Goal: Task Accomplishment & Management: Manage account settings

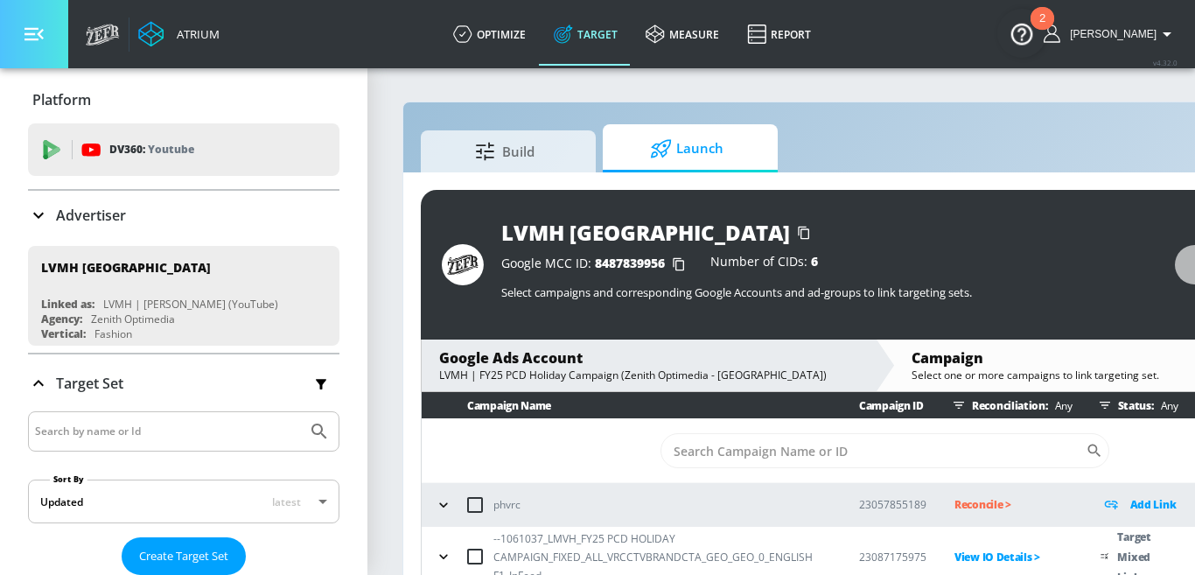
click at [47, 53] on button "button" at bounding box center [34, 34] width 68 height 68
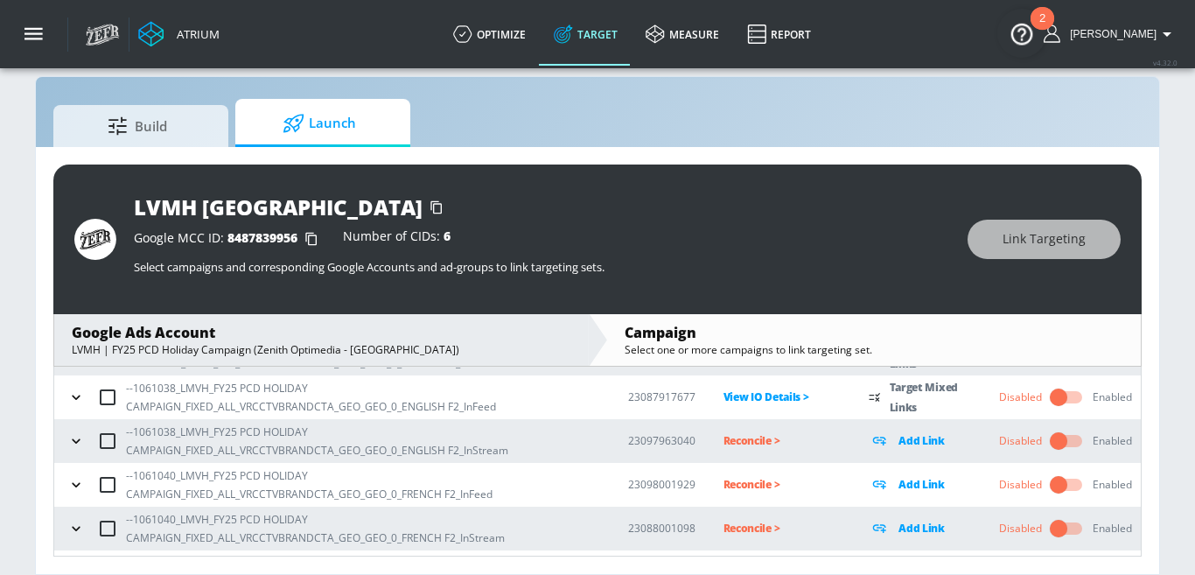
scroll to position [303, 0]
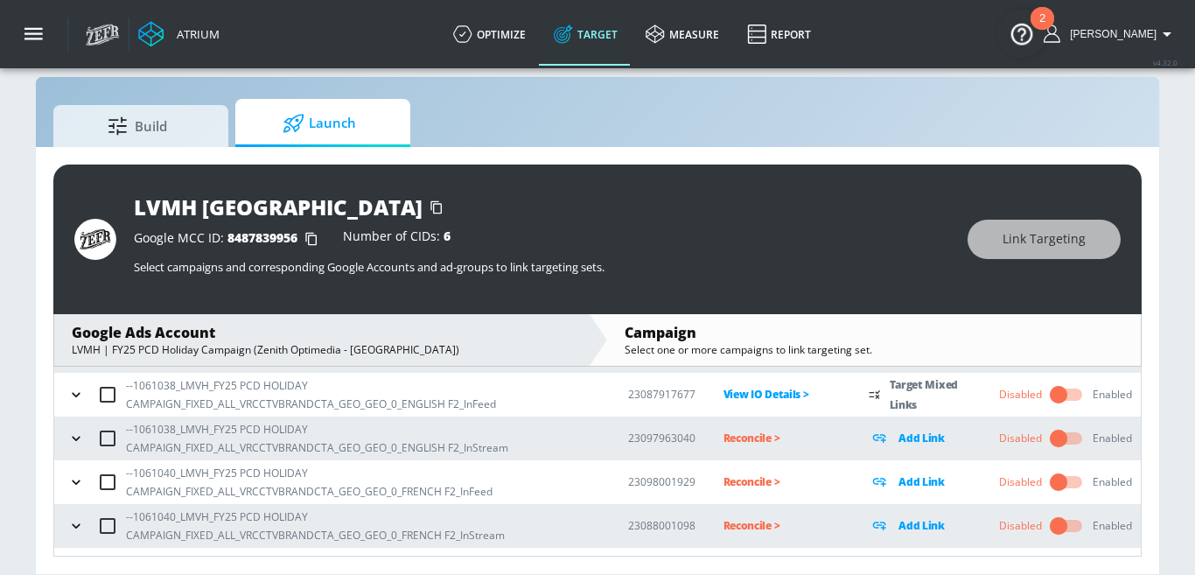
click at [73, 439] on icon "button" at bounding box center [75, 437] width 17 height 17
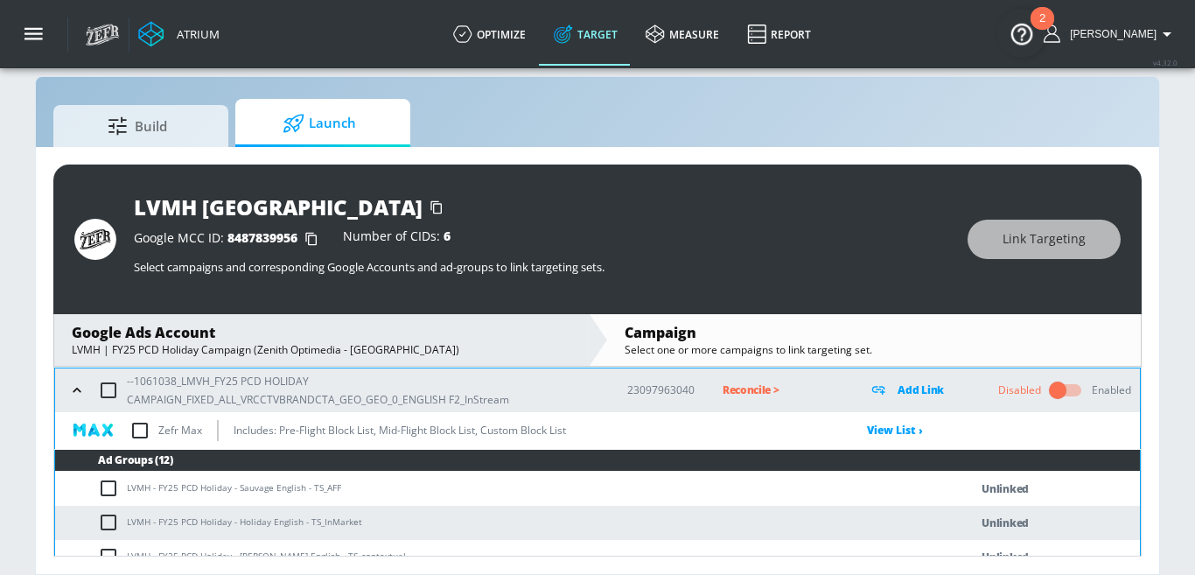
click at [71, 394] on icon "button" at bounding box center [76, 389] width 17 height 17
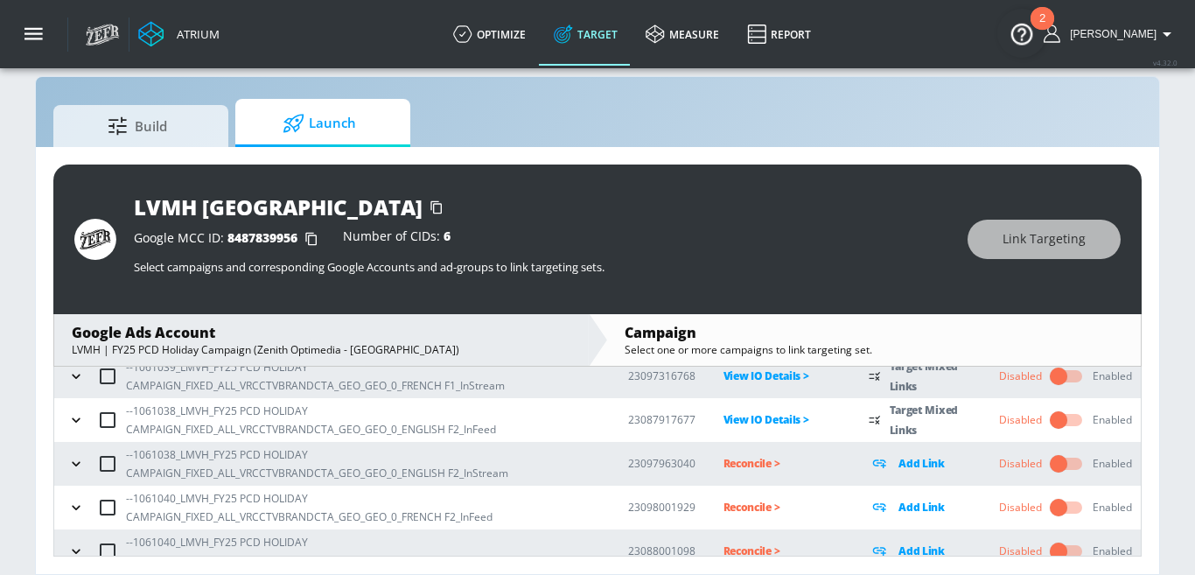
scroll to position [275, 0]
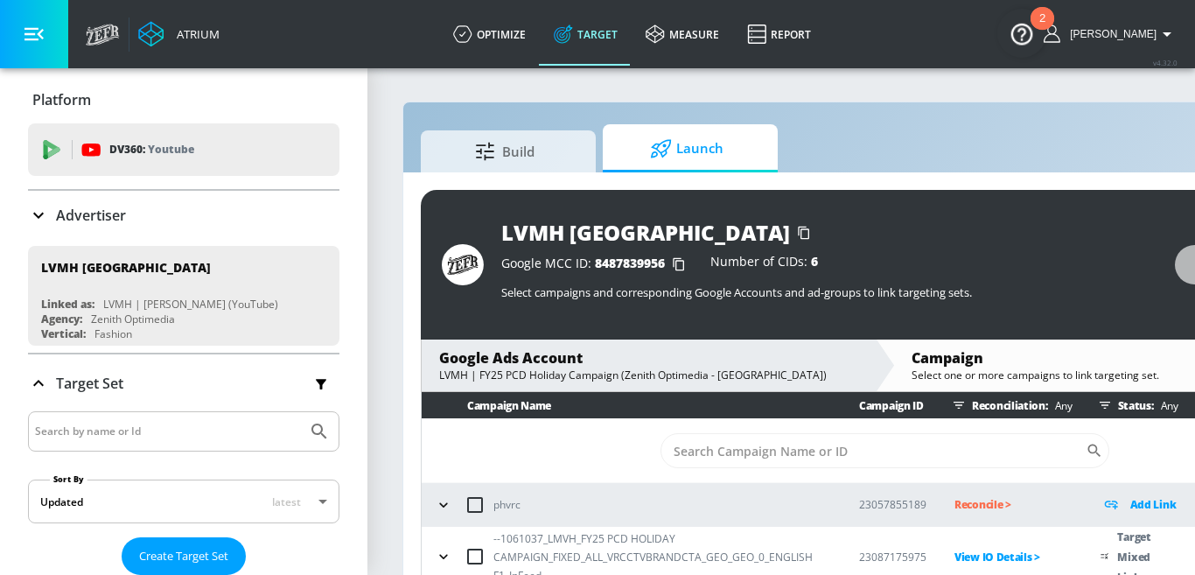
scroll to position [24, 0]
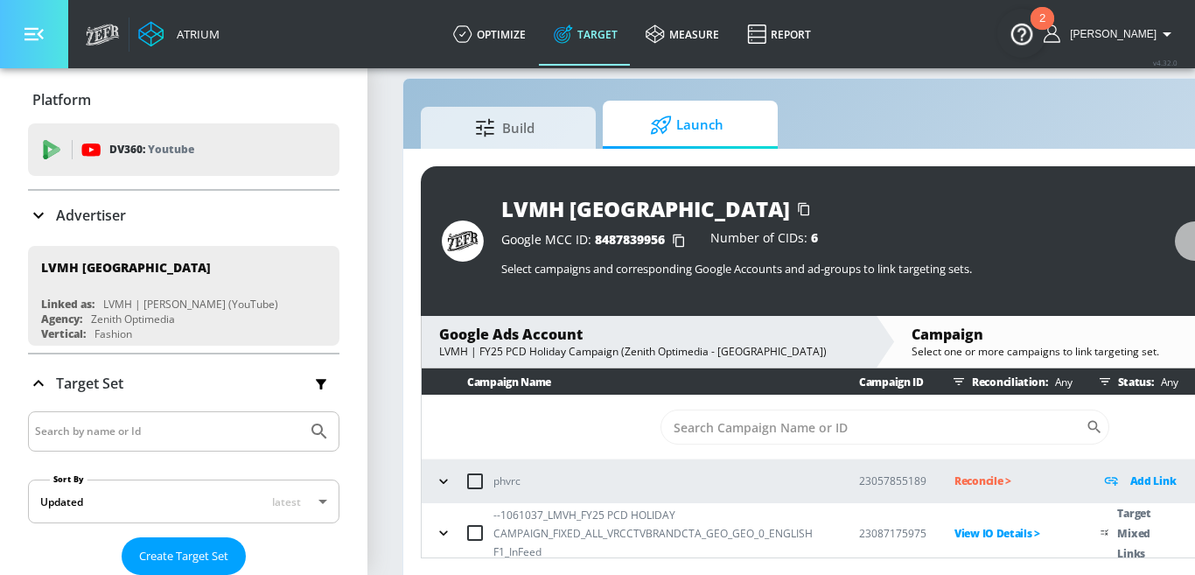
click at [42, 31] on icon "button" at bounding box center [33, 34] width 19 height 13
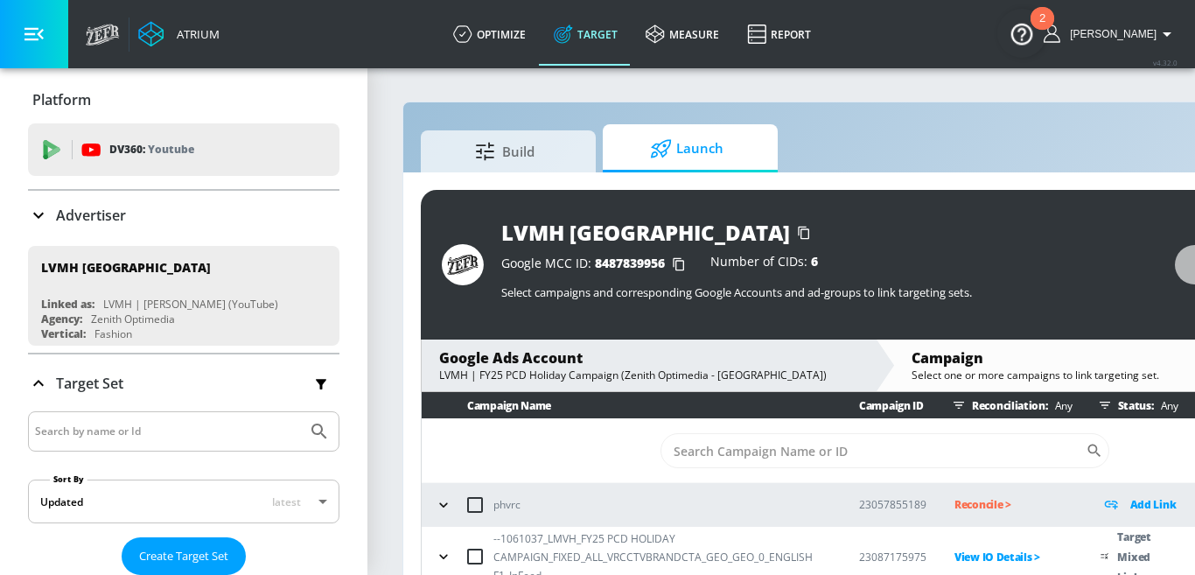
scroll to position [24, 0]
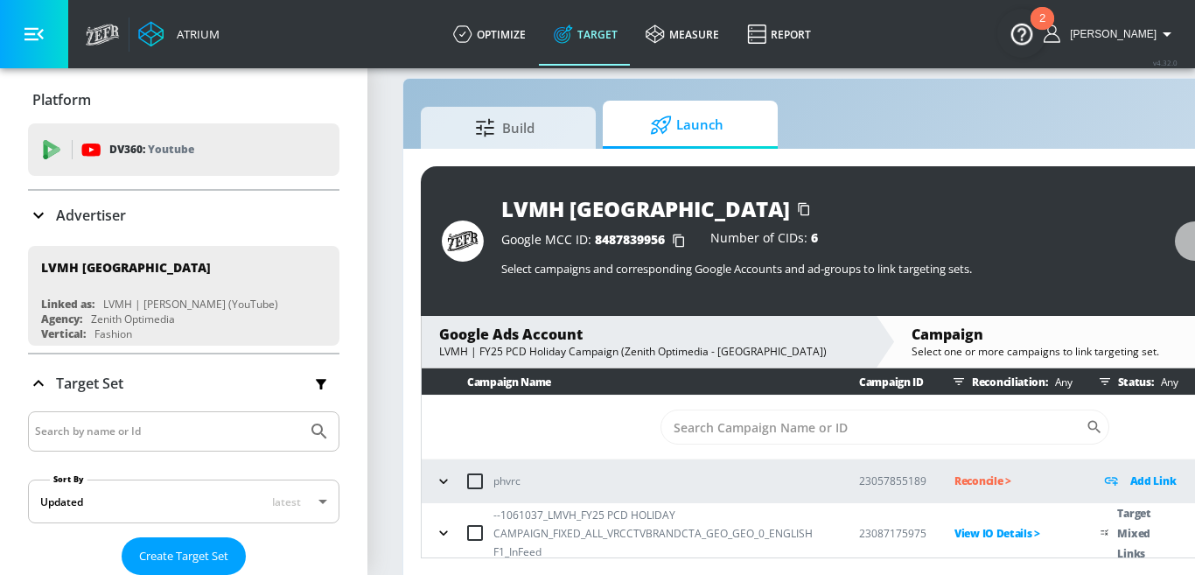
click at [28, 31] on icon "button" at bounding box center [33, 33] width 19 height 19
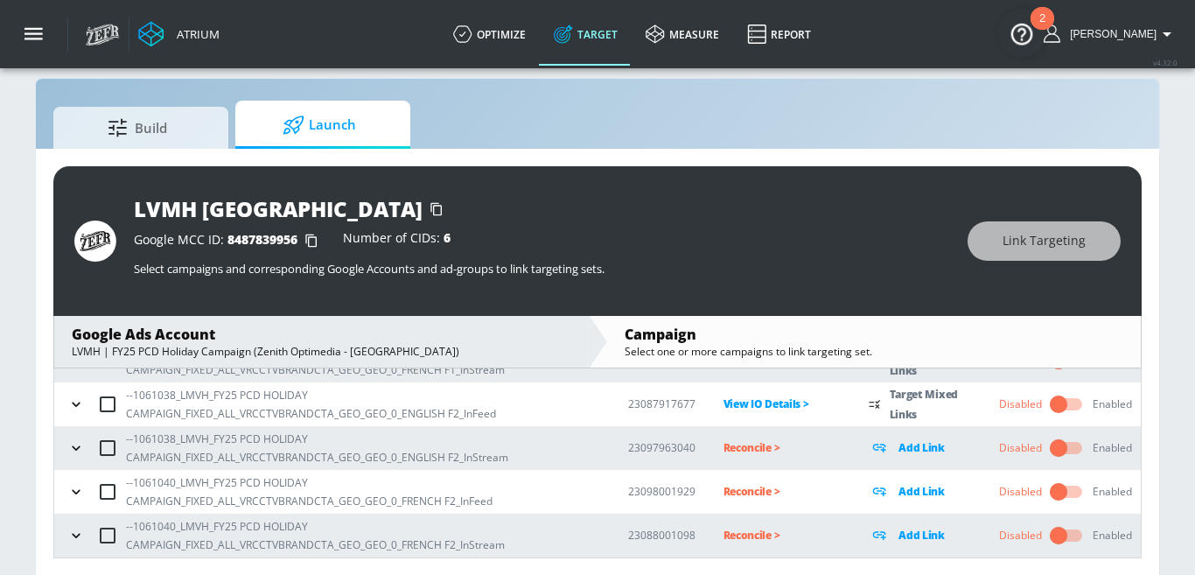
scroll to position [338, 0]
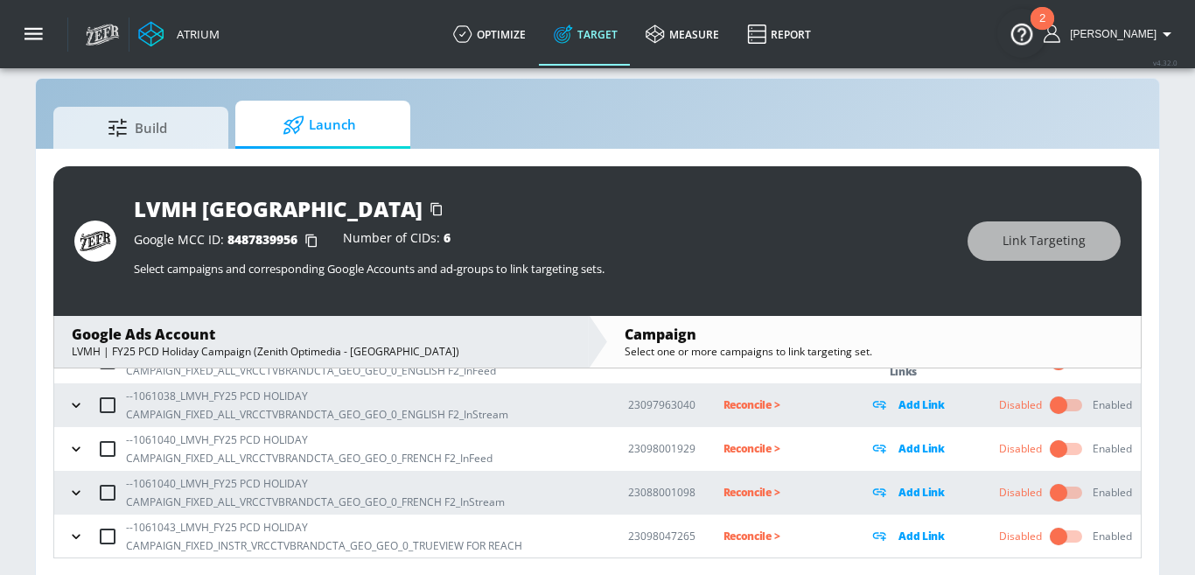
click at [66, 401] on button "button" at bounding box center [76, 405] width 26 height 26
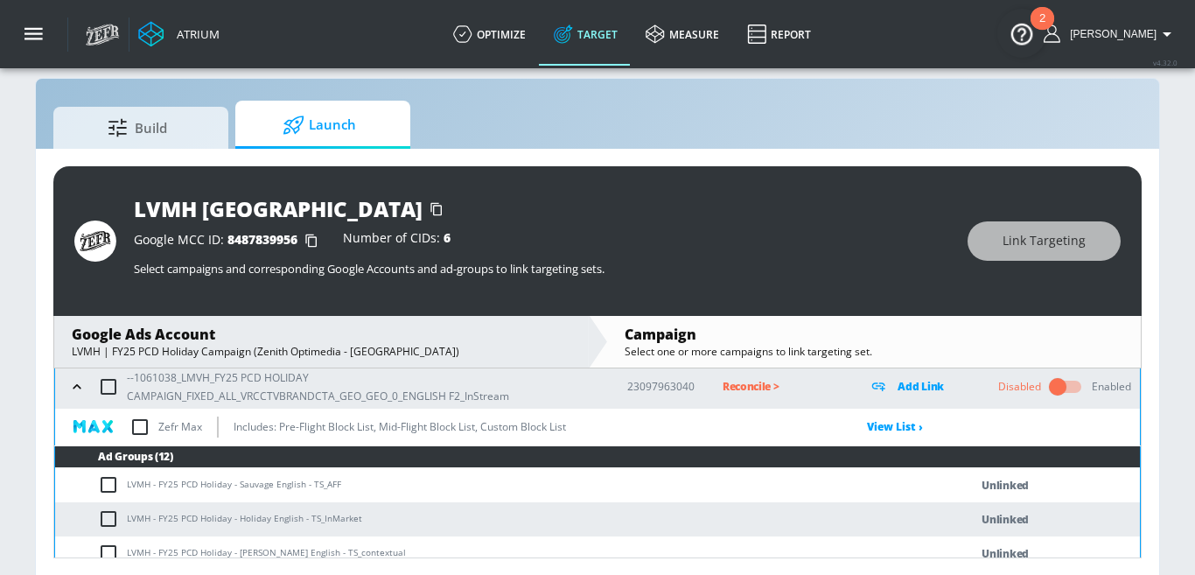
scroll to position [389, 0]
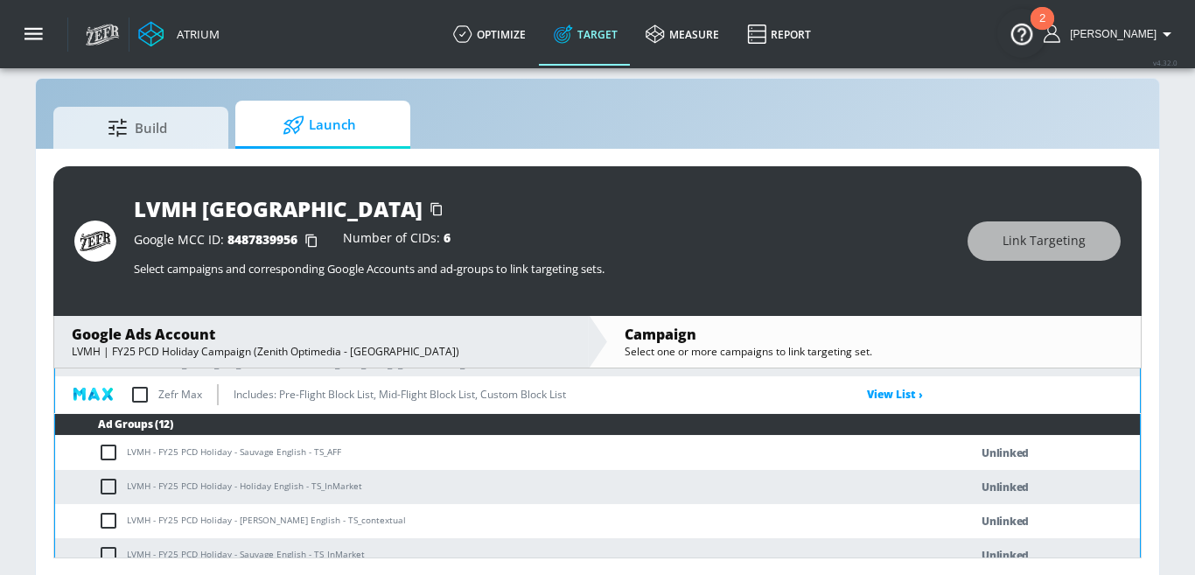
click at [111, 450] on input "checkbox" at bounding box center [112, 452] width 29 height 21
checkbox input "true"
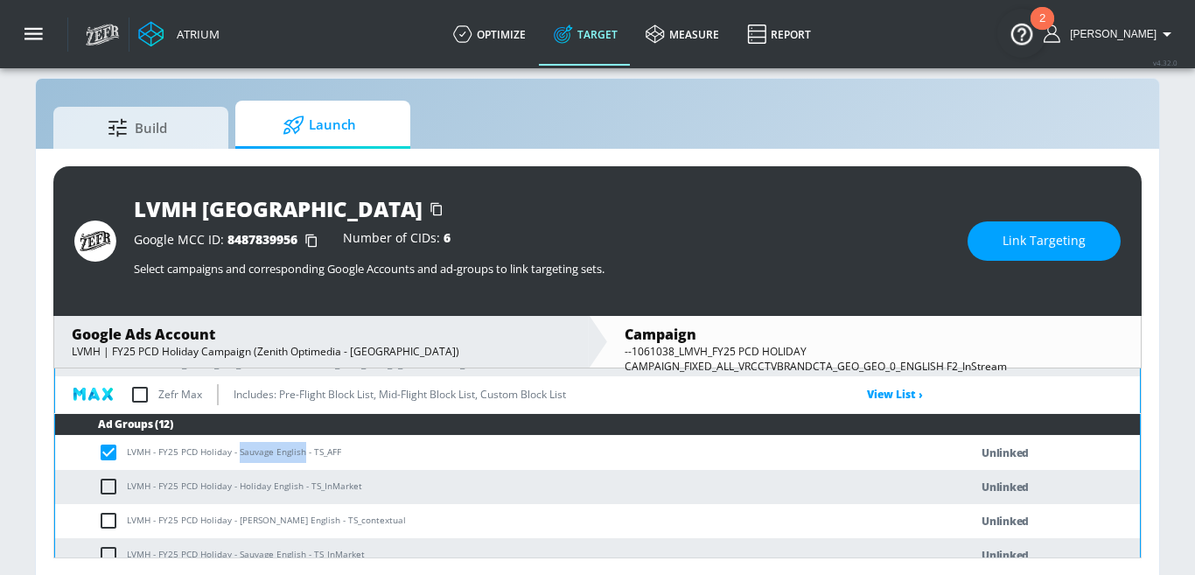
drag, startPoint x: 239, startPoint y: 453, endPoint x: 303, endPoint y: 455, distance: 63.9
click at [303, 455] on td "LVMH - FY25 PCD Holiday - Sauvage English - TS_AFF" at bounding box center [494, 453] width 878 height 34
copy td "Sauvage English"
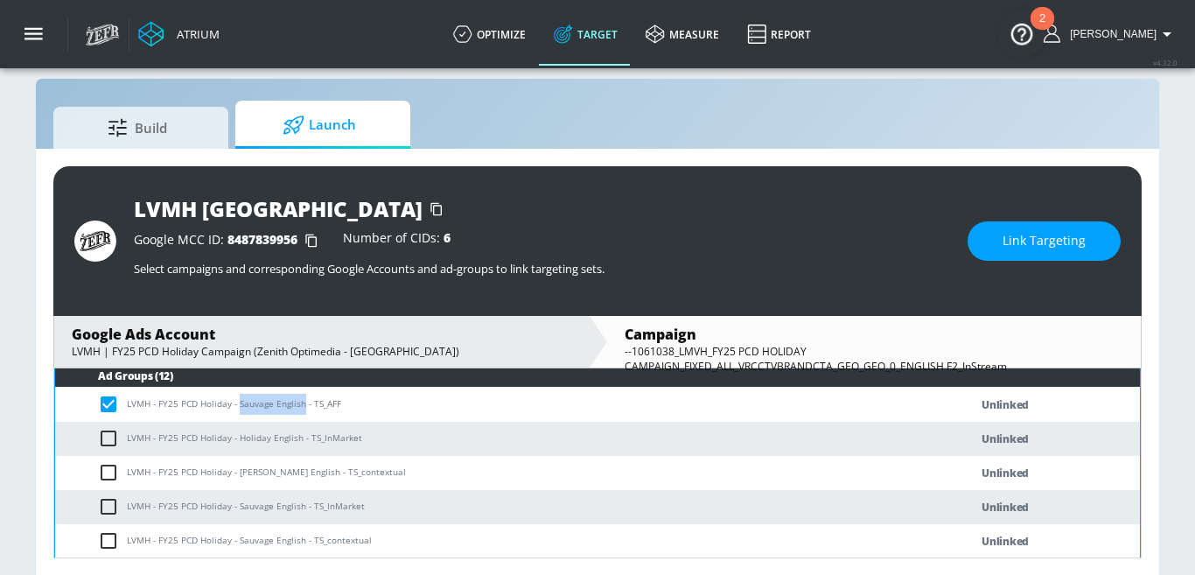
scroll to position [440, 0]
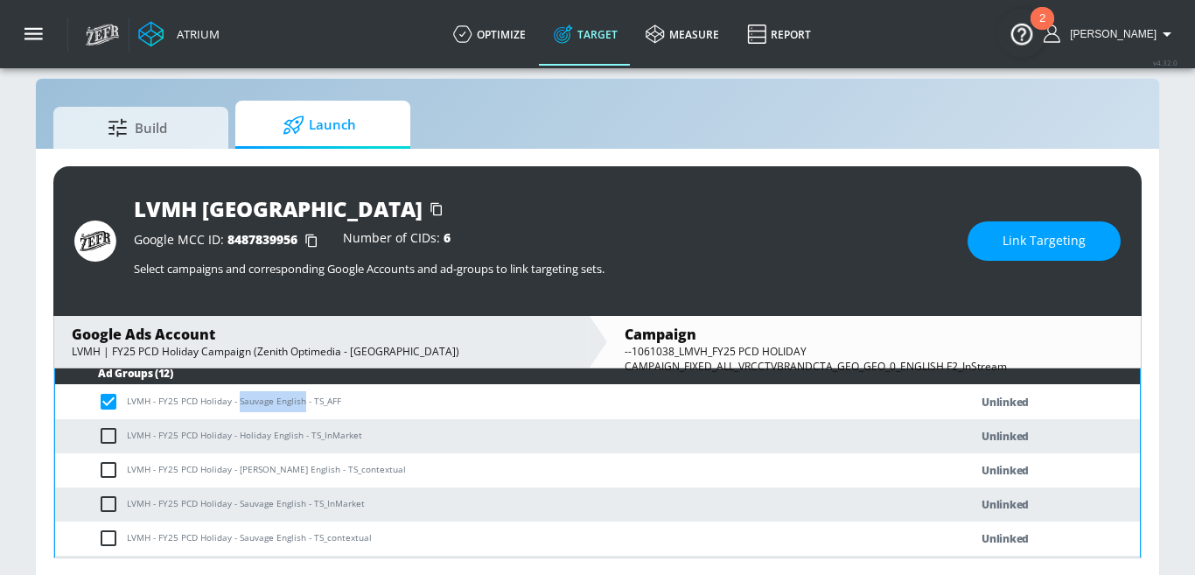
click at [115, 502] on input "checkbox" at bounding box center [112, 503] width 29 height 21
checkbox input "true"
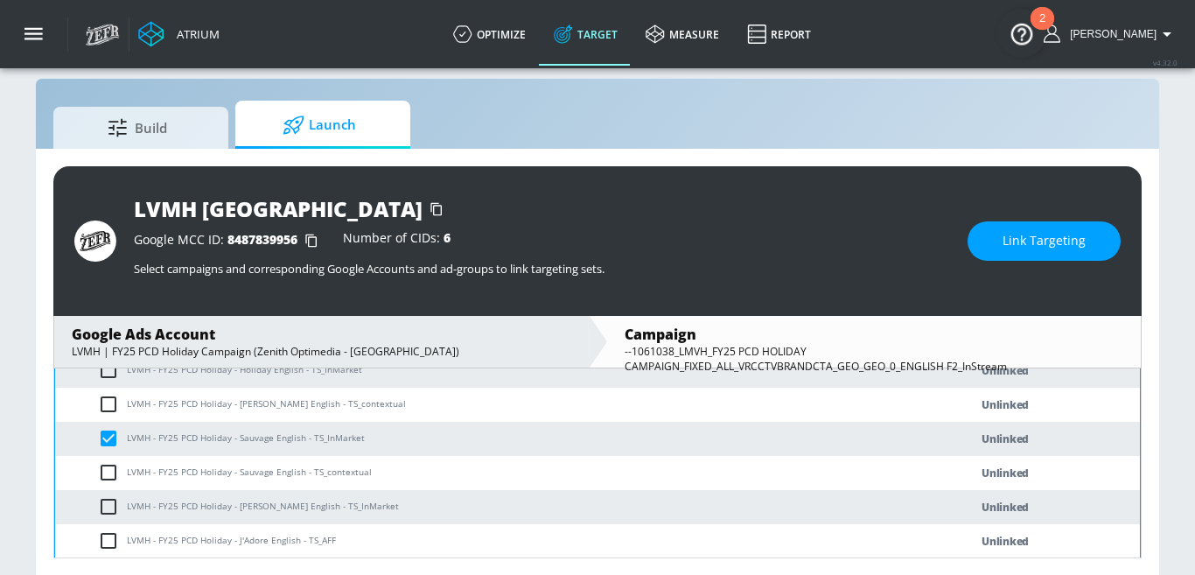
scroll to position [526, 0]
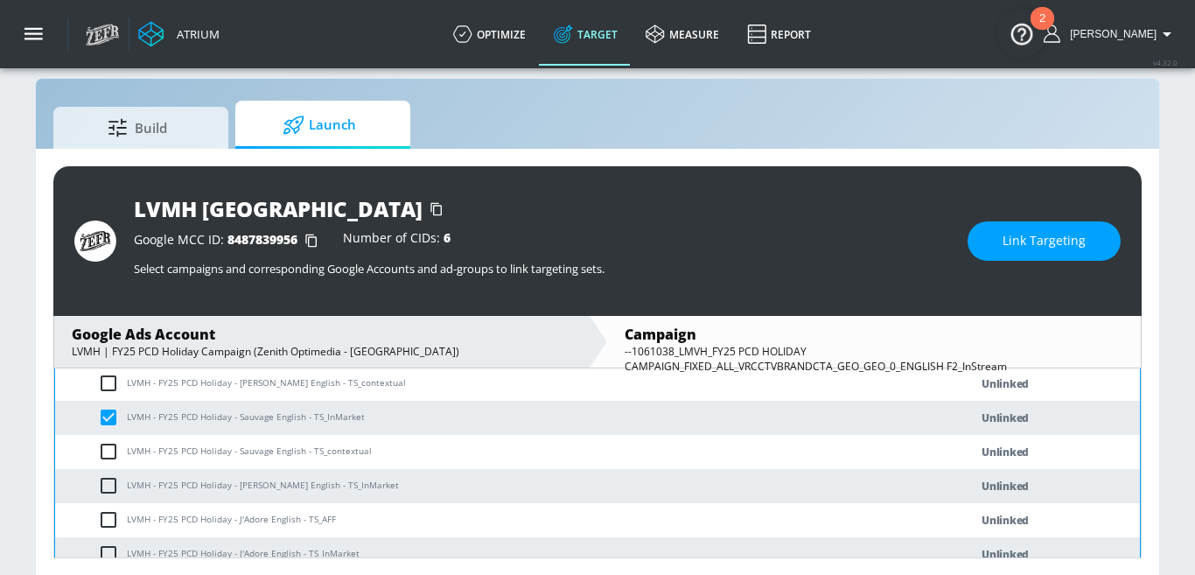
click at [113, 446] on input "checkbox" at bounding box center [112, 451] width 29 height 21
checkbox input "true"
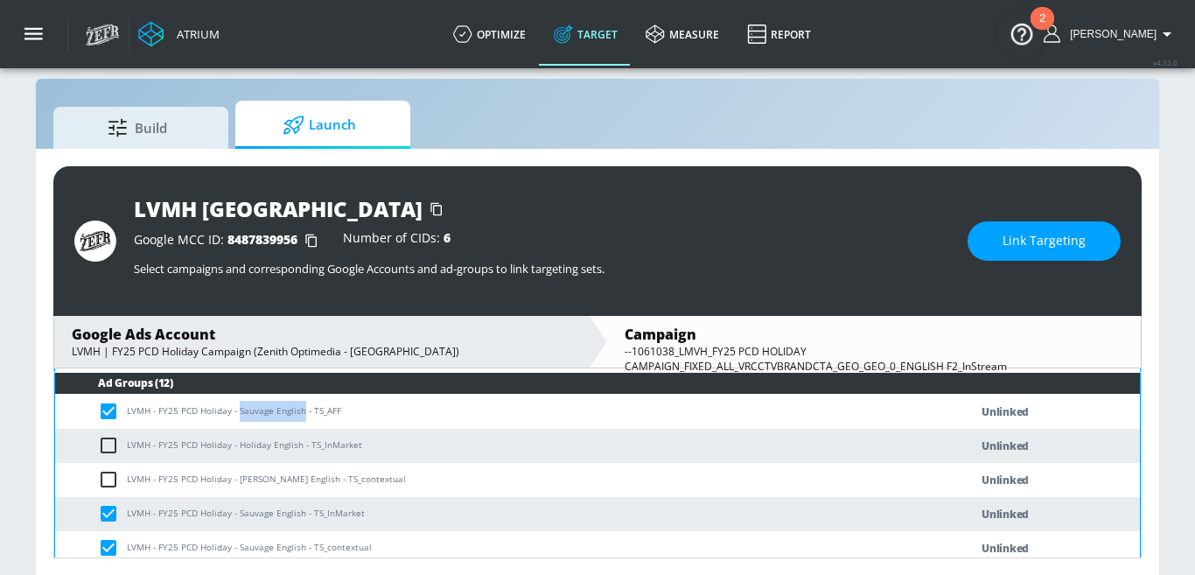
scroll to position [426, 0]
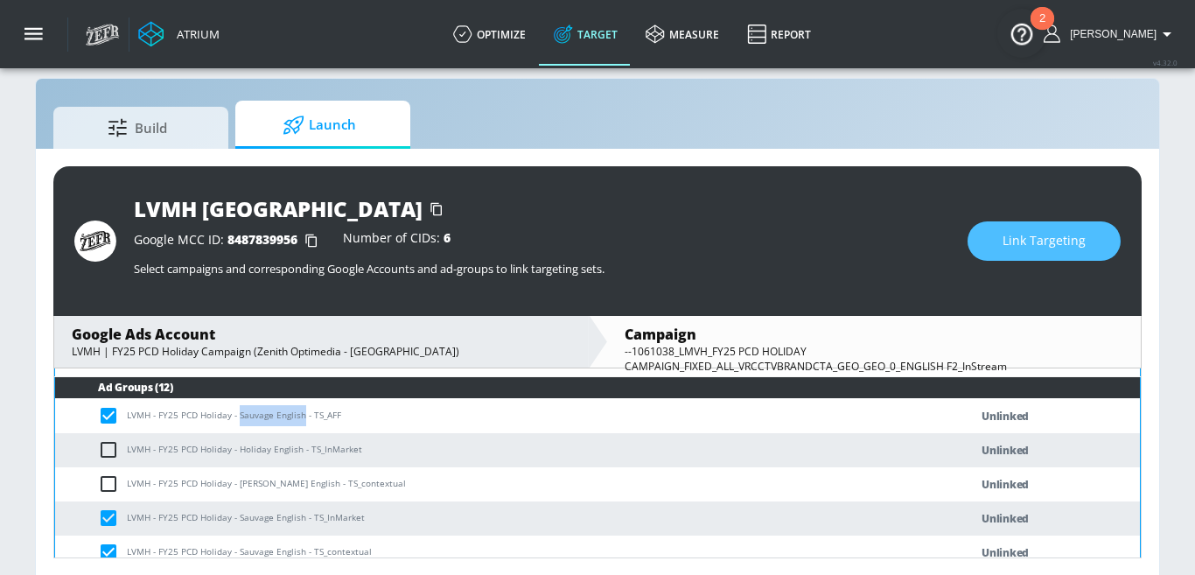
click at [990, 243] on button "Link Targeting" at bounding box center [1043, 240] width 153 height 39
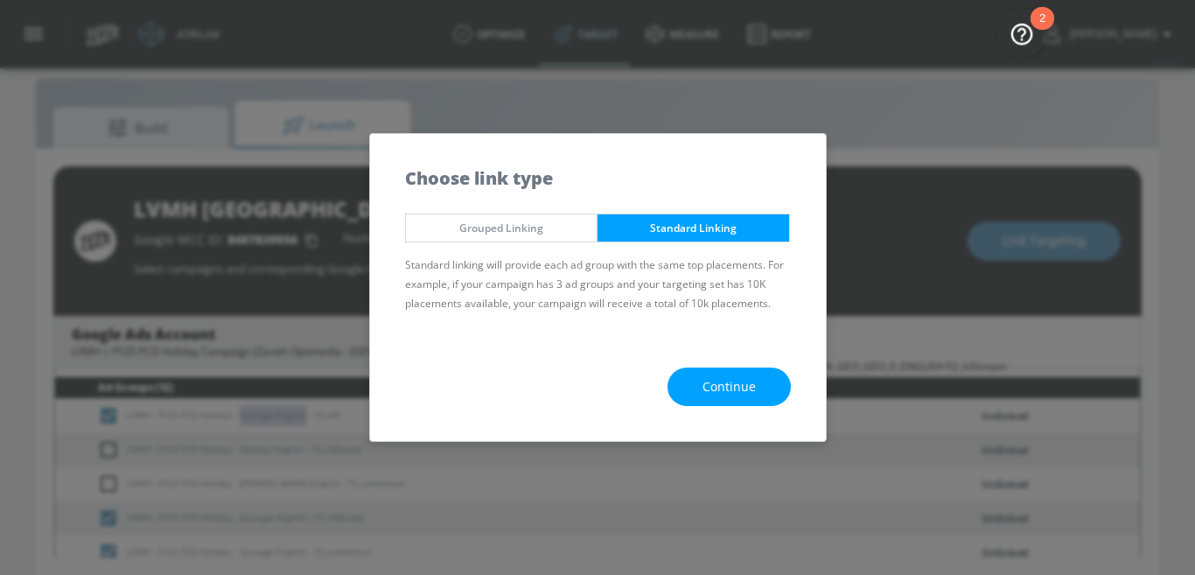
click at [714, 384] on span "Continue" at bounding box center [728, 387] width 53 height 22
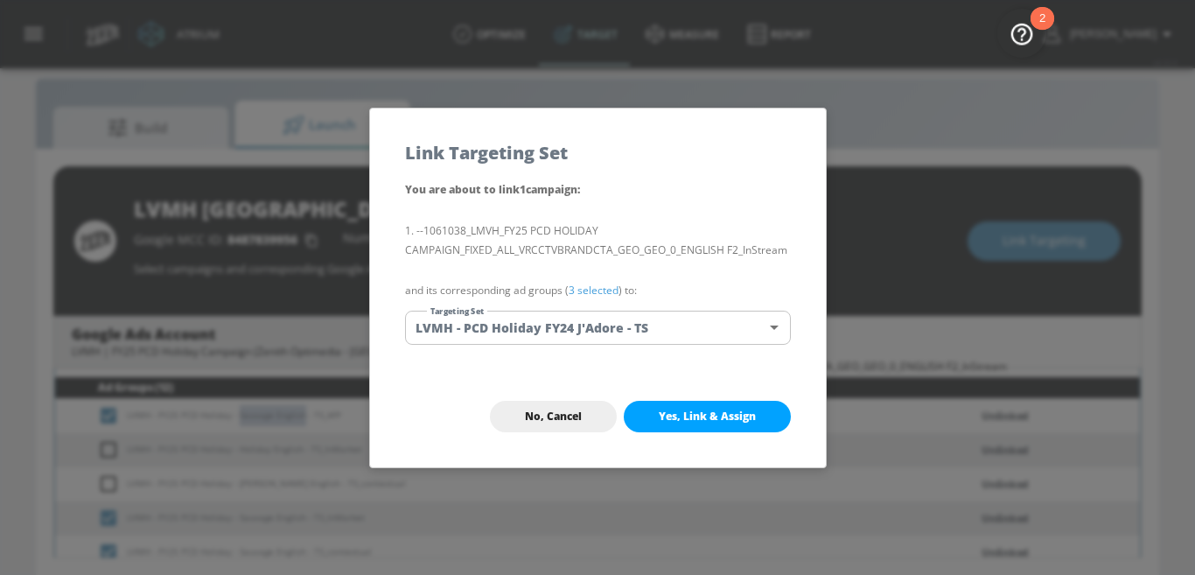
click at [559, 326] on body "Atrium optimize Target measure Report optimize Target measure Report v 4.32.0 N…" at bounding box center [597, 276] width 1195 height 600
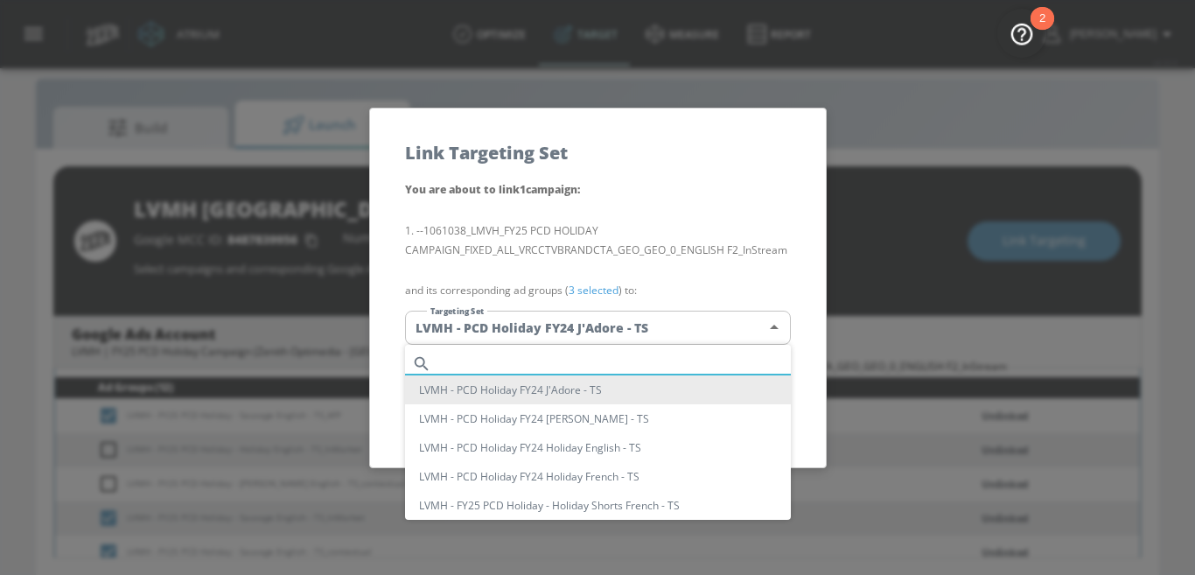
click at [479, 355] on input "text" at bounding box center [614, 364] width 352 height 24
paste input "Sauvage English"
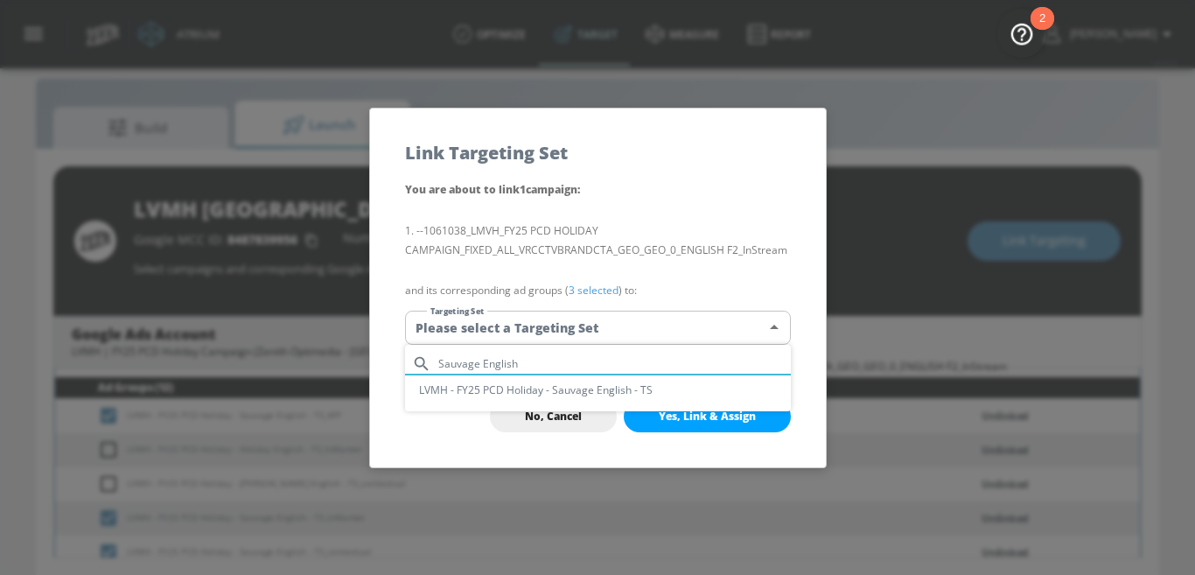
type input "Sauvage English"
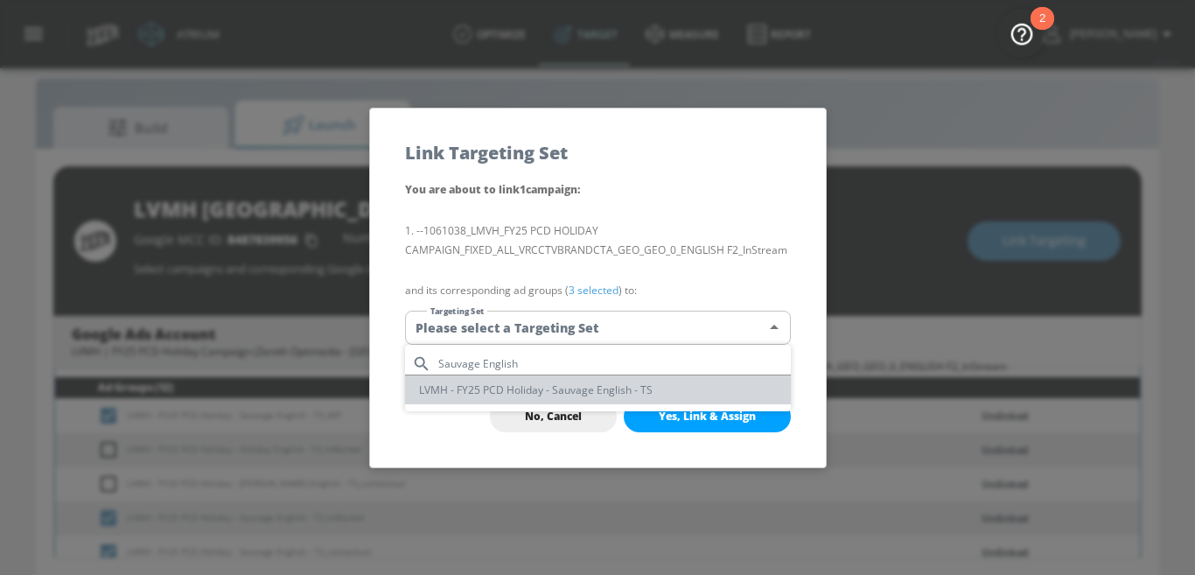
click at [495, 390] on li "LVMH - FY25 PCD Holiday - Sauvage English - TS" at bounding box center [598, 389] width 386 height 29
type input "785acf95-ac78-4a8f-98b0-33a20a6efce0"
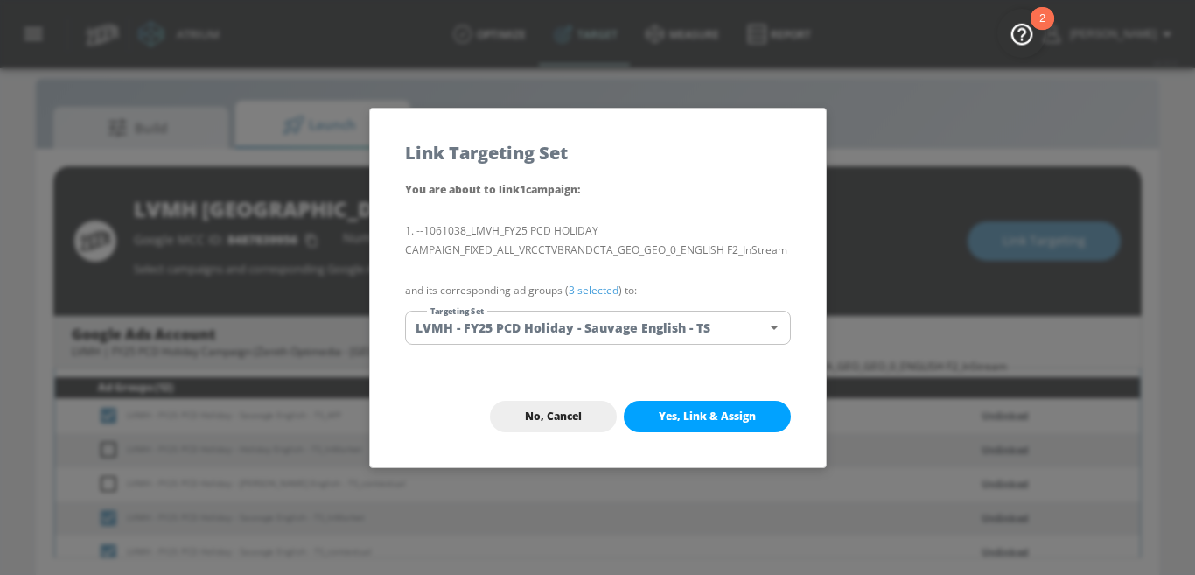
click at [715, 422] on span "Yes, Link & Assign" at bounding box center [707, 416] width 97 height 14
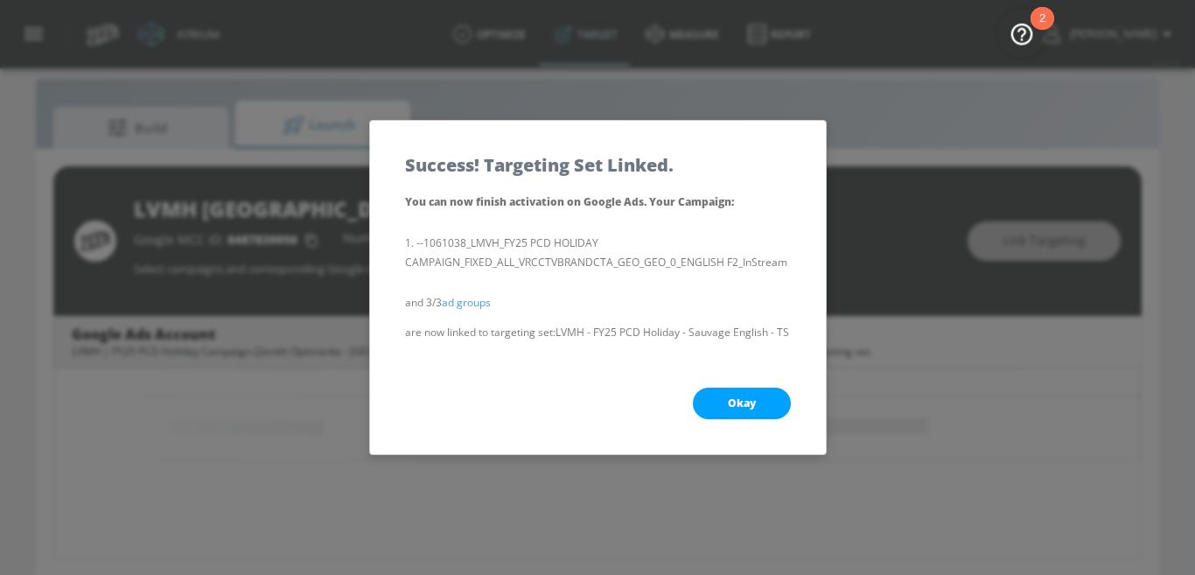
click at [719, 395] on button "Okay" at bounding box center [742, 402] width 98 height 31
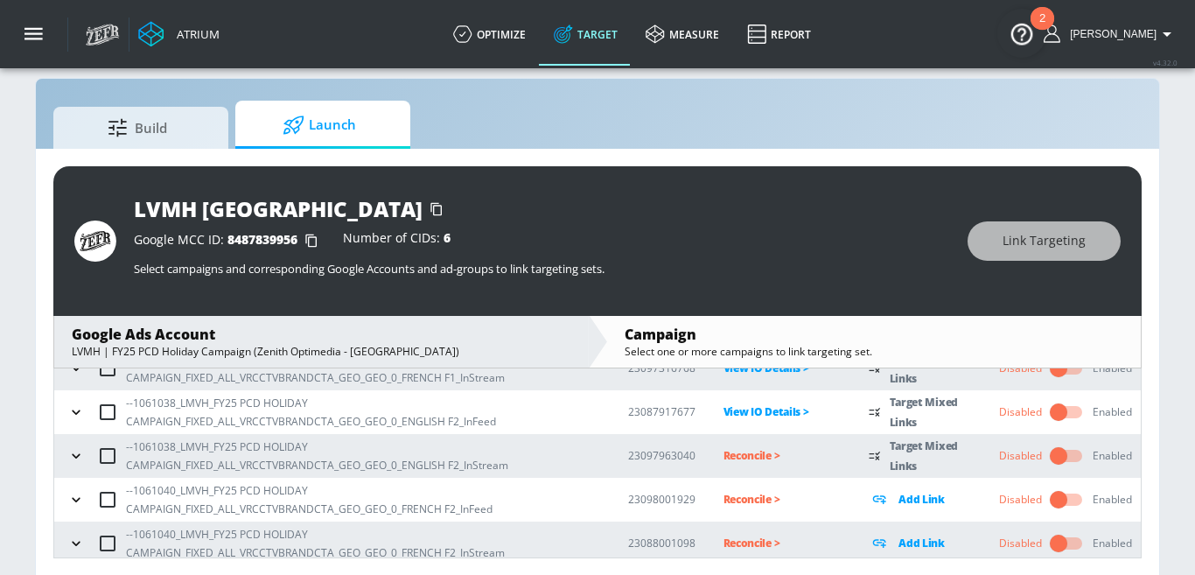
scroll to position [304, 0]
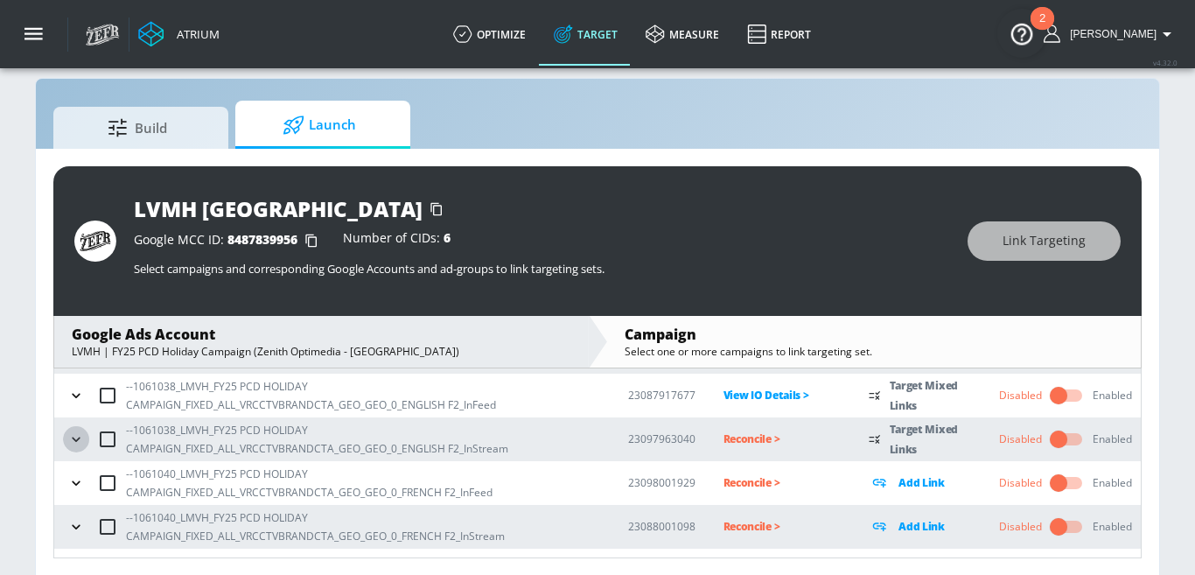
click at [77, 439] on icon "button" at bounding box center [75, 438] width 17 height 17
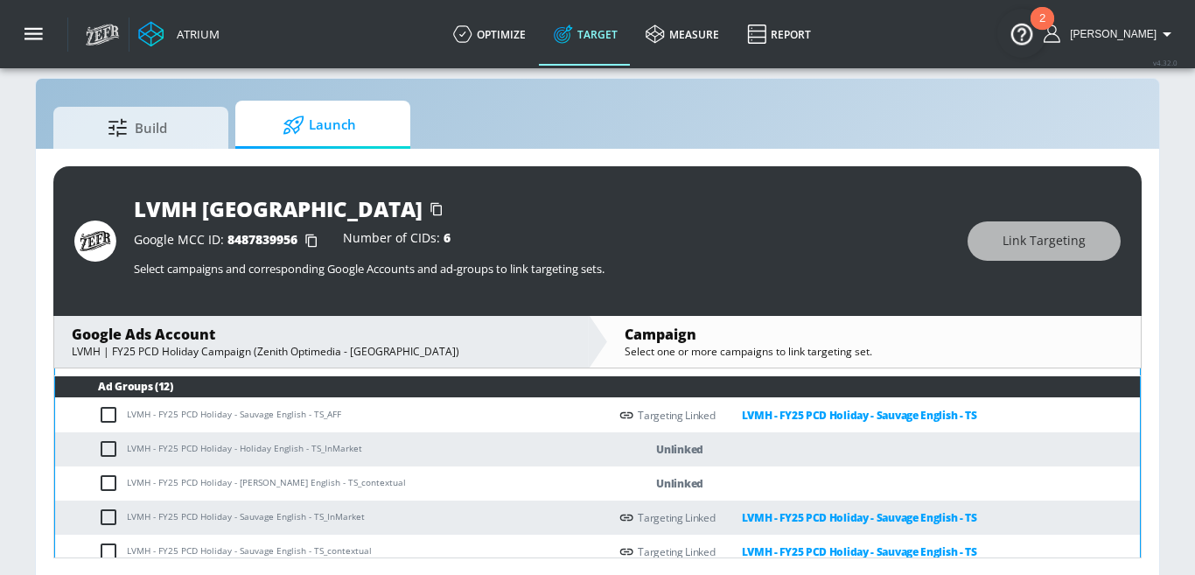
scroll to position [423, 0]
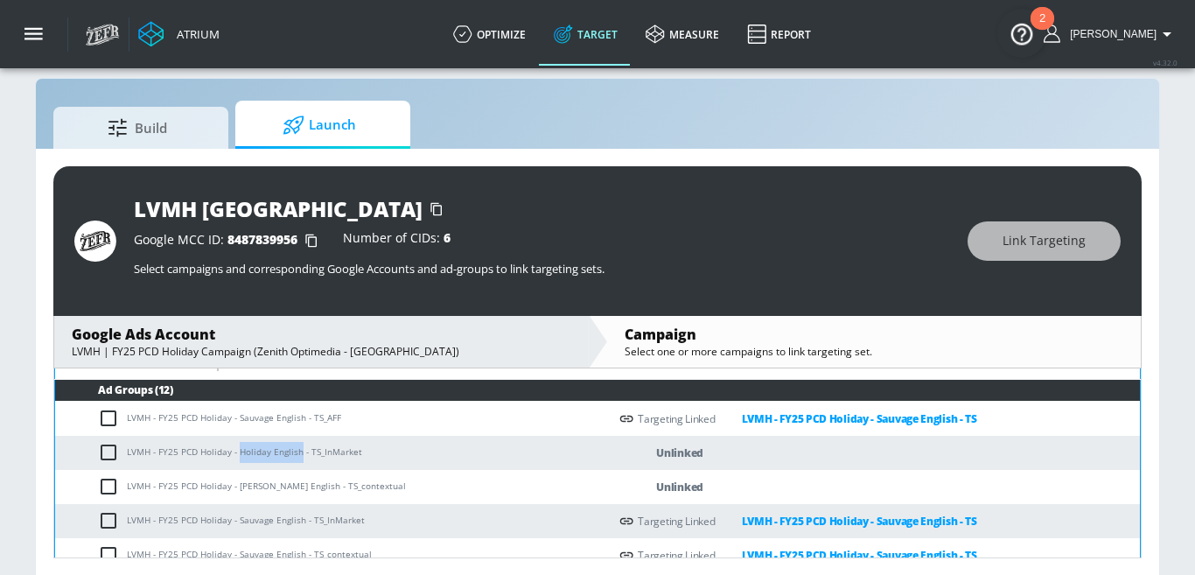
drag, startPoint x: 239, startPoint y: 453, endPoint x: 299, endPoint y: 450, distance: 60.4
click at [299, 450] on td "LVMH - FY25 PCD Holiday - Holiday English - TS_InMarket" at bounding box center [331, 453] width 553 height 34
copy td "Holiday English"
drag, startPoint x: 107, startPoint y: 450, endPoint x: 116, endPoint y: 451, distance: 9.7
click at [107, 451] on input "checkbox" at bounding box center [112, 452] width 29 height 21
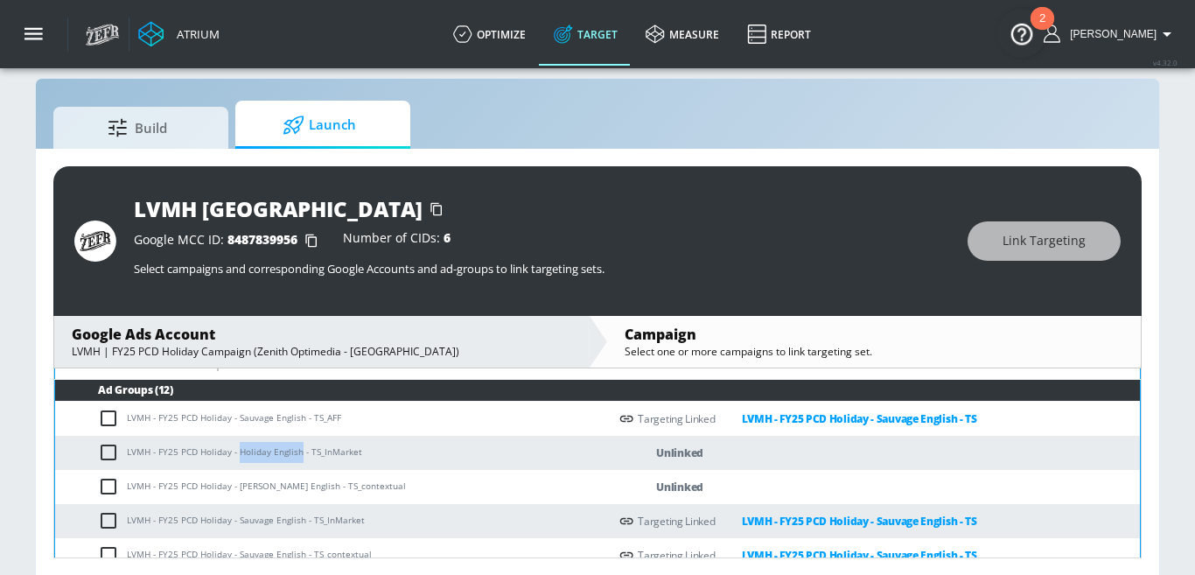
checkbox input "true"
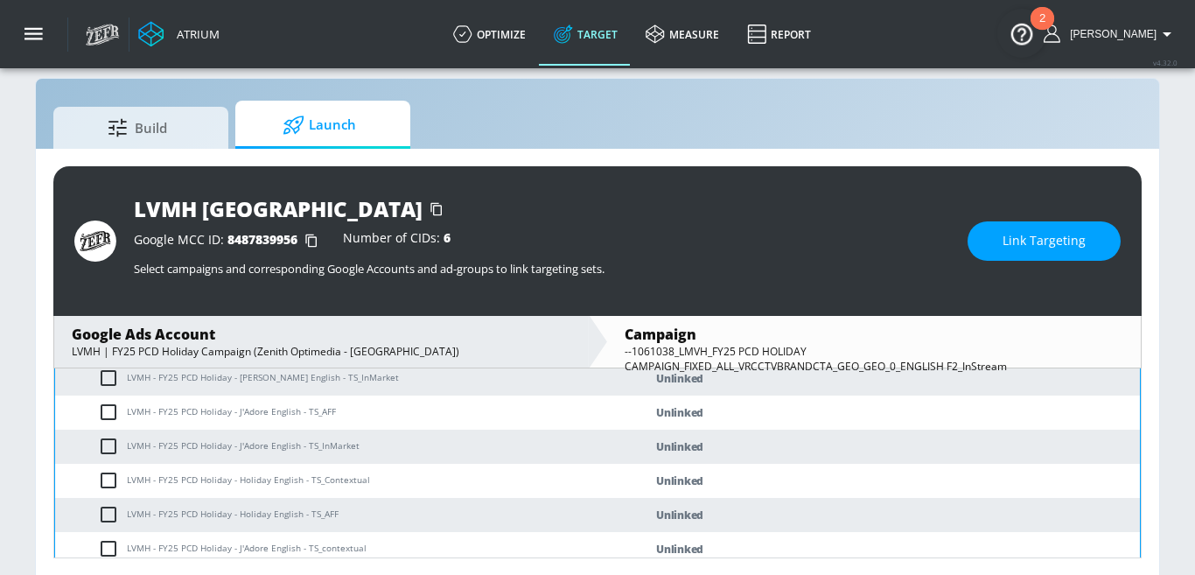
scroll to position [635, 0]
click at [112, 479] on input "checkbox" at bounding box center [112, 479] width 29 height 21
checkbox input "true"
click at [112, 517] on input "checkbox" at bounding box center [112, 513] width 29 height 21
checkbox input "true"
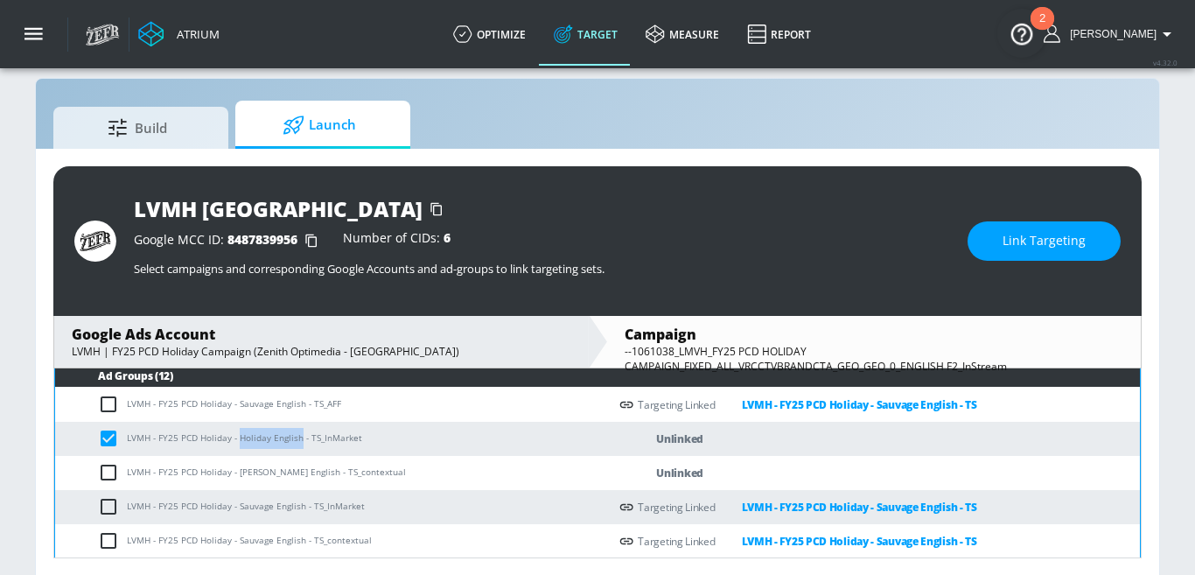
scroll to position [427, 0]
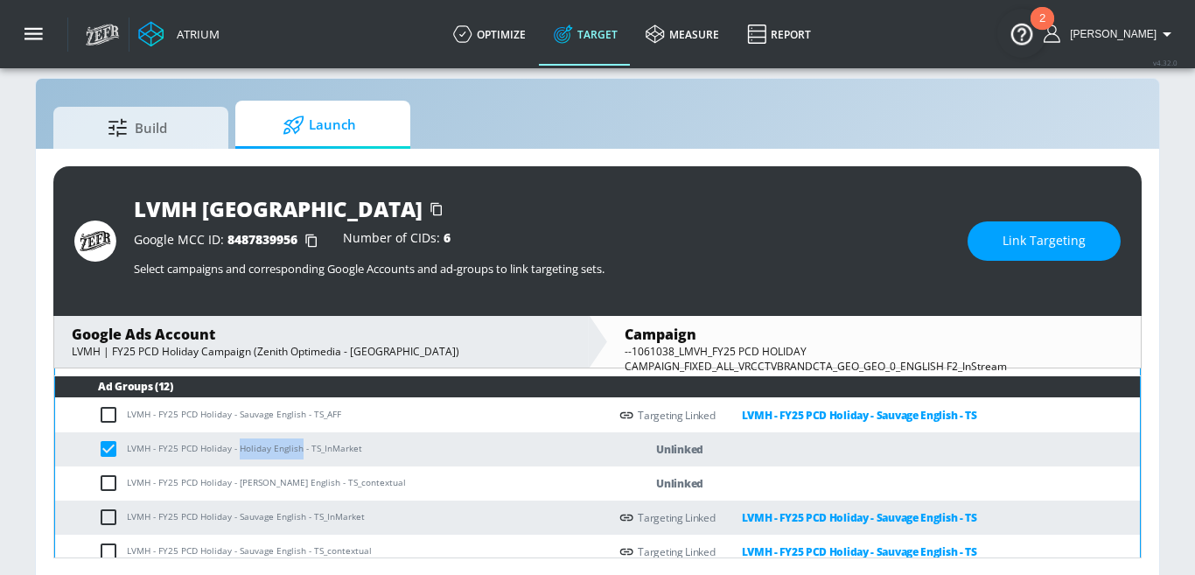
click at [1002, 248] on button "Link Targeting" at bounding box center [1043, 240] width 153 height 39
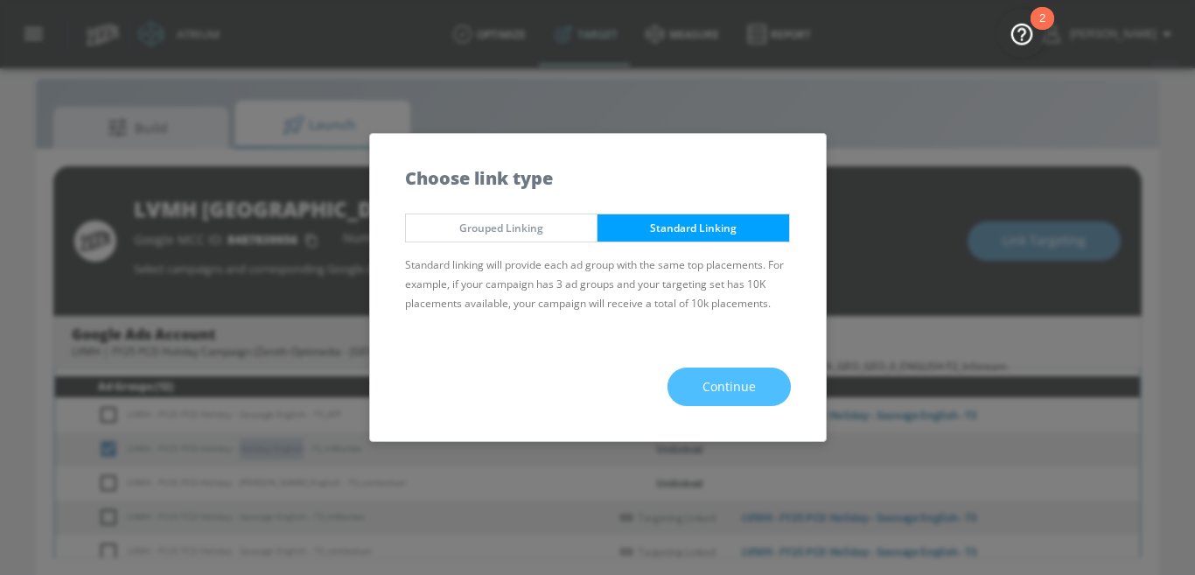
click at [704, 384] on span "Continue" at bounding box center [728, 387] width 53 height 22
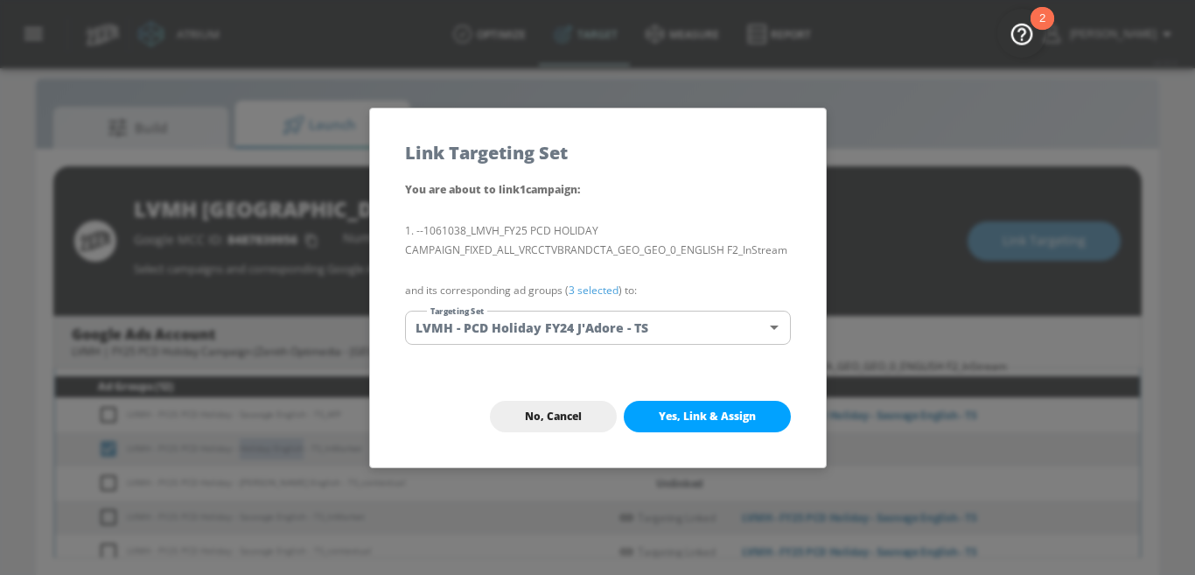
click at [588, 321] on body "Atrium optimize Target measure Report optimize Target measure Report v 4.32.0 N…" at bounding box center [597, 276] width 1195 height 600
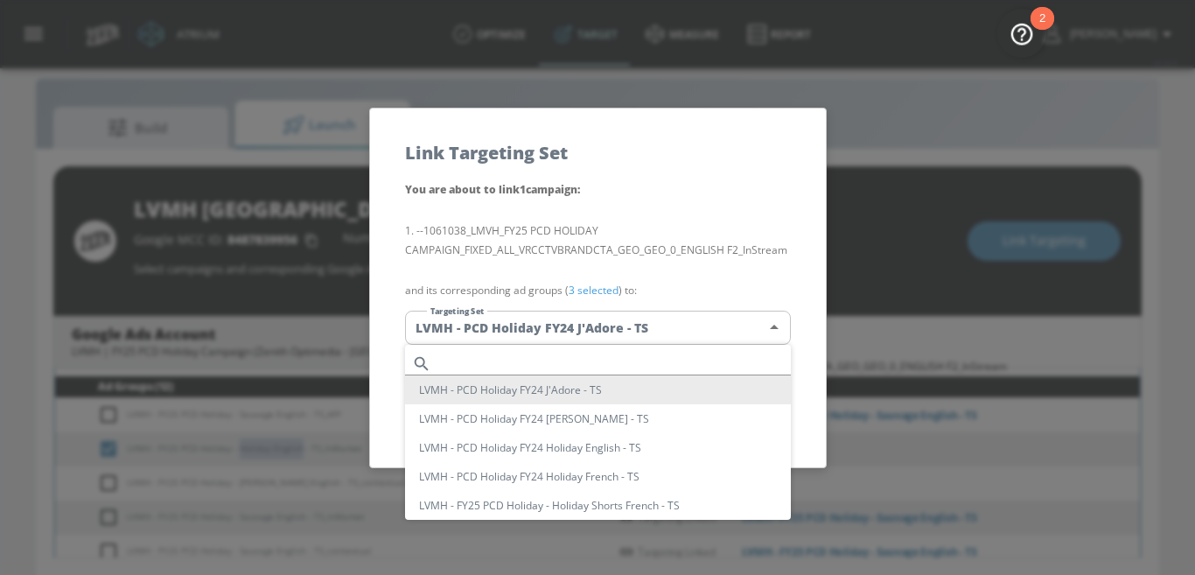
click at [554, 361] on input "text" at bounding box center [614, 364] width 352 height 24
paste input "Holiday English"
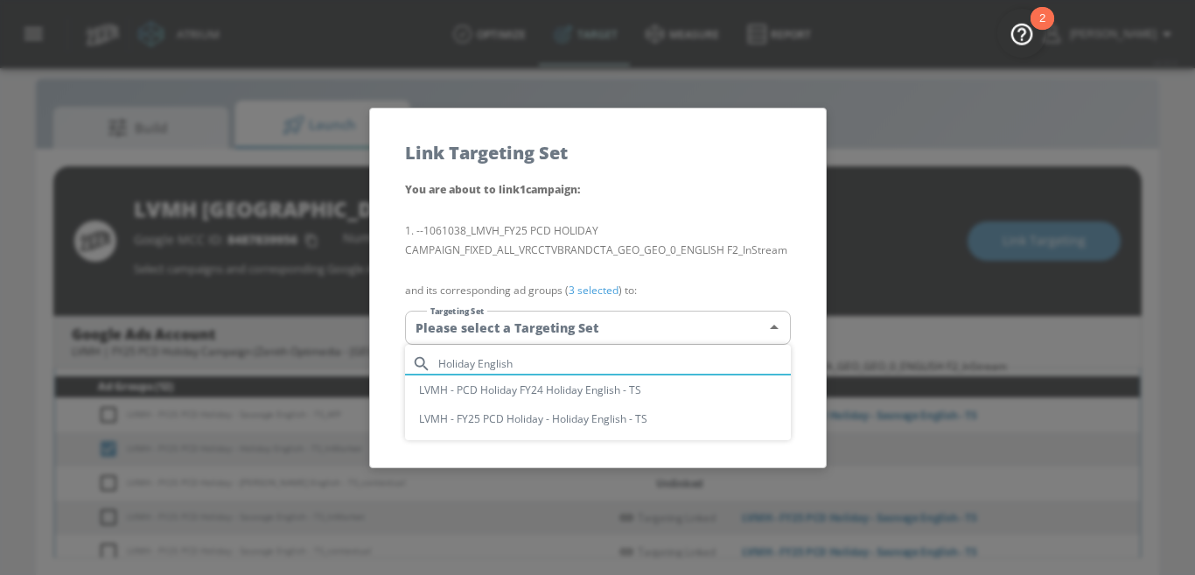
type input "Holiday English"
click at [561, 387] on li "LVMH - PCD Holiday FY24 Holiday English - TS" at bounding box center [598, 389] width 386 height 29
type input "35e92ac5-3dec-4678-9a5f-32c101ee2683"
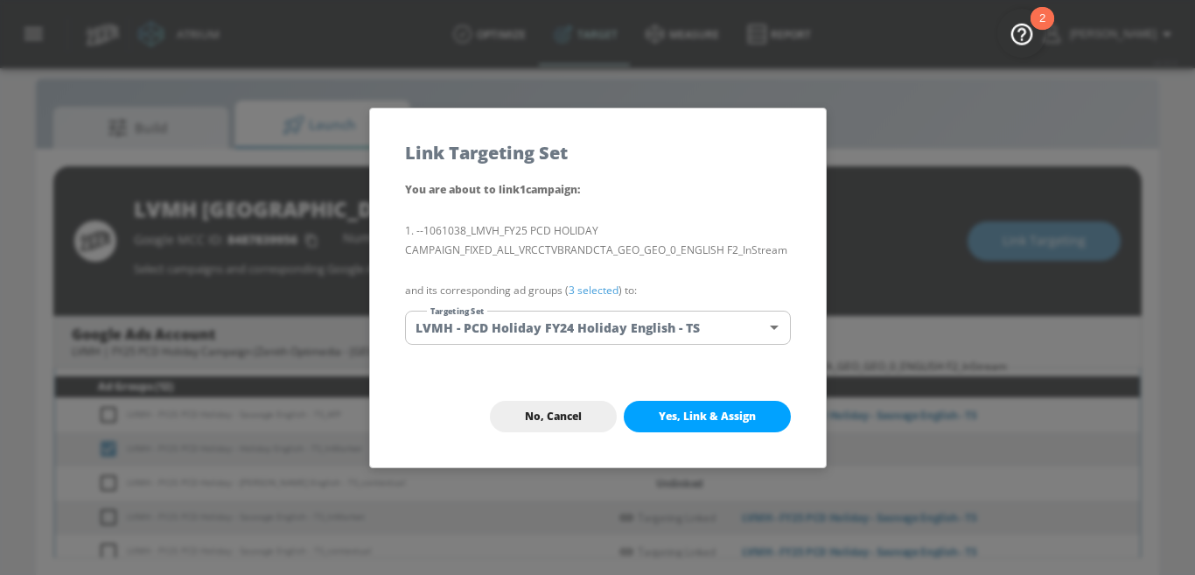
click at [580, 344] on div "You are about to link 1 campaign : --1061038_LMVH_FY25 PCD HOLIDAY CAMPAIGN_FIX…" at bounding box center [598, 272] width 456 height 186
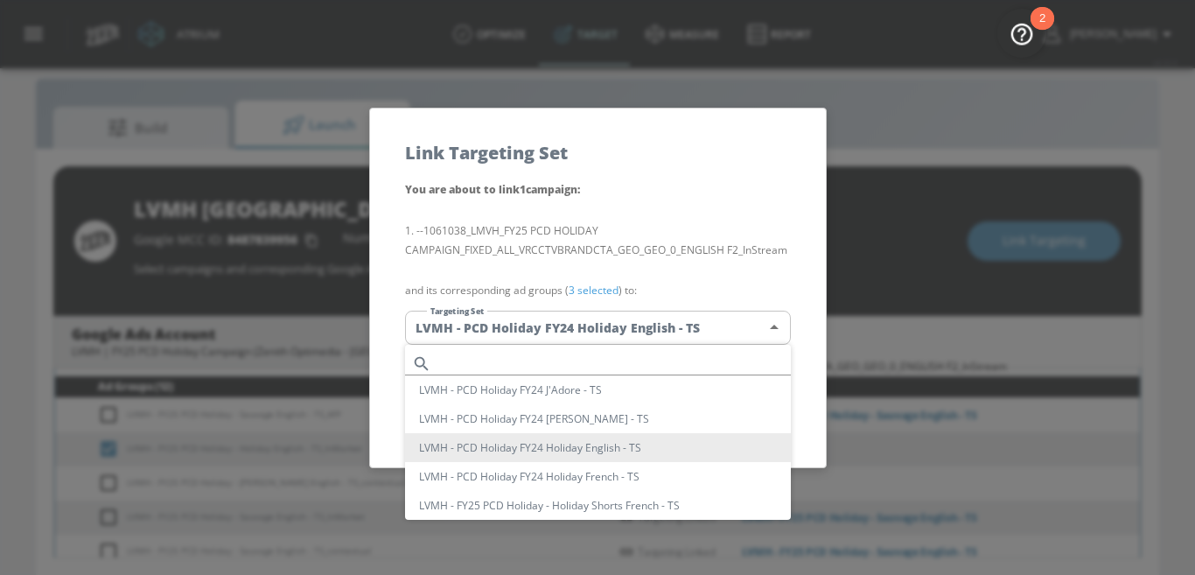
click at [564, 338] on body "Atrium optimize Target measure Report optimize Target measure Report v 4.32.0 N…" at bounding box center [597, 276] width 1195 height 600
click at [538, 361] on input "text" at bounding box center [614, 364] width 352 height 24
paste input "Holiday English"
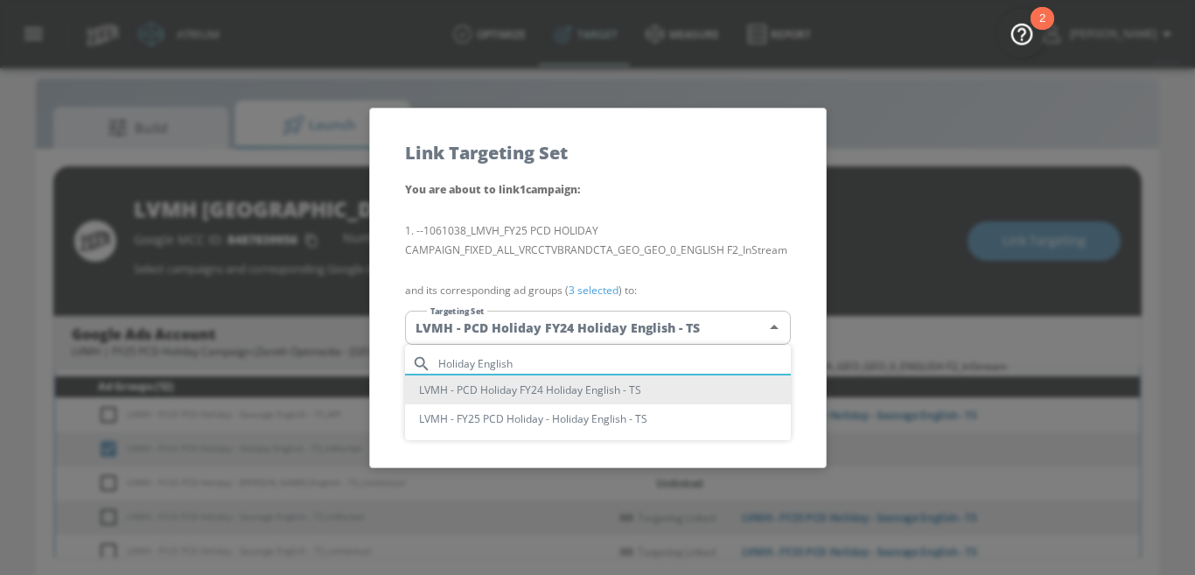
type input "Holiday English"
click at [501, 421] on li "LVMH - FY25 PCD Holiday - Holiday English - TS" at bounding box center [598, 418] width 386 height 29
type input "b646d5d9-0287-4926-9d4d-e9a2cc86a912"
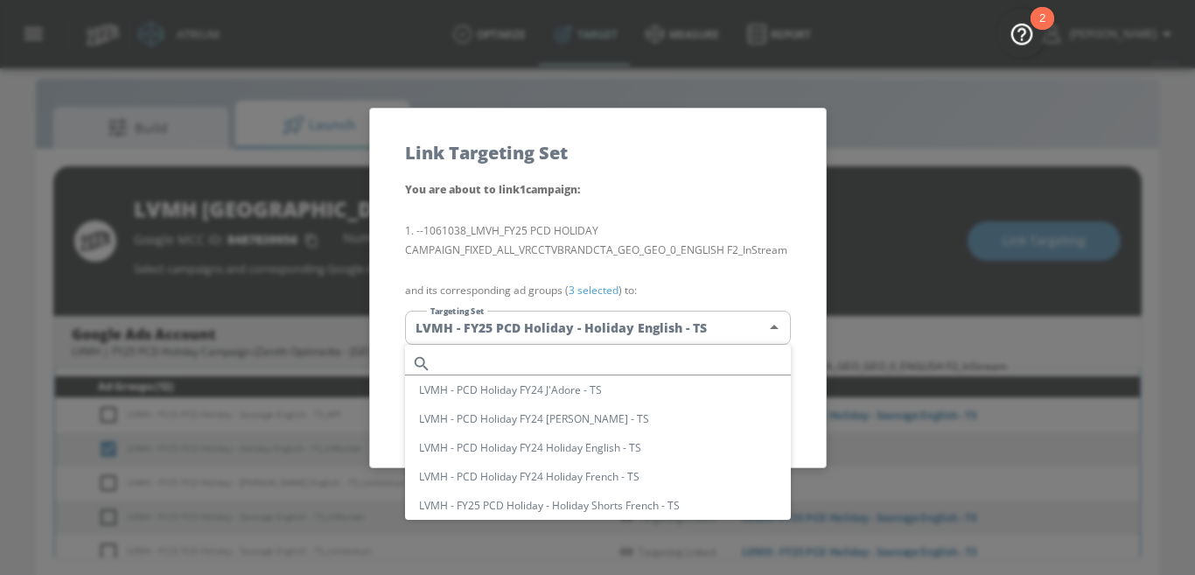
click at [578, 331] on body "Atrium optimize Target measure Report optimize Target measure Report v 4.32.0 N…" at bounding box center [597, 276] width 1195 height 600
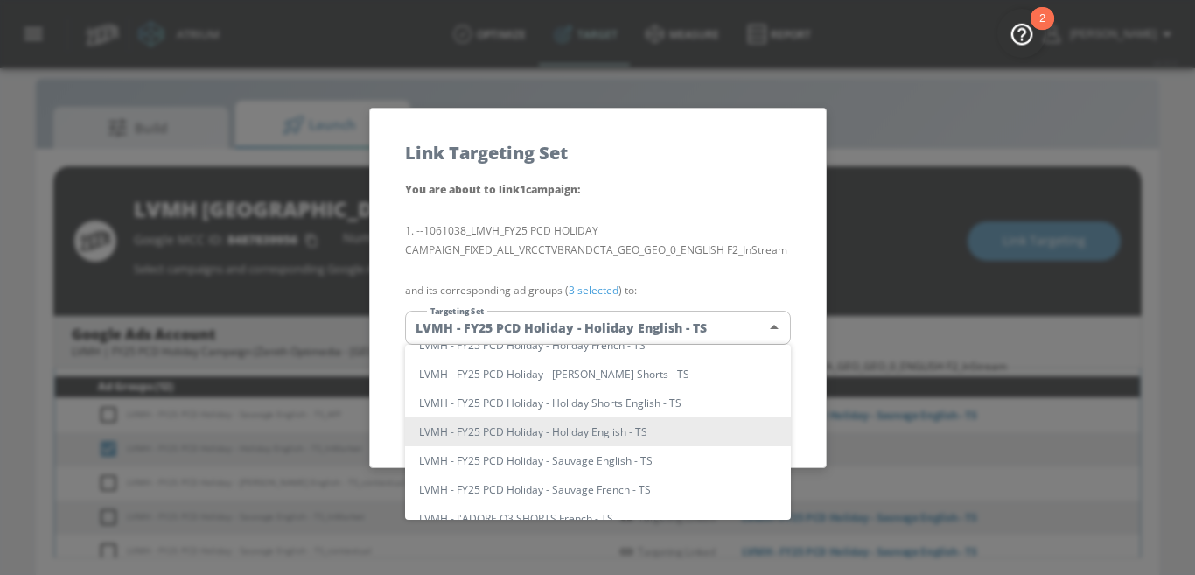
click at [637, 268] on div at bounding box center [597, 287] width 1195 height 575
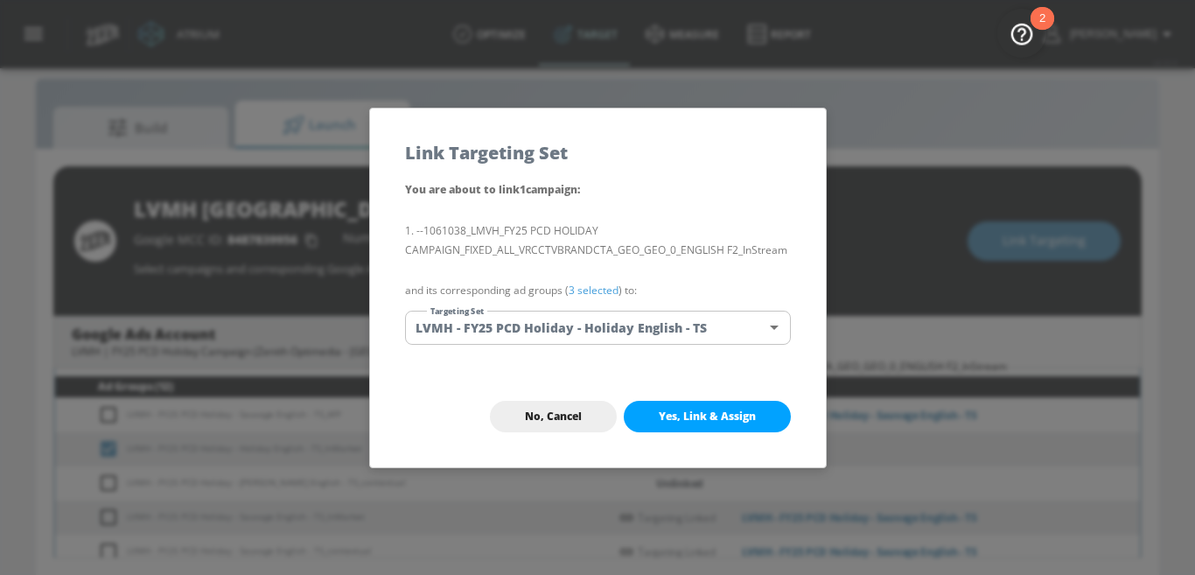
click at [681, 405] on button "Yes, Link & Assign" at bounding box center [707, 416] width 167 height 31
checkbox input "false"
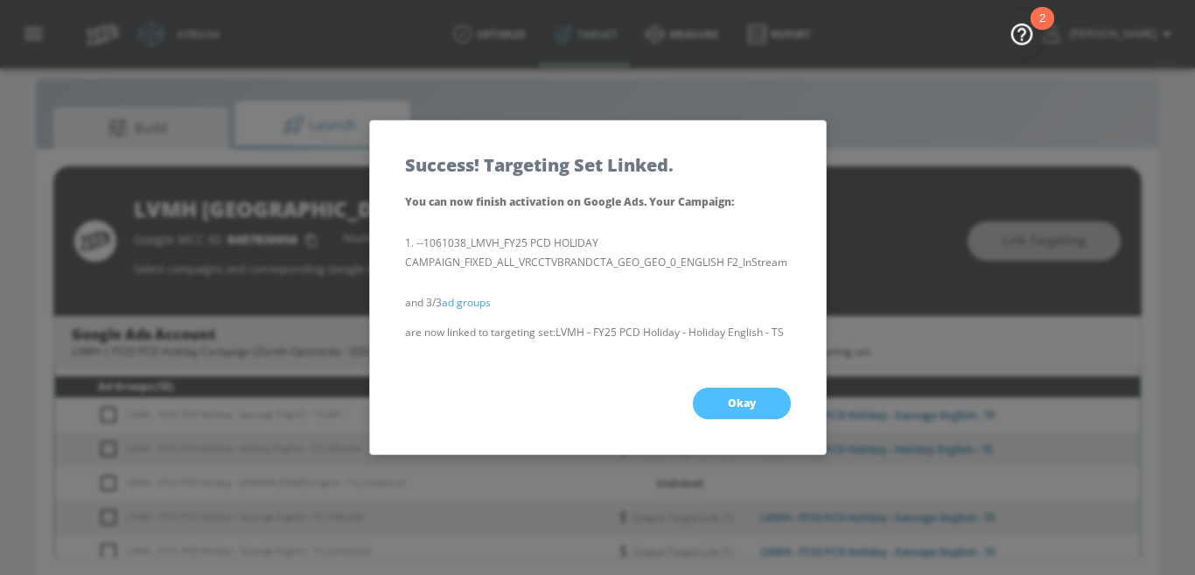
click at [724, 400] on button "Okay" at bounding box center [742, 402] width 98 height 31
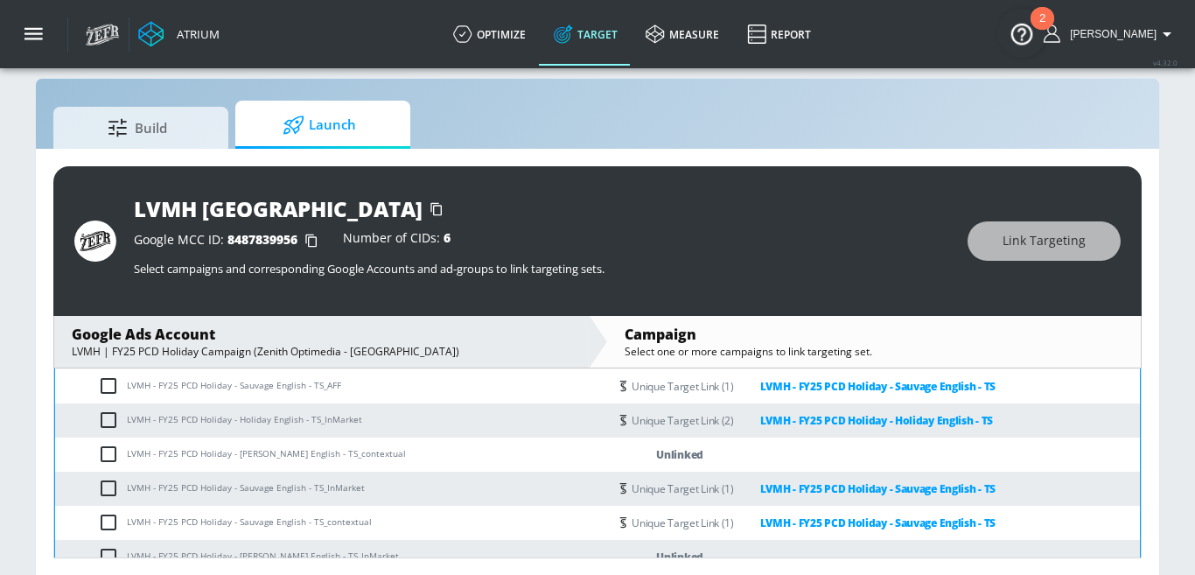
scroll to position [457, 0]
click at [107, 450] on input "checkbox" at bounding box center [112, 453] width 29 height 21
checkbox input "true"
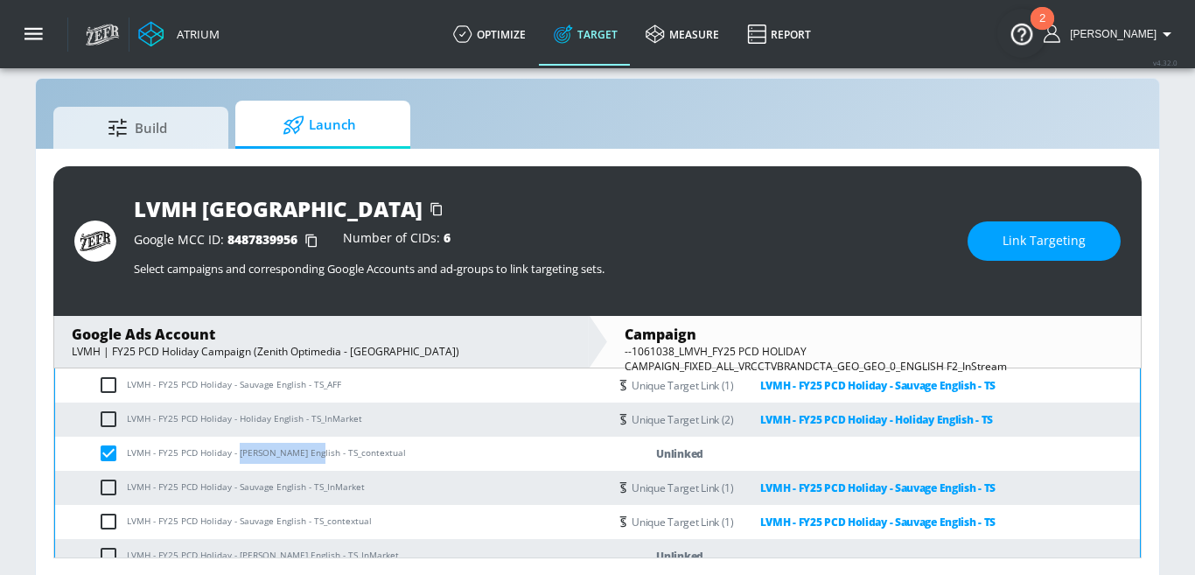
drag, startPoint x: 237, startPoint y: 453, endPoint x: 307, endPoint y: 453, distance: 70.0
click at [307, 453] on td "LVMH - FY25 PCD Holiday - Miss Dior English - TS_contextual" at bounding box center [331, 453] width 553 height 34
copy td "Miss Dior English"
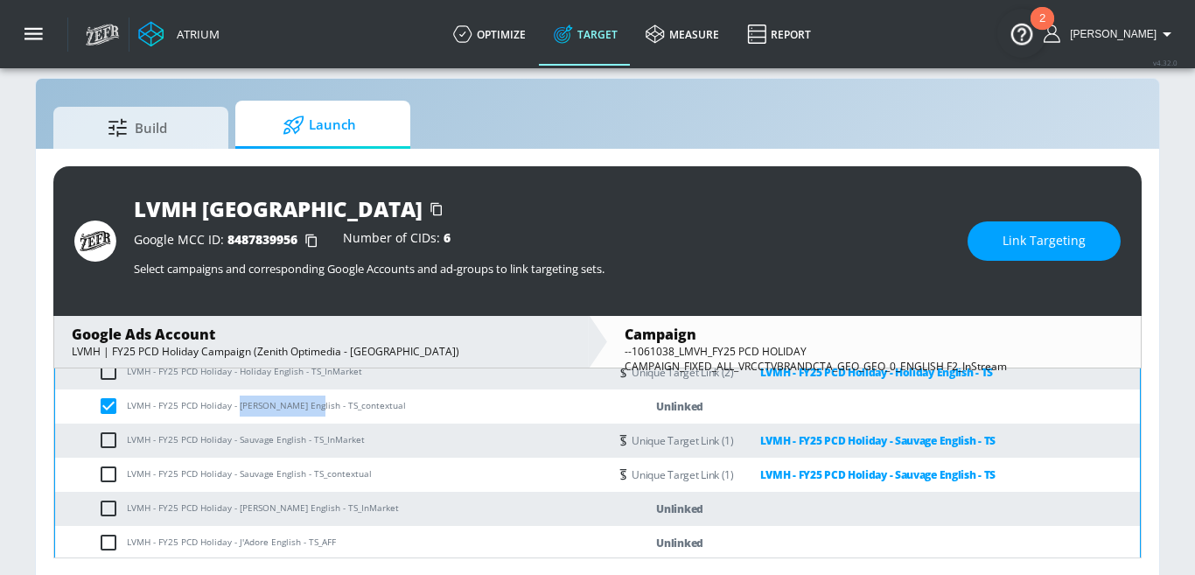
scroll to position [511, 0]
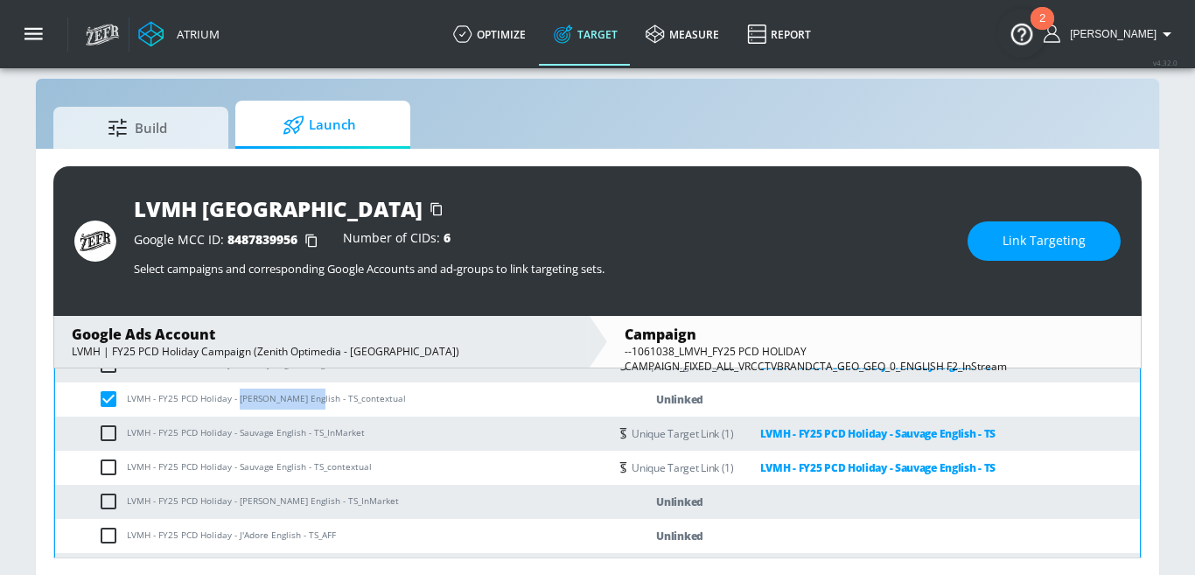
click at [103, 497] on input "checkbox" at bounding box center [112, 501] width 29 height 21
checkbox input "true"
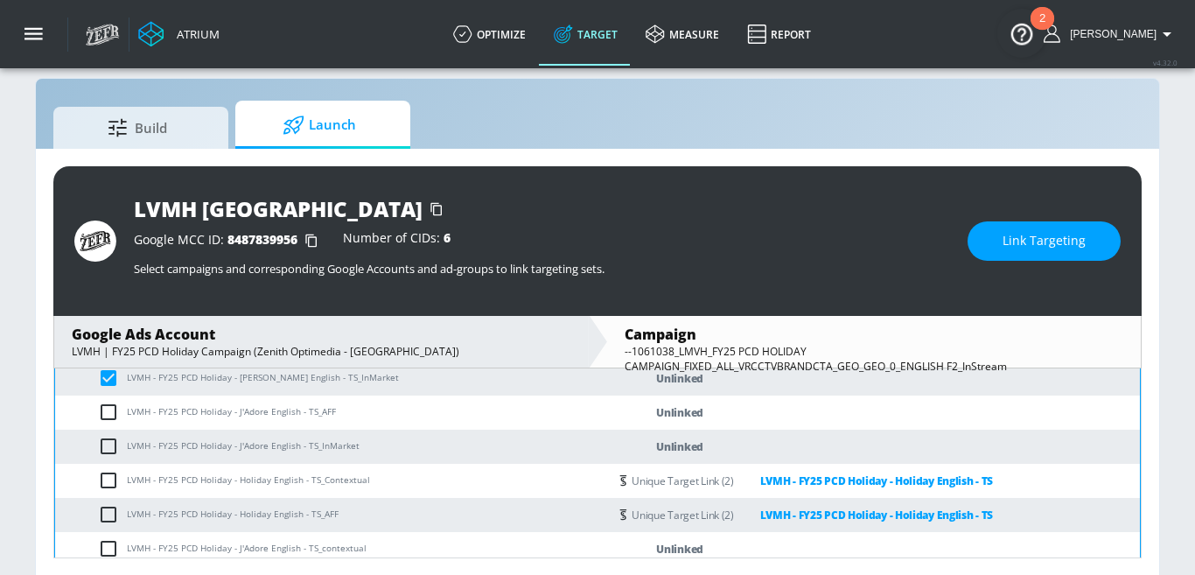
scroll to position [706, 0]
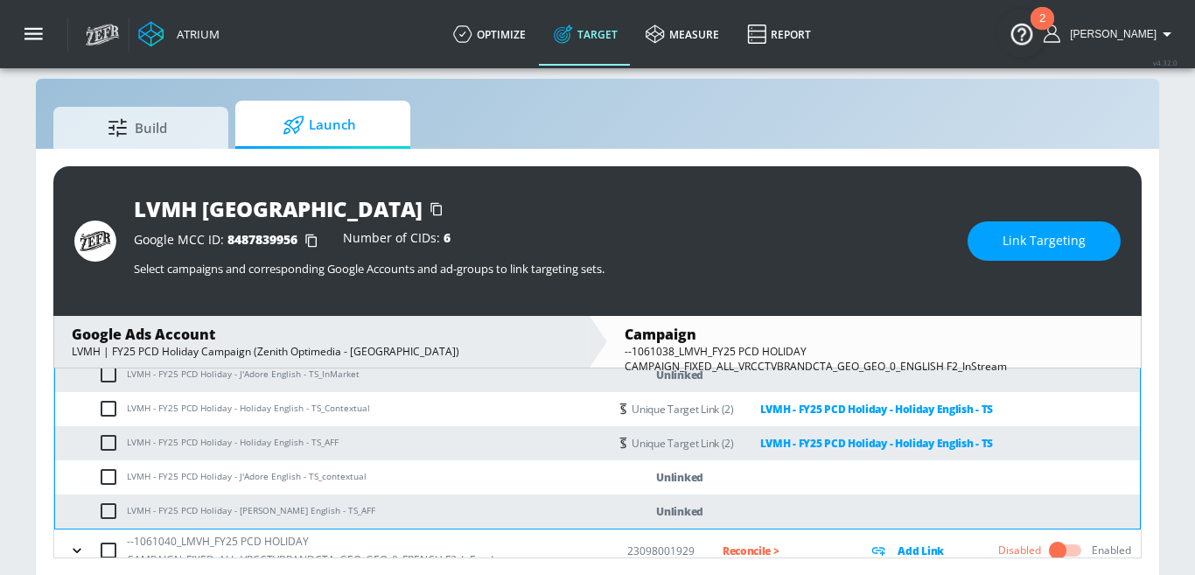
click at [115, 513] on input "checkbox" at bounding box center [112, 510] width 29 height 21
checkbox input "true"
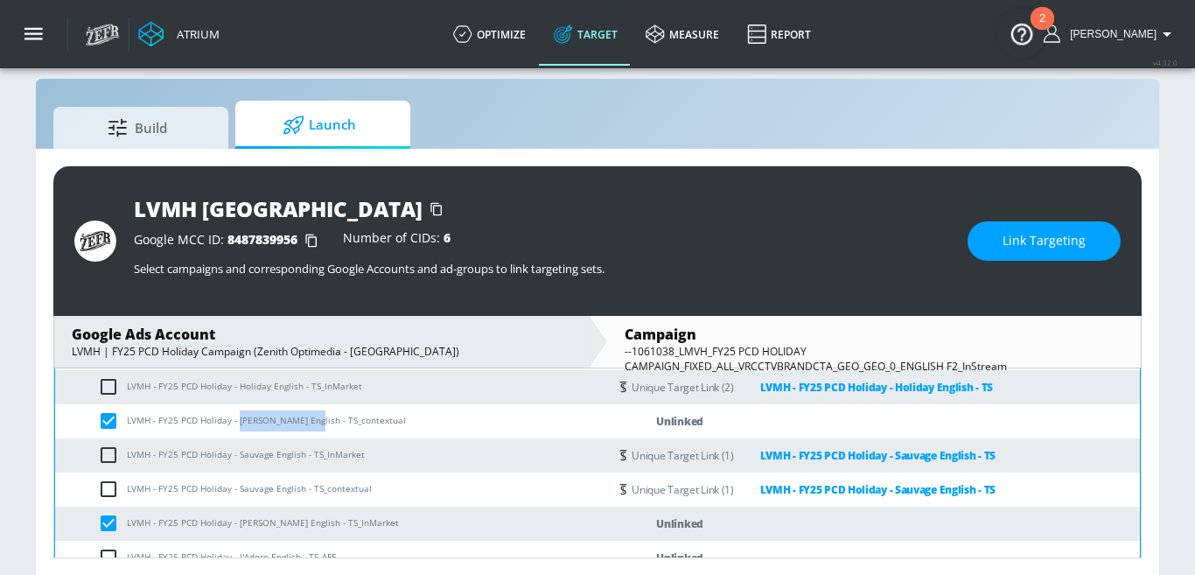
scroll to position [472, 0]
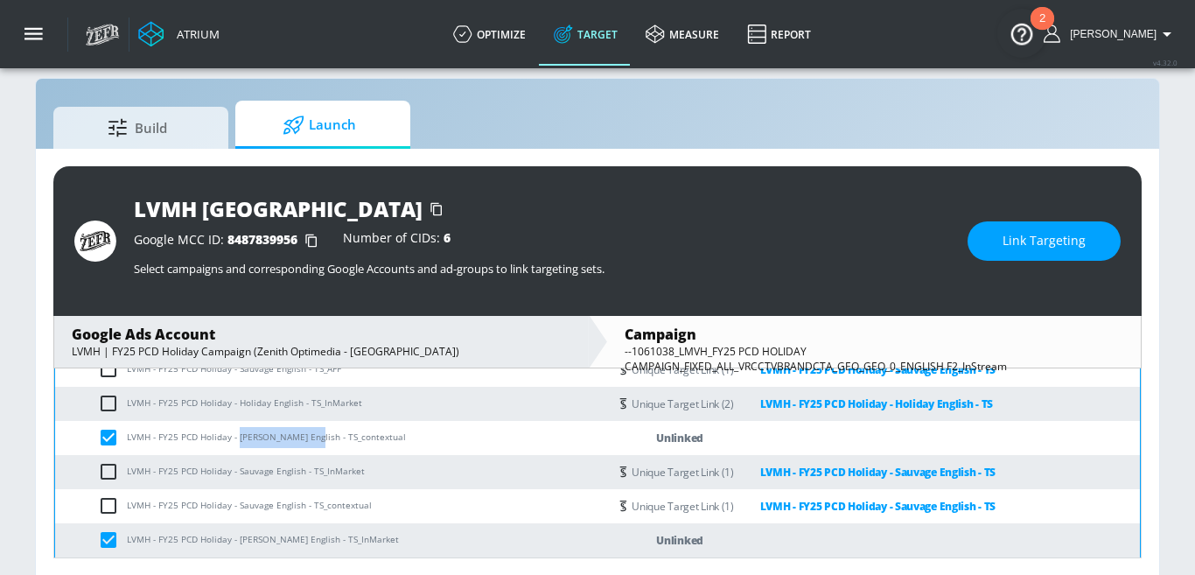
click at [1003, 248] on button "Link Targeting" at bounding box center [1043, 240] width 153 height 39
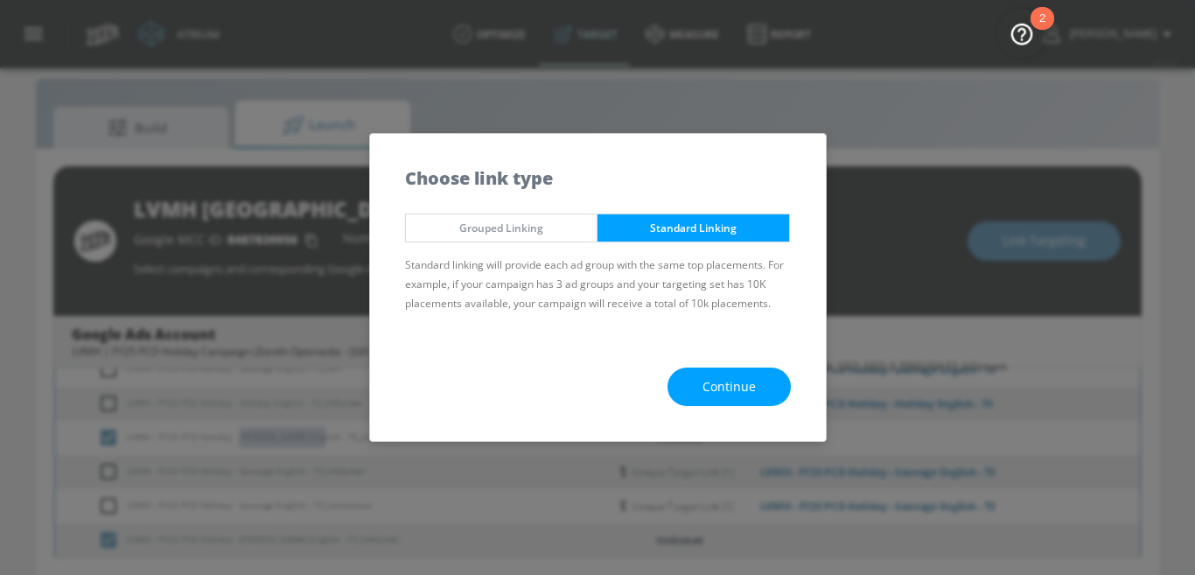
click at [701, 374] on button "Continue" at bounding box center [728, 386] width 123 height 39
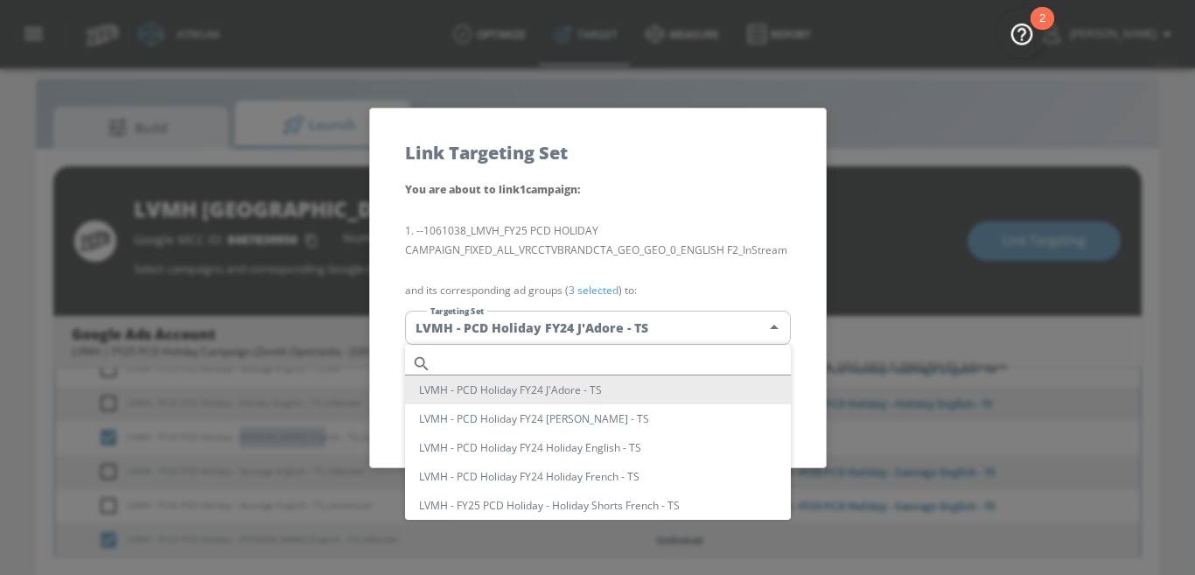
click at [614, 329] on body "Atrium optimize Target measure Report optimize Target measure Report v 4.32.0 N…" at bounding box center [597, 276] width 1195 height 600
click at [527, 361] on input "text" at bounding box center [614, 364] width 352 height 24
paste input "Miss Dior English"
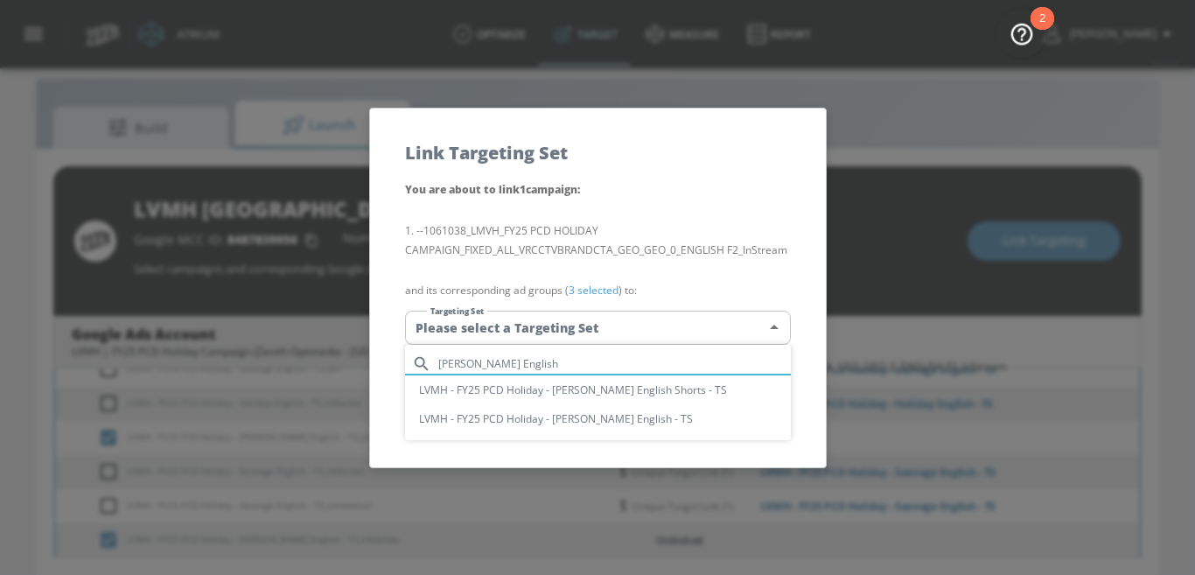
type input "Miss Dior English"
click at [603, 421] on li "LVMH - FY25 PCD Holiday - [PERSON_NAME] English - TS" at bounding box center [598, 418] width 386 height 29
type input "46de2a4c-1436-4c04-b0f7-8a690c735717"
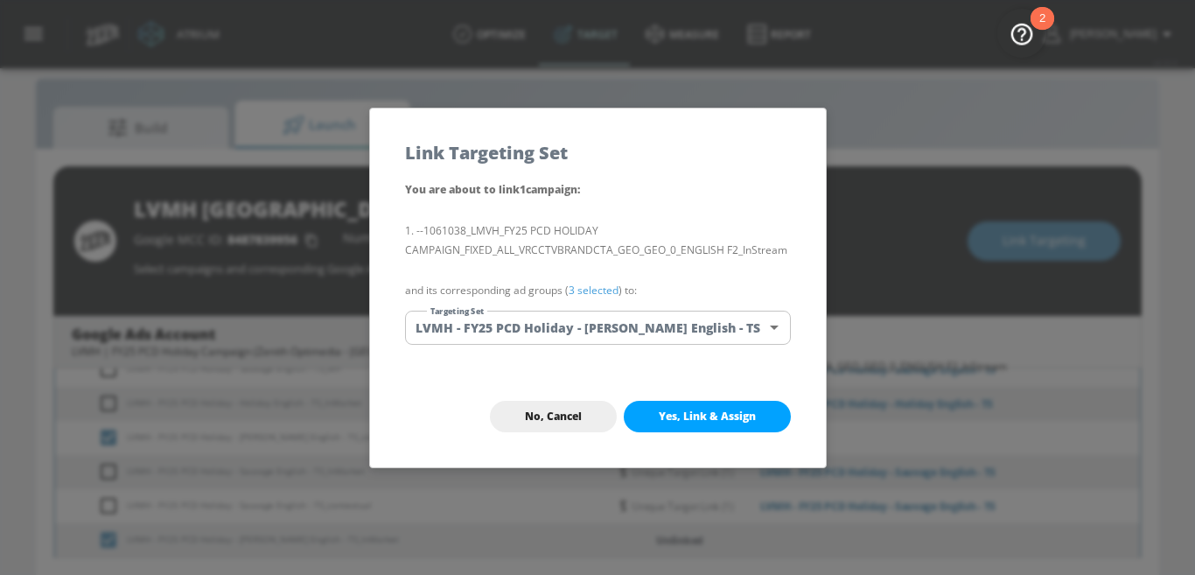
click at [716, 412] on span "Yes, Link & Assign" at bounding box center [707, 416] width 97 height 14
checkbox input "false"
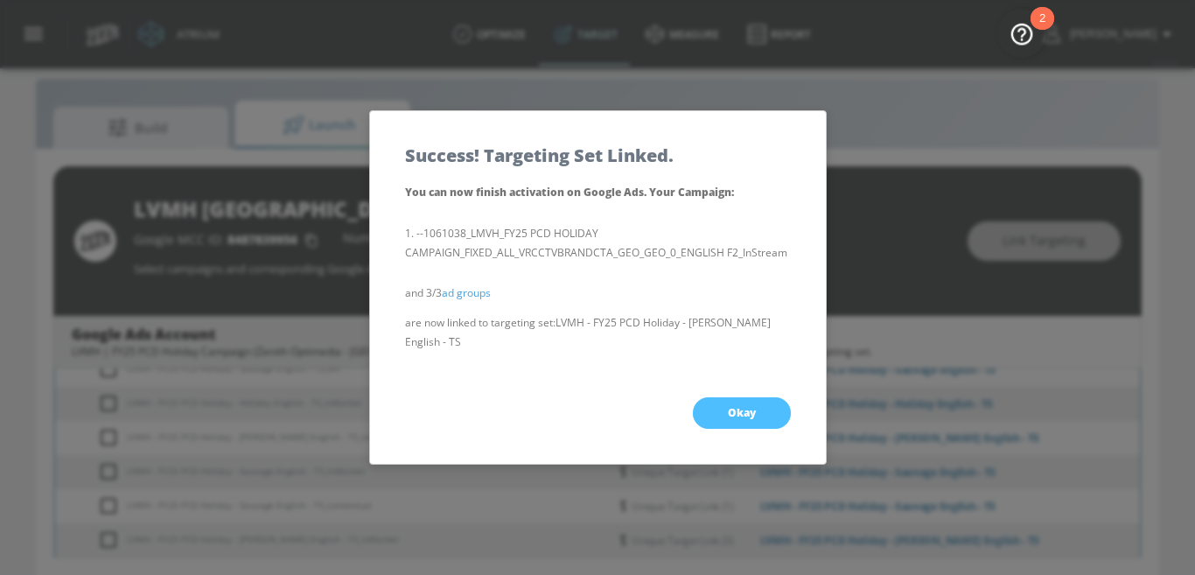
click at [728, 406] on span "Okay" at bounding box center [742, 413] width 28 height 14
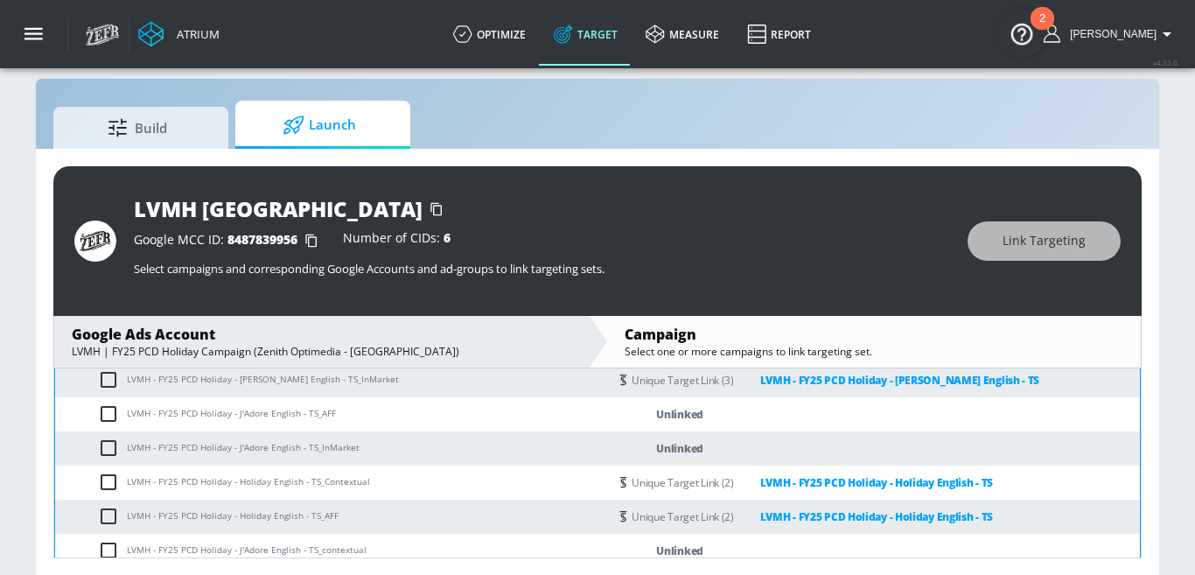
scroll to position [636, 0]
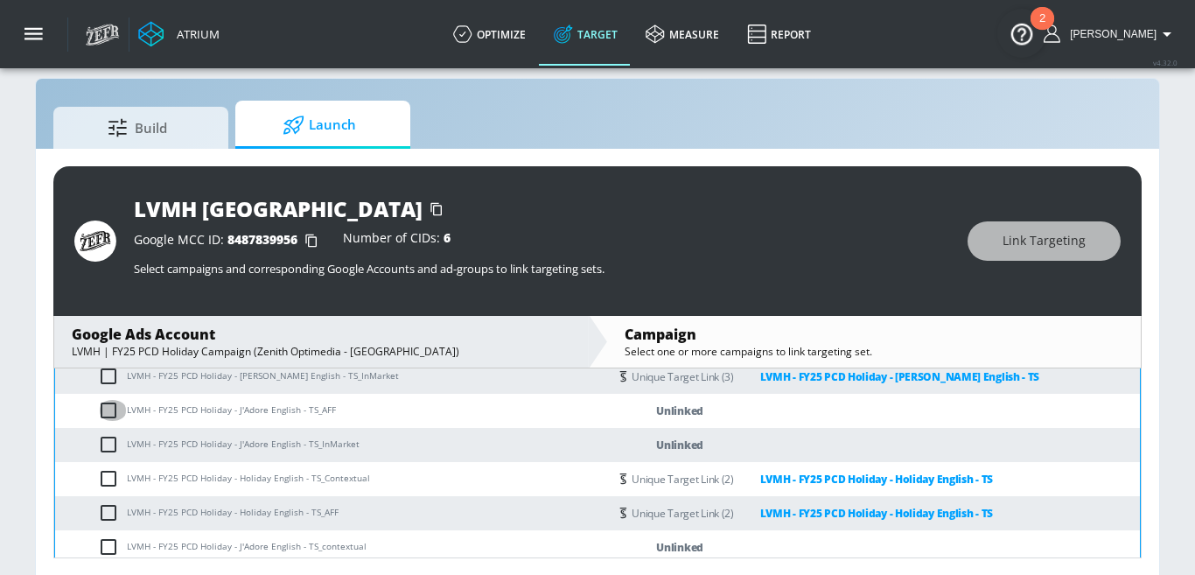
click at [105, 408] on input "checkbox" at bounding box center [112, 410] width 29 height 21
checkbox input "true"
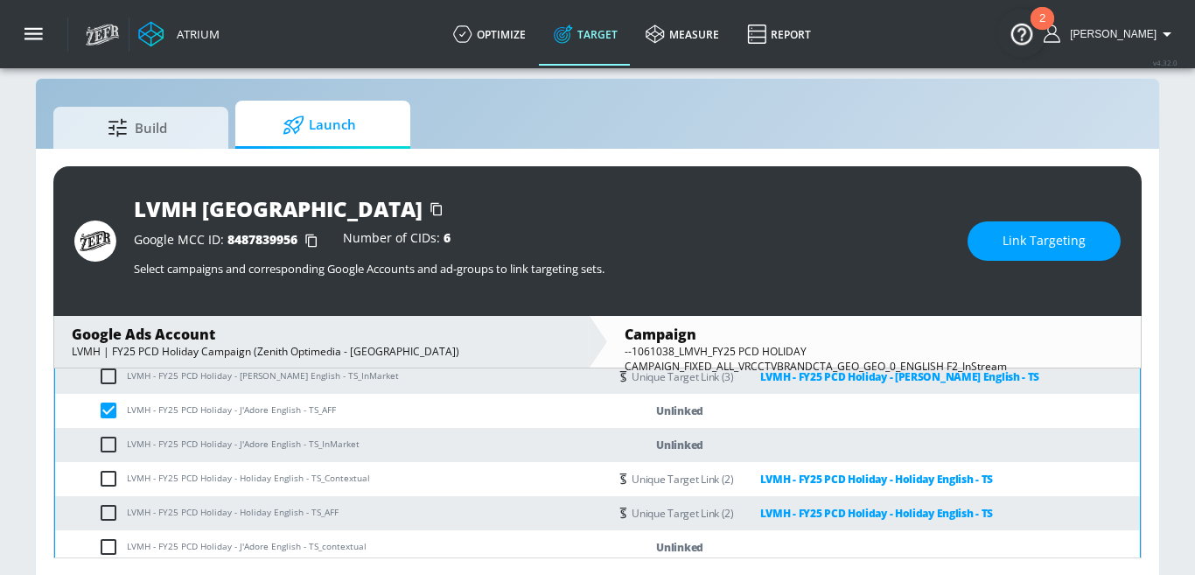
click at [105, 443] on input "checkbox" at bounding box center [112, 444] width 29 height 21
checkbox input "true"
drag, startPoint x: 237, startPoint y: 444, endPoint x: 297, endPoint y: 443, distance: 60.4
click at [297, 443] on td "LVMH - FY25 PCD Holiday - J'Adore English - TS_InMarket" at bounding box center [331, 445] width 553 height 34
copy td "J'Adore English"
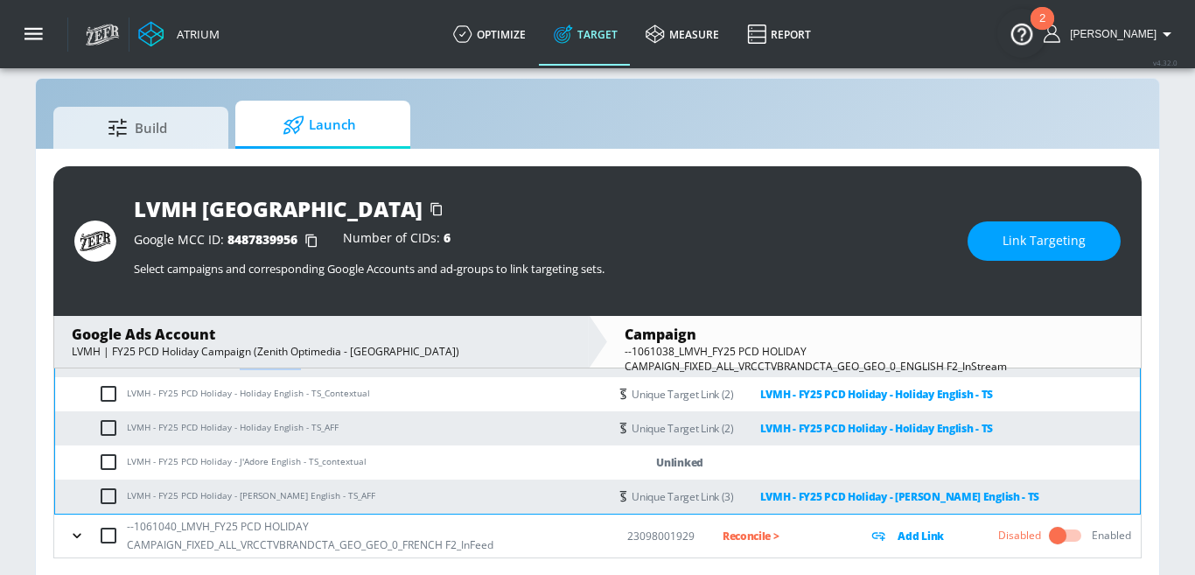
scroll to position [734, 0]
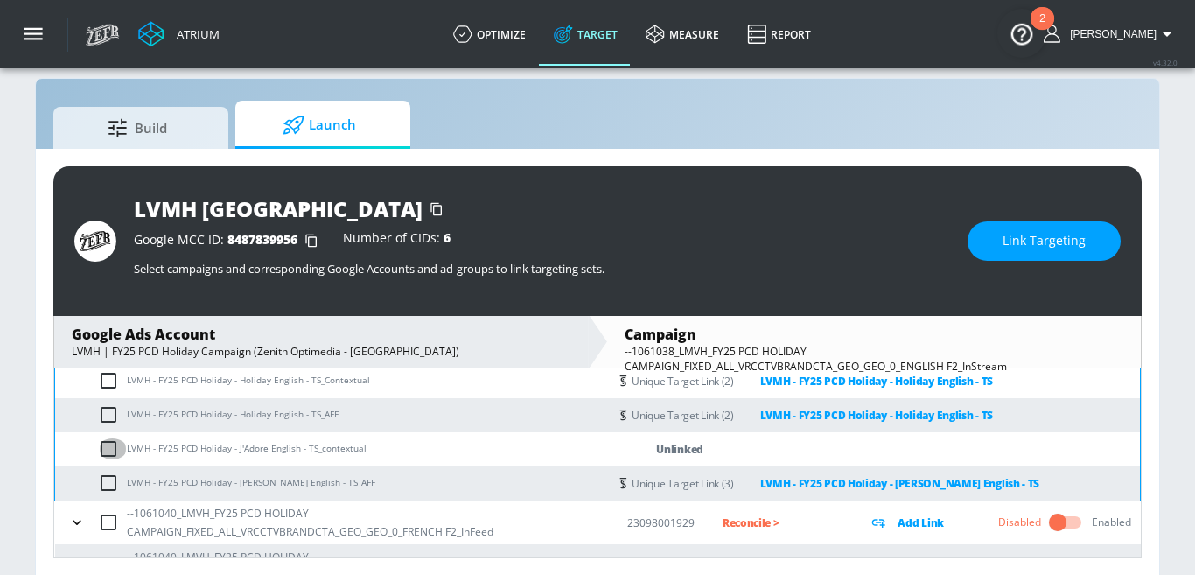
click at [117, 450] on input "checkbox" at bounding box center [112, 448] width 29 height 21
checkbox input "true"
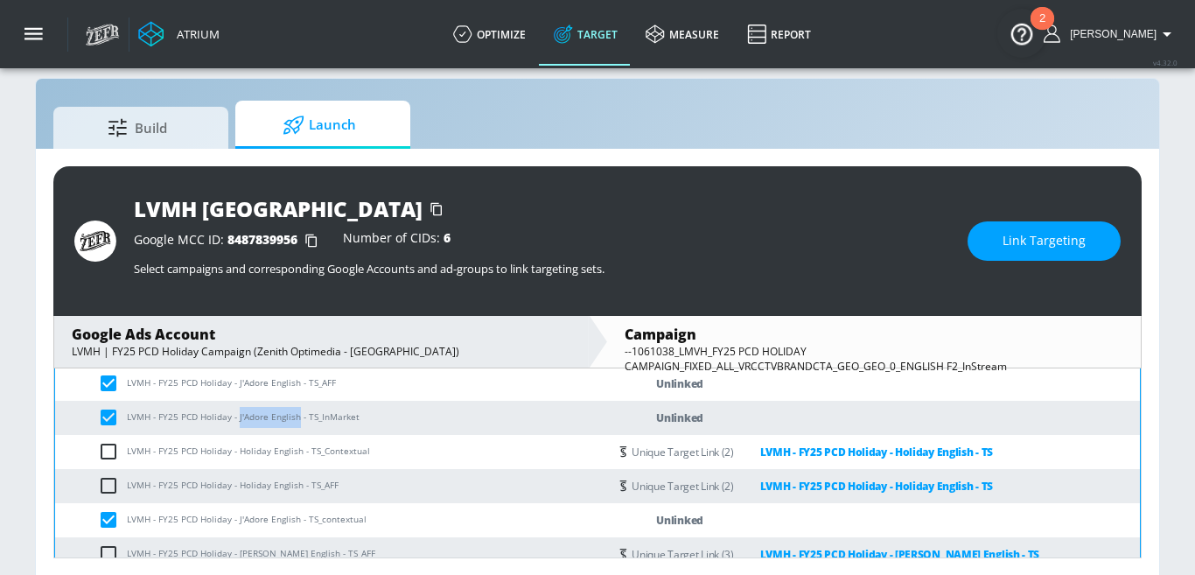
scroll to position [704, 0]
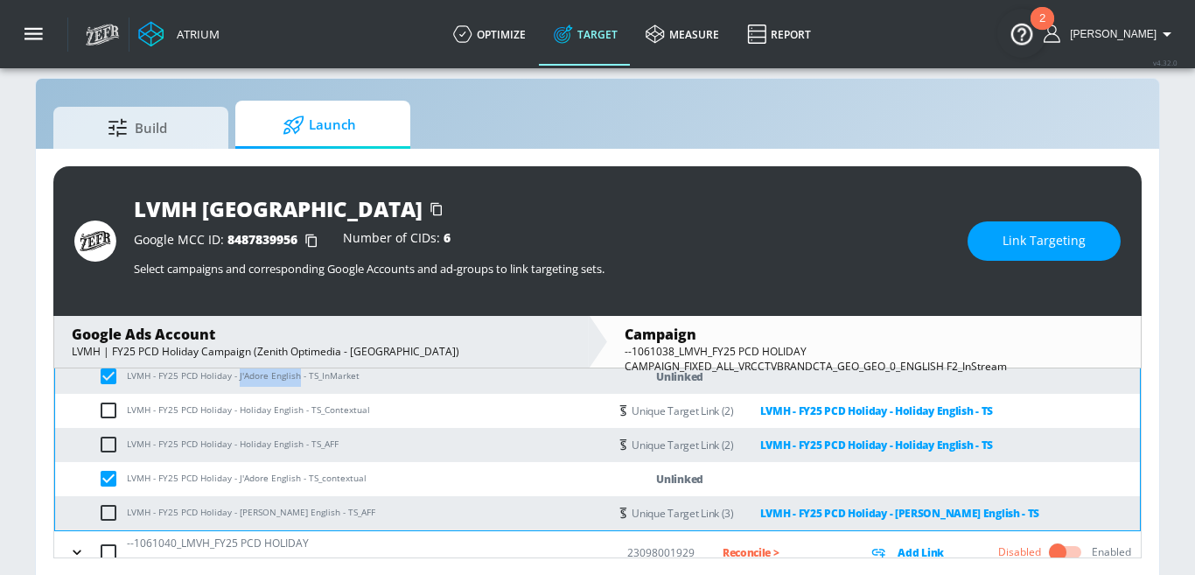
click at [266, 381] on td "LVMH - FY25 PCD Holiday - J'Adore English - TS_InMarket" at bounding box center [331, 376] width 553 height 34
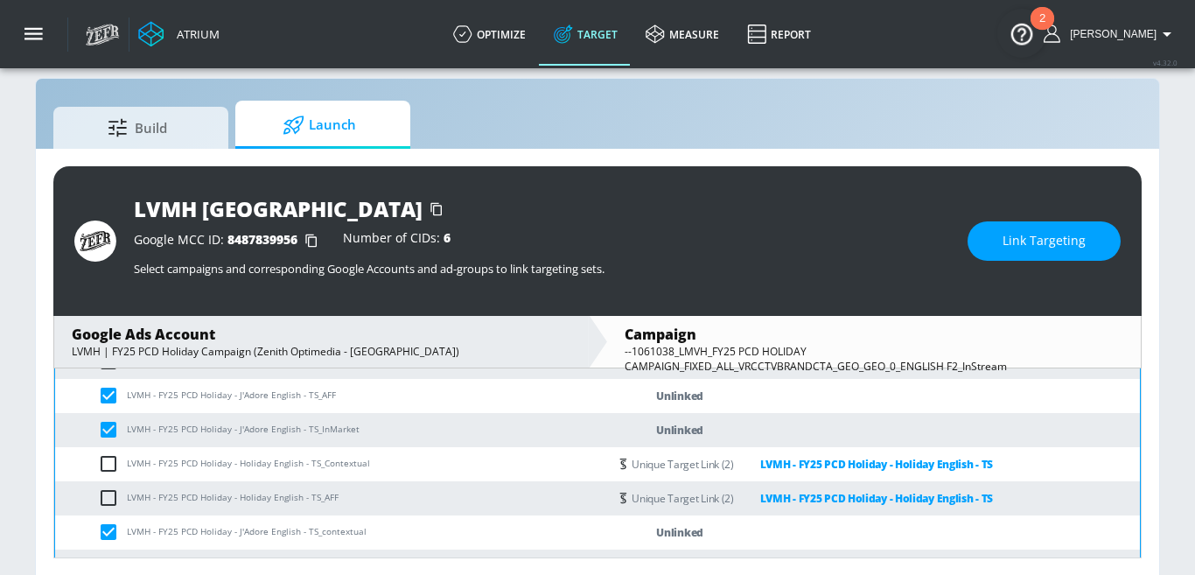
scroll to position [650, 0]
click at [1005, 225] on button "Link Targeting" at bounding box center [1043, 240] width 153 height 39
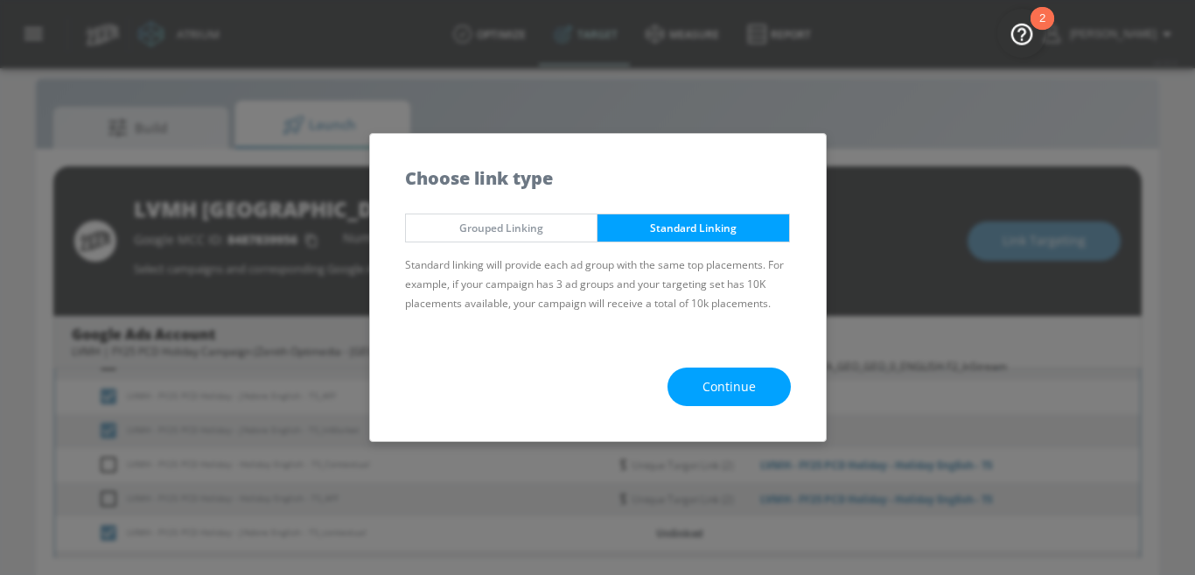
click at [710, 401] on button "Continue" at bounding box center [728, 386] width 123 height 39
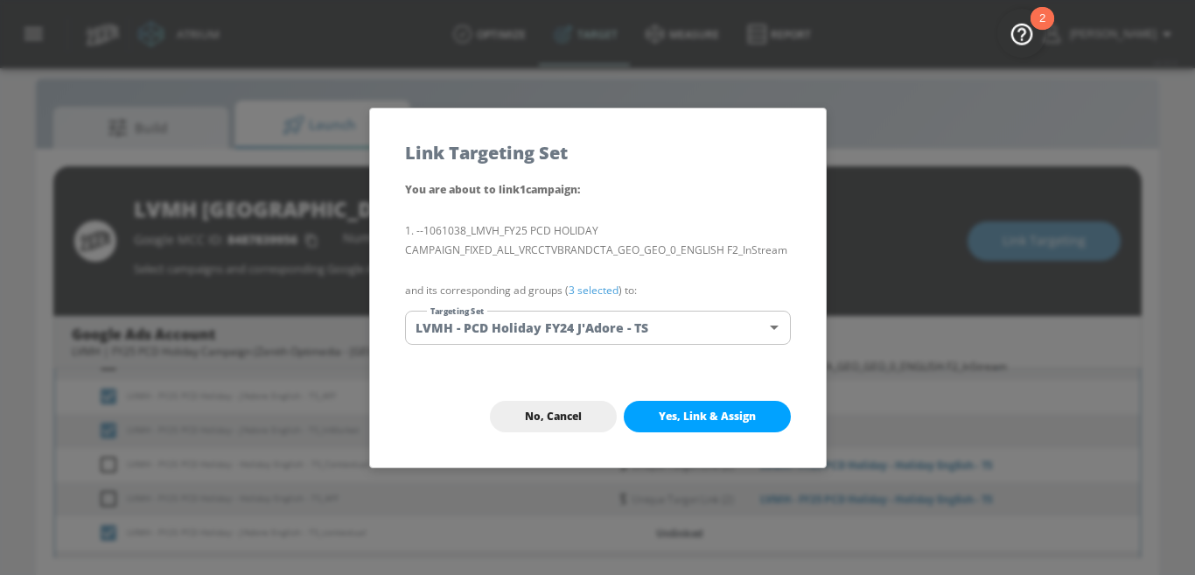
click at [585, 324] on body "Atrium optimize Target measure Report optimize Target measure Report v 4.32.0 N…" at bounding box center [597, 276] width 1195 height 600
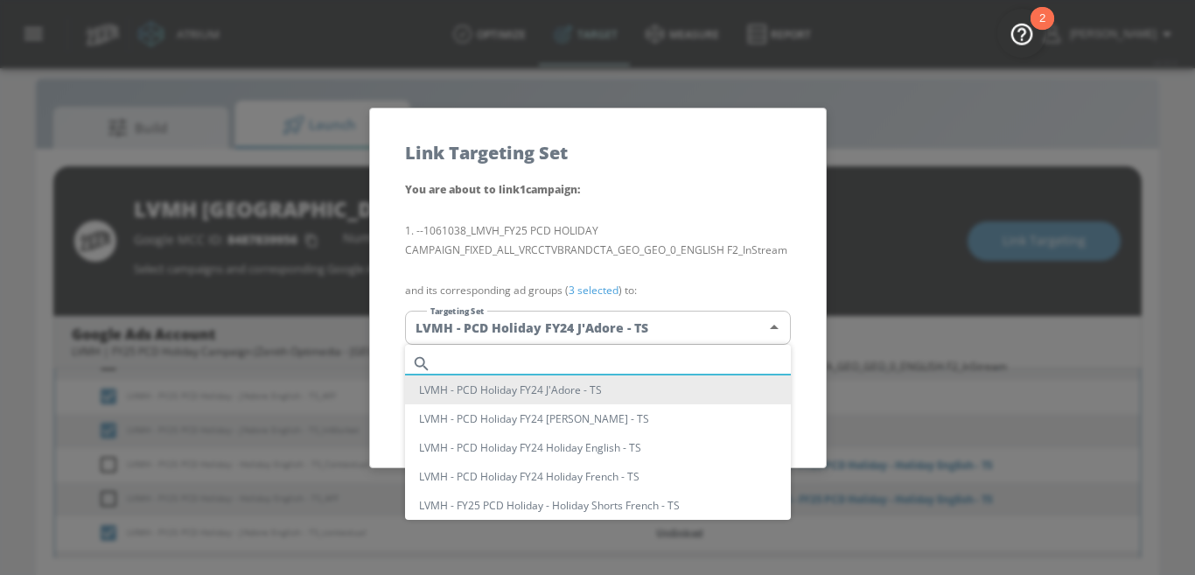
click at [482, 356] on input "text" at bounding box center [614, 364] width 352 height 24
paste input "J'Adore English"
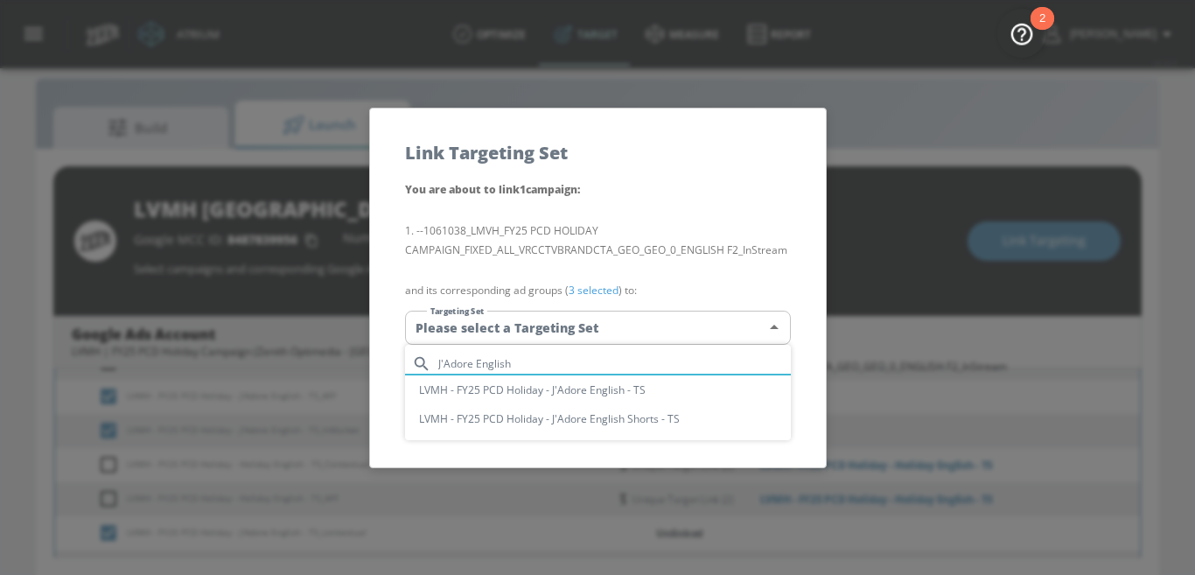
type input "J'Adore English"
click at [591, 392] on li "LVMH - FY25 PCD Holiday - J'Adore English - TS" at bounding box center [598, 389] width 386 height 29
type input "8cdf0b90-6c35-4c8a-86e2-c2c6a65d487f"
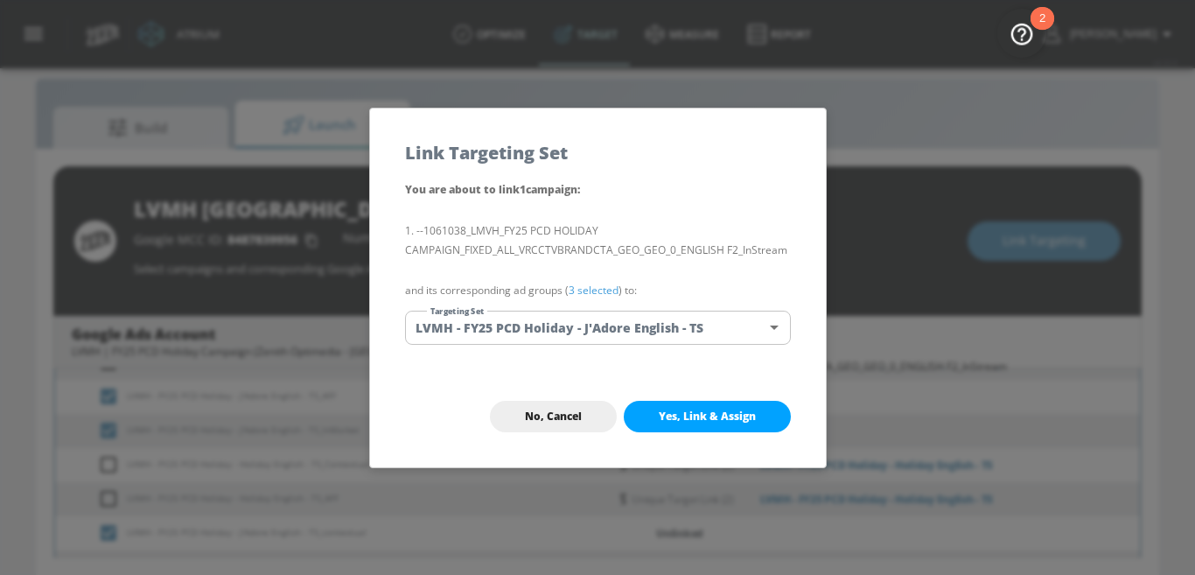
click at [714, 421] on span "Yes, Link & Assign" at bounding box center [707, 416] width 97 height 14
checkbox input "false"
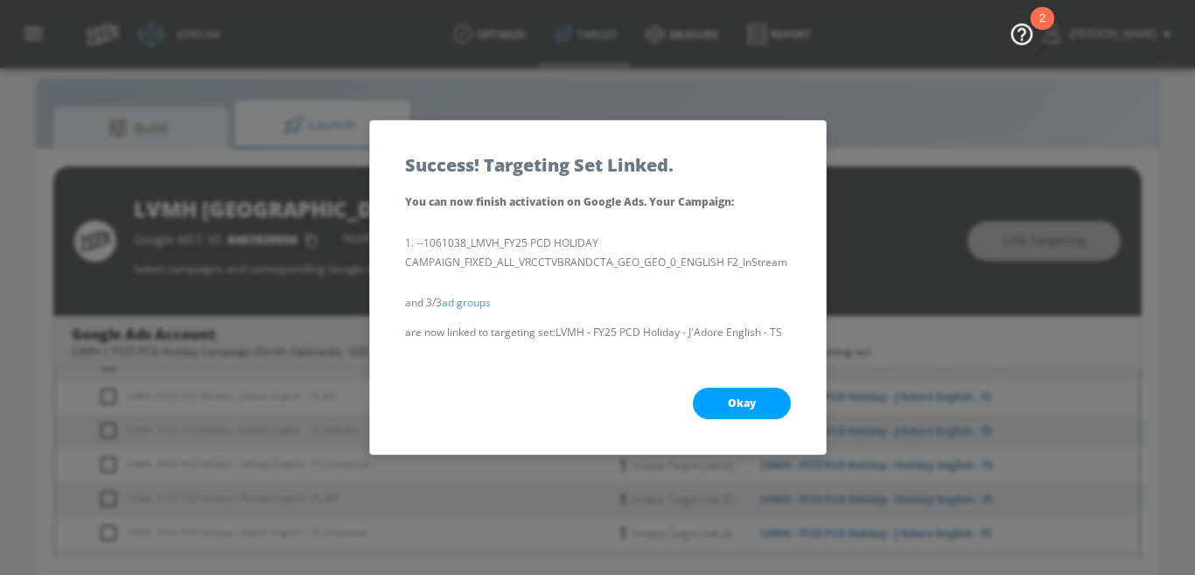
click at [747, 402] on span "Okay" at bounding box center [742, 403] width 28 height 14
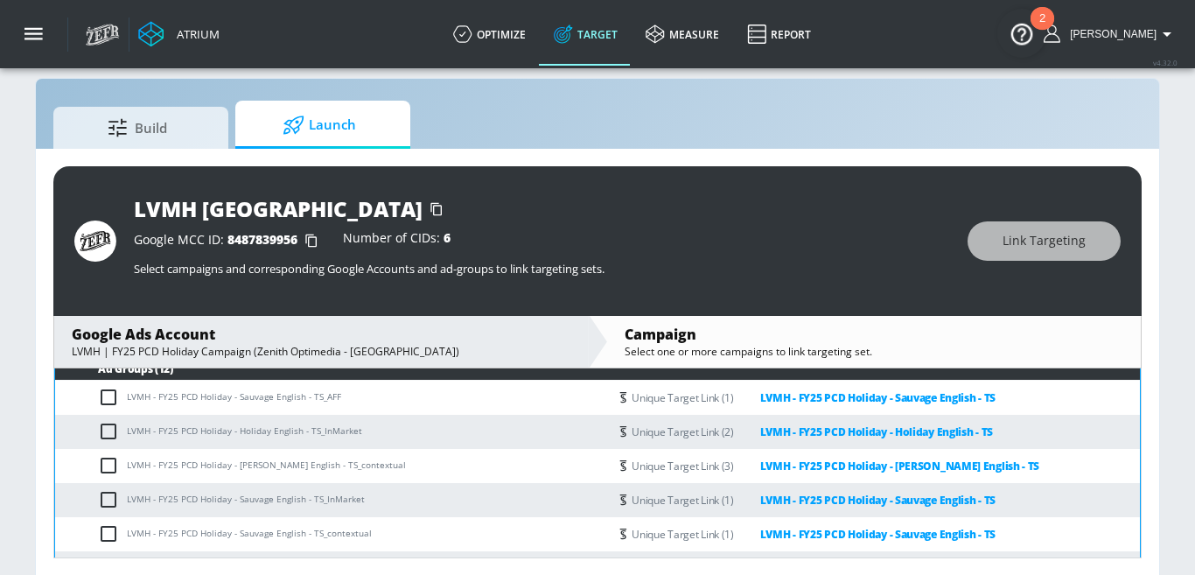
scroll to position [369, 0]
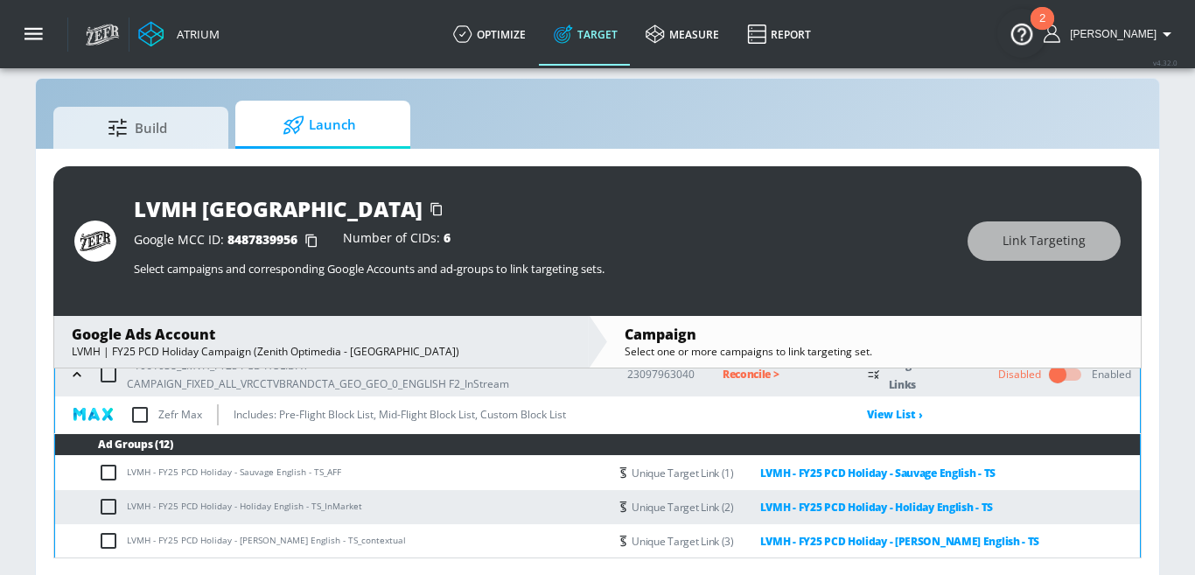
click at [73, 374] on icon "button" at bounding box center [77, 374] width 8 height 4
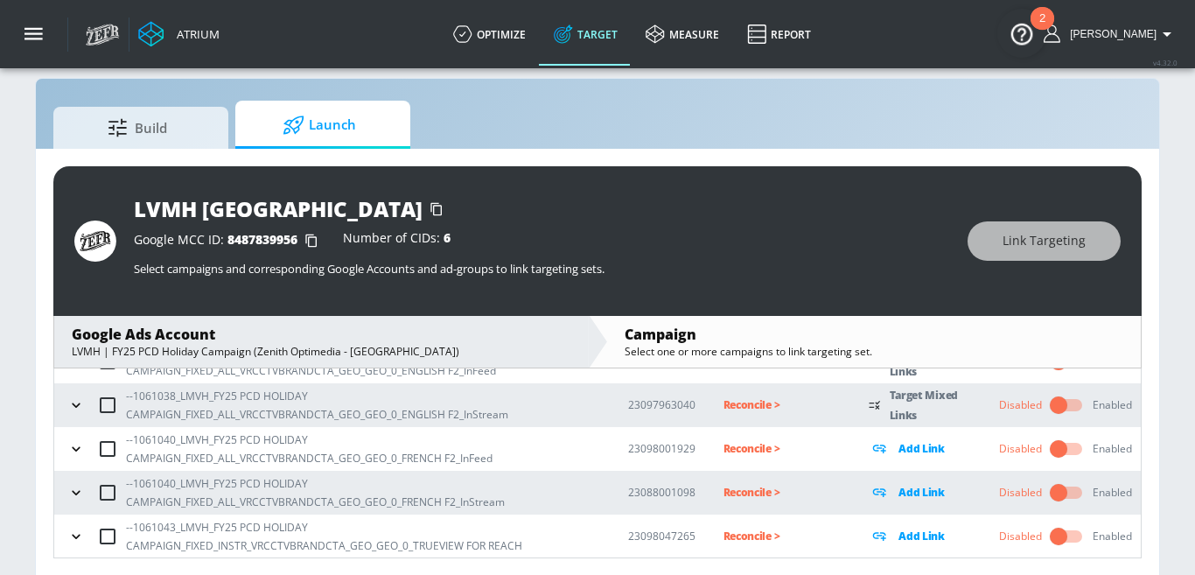
scroll to position [25, 0]
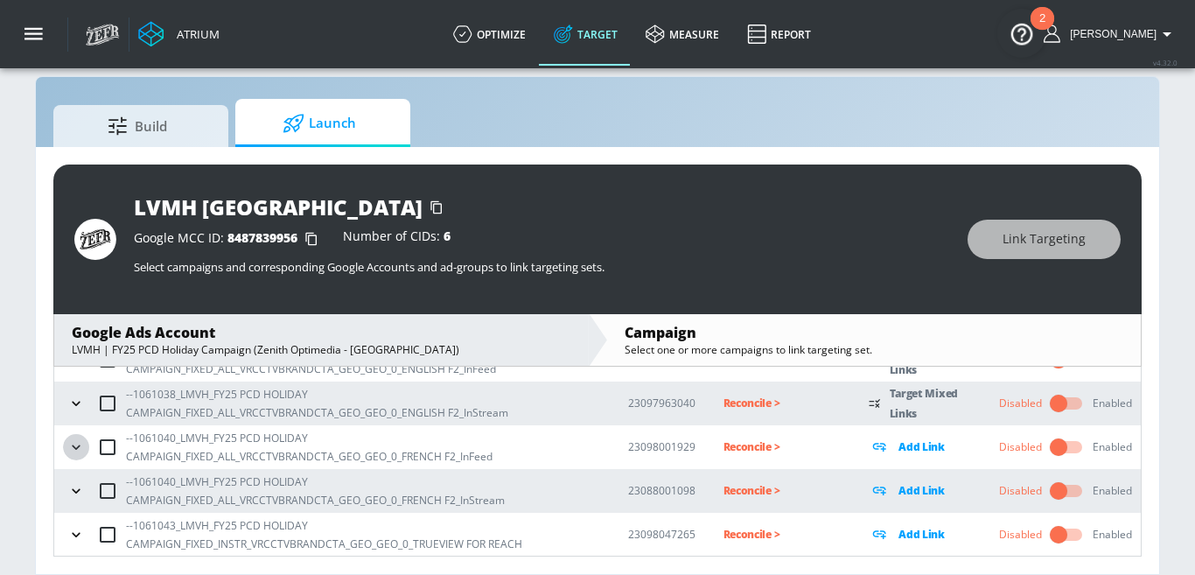
click at [67, 439] on icon "button" at bounding box center [75, 446] width 17 height 17
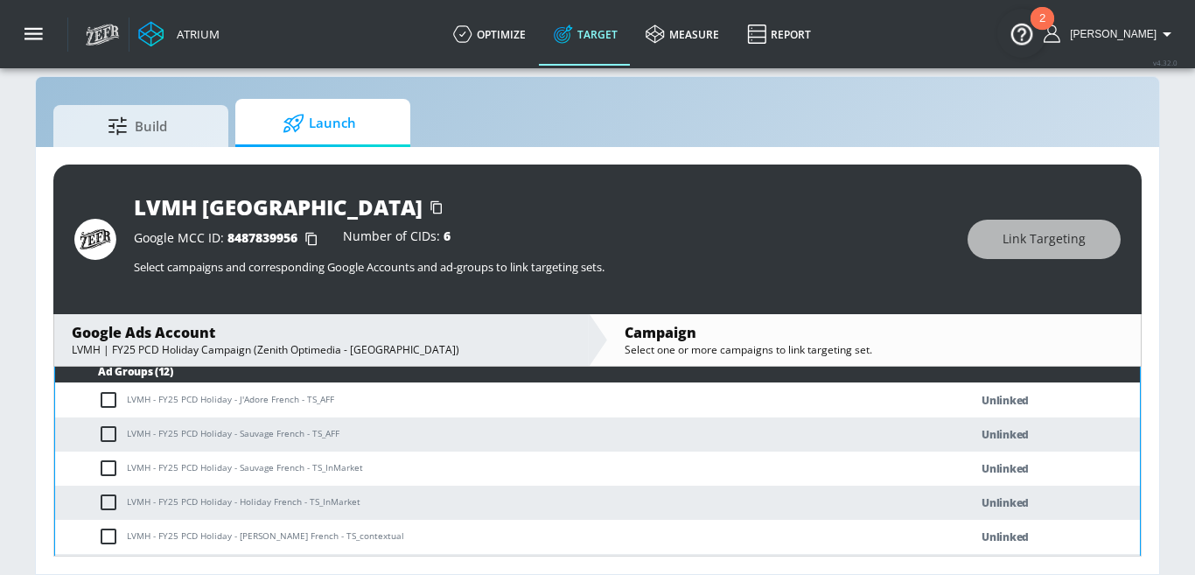
scroll to position [486, 0]
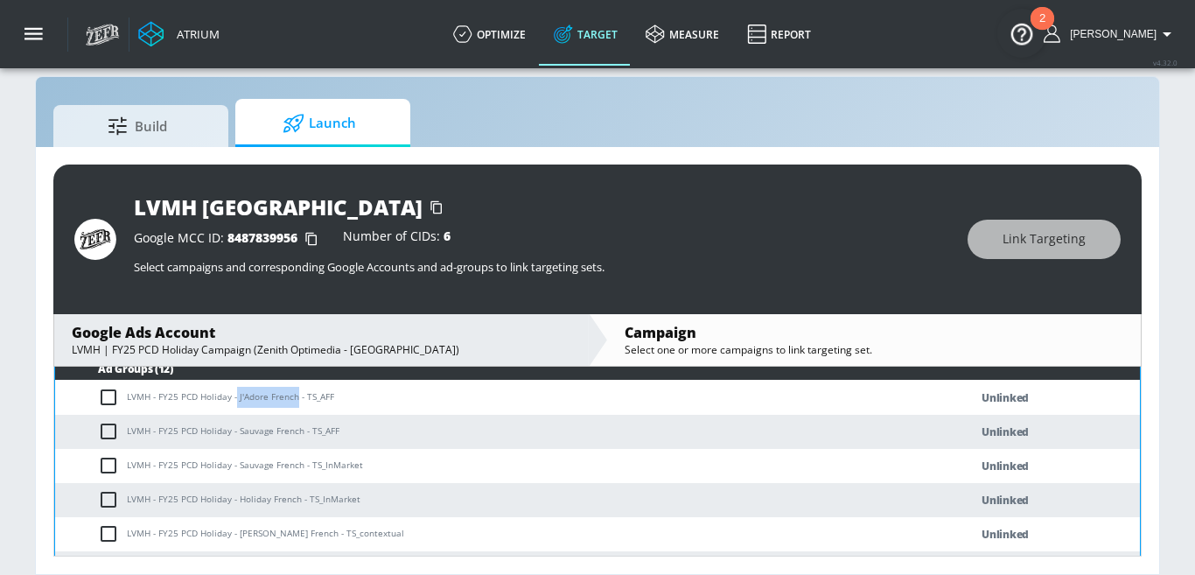
drag, startPoint x: 236, startPoint y: 398, endPoint x: 296, endPoint y: 399, distance: 59.5
click at [296, 399] on td "LVMH - FY25 PCD Holiday - J'Adore French - TS_AFF" at bounding box center [494, 397] width 878 height 34
copy td "J'Adore French"
click at [276, 398] on td "LVMH - FY25 PCD Holiday - J'Adore French - TS_AFF" at bounding box center [494, 397] width 878 height 34
click at [112, 397] on input "checkbox" at bounding box center [112, 397] width 29 height 21
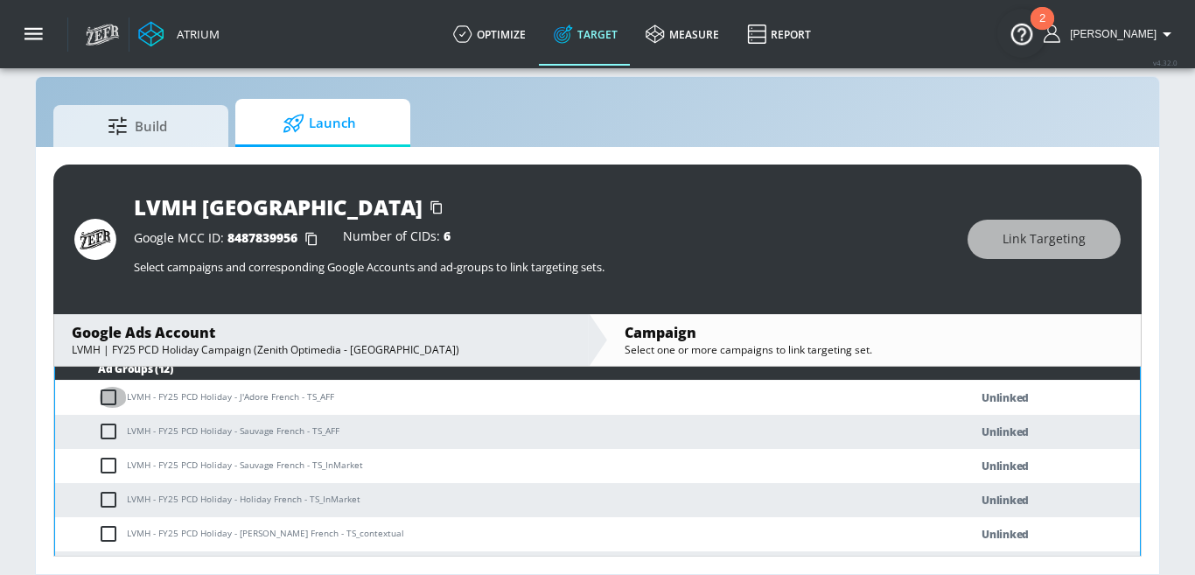
checkbox input "true"
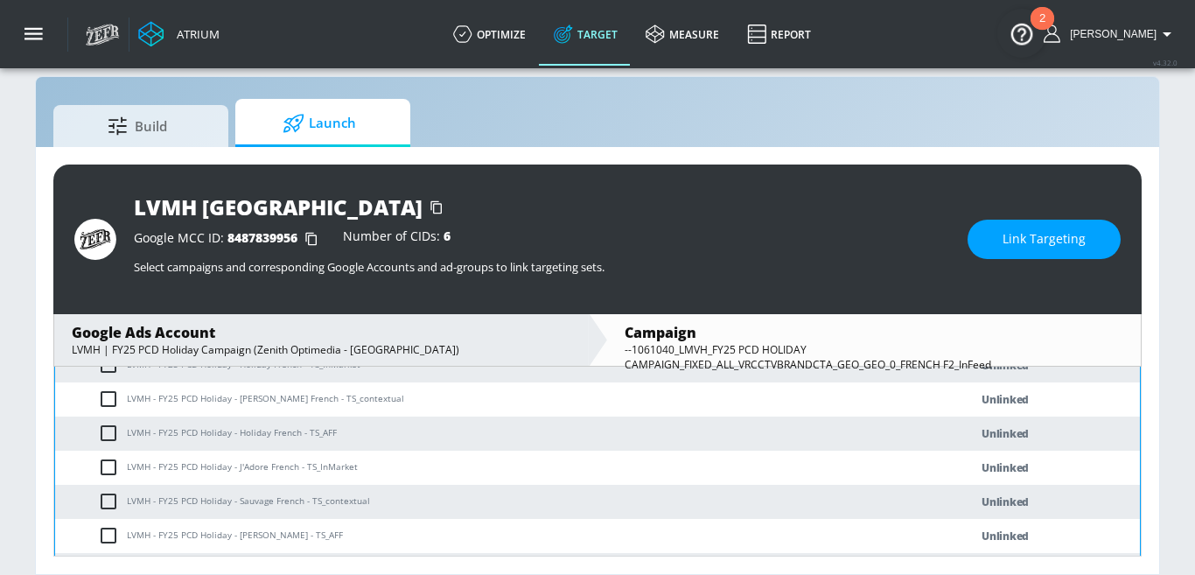
scroll to position [624, 0]
click at [109, 466] on input "checkbox" at bounding box center [112, 464] width 29 height 21
checkbox input "true"
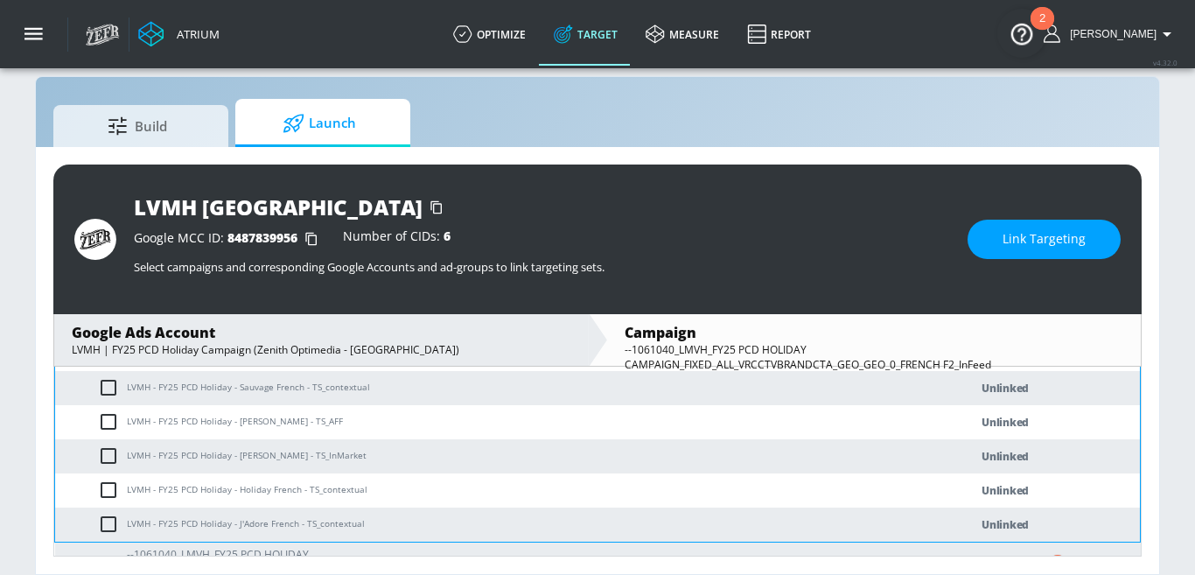
scroll to position [759, 0]
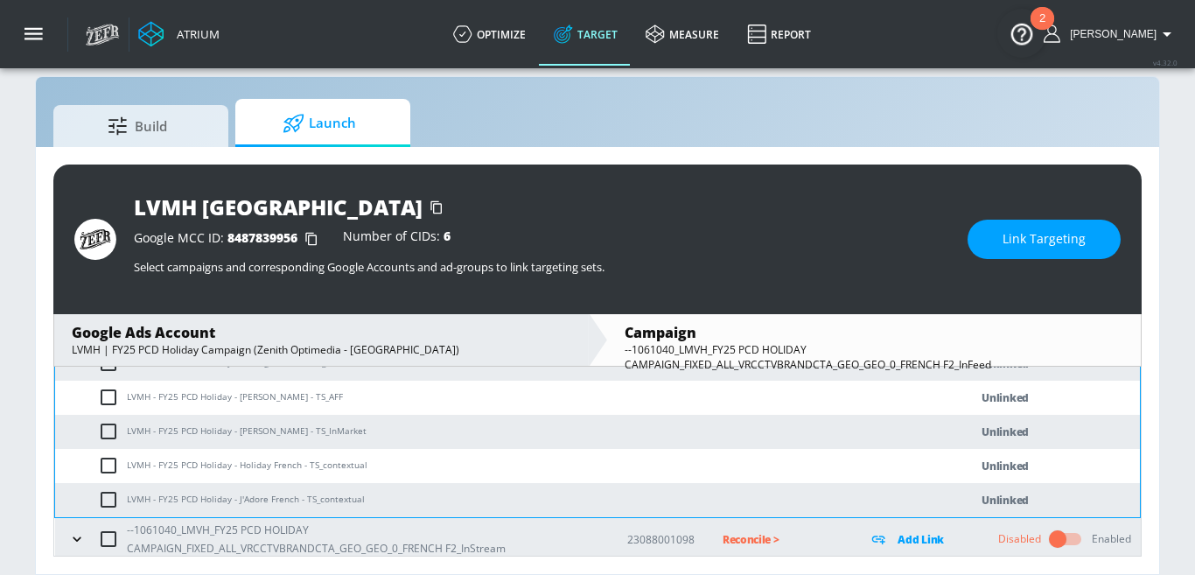
click at [108, 504] on input "checkbox" at bounding box center [112, 499] width 29 height 21
checkbox input "true"
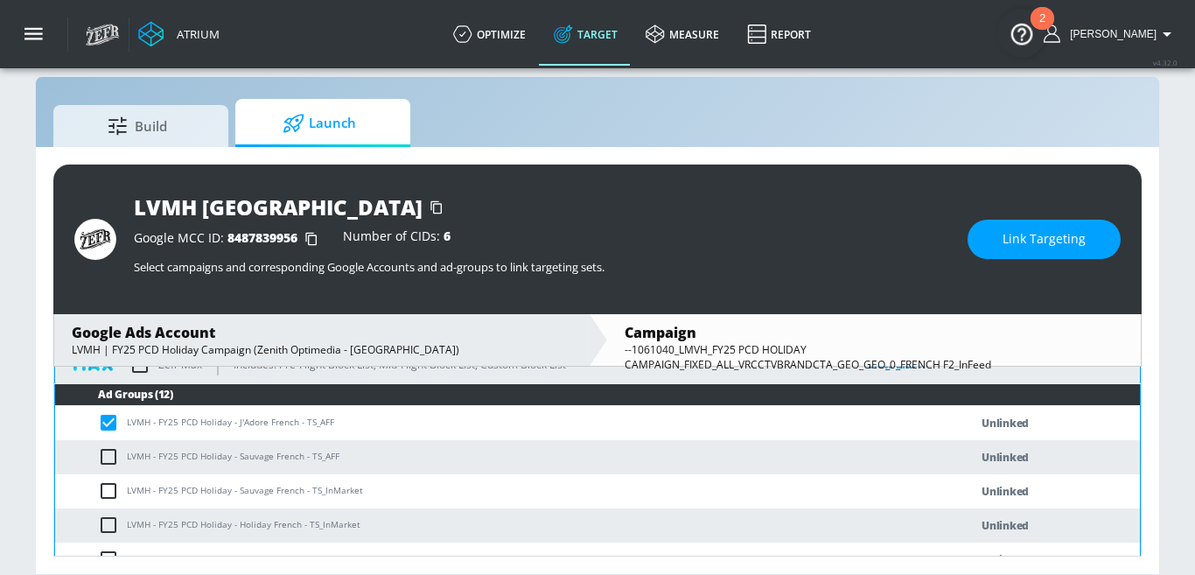
scroll to position [463, 0]
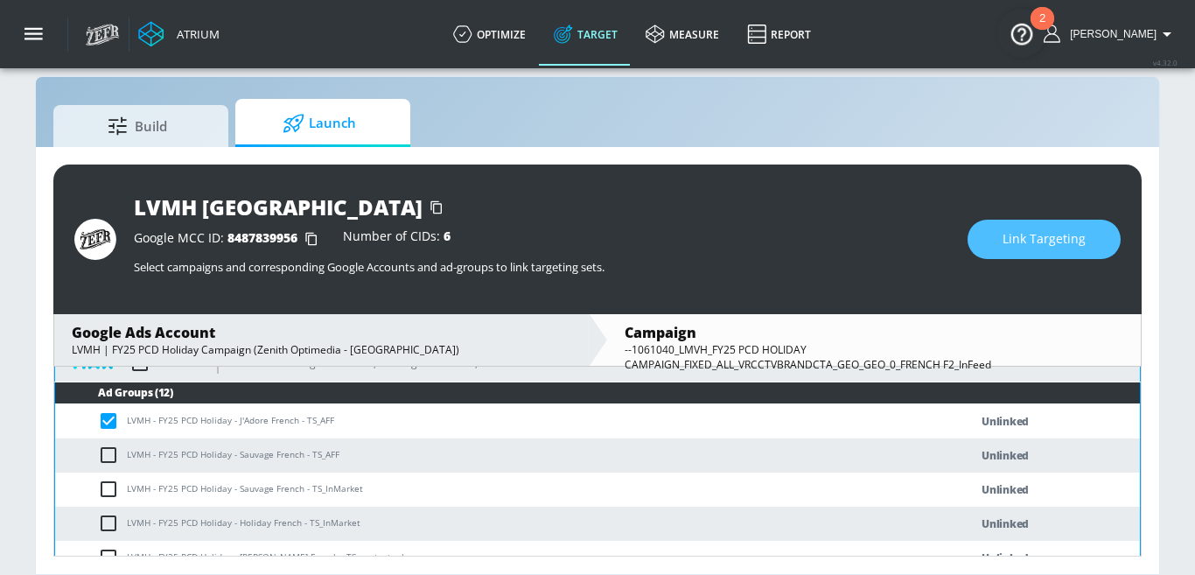
click at [1019, 256] on button "Link Targeting" at bounding box center [1043, 239] width 153 height 39
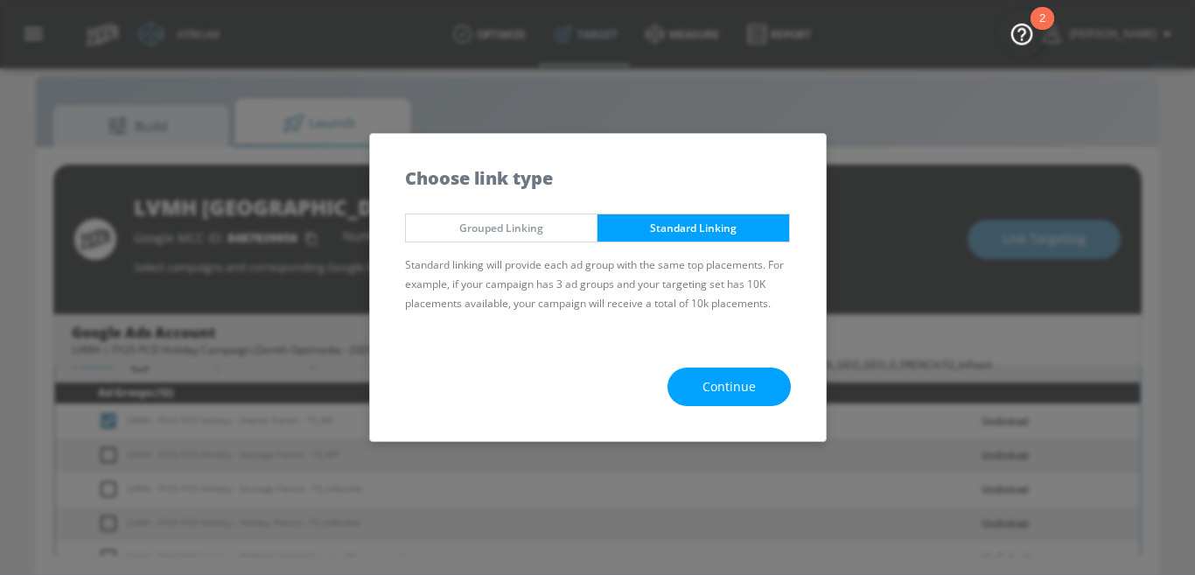
click at [695, 387] on button "Continue" at bounding box center [728, 386] width 123 height 39
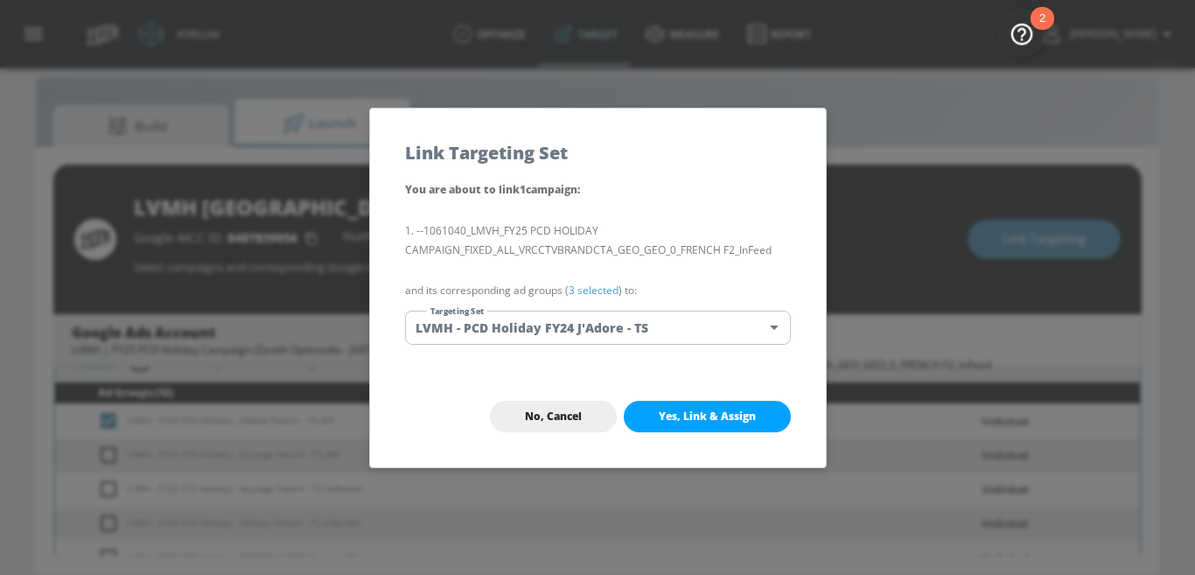
click at [573, 322] on body "Atrium optimize Target measure Report optimize Target measure Report v 4.32.0 N…" at bounding box center [597, 275] width 1195 height 600
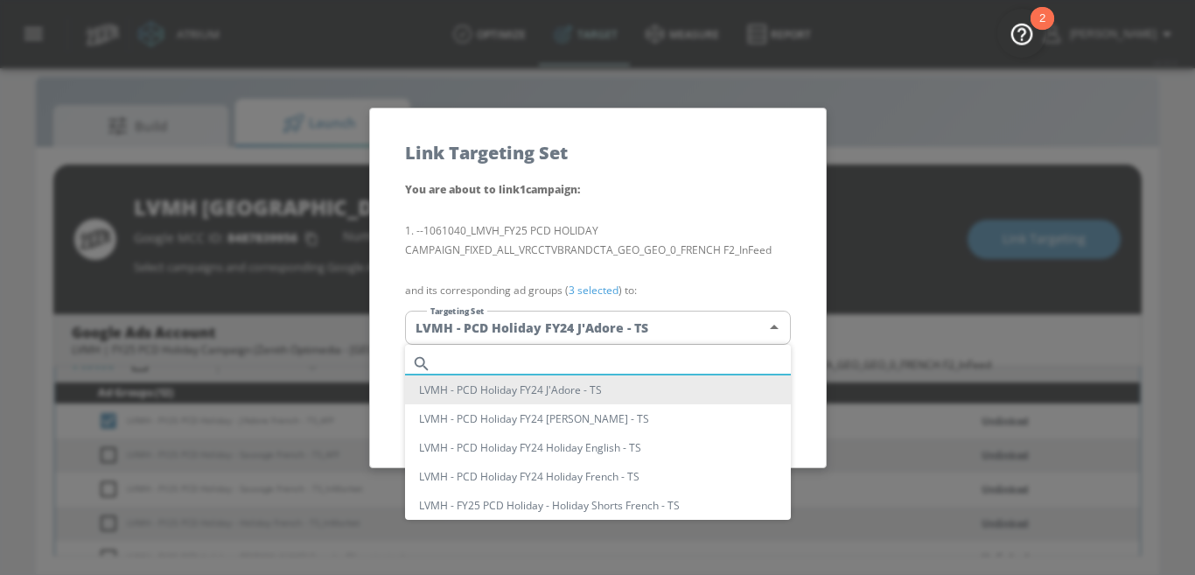
click at [523, 354] on input "text" at bounding box center [614, 364] width 352 height 24
paste input "J'Adore French"
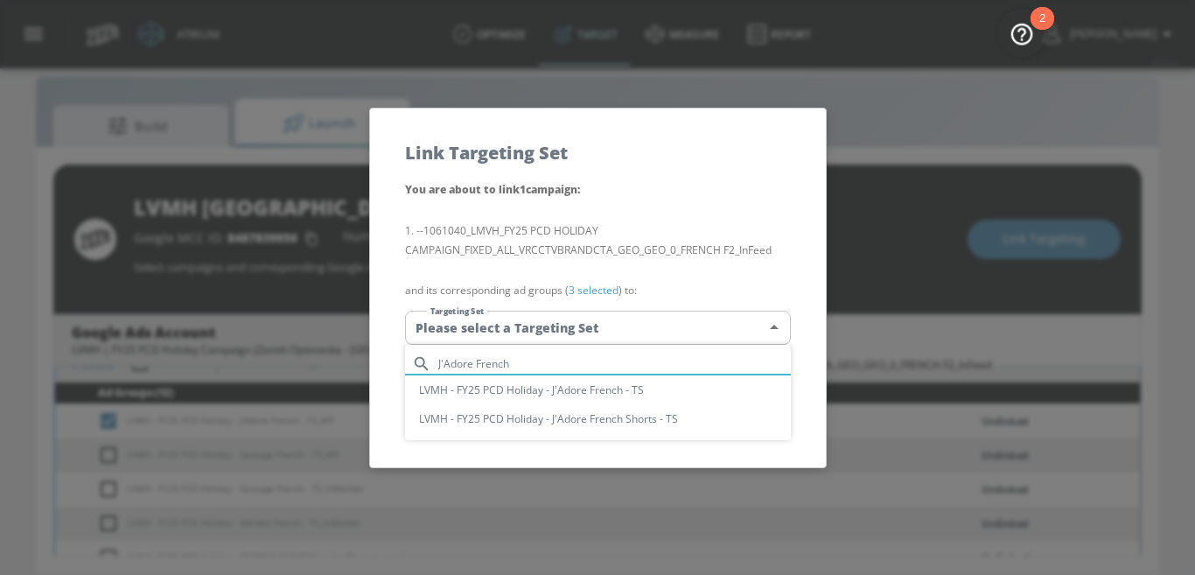
type input "J'Adore French"
click at [629, 391] on li "LVMH - FY25 PCD Holiday - J'Adore French - TS" at bounding box center [598, 389] width 386 height 29
type input "0f0561fe-7c50-4a76-a27a-f1b62f189608"
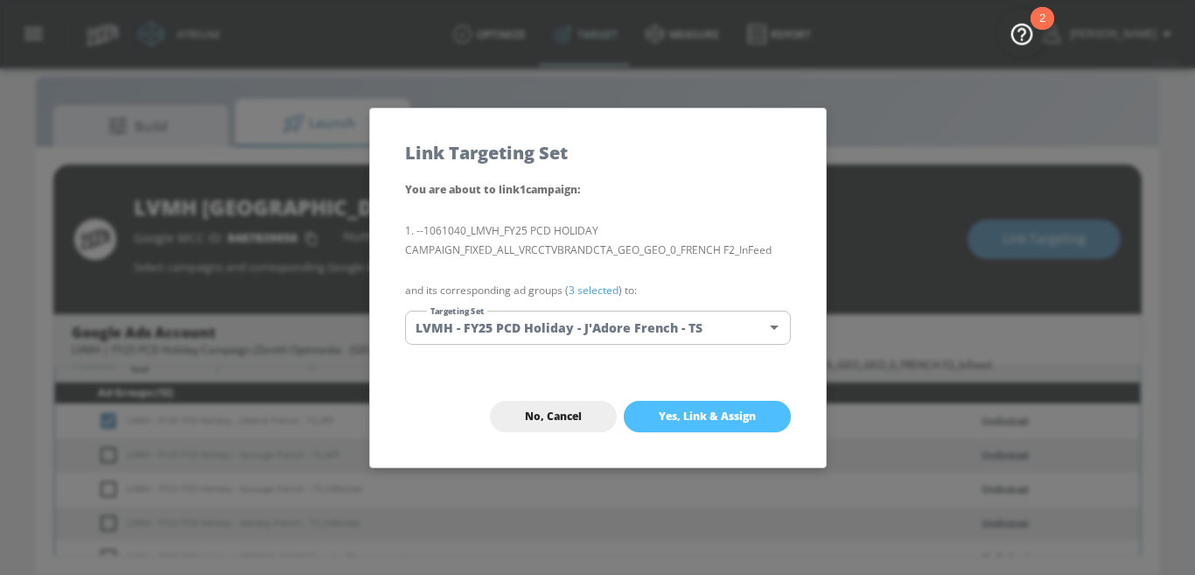
click at [695, 410] on span "Yes, Link & Assign" at bounding box center [707, 416] width 97 height 14
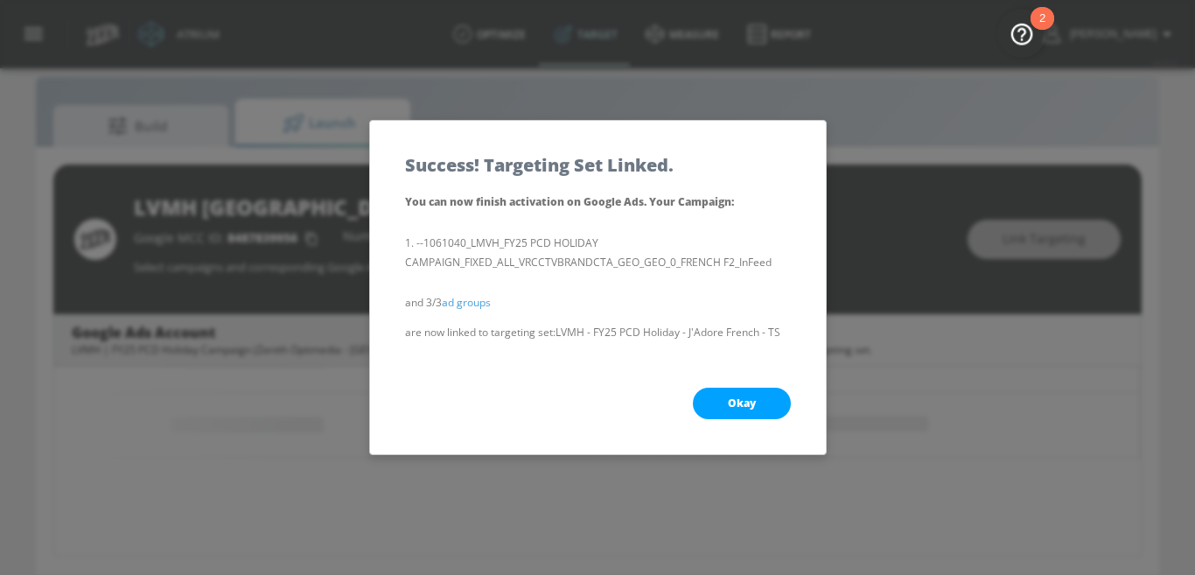
scroll to position [412, 0]
click at [744, 411] on button "Okay" at bounding box center [742, 402] width 98 height 31
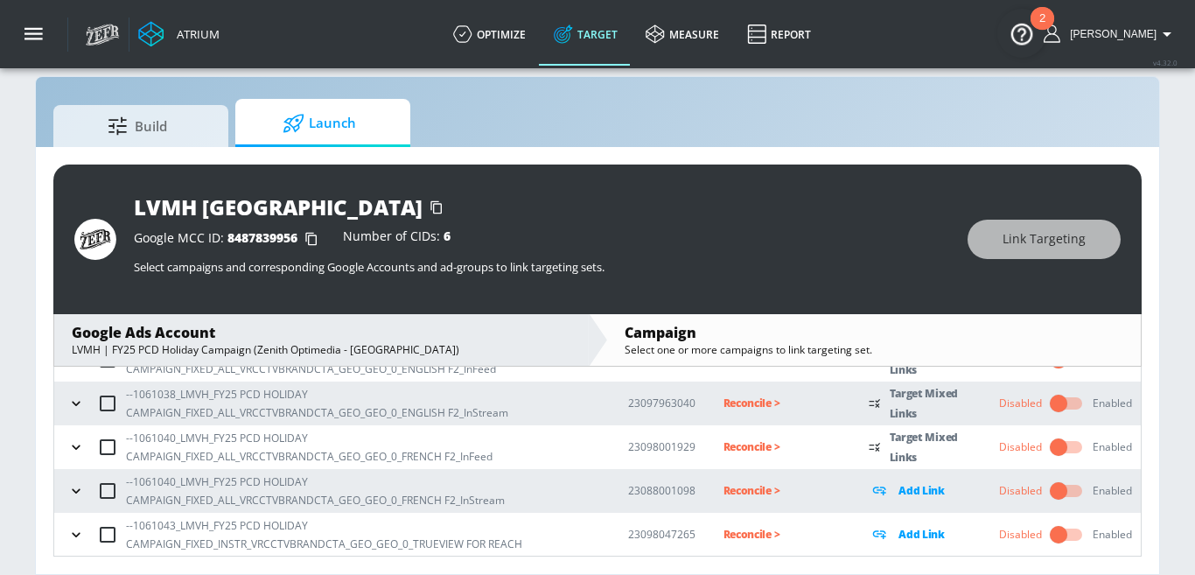
scroll to position [24, 0]
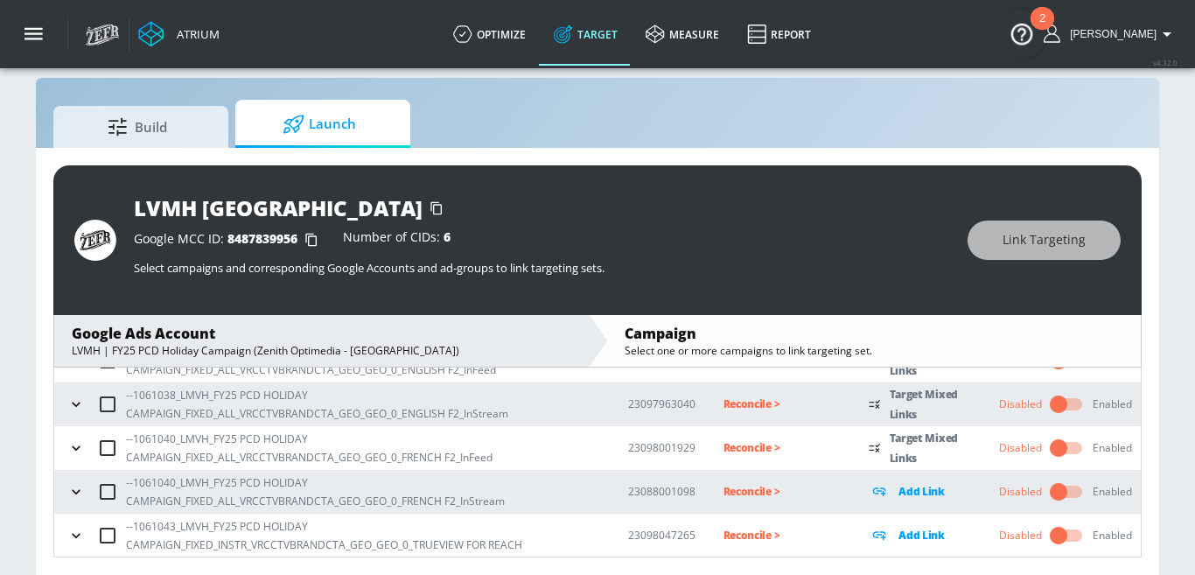
click at [78, 441] on icon "button" at bounding box center [75, 447] width 17 height 17
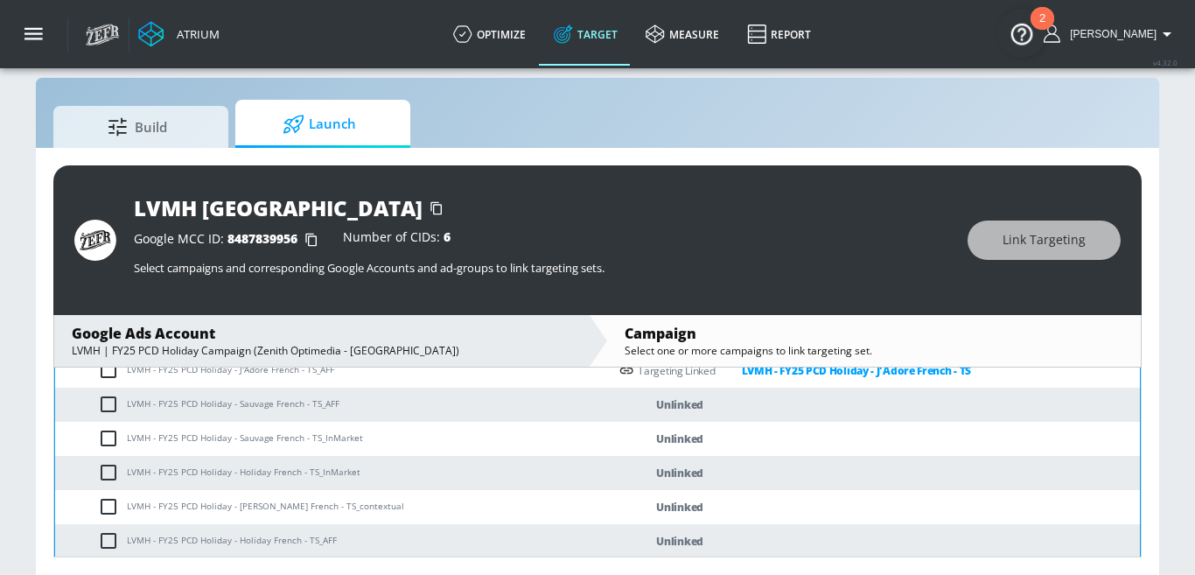
scroll to position [487, 0]
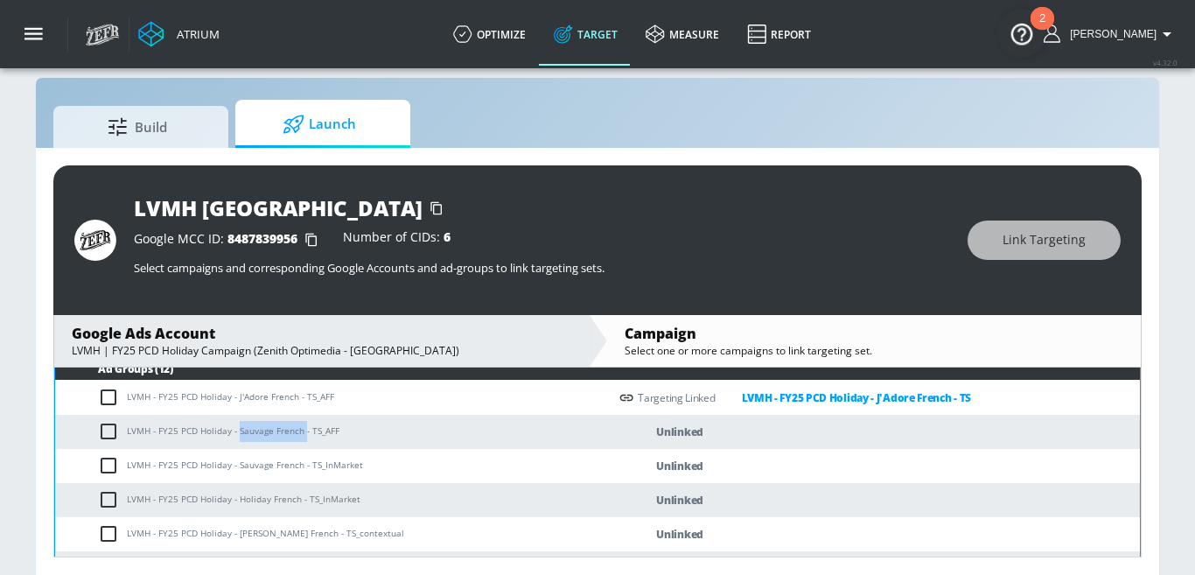
drag, startPoint x: 239, startPoint y: 430, endPoint x: 303, endPoint y: 435, distance: 64.9
click at [303, 435] on td "LVMH - FY25 PCD Holiday - Sauvage French - TS_AFF" at bounding box center [331, 432] width 553 height 34
copy td "Sauvage French"
click at [114, 430] on input "checkbox" at bounding box center [112, 431] width 29 height 21
checkbox input "true"
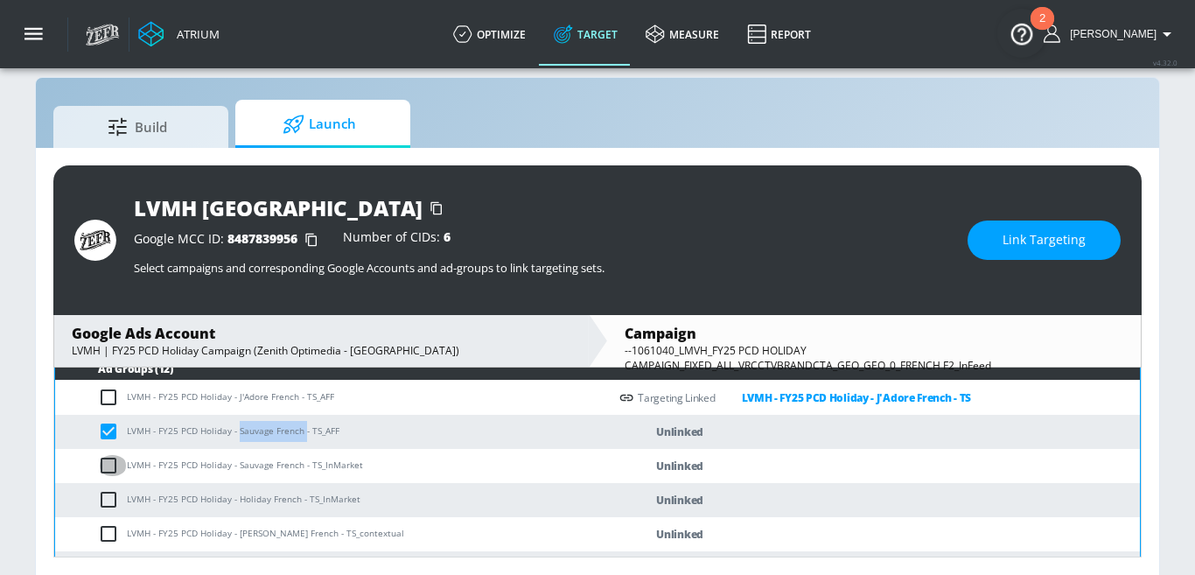
click at [113, 460] on input "checkbox" at bounding box center [112, 465] width 29 height 21
checkbox input "true"
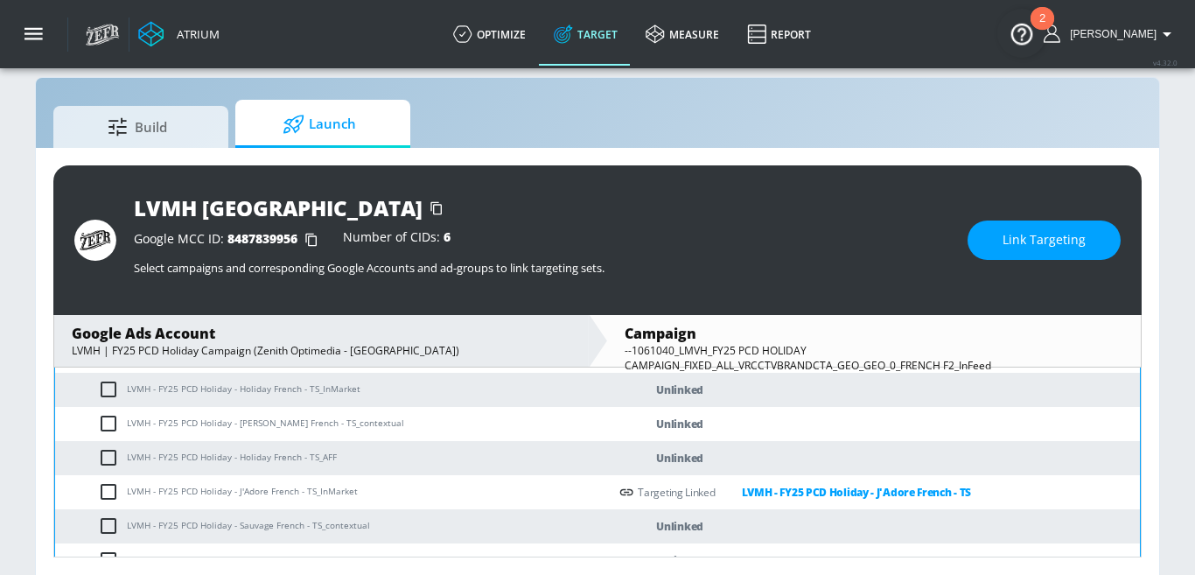
scroll to position [617, 0]
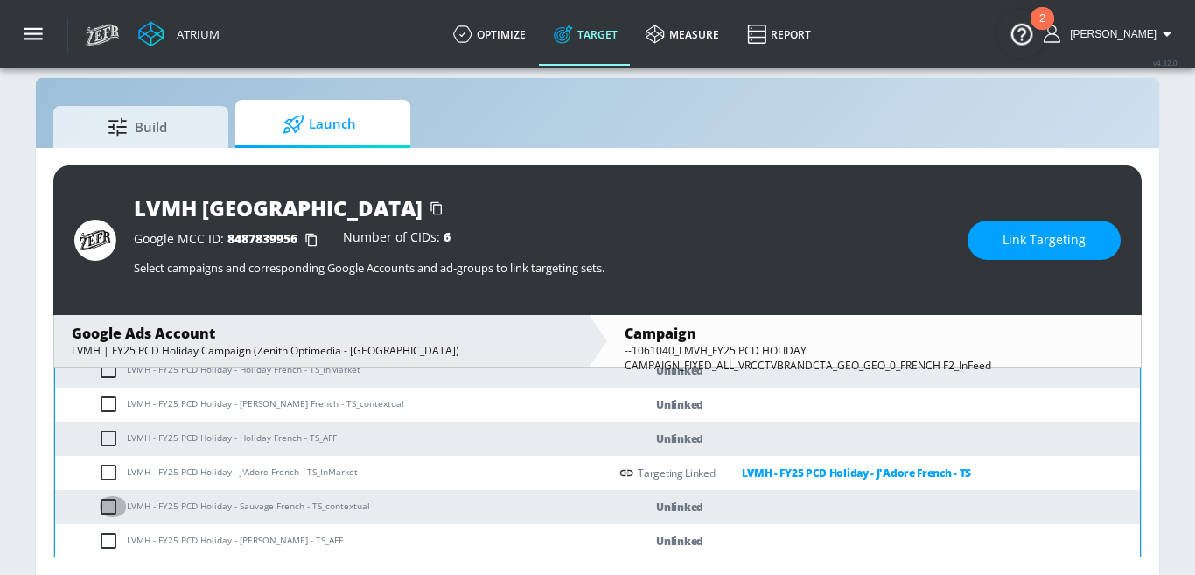
click at [108, 505] on input "checkbox" at bounding box center [112, 506] width 29 height 21
checkbox input "true"
click at [1013, 227] on button "Link Targeting" at bounding box center [1043, 239] width 153 height 39
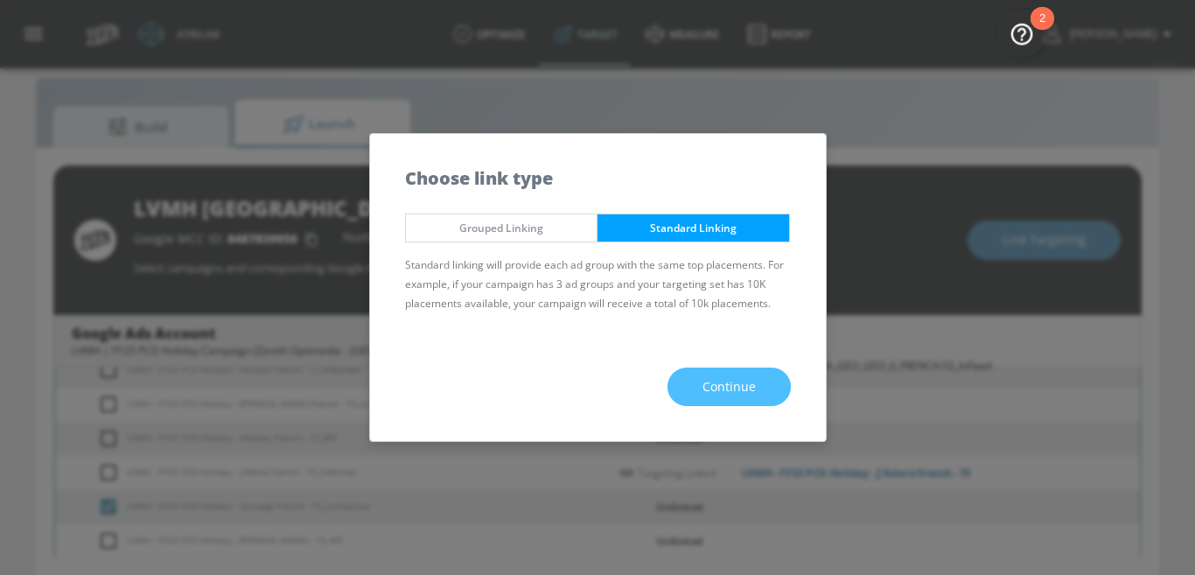
click at [696, 380] on button "Continue" at bounding box center [728, 386] width 123 height 39
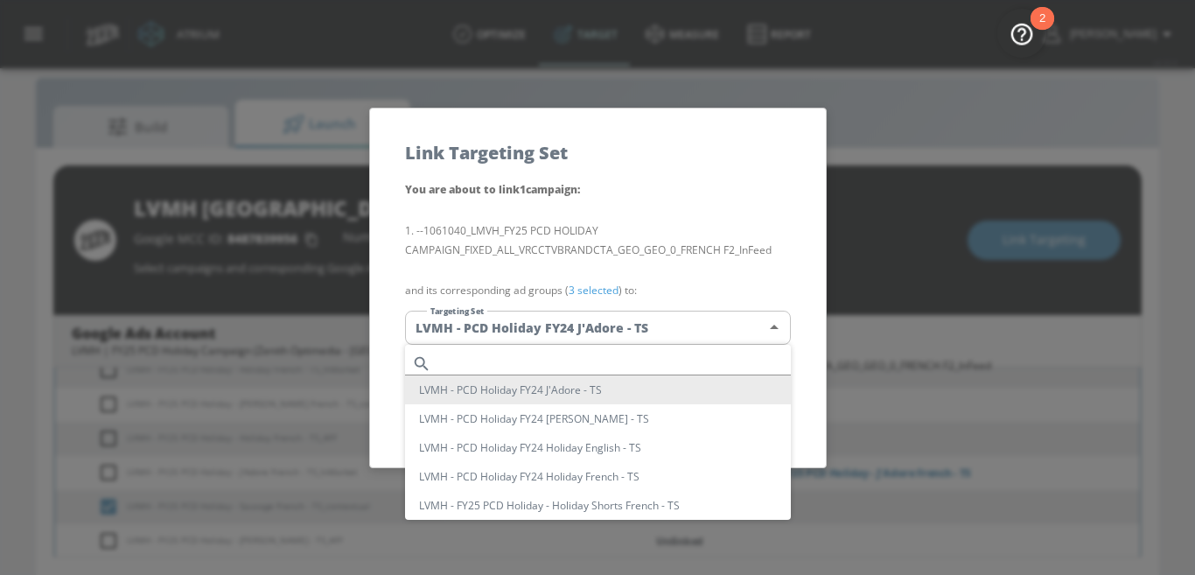
click at [604, 325] on body "Atrium optimize Target measure Report optimize Target measure Report v 4.32.0 N…" at bounding box center [597, 276] width 1195 height 600
click at [549, 359] on input "text" at bounding box center [614, 364] width 352 height 24
paste input "Sauvage French"
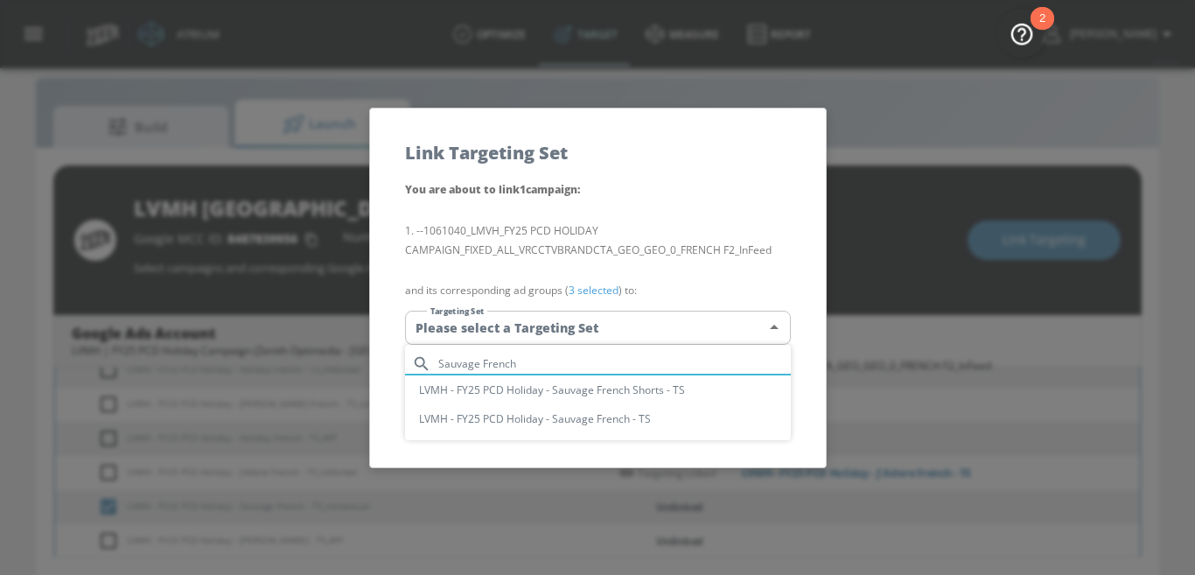
type input "Sauvage French"
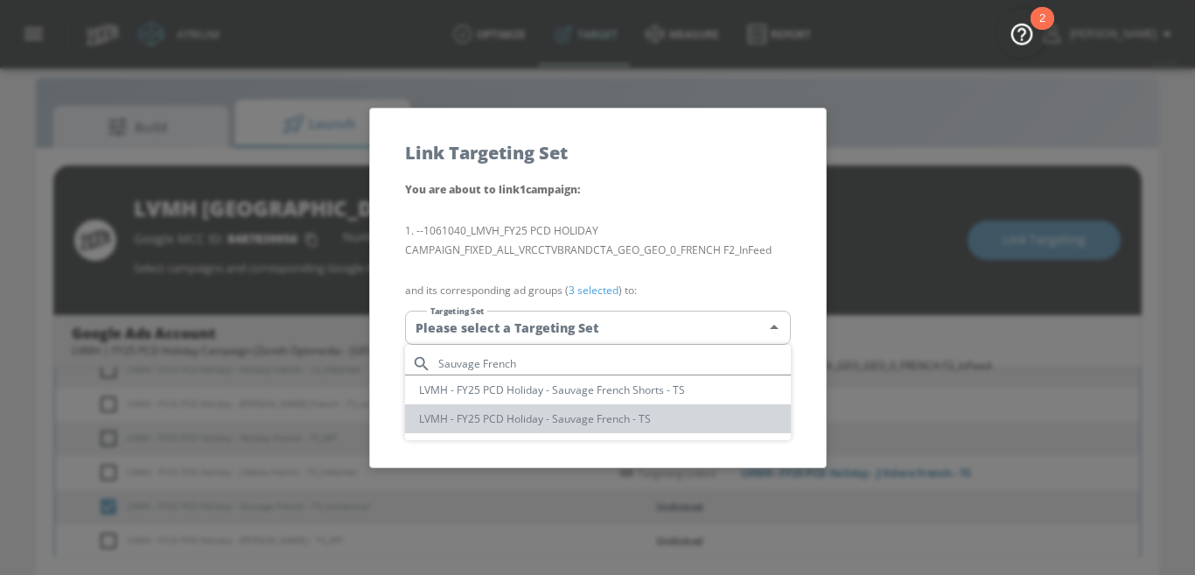
click at [621, 427] on li "LVMH - FY25 PCD Holiday - Sauvage French - TS" at bounding box center [598, 418] width 386 height 29
type input "24526096-a1e4-4783-aa1b-b6b21848b0ba"
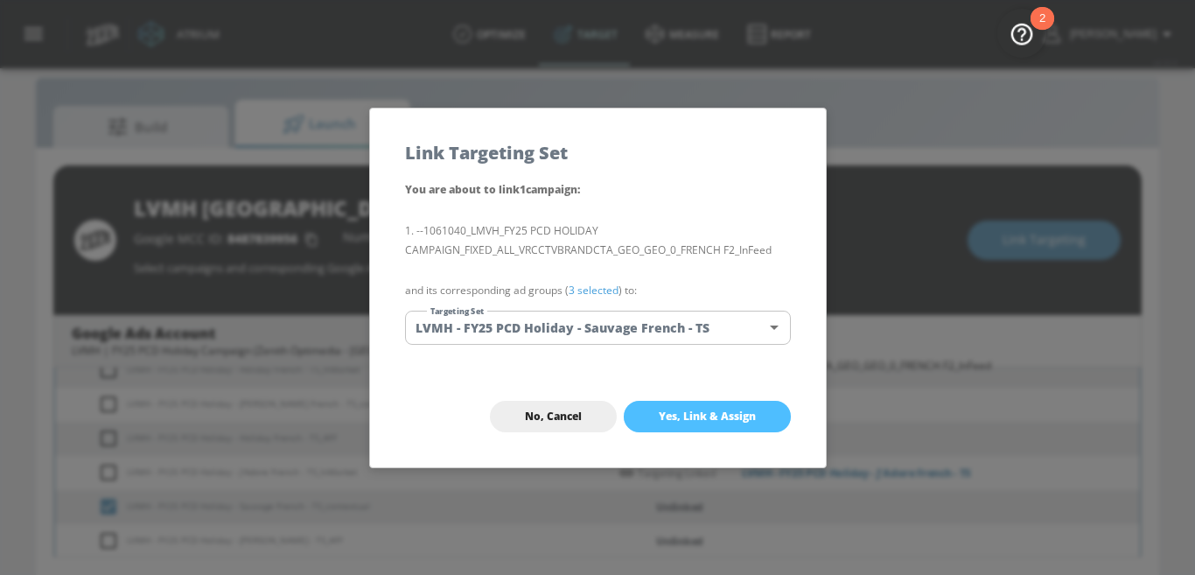
click at [701, 404] on button "Yes, Link & Assign" at bounding box center [707, 416] width 167 height 31
checkbox input "false"
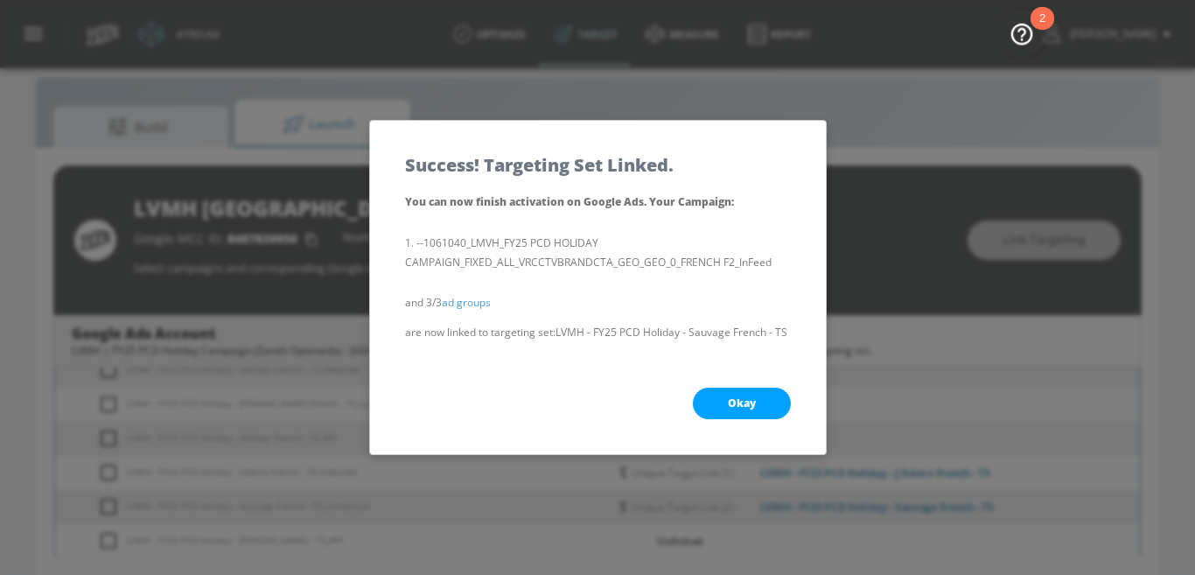
click at [701, 394] on button "Okay" at bounding box center [742, 402] width 98 height 31
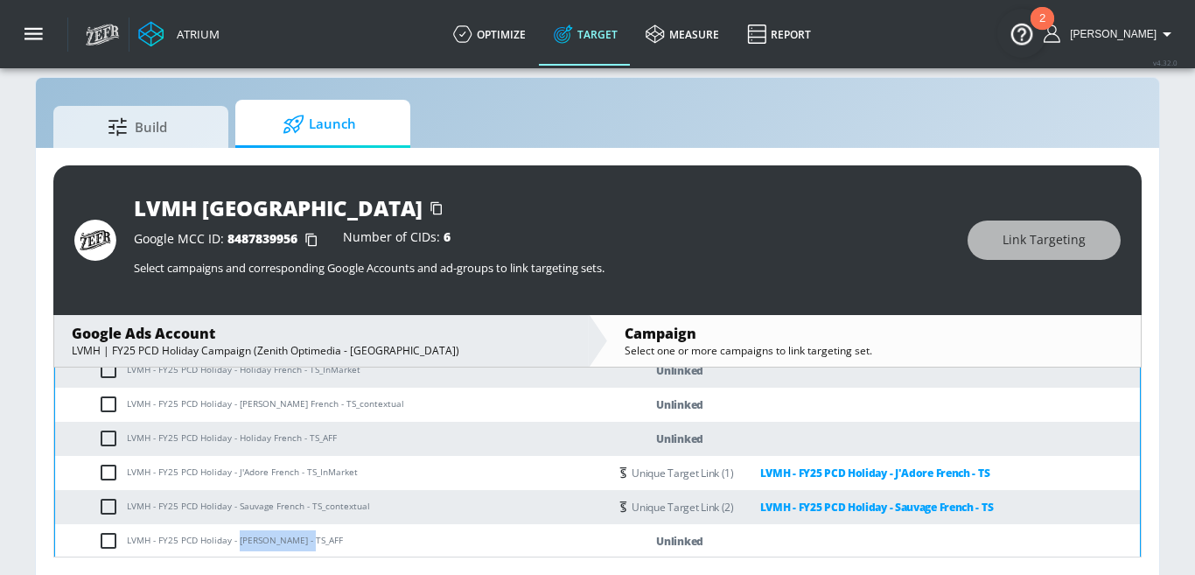
drag, startPoint x: 238, startPoint y: 540, endPoint x: 305, endPoint y: 539, distance: 67.4
click at [305, 539] on td "LVMH - FY25 PCD Holiday - Miss Dior French - TS_AFF" at bounding box center [331, 541] width 553 height 34
copy td "Miss Dior French"
click at [113, 540] on input "checkbox" at bounding box center [112, 540] width 29 height 21
checkbox input "true"
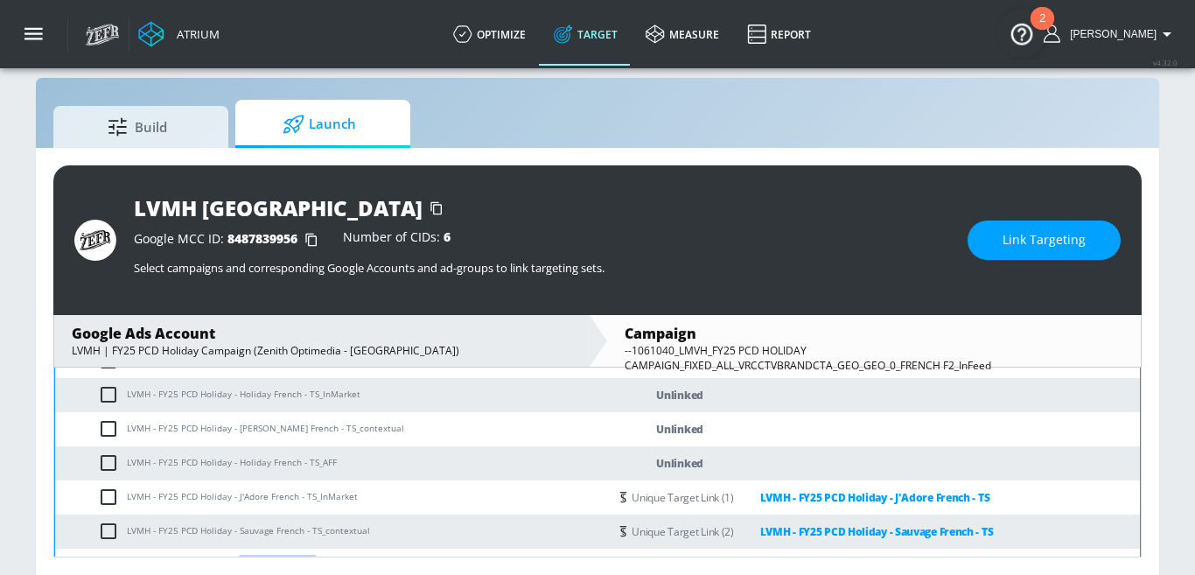
scroll to position [581, 0]
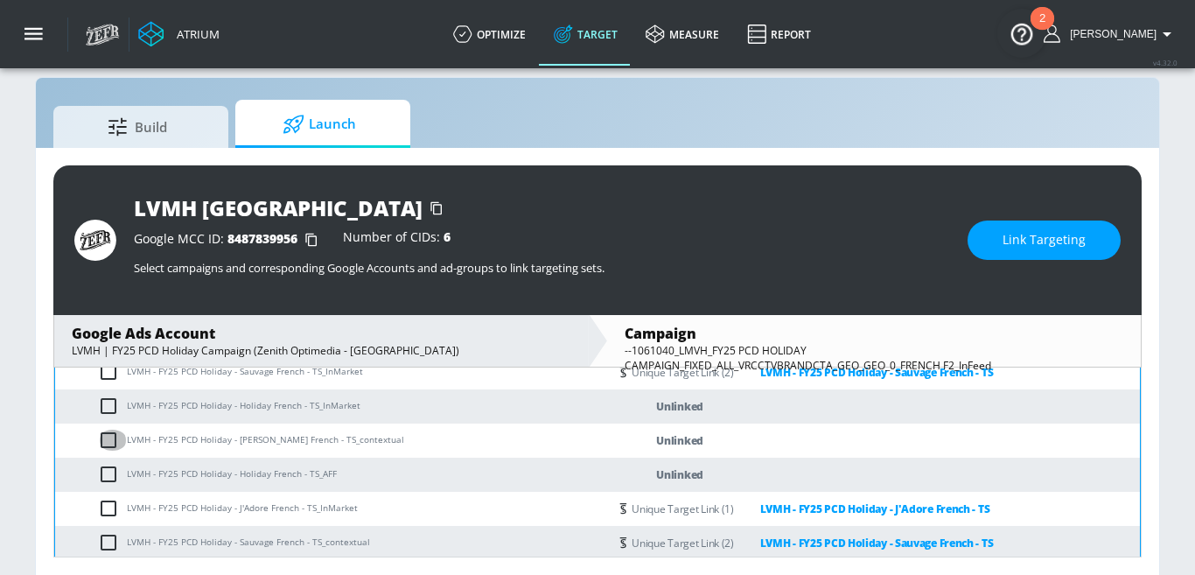
click at [112, 440] on input "checkbox" at bounding box center [112, 439] width 29 height 21
checkbox input "true"
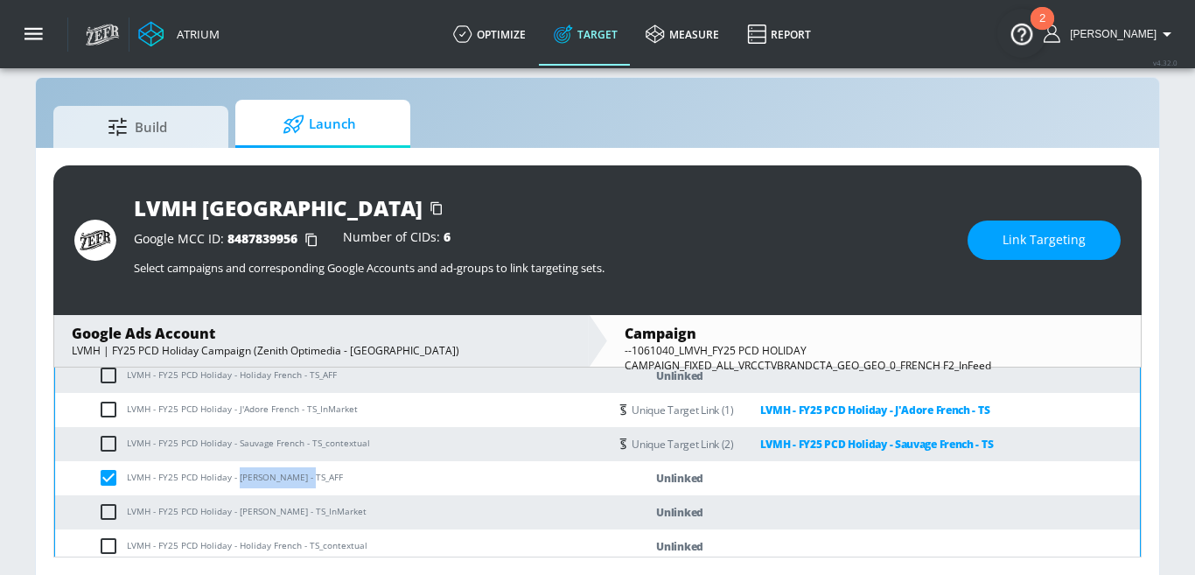
scroll to position [682, 0]
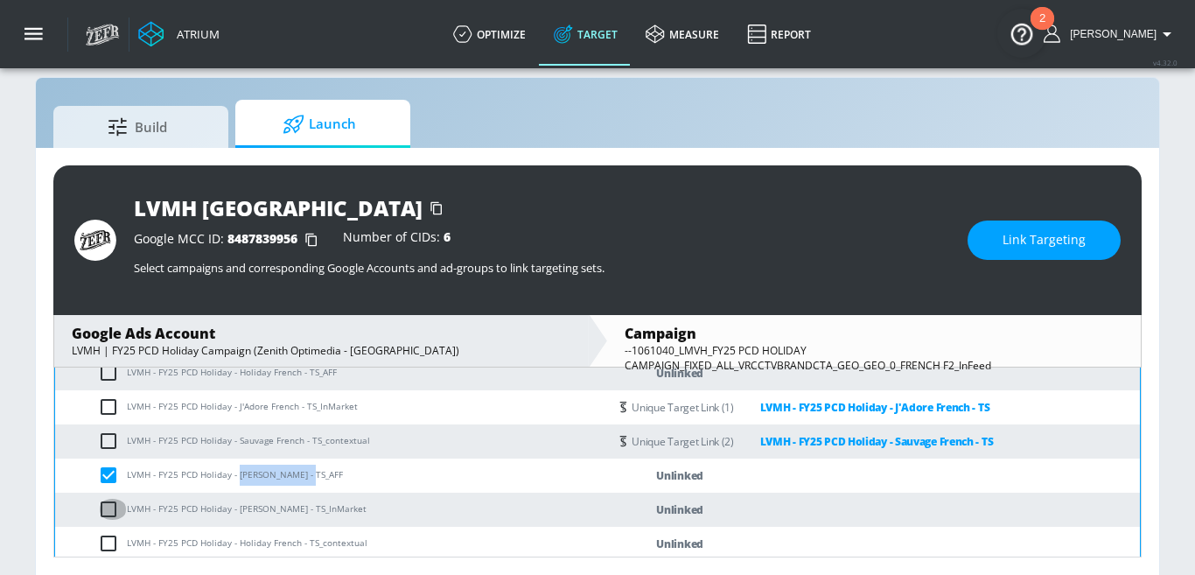
click at [108, 512] on input "checkbox" at bounding box center [112, 509] width 29 height 21
checkbox input "true"
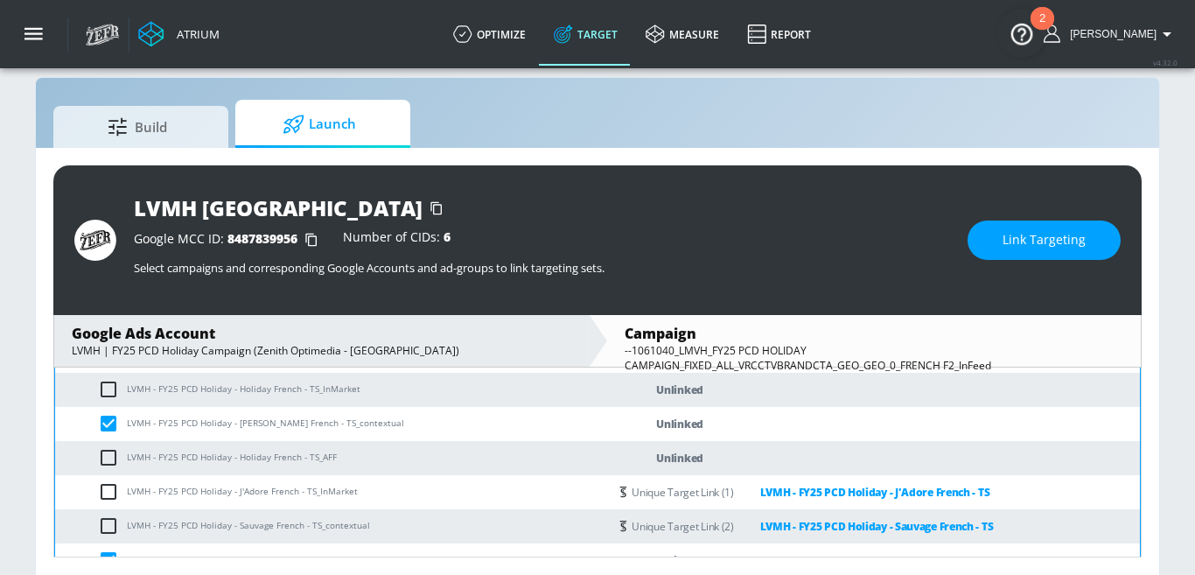
scroll to position [585, 0]
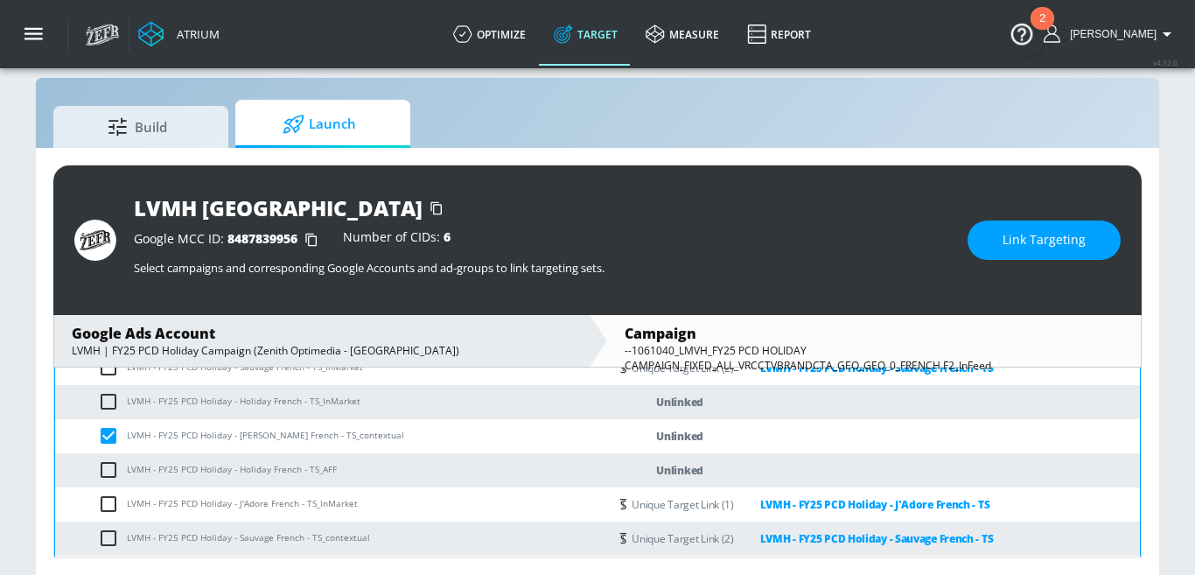
click at [1045, 254] on button "Link Targeting" at bounding box center [1043, 239] width 153 height 39
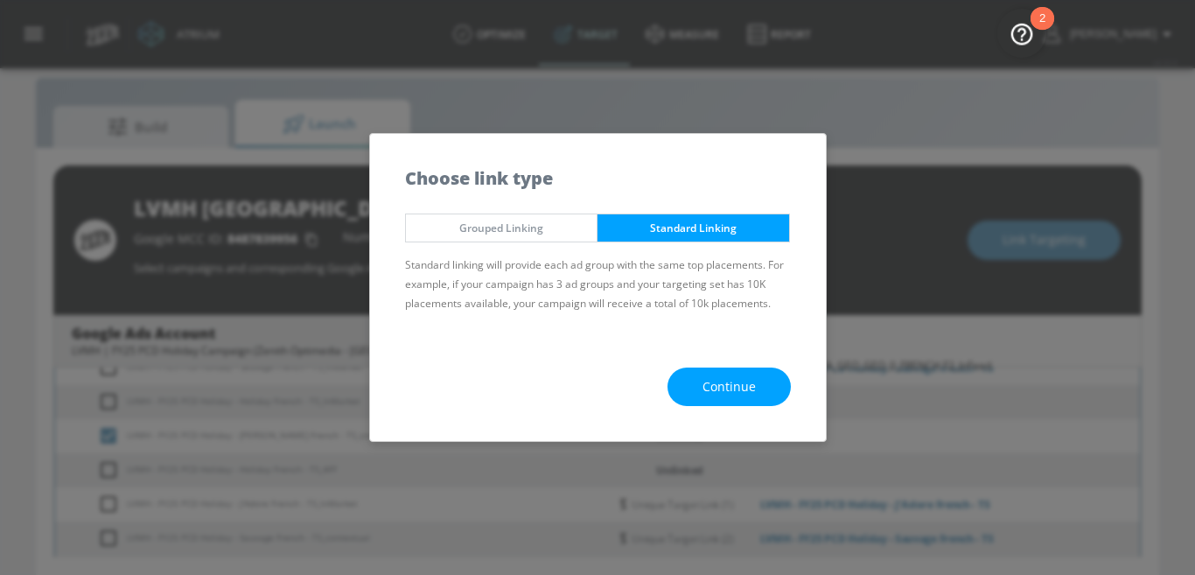
click at [712, 389] on span "Continue" at bounding box center [728, 387] width 53 height 22
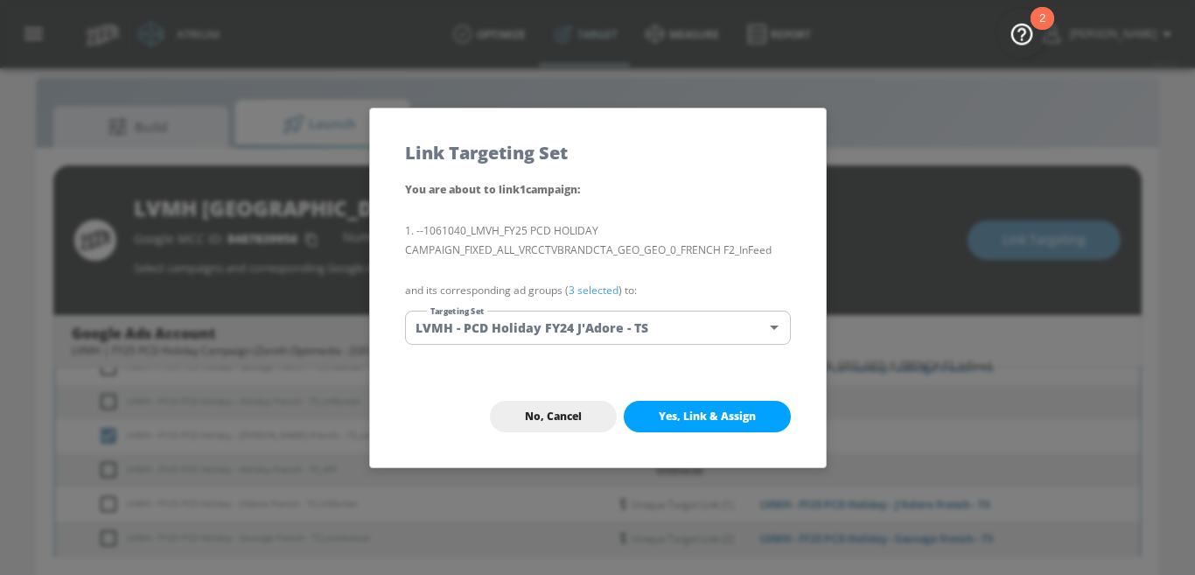
click at [624, 329] on body "Atrium optimize Target measure Report optimize Target measure Report v 4.32.0 N…" at bounding box center [597, 276] width 1195 height 600
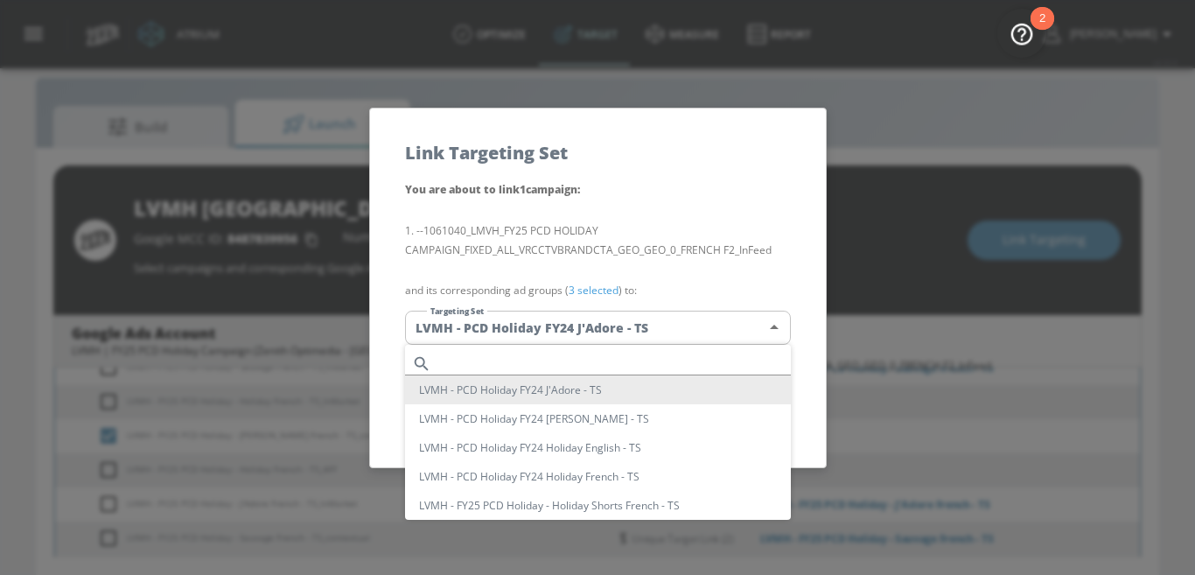
click at [565, 355] on input "text" at bounding box center [614, 364] width 352 height 24
paste input "Miss Dior French"
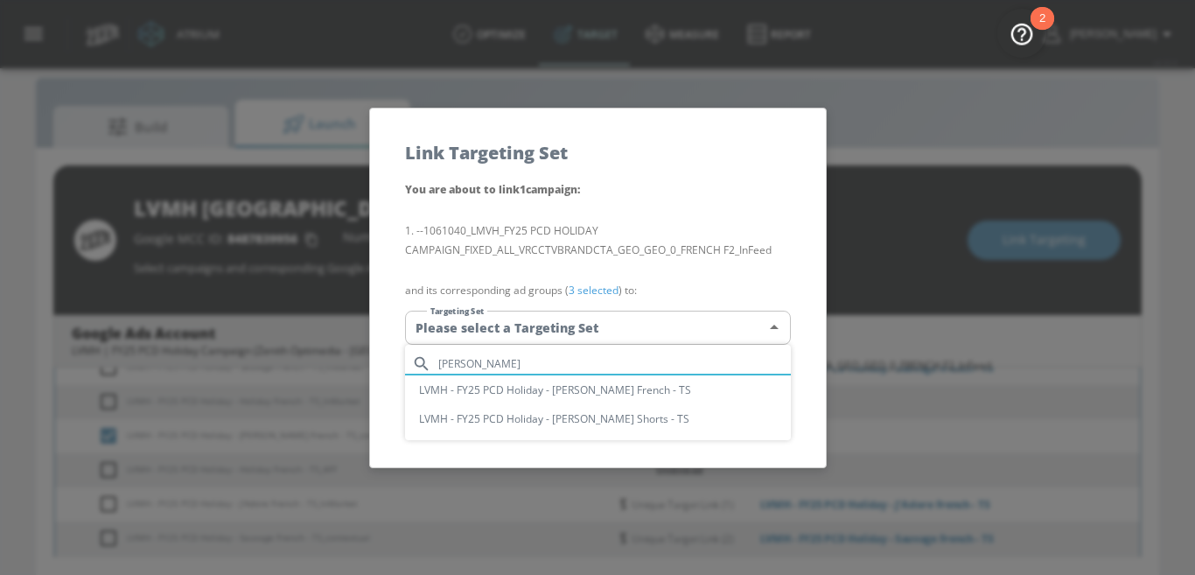
type input "Miss Dior French"
click at [629, 392] on li "LVMH - FY25 PCD Holiday - [PERSON_NAME] French - TS" at bounding box center [598, 389] width 386 height 29
type input "2e88f79a-89ac-4ff9-a940-31b55dc4d4ae"
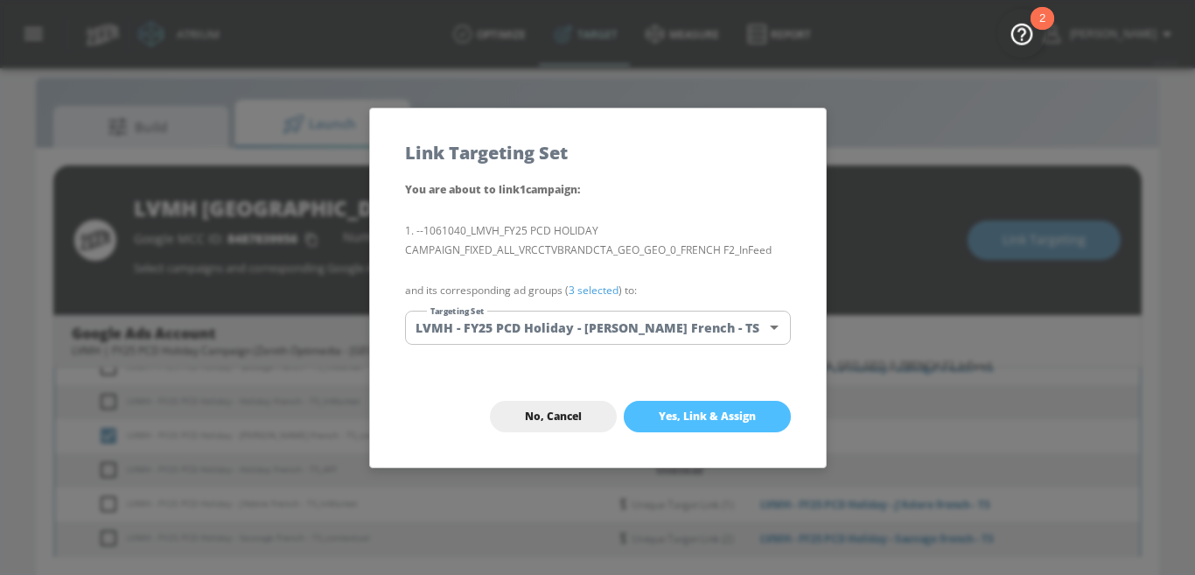
click at [727, 408] on button "Yes, Link & Assign" at bounding box center [707, 416] width 167 height 31
checkbox input "false"
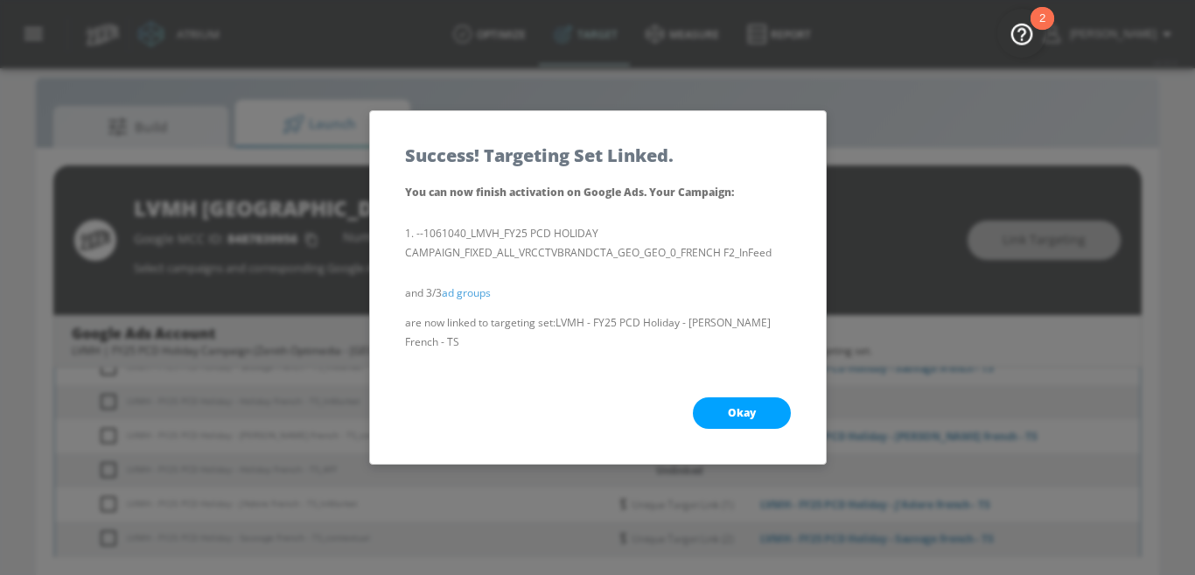
click at [757, 404] on button "Okay" at bounding box center [742, 412] width 98 height 31
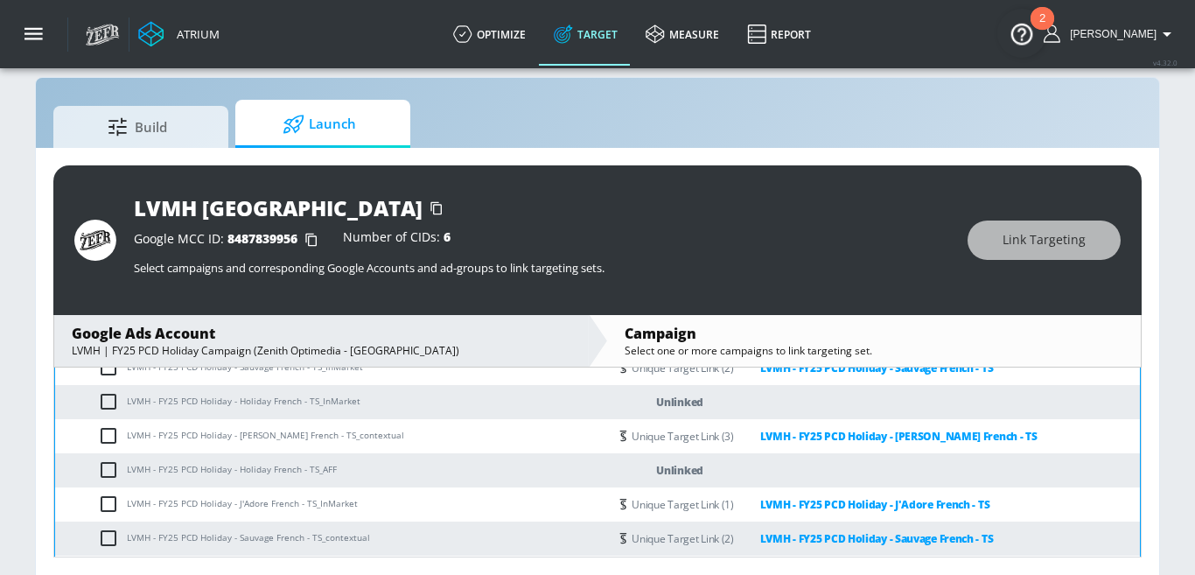
click at [234, 470] on td "LVMH - FY25 PCD Holiday - Holiday French - TS_AFF" at bounding box center [331, 470] width 553 height 34
drag, startPoint x: 237, startPoint y: 471, endPoint x: 297, endPoint y: 471, distance: 60.3
click at [297, 471] on td "LVMH - FY25 PCD Holiday - Holiday French - TS_AFF" at bounding box center [331, 470] width 553 height 34
copy td "Holiday French"
click at [109, 463] on input "checkbox" at bounding box center [112, 469] width 29 height 21
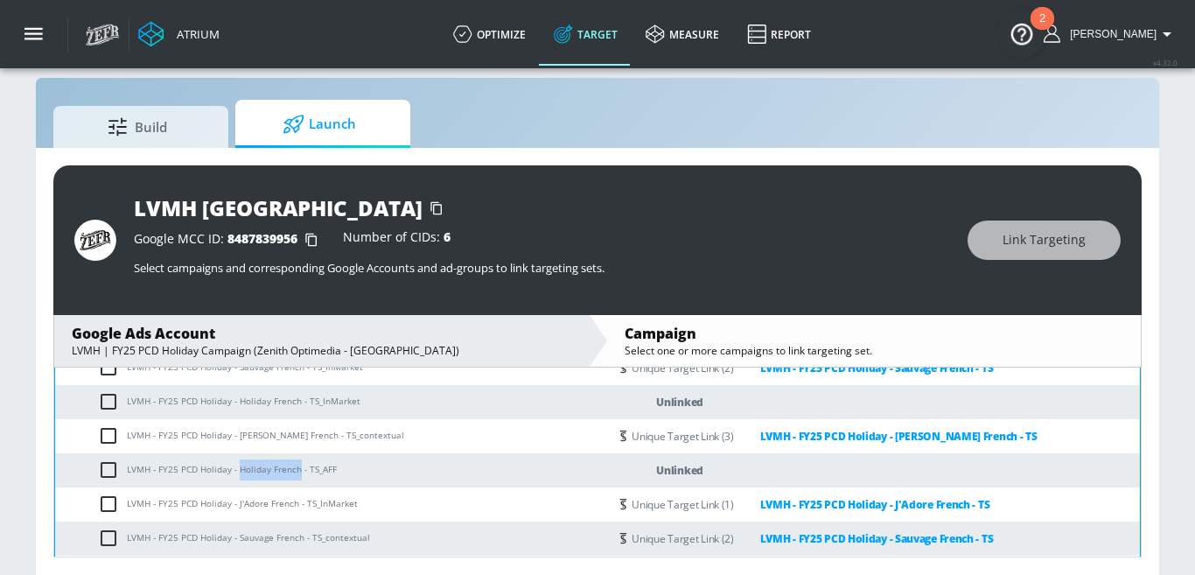
checkbox input "true"
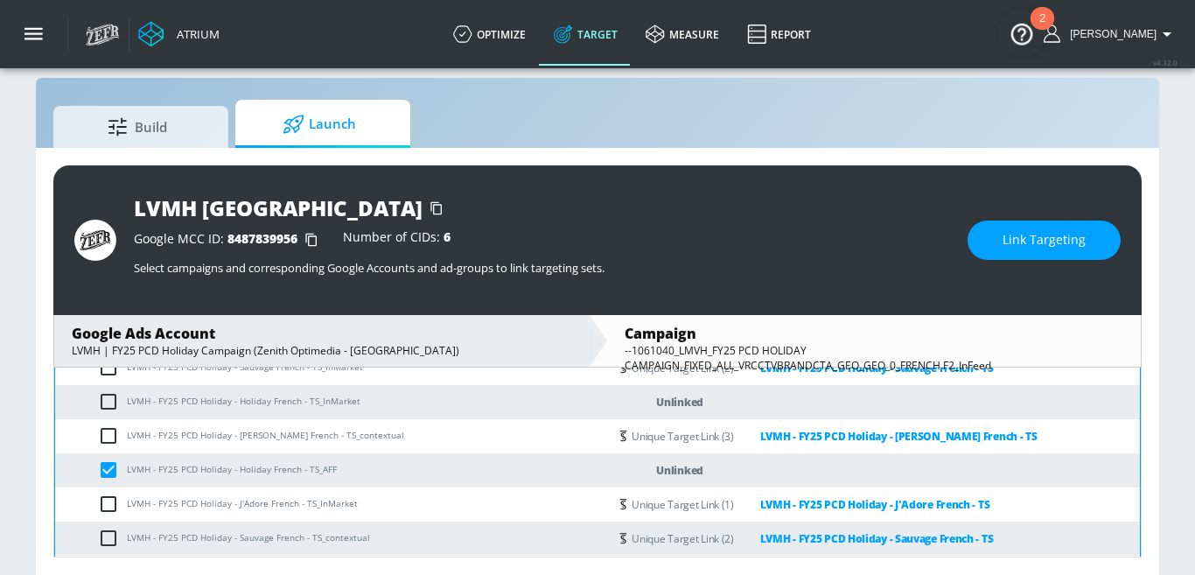
scroll to position [763, 0]
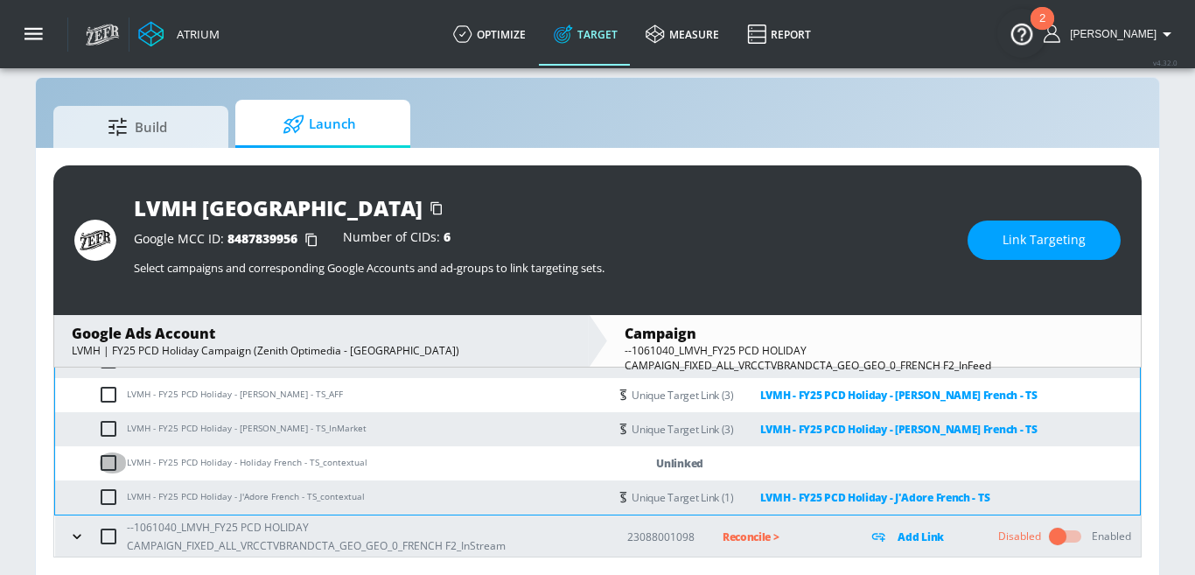
click at [108, 467] on input "checkbox" at bounding box center [112, 462] width 29 height 21
checkbox input "true"
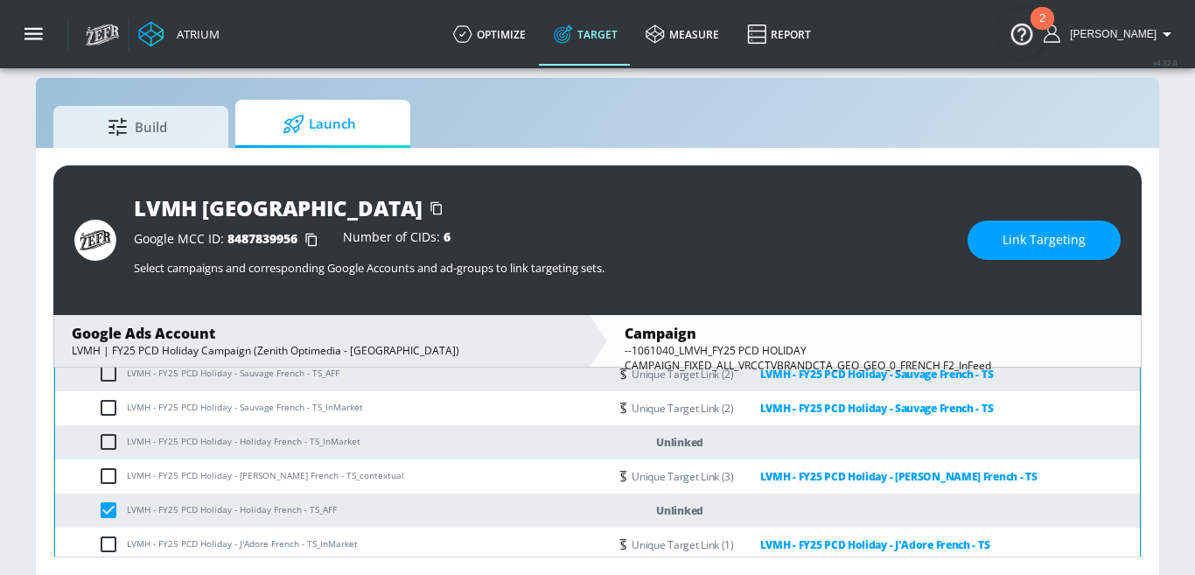
scroll to position [541, 0]
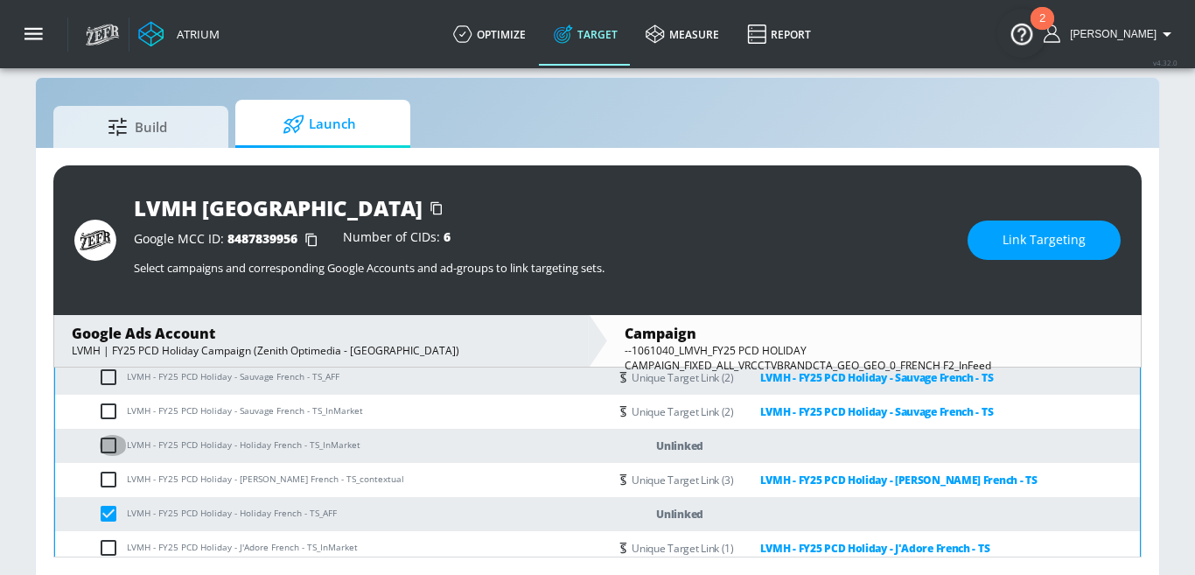
click at [112, 440] on input "checkbox" at bounding box center [112, 445] width 29 height 21
checkbox input "true"
click at [1000, 240] on button "Link Targeting" at bounding box center [1043, 239] width 153 height 39
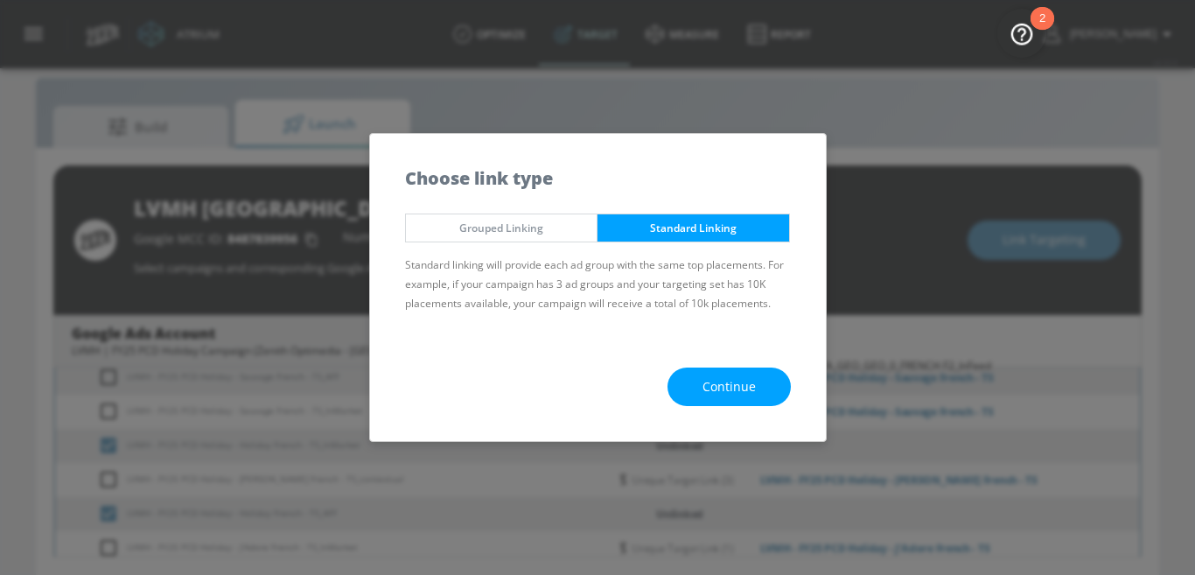
click at [721, 394] on span "Continue" at bounding box center [728, 387] width 53 height 22
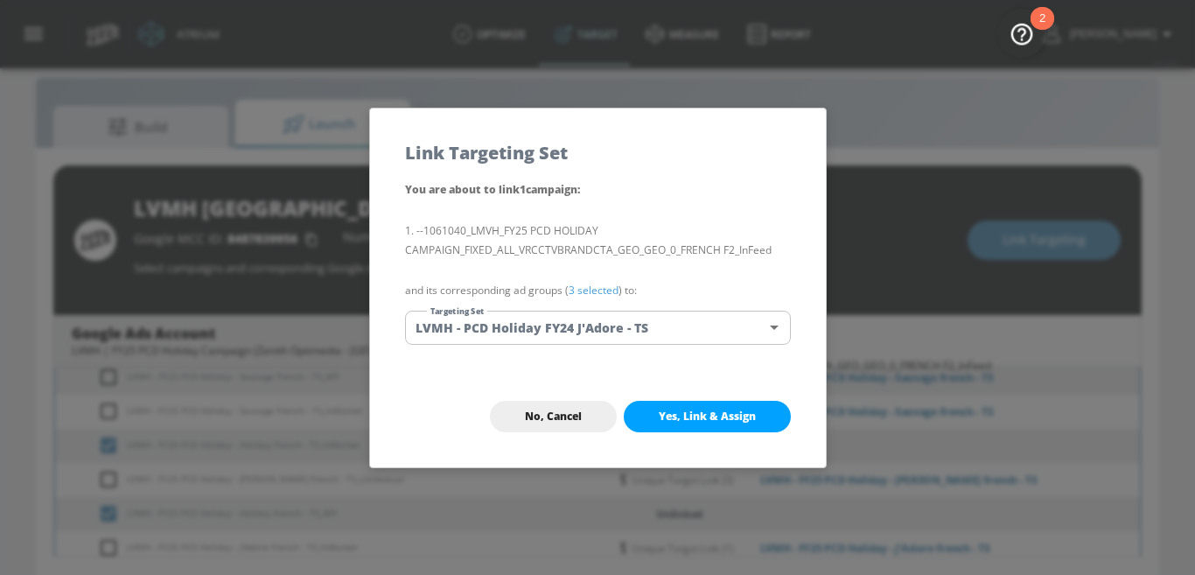
click at [614, 329] on body "Atrium optimize Target measure Report optimize Target measure Report v 4.32.0 N…" at bounding box center [597, 276] width 1195 height 600
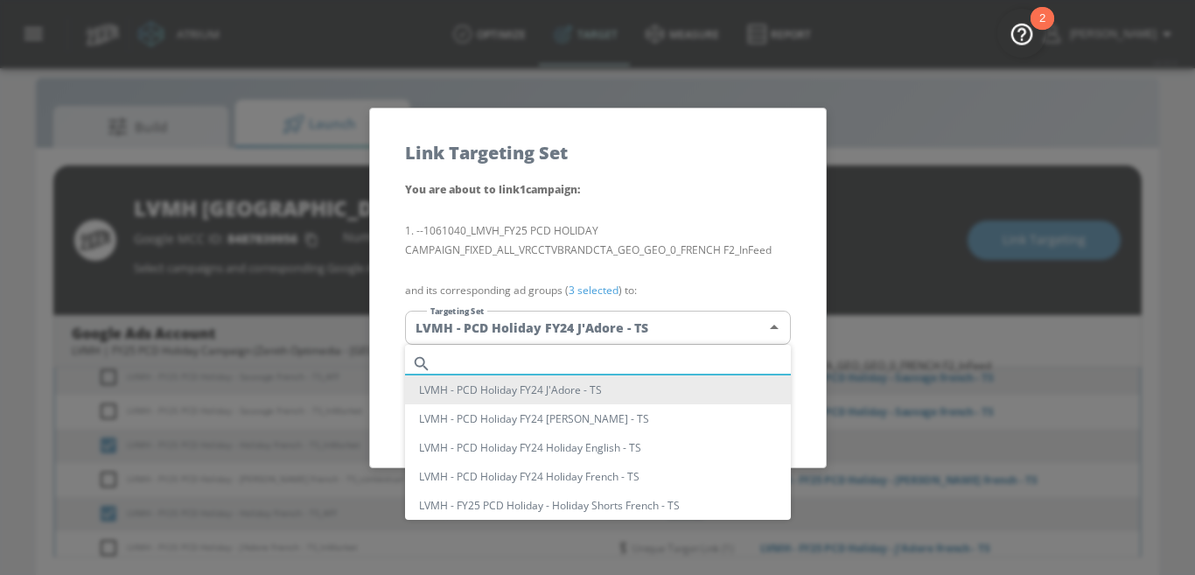
click at [552, 365] on input "text" at bounding box center [614, 364] width 352 height 24
paste input "Holiday French"
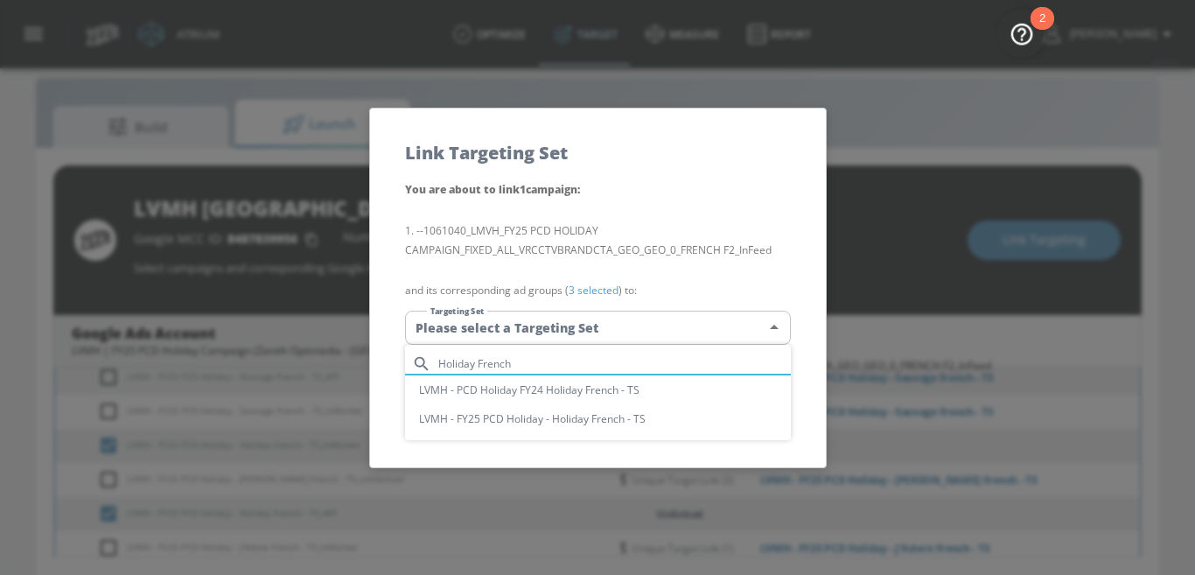
type input "Holiday French"
click at [578, 420] on li "LVMH - FY25 PCD Holiday - Holiday French - TS" at bounding box center [598, 418] width 386 height 29
type input "22cfa794-5841-4df6-a5f2-b5dd5dc92744"
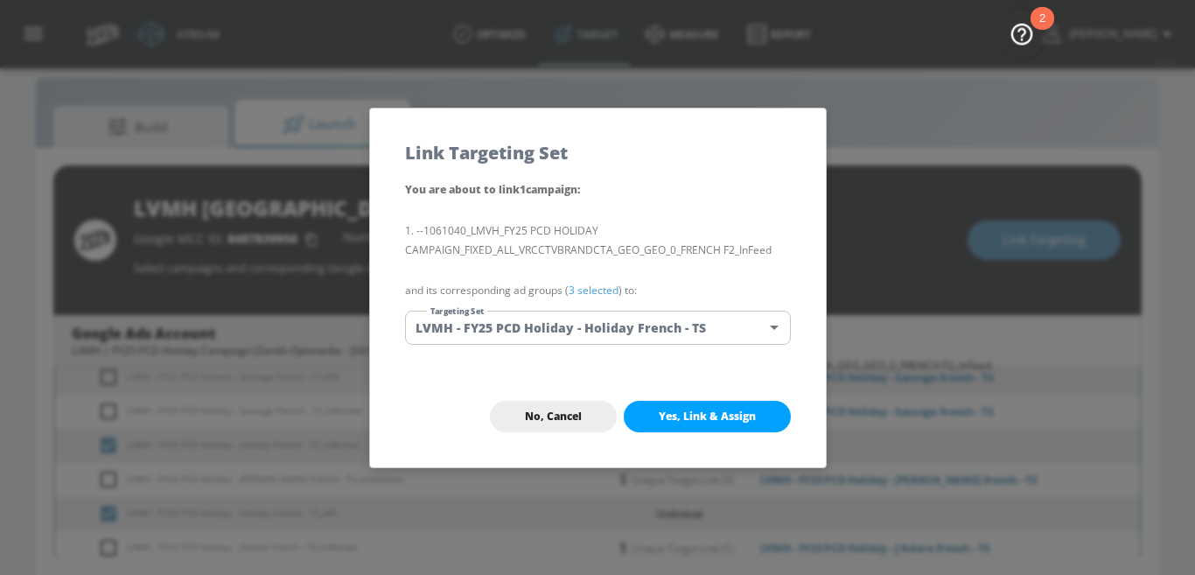
click at [703, 412] on span "Yes, Link & Assign" at bounding box center [707, 416] width 97 height 14
checkbox input "false"
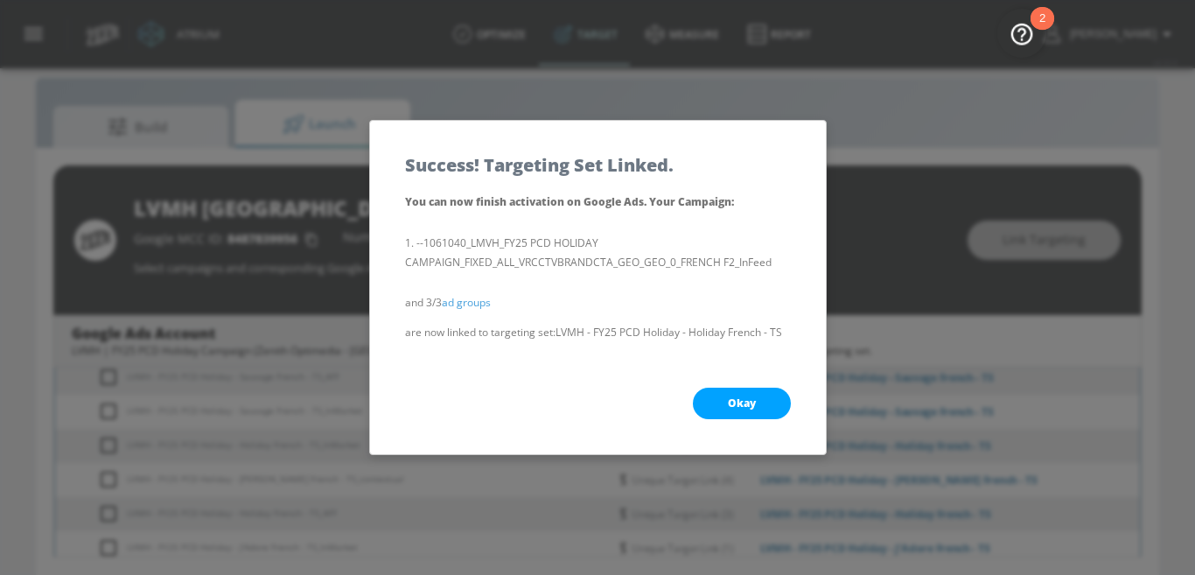
click at [748, 394] on button "Okay" at bounding box center [742, 402] width 98 height 31
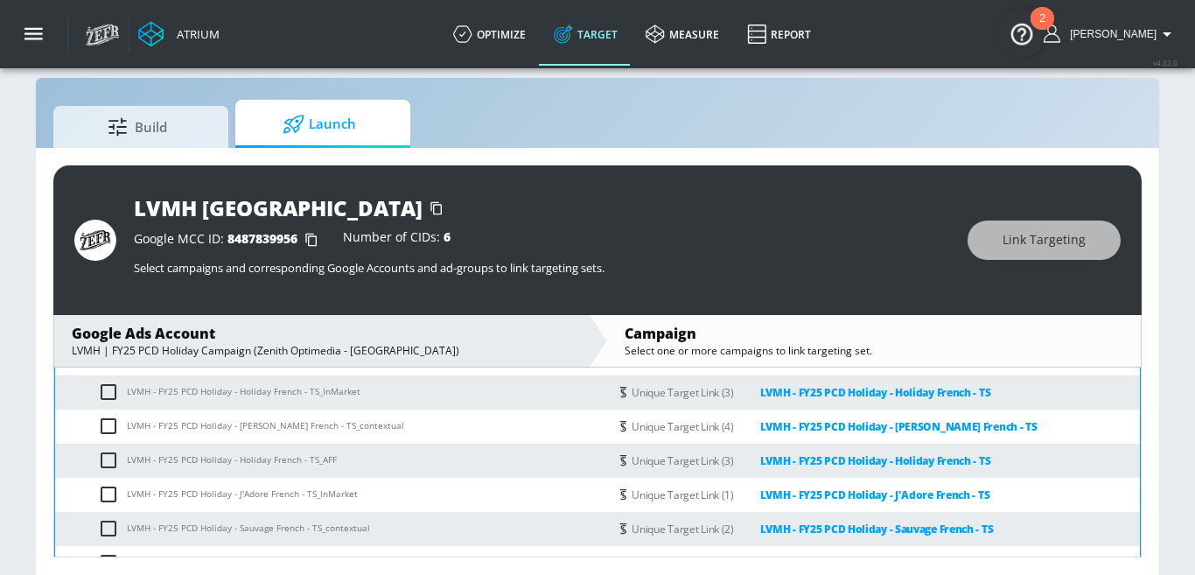
scroll to position [630, 0]
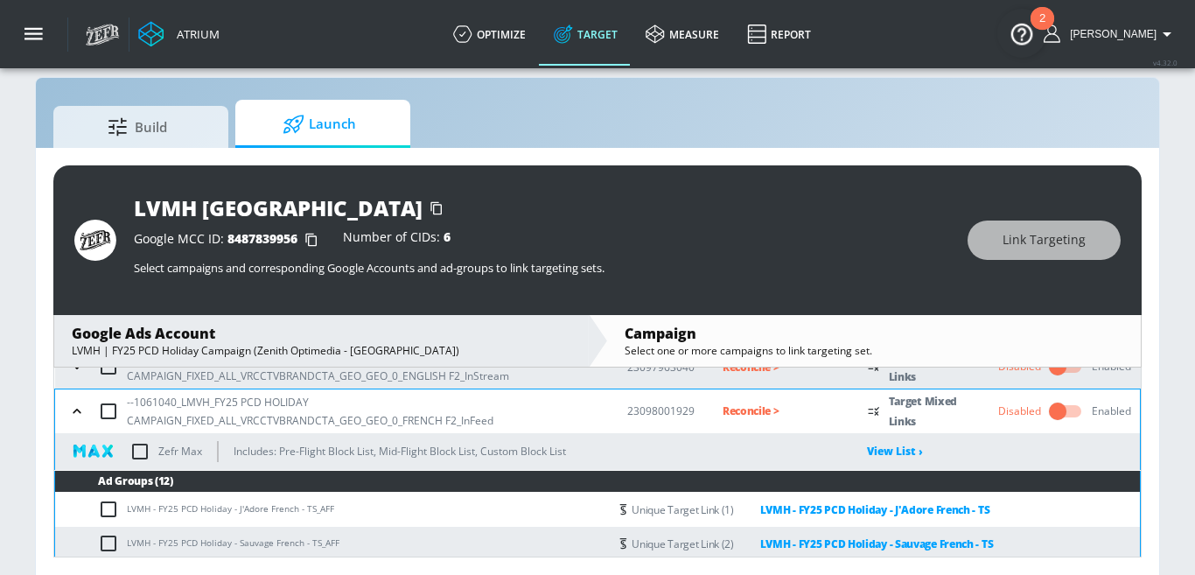
click at [72, 411] on icon "button" at bounding box center [76, 410] width 17 height 17
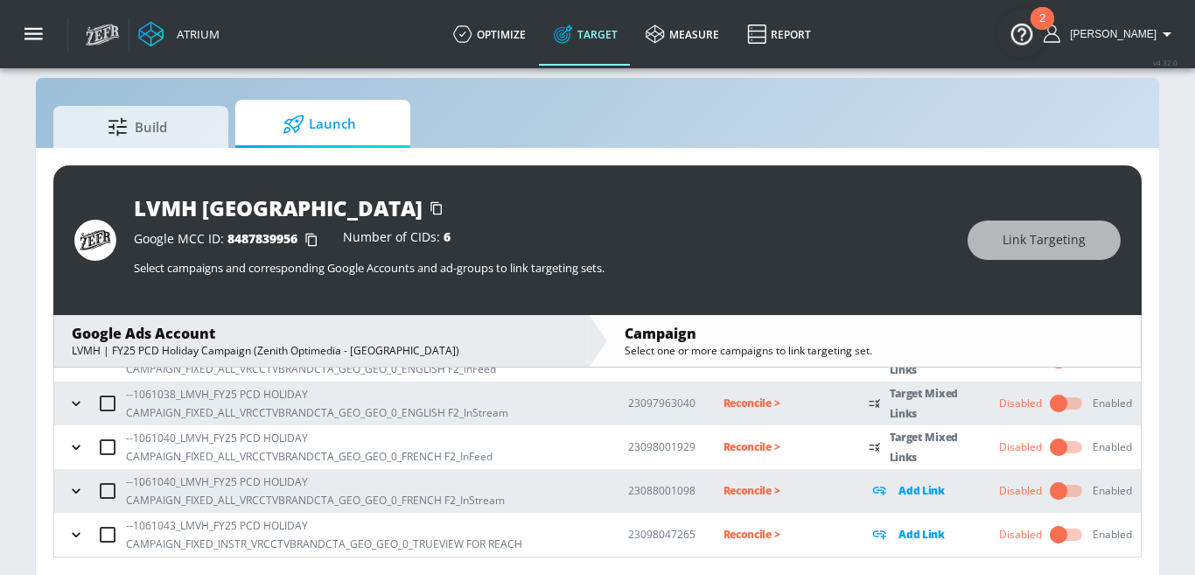
scroll to position [338, 0]
click at [56, 494] on td "--1061040_LMVH_FY25 PCD HOLIDAY CAMPAIGN_FIXED_ALL_VRCCTVBRANDCTA_GEO_GEO_0_FRE…" at bounding box center [327, 492] width 546 height 44
click at [73, 499] on button "button" at bounding box center [76, 491] width 26 height 26
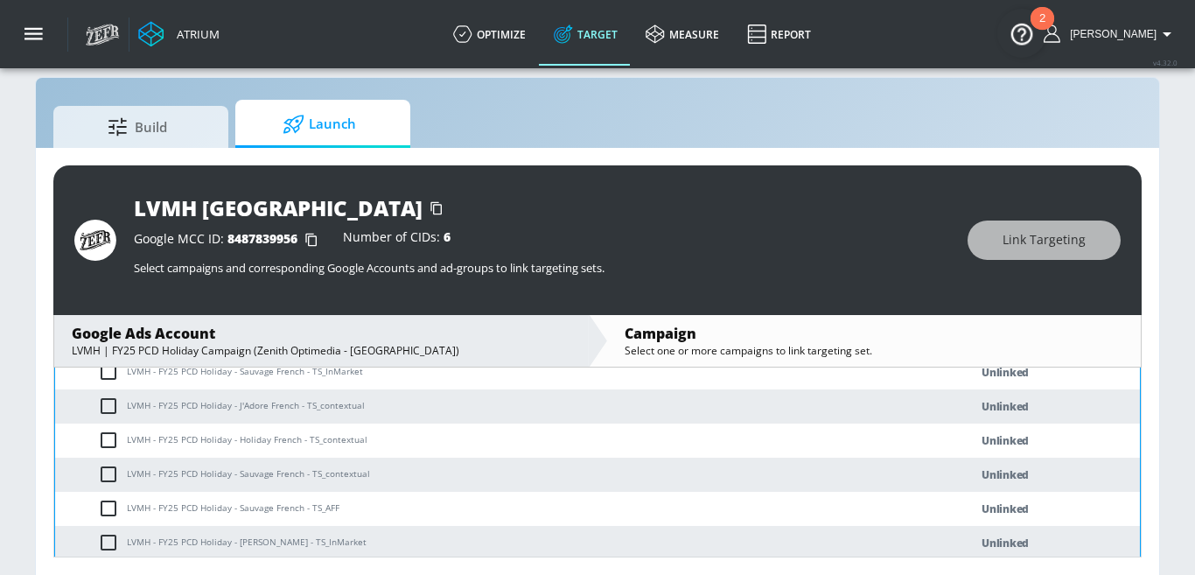
scroll to position [545, 0]
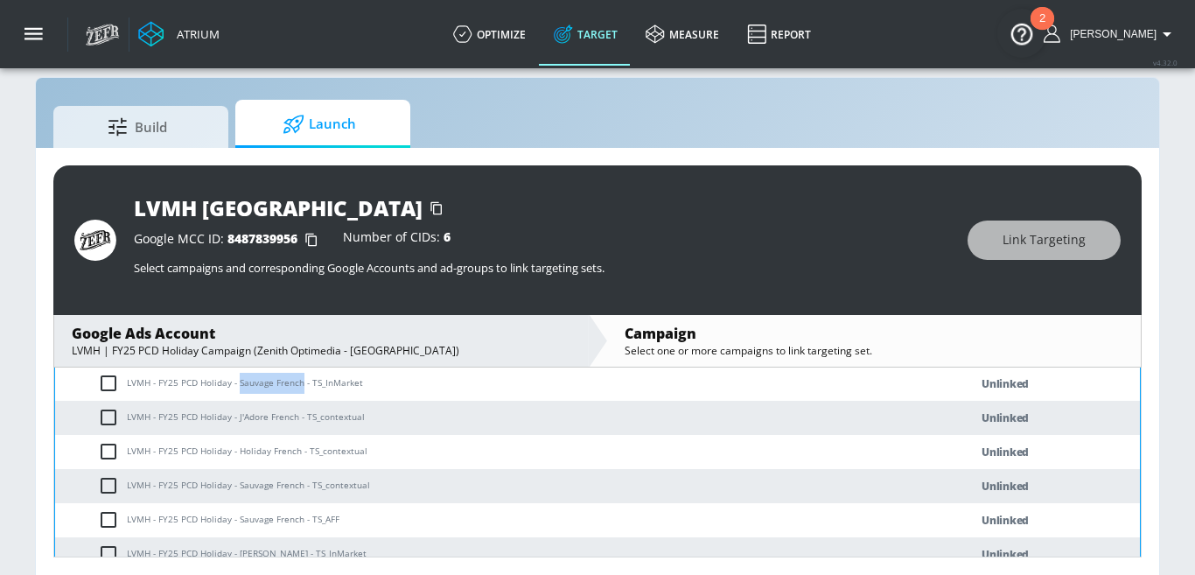
drag, startPoint x: 239, startPoint y: 384, endPoint x: 301, endPoint y: 386, distance: 62.1
click at [301, 386] on td "LVMH - FY25 PCD Holiday - Sauvage French - TS_InMarket" at bounding box center [494, 383] width 878 height 34
copy td "Sauvage French"
click at [106, 377] on input "checkbox" at bounding box center [112, 383] width 29 height 21
checkbox input "true"
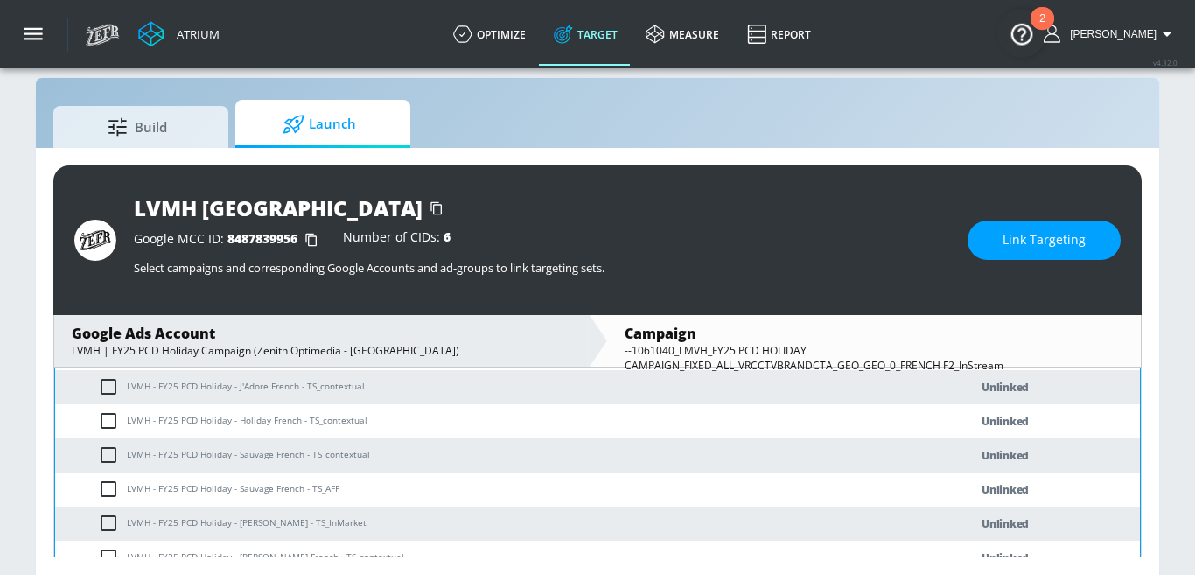
scroll to position [578, 0]
click at [115, 451] on input "checkbox" at bounding box center [112, 452] width 29 height 21
checkbox input "true"
click at [114, 489] on input "checkbox" at bounding box center [112, 486] width 29 height 21
checkbox input "true"
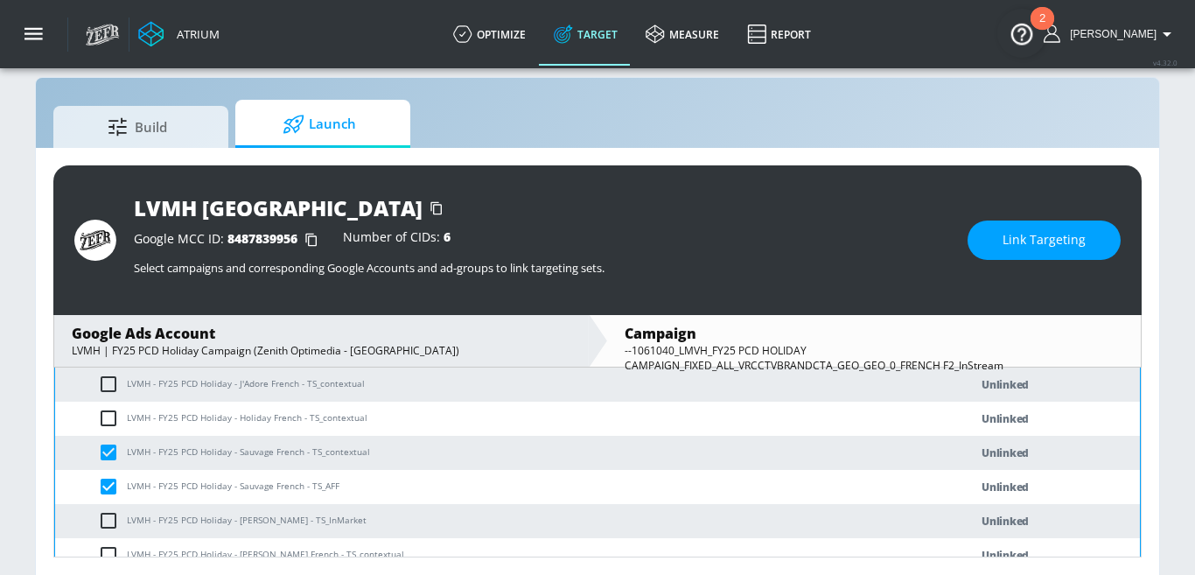
scroll to position [533, 0]
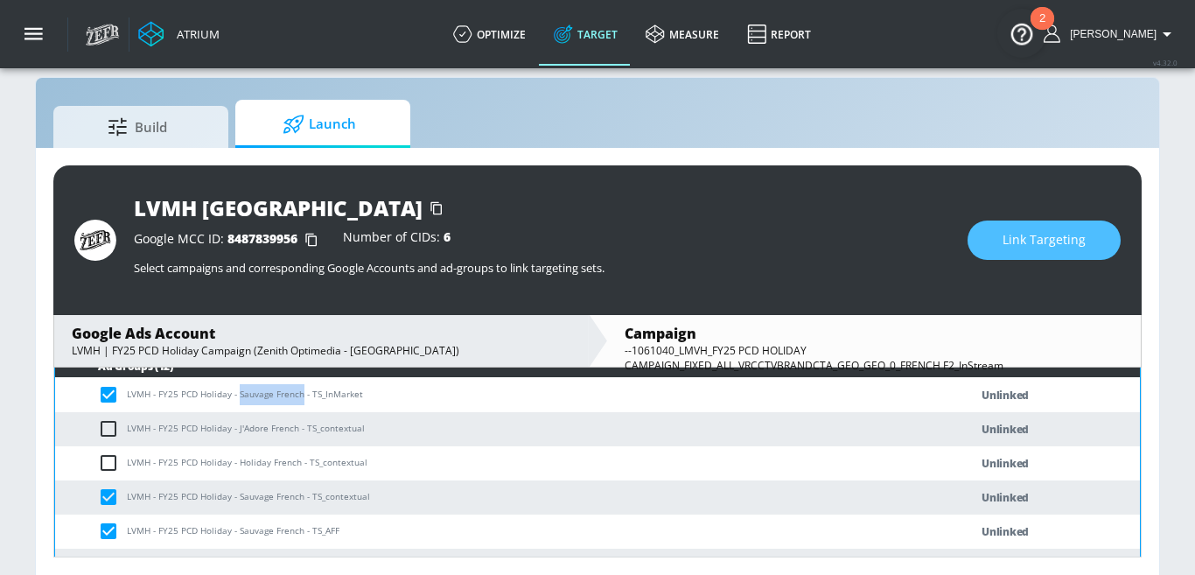
click at [1059, 254] on button "Link Targeting" at bounding box center [1043, 239] width 153 height 39
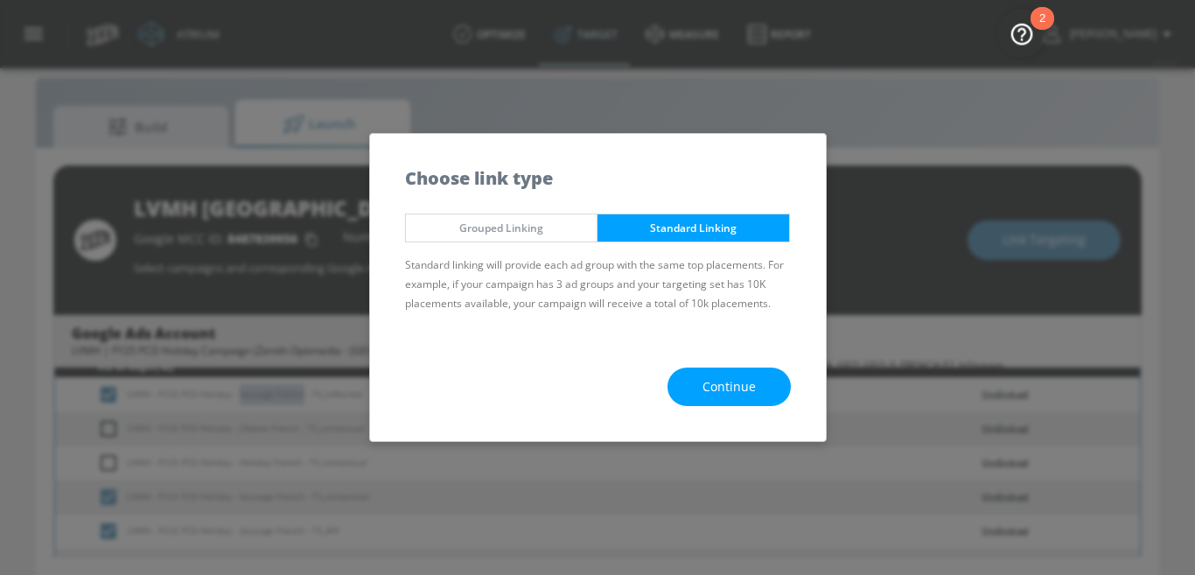
click at [722, 395] on span "Continue" at bounding box center [728, 387] width 53 height 22
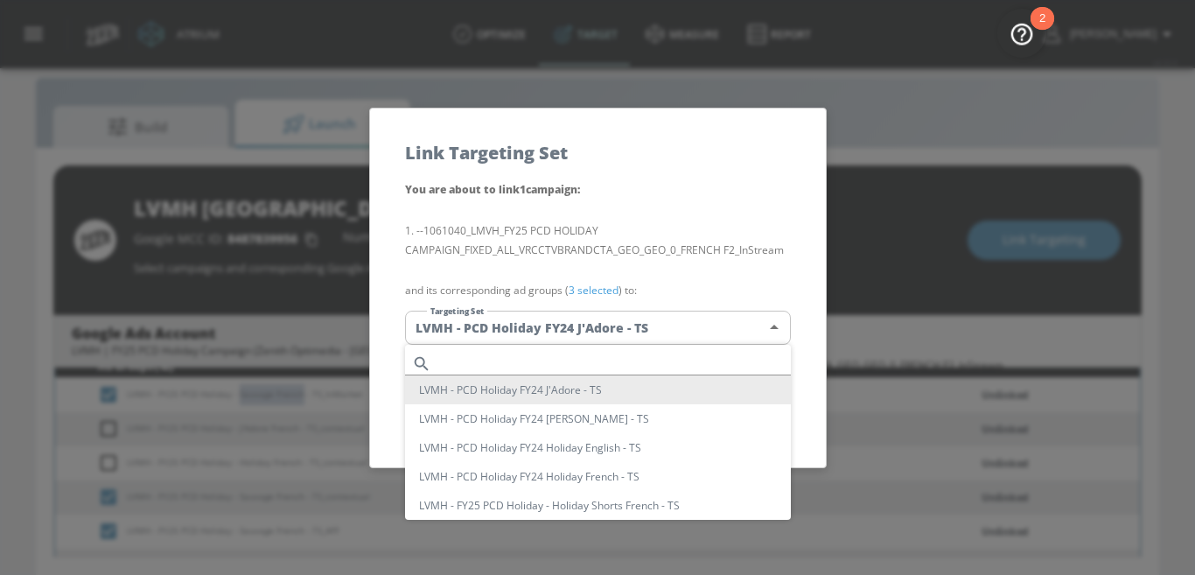
click at [561, 331] on body "Atrium optimize Target measure Report optimize Target measure Report v 4.32.0 N…" at bounding box center [597, 276] width 1195 height 600
click at [514, 356] on input "text" at bounding box center [614, 364] width 352 height 24
paste input "Sauvage French"
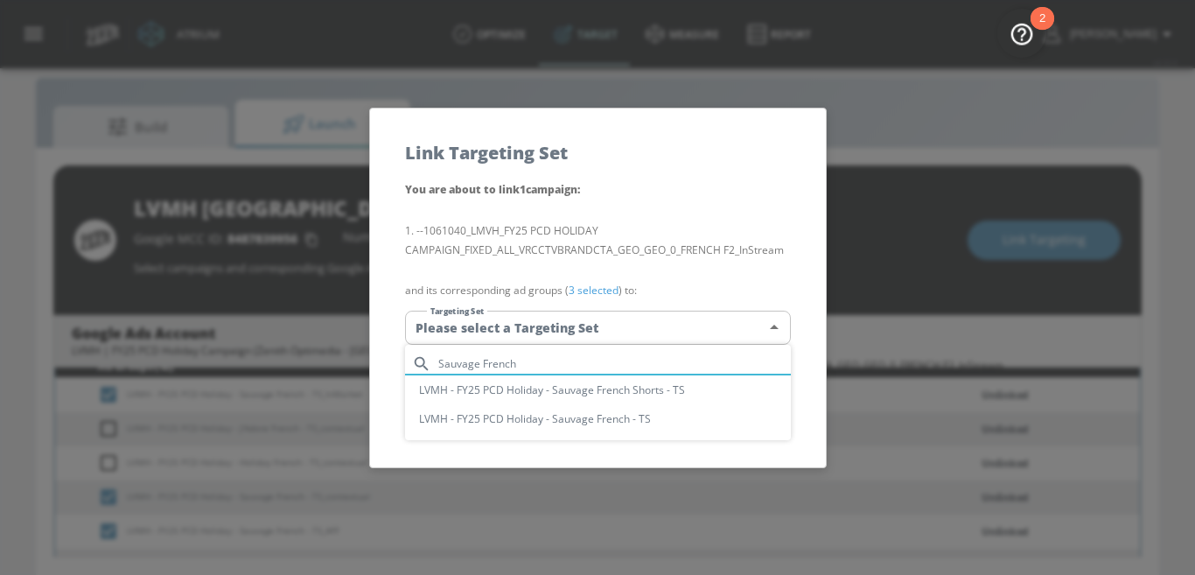
type input "Sauvage French"
click at [610, 419] on li "LVMH - FY25 PCD Holiday - Sauvage French - TS" at bounding box center [598, 418] width 386 height 29
type input "24526096-a1e4-4783-aa1b-b6b21848b0ba"
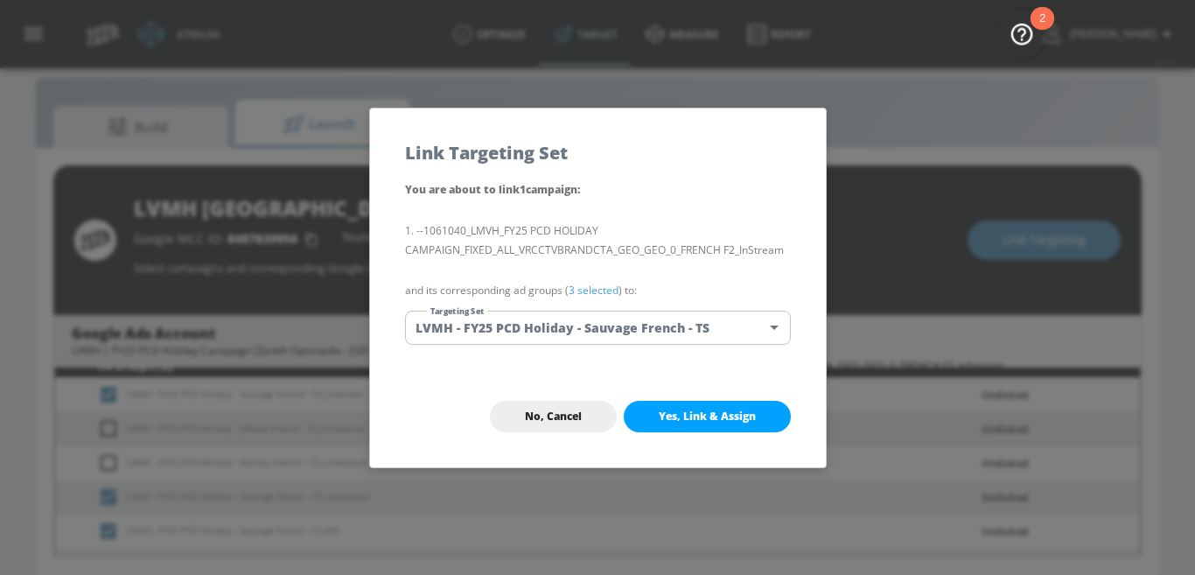
click at [683, 417] on span "Yes, Link & Assign" at bounding box center [707, 416] width 97 height 14
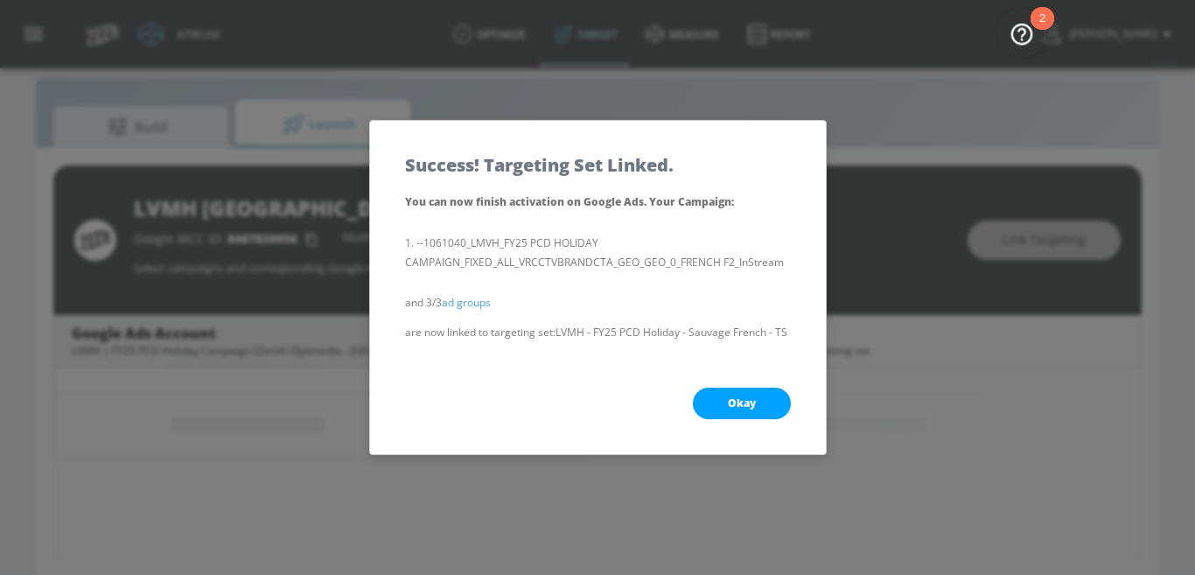
scroll to position [412, 0]
click at [718, 402] on button "Okay" at bounding box center [742, 402] width 98 height 31
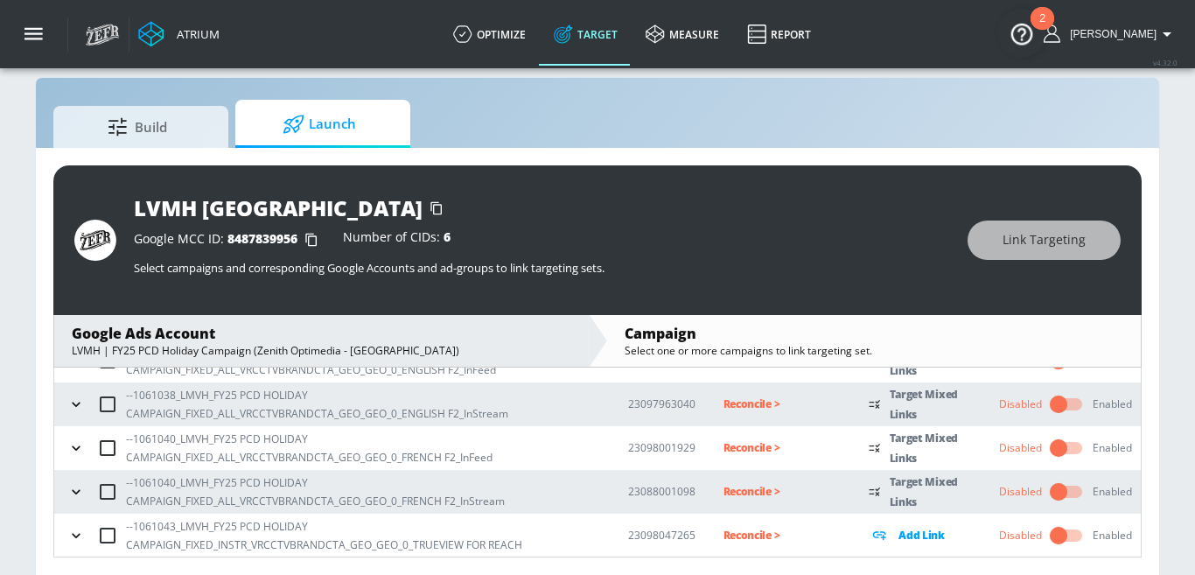
scroll to position [25, 0]
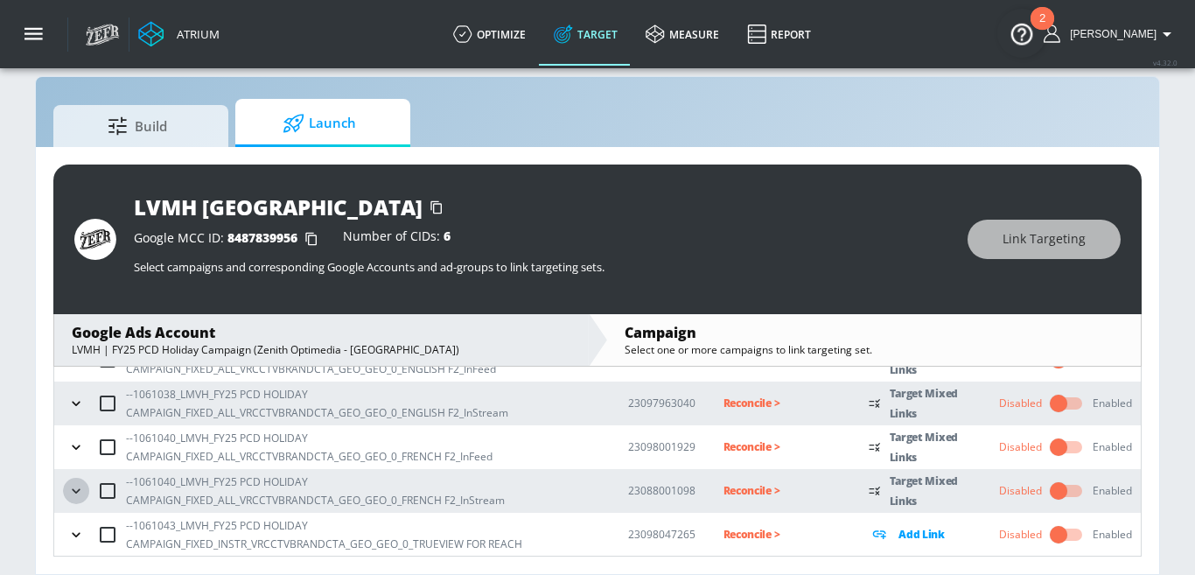
click at [73, 490] on icon "button" at bounding box center [75, 490] width 17 height 17
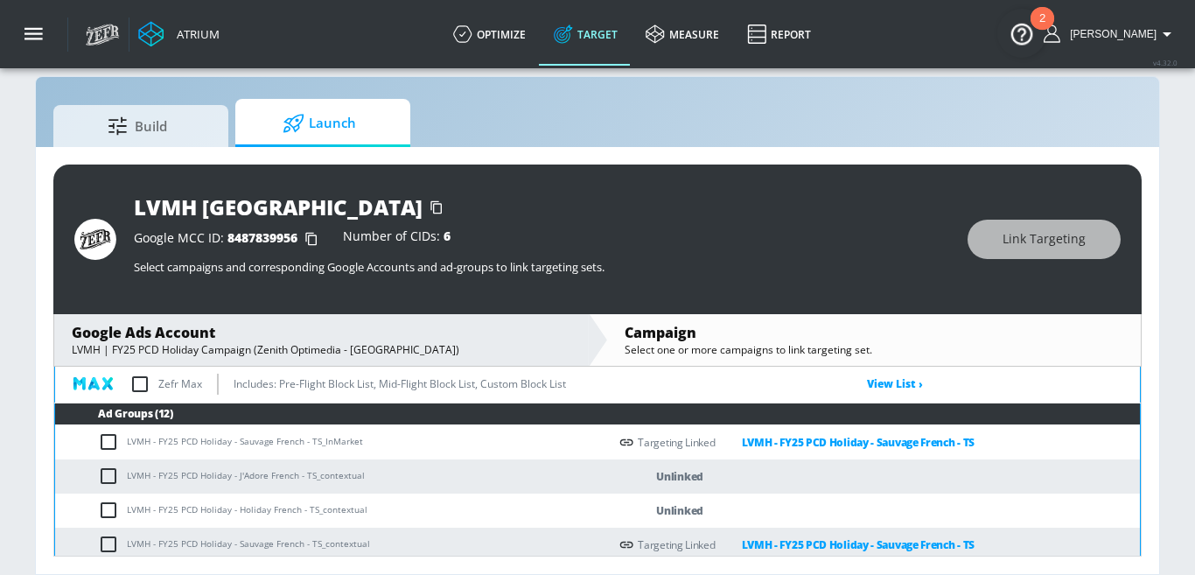
scroll to position [499, 0]
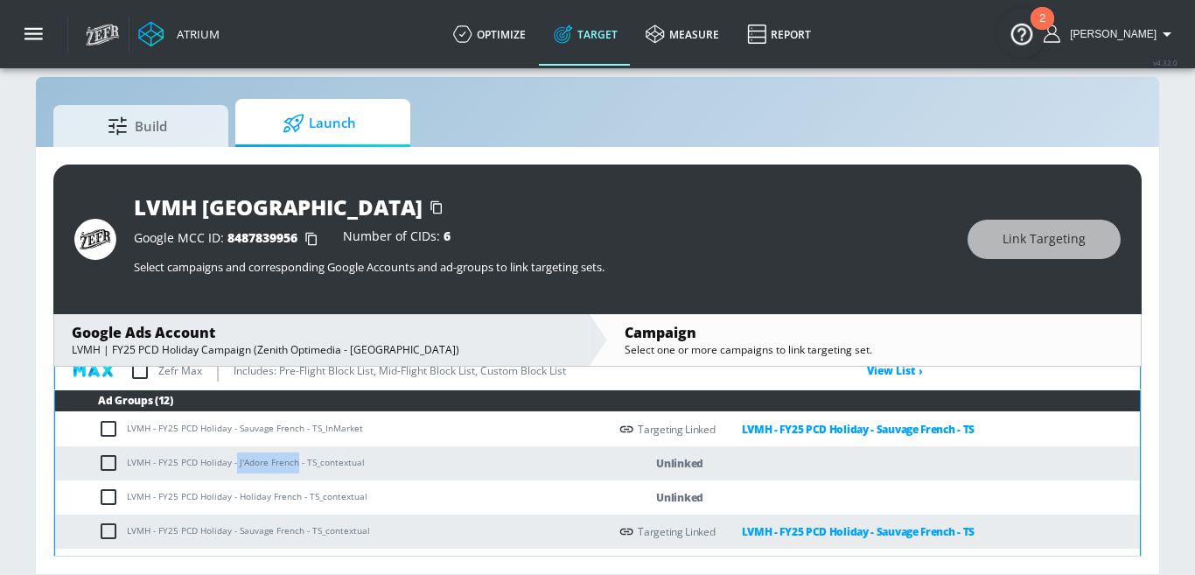
drag, startPoint x: 235, startPoint y: 465, endPoint x: 296, endPoint y: 464, distance: 60.4
click at [296, 464] on td "LVMH - FY25 PCD Holiday - J'Adore French - TS_contextual" at bounding box center [331, 463] width 553 height 34
copy td "J'Adore French"
click at [104, 460] on input "checkbox" at bounding box center [112, 462] width 29 height 21
checkbox input "true"
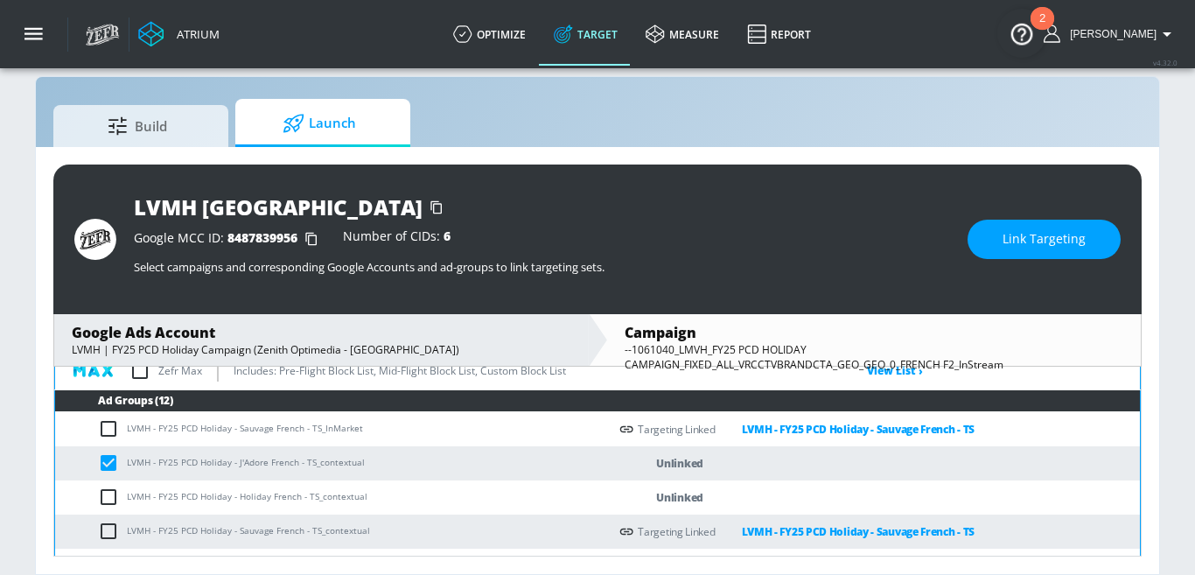
scroll to position [806, 0]
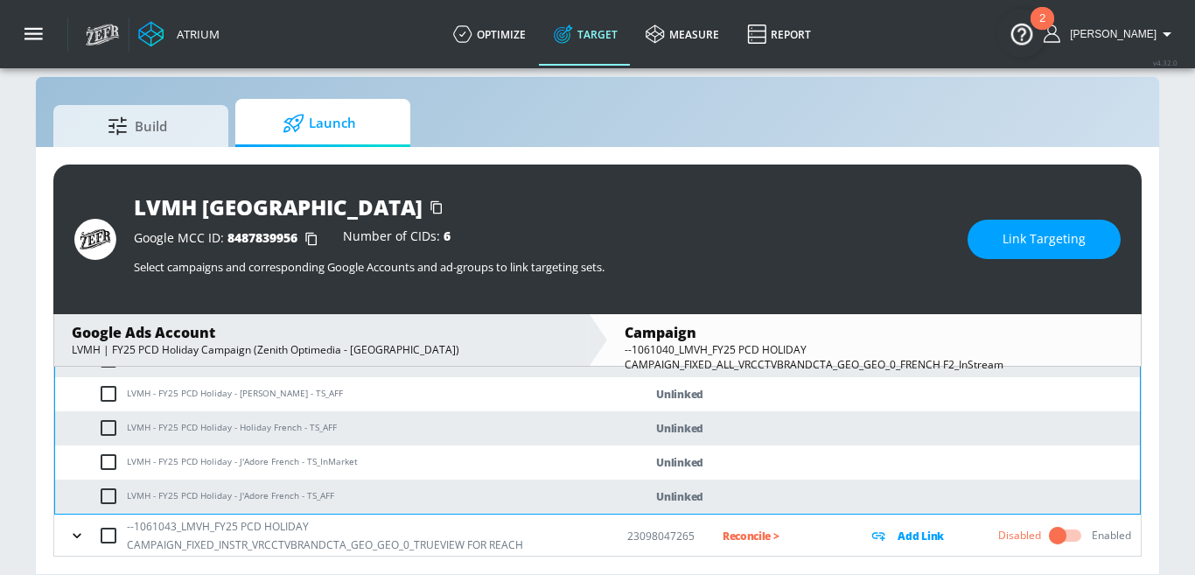
click at [109, 457] on input "checkbox" at bounding box center [112, 461] width 29 height 21
checkbox input "true"
click at [109, 485] on input "checkbox" at bounding box center [112, 495] width 29 height 21
checkbox input "true"
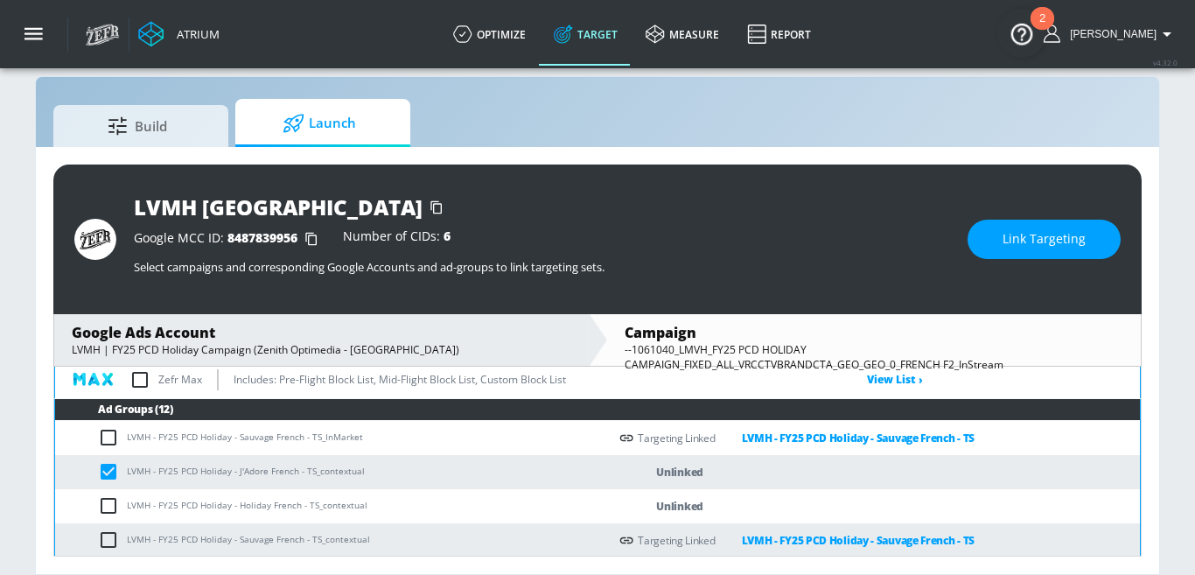
scroll to position [489, 0]
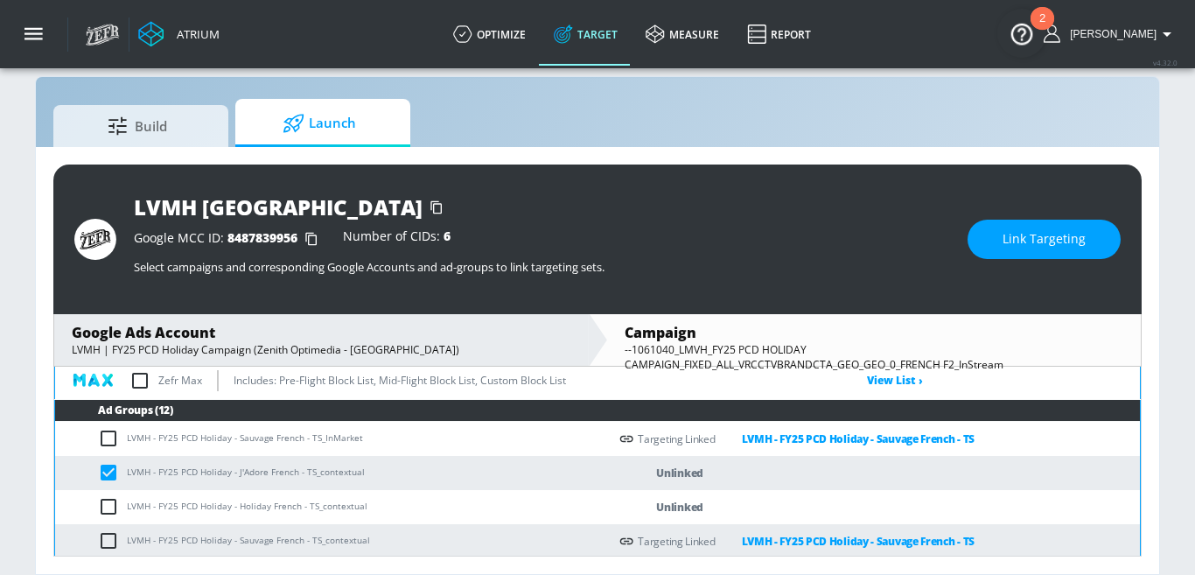
click at [1004, 246] on span "Link Targeting" at bounding box center [1043, 239] width 83 height 22
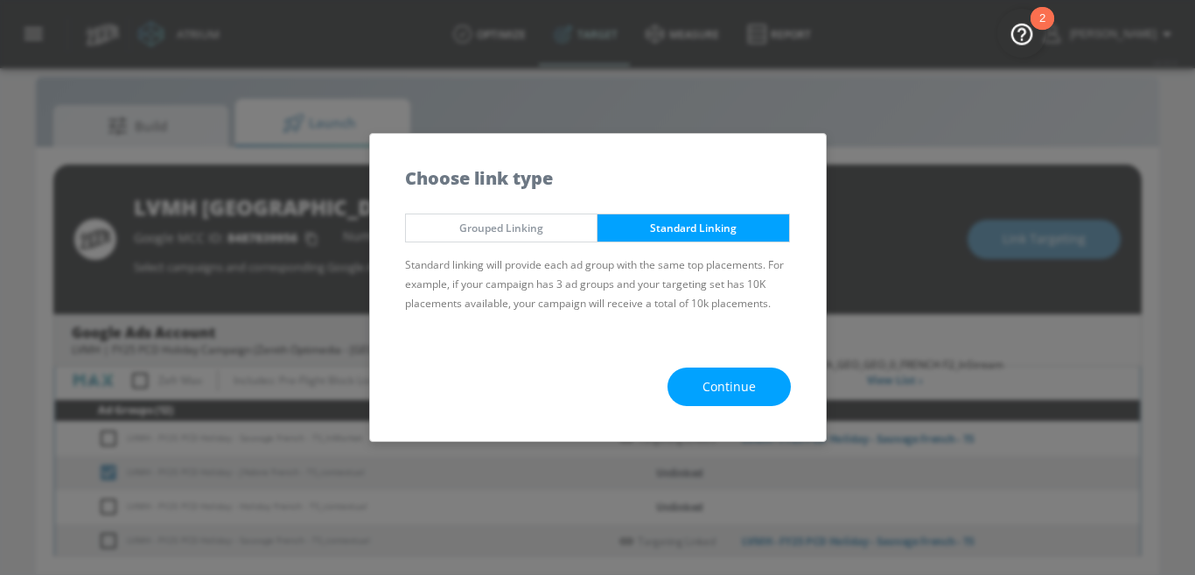
click at [716, 365] on div "Continue" at bounding box center [598, 386] width 456 height 109
click at [716, 386] on span "Continue" at bounding box center [728, 387] width 53 height 22
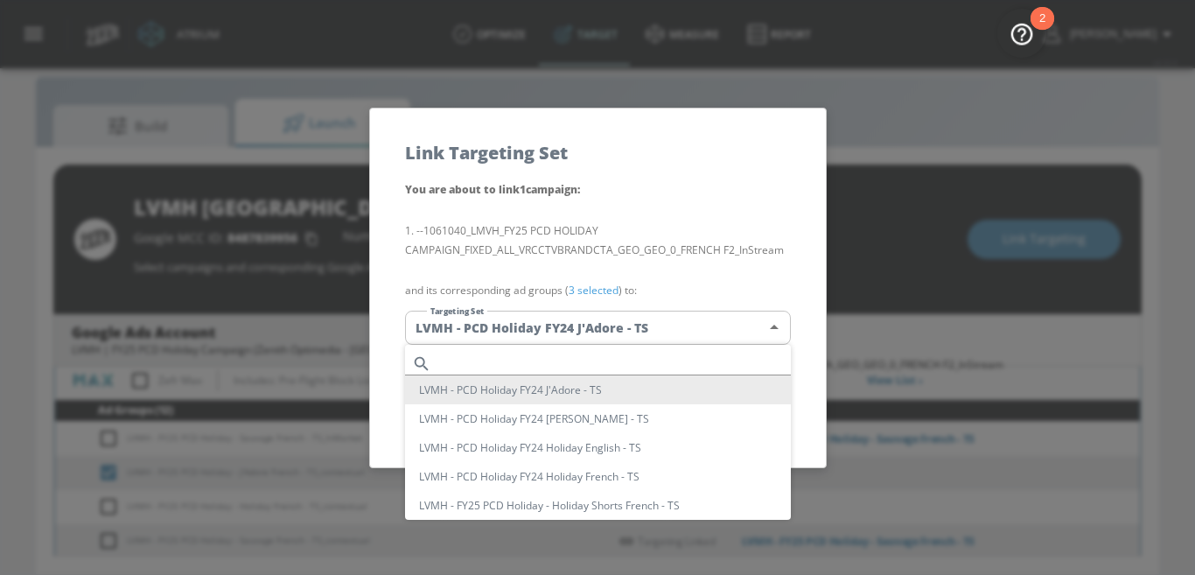
click at [635, 332] on body "Atrium optimize Target measure Report optimize Target measure Report v 4.32.0 N…" at bounding box center [597, 275] width 1195 height 600
click at [558, 353] on input "text" at bounding box center [614, 364] width 352 height 24
paste input "J'Adore French"
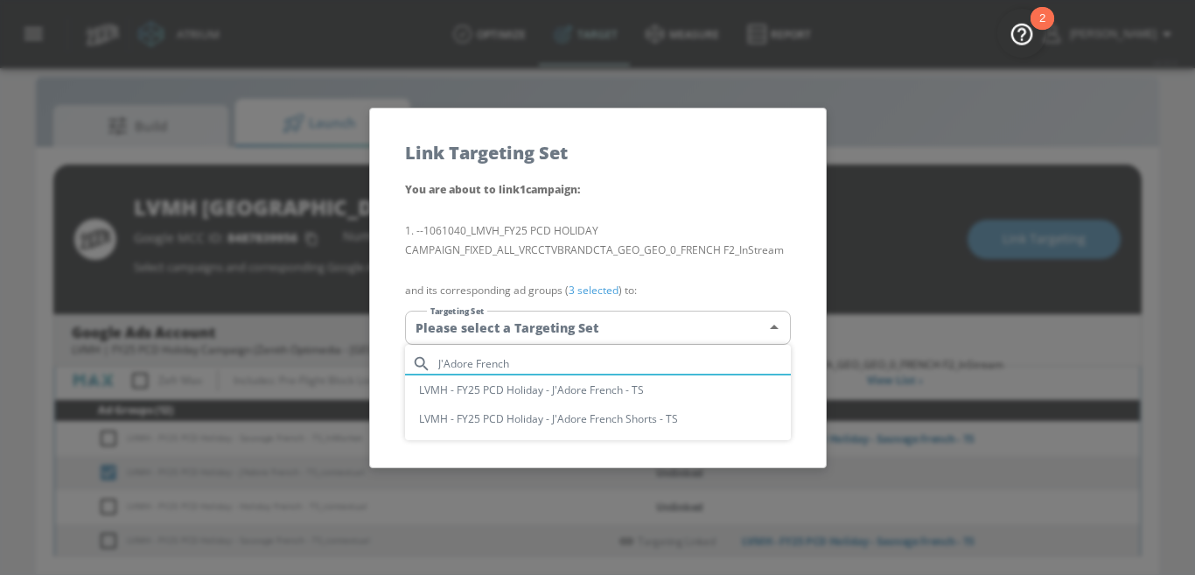
type input "J'Adore French"
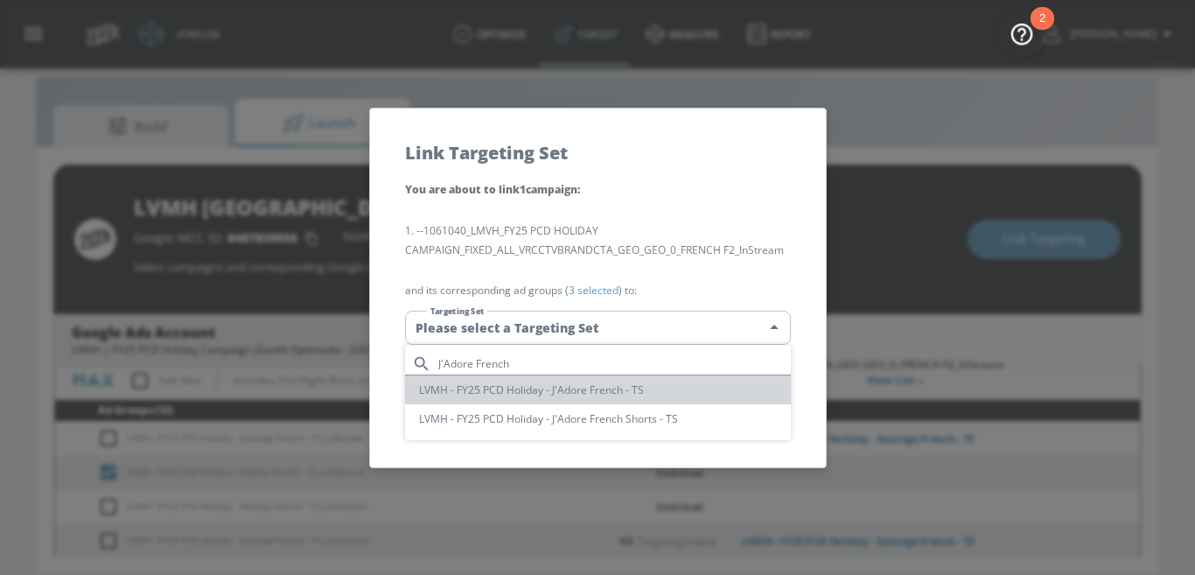
click at [614, 394] on li "LVMH - FY25 PCD Holiday - J'Adore French - TS" at bounding box center [598, 389] width 386 height 29
type input "0f0561fe-7c50-4a76-a27a-f1b62f189608"
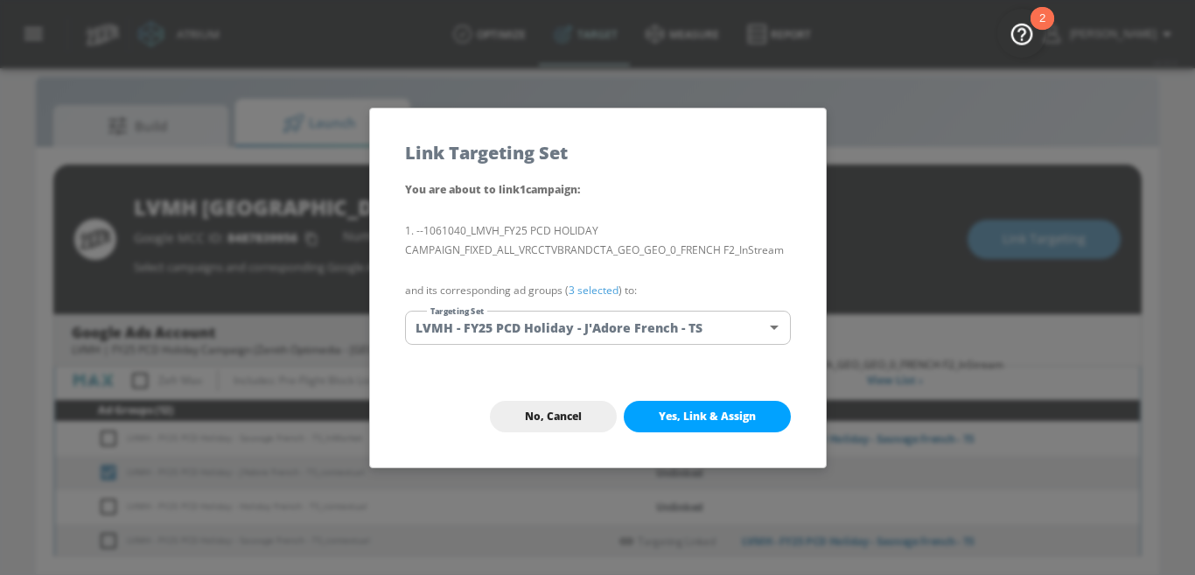
click at [708, 420] on span "Yes, Link & Assign" at bounding box center [707, 416] width 97 height 14
checkbox input "false"
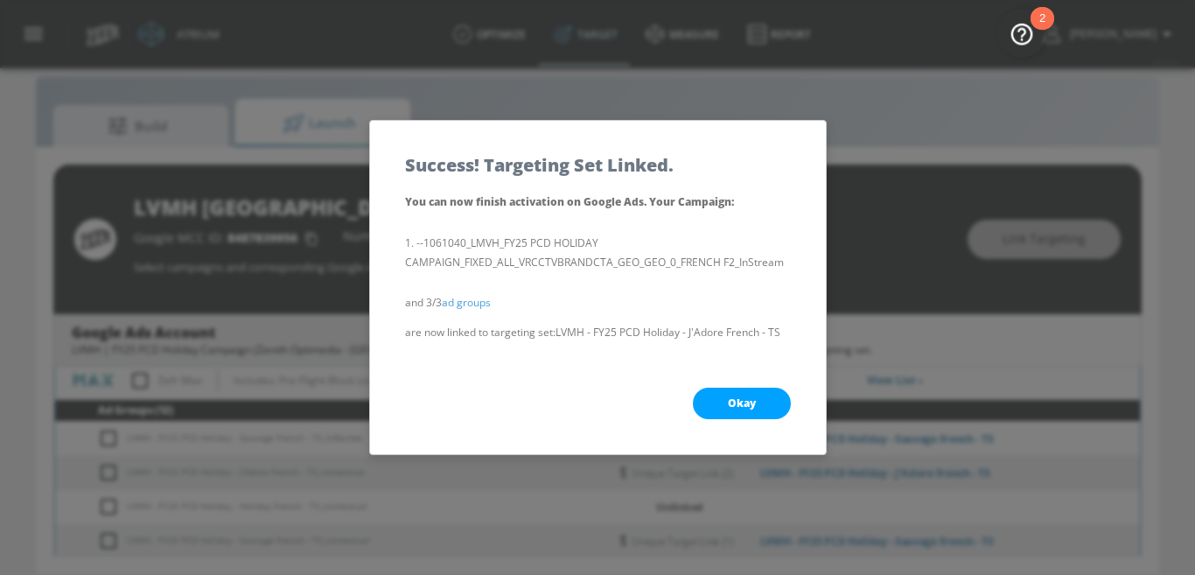
click at [717, 397] on button "Okay" at bounding box center [742, 402] width 98 height 31
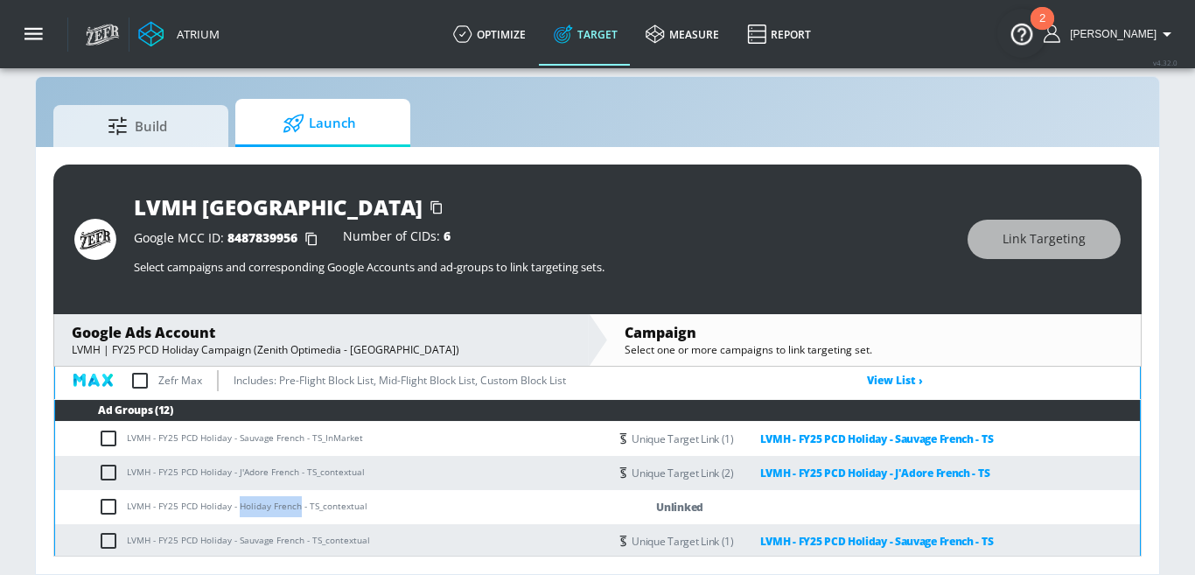
drag, startPoint x: 239, startPoint y: 502, endPoint x: 298, endPoint y: 501, distance: 59.5
click at [298, 501] on td "LVMH - FY25 PCD Holiday - Holiday French - TS_contextual" at bounding box center [331, 507] width 553 height 34
click at [105, 509] on input "checkbox" at bounding box center [112, 506] width 29 height 21
checkbox input "true"
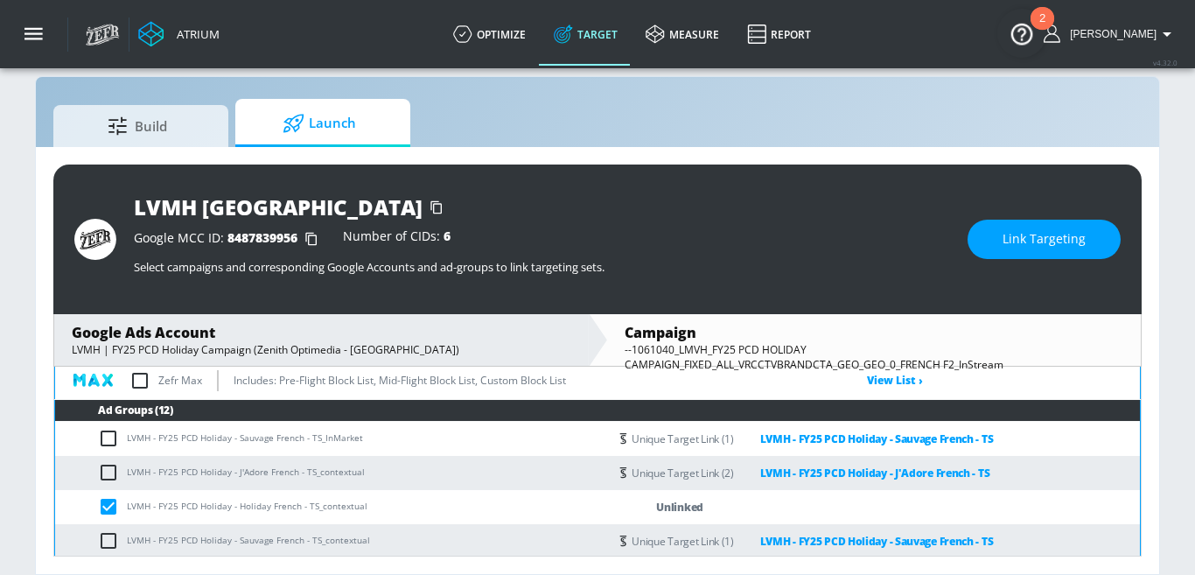
scroll to position [704, 0]
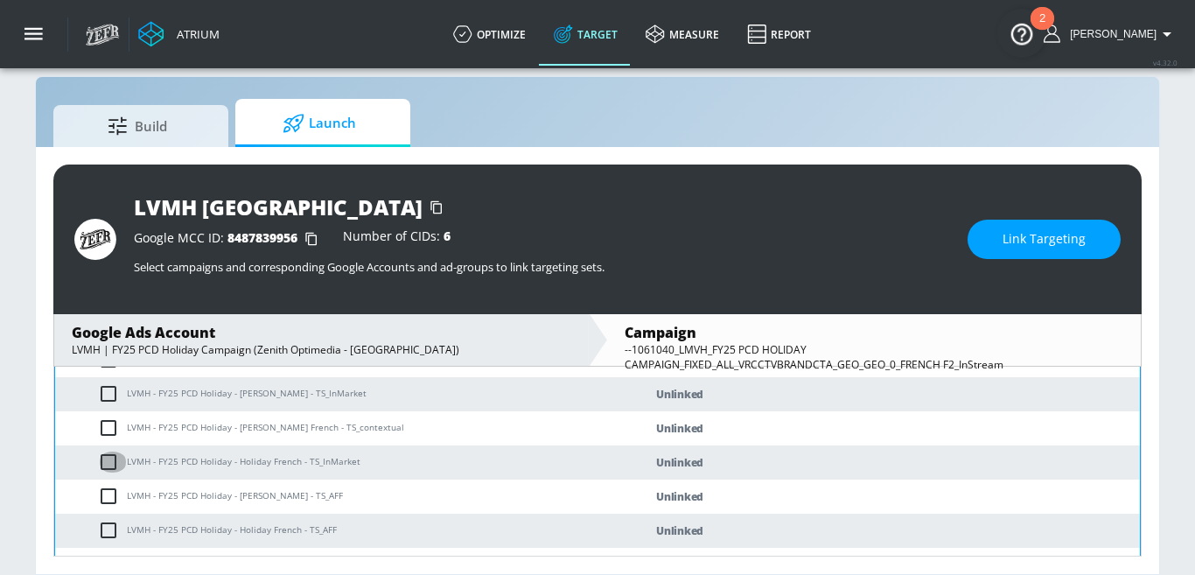
click at [106, 458] on input "checkbox" at bounding box center [112, 461] width 29 height 21
checkbox input "true"
click at [106, 533] on input "checkbox" at bounding box center [112, 529] width 29 height 21
checkbox input "true"
click at [988, 236] on button "Link Targeting" at bounding box center [1043, 239] width 153 height 39
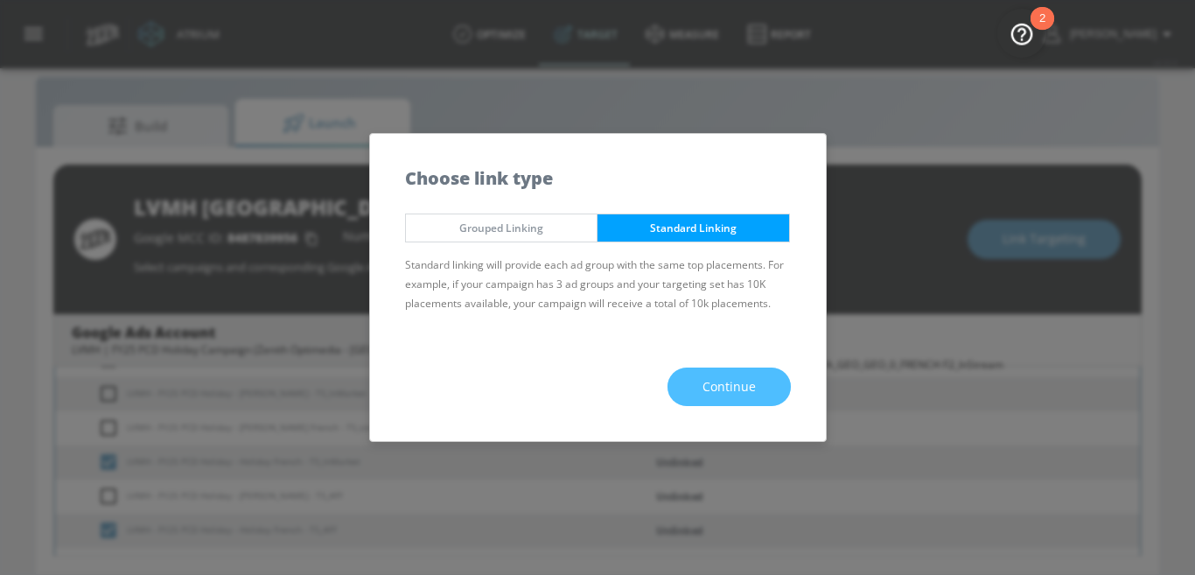
click at [696, 367] on button "Continue" at bounding box center [728, 386] width 123 height 39
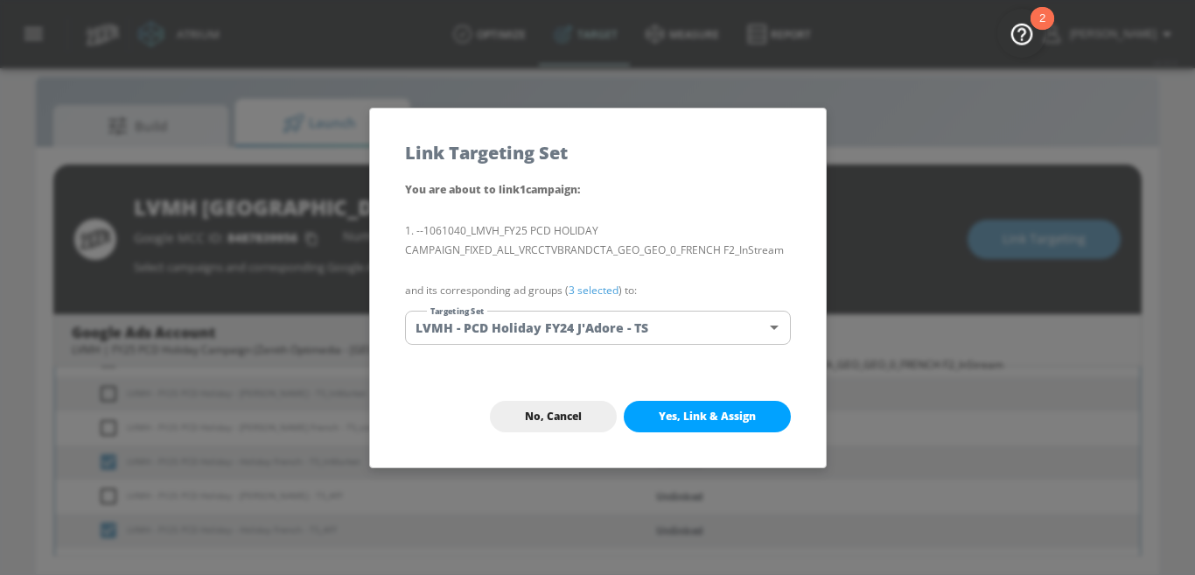
click at [671, 328] on body "Atrium optimize Target measure Report optimize Target measure Report v 4.32.0 N…" at bounding box center [597, 275] width 1195 height 600
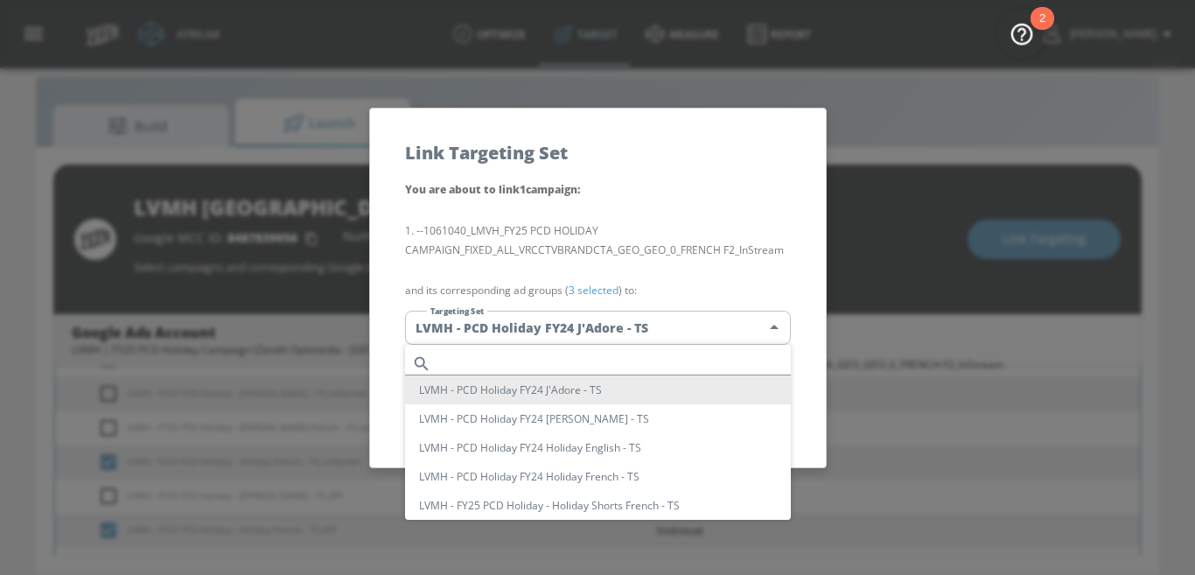
click at [589, 361] on input "text" at bounding box center [614, 364] width 352 height 24
paste input "Holiday French"
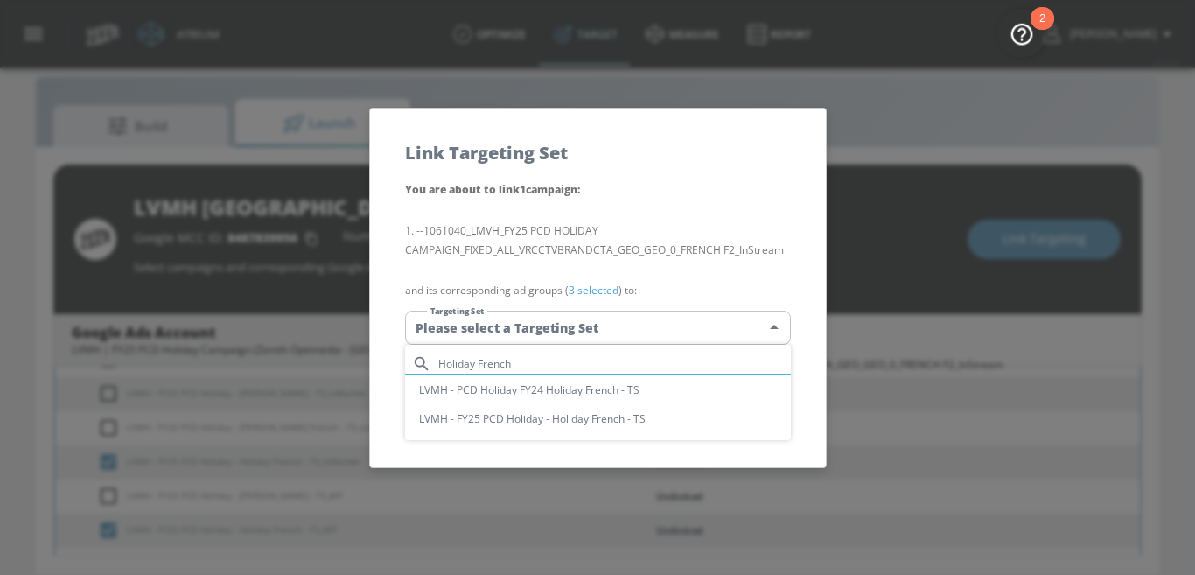
type input "Holiday French"
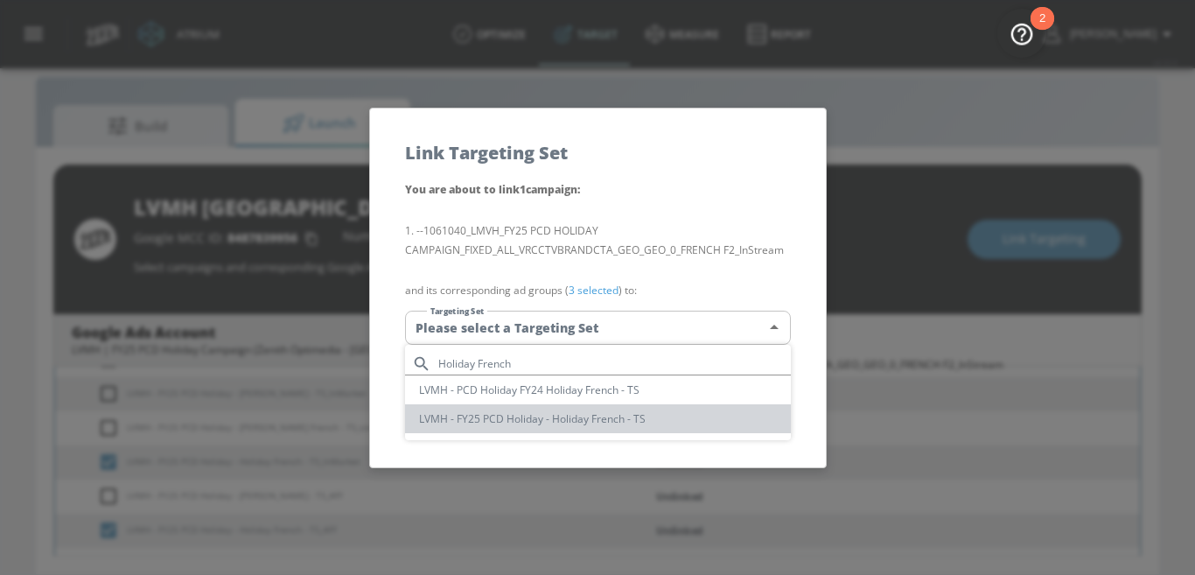
click at [500, 422] on li "LVMH - FY25 PCD Holiday - Holiday French - TS" at bounding box center [598, 418] width 386 height 29
type input "22cfa794-5841-4df6-a5f2-b5dd5dc92744"
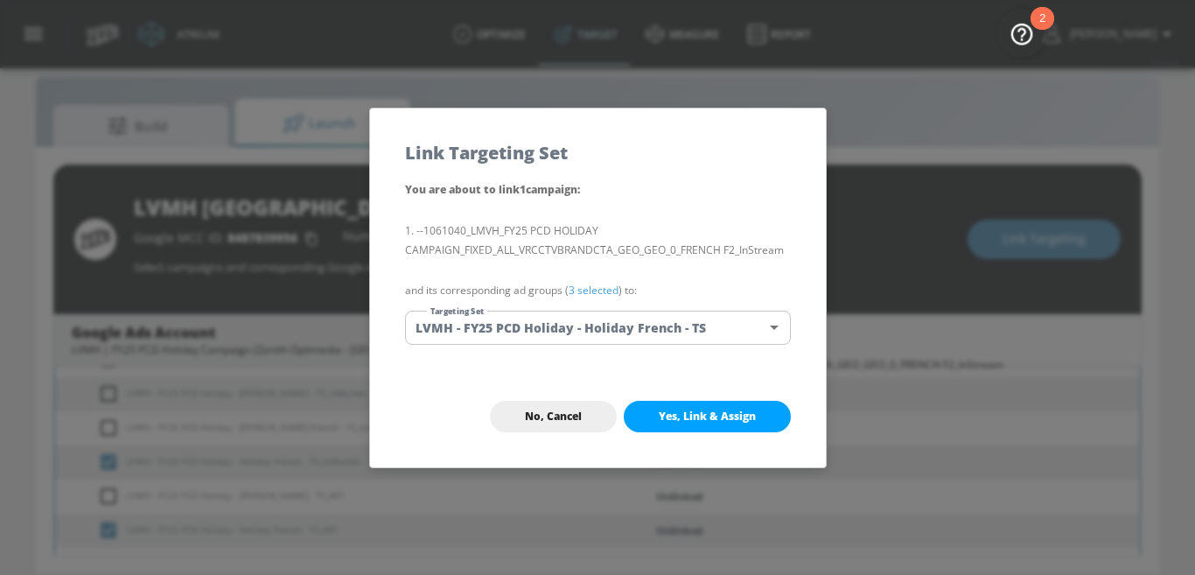
click at [692, 409] on span "Yes, Link & Assign" at bounding box center [707, 416] width 97 height 14
checkbox input "false"
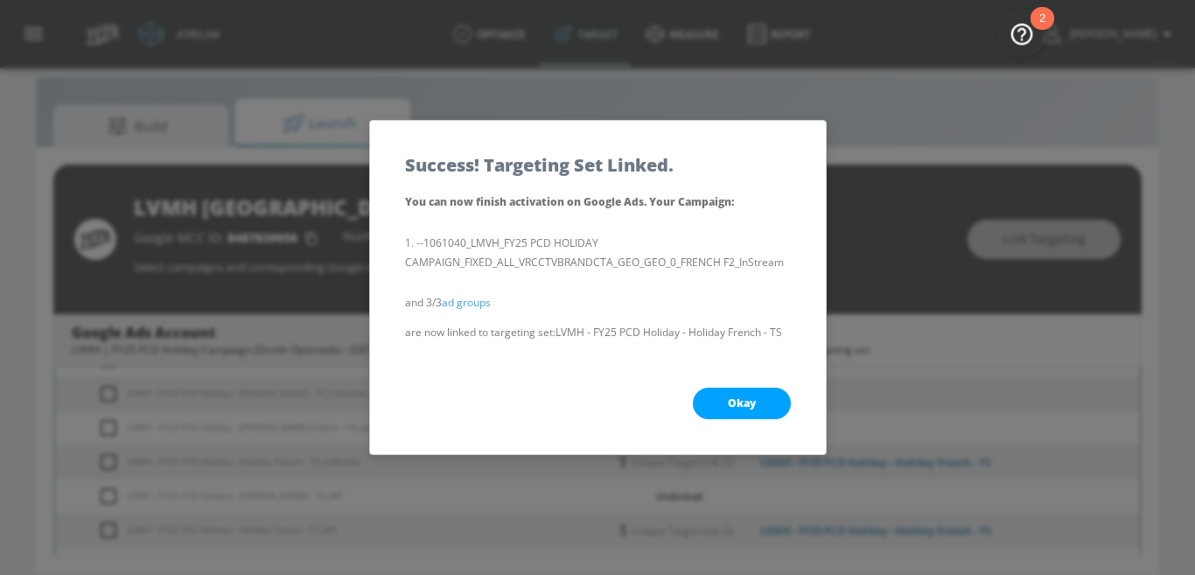
click at [742, 406] on span "Okay" at bounding box center [742, 403] width 28 height 14
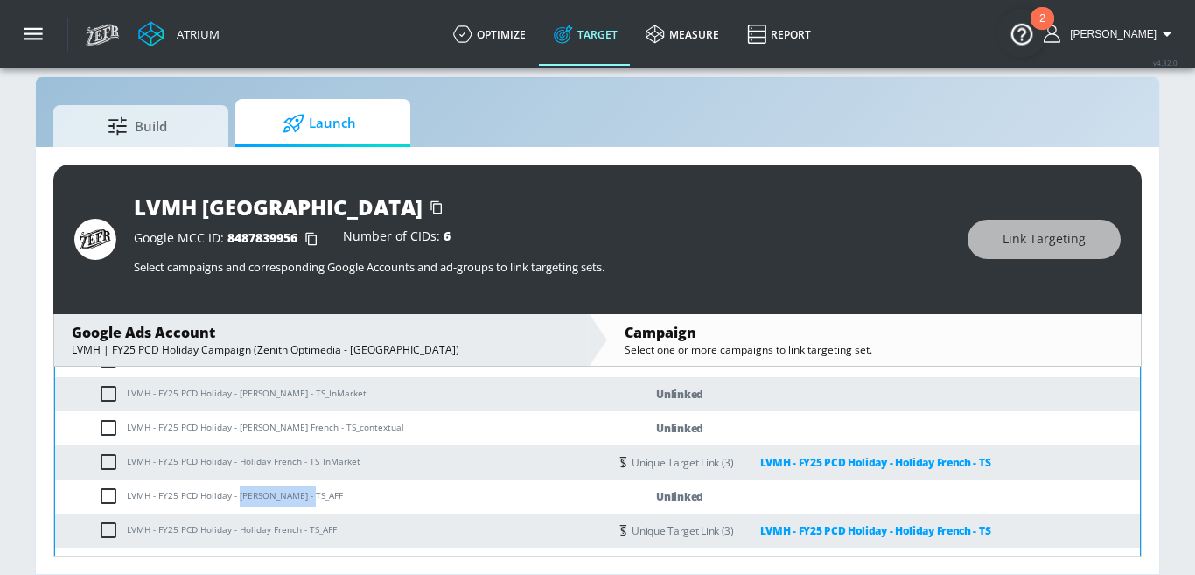
drag, startPoint x: 239, startPoint y: 497, endPoint x: 304, endPoint y: 497, distance: 65.6
click at [304, 497] on td "LVMH - FY25 PCD Holiday - Miss Dior French - TS_AFF" at bounding box center [331, 496] width 553 height 34
click at [112, 494] on input "checkbox" at bounding box center [112, 495] width 29 height 21
checkbox input "true"
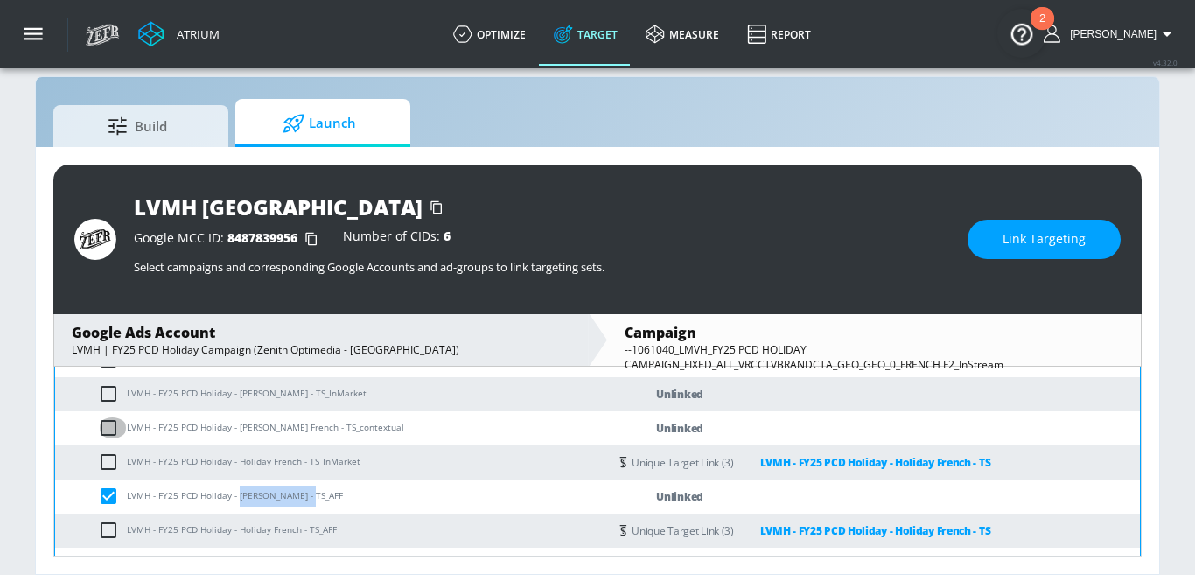
click at [106, 428] on input "checkbox" at bounding box center [112, 427] width 29 height 21
checkbox input "true"
click at [106, 398] on input "checkbox" at bounding box center [112, 393] width 29 height 21
checkbox input "true"
click at [989, 237] on button "Link Targeting" at bounding box center [1043, 239] width 153 height 39
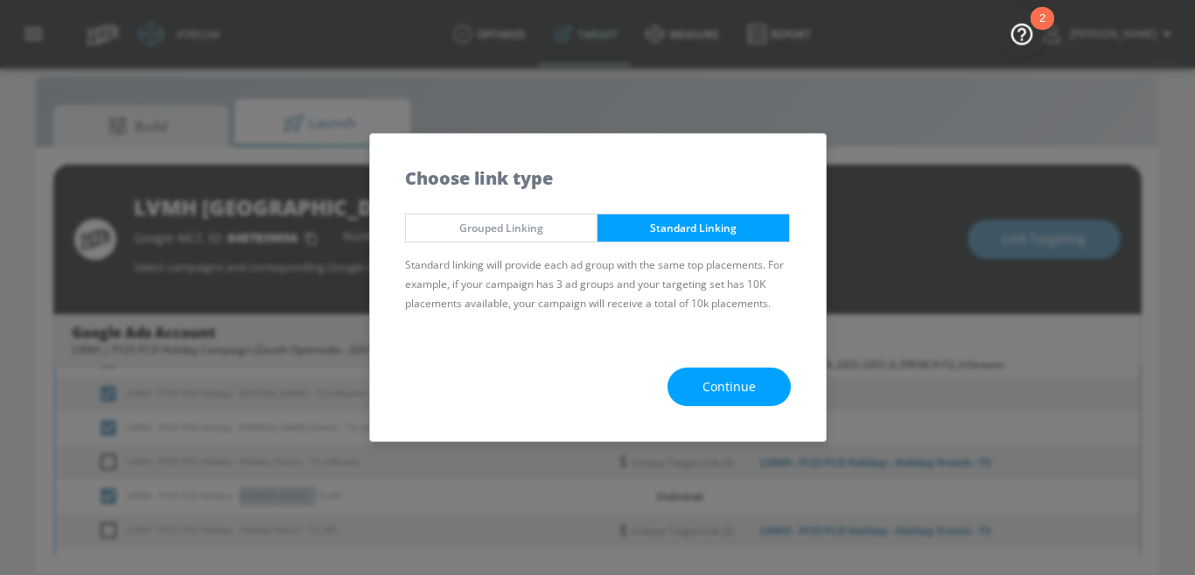
click at [730, 388] on span "Continue" at bounding box center [728, 387] width 53 height 22
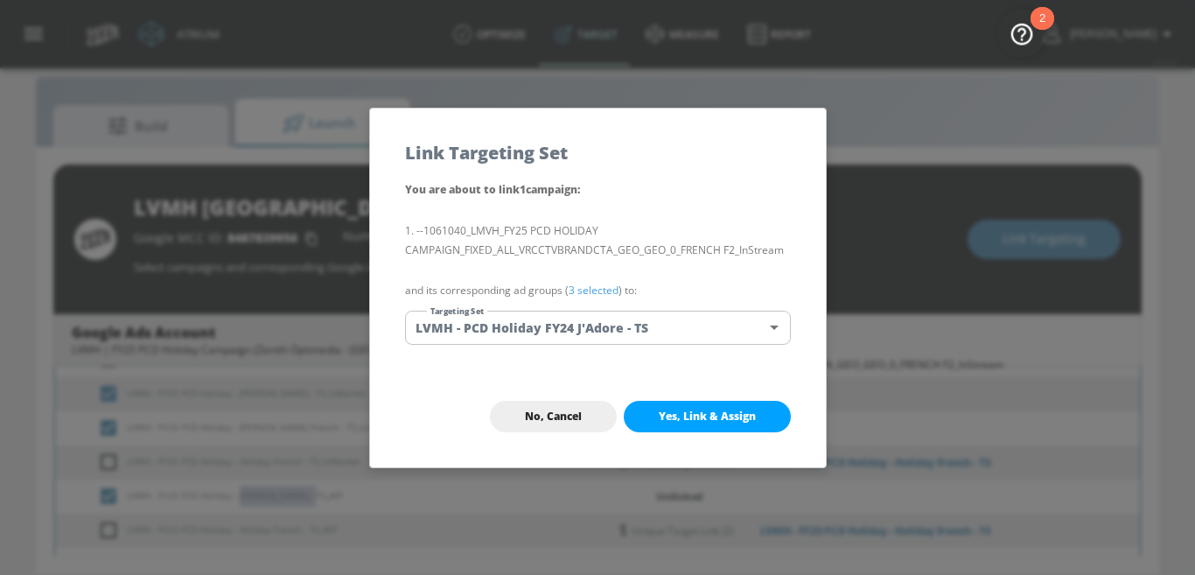
click at [647, 328] on body "Atrium optimize Target measure Report optimize Target measure Report v 4.32.0 N…" at bounding box center [597, 275] width 1195 height 600
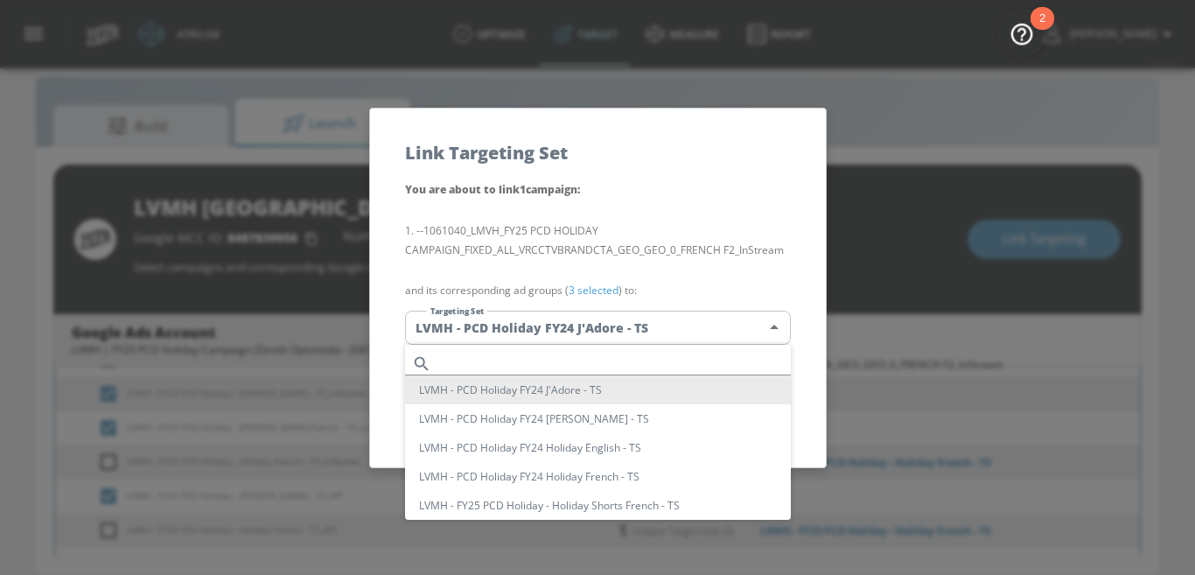
scroll to position [534, 0]
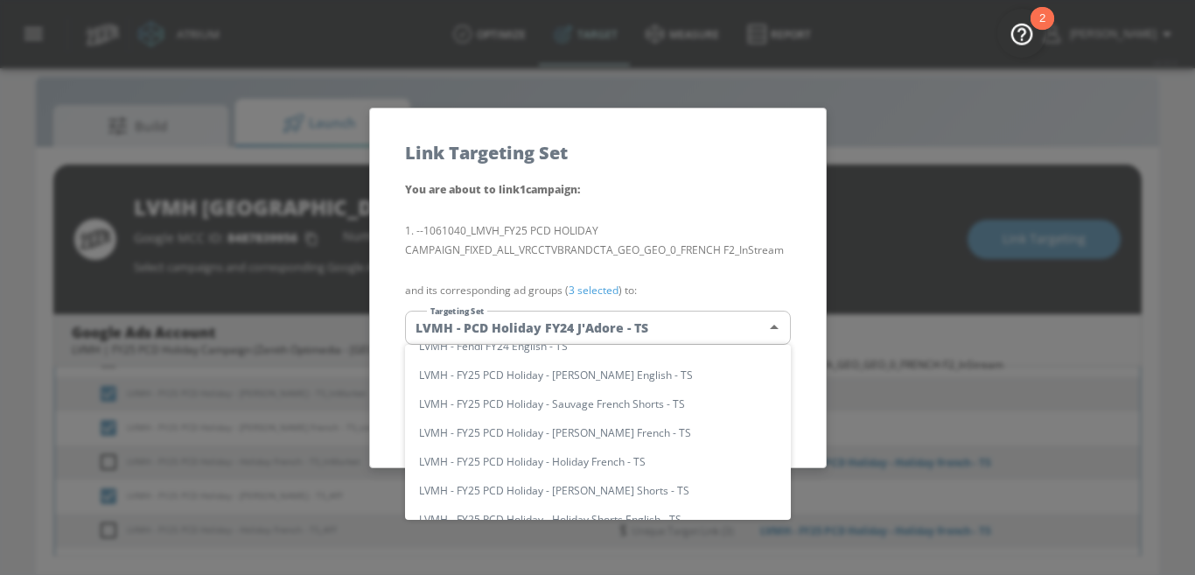
click at [659, 324] on div at bounding box center [597, 287] width 1195 height 575
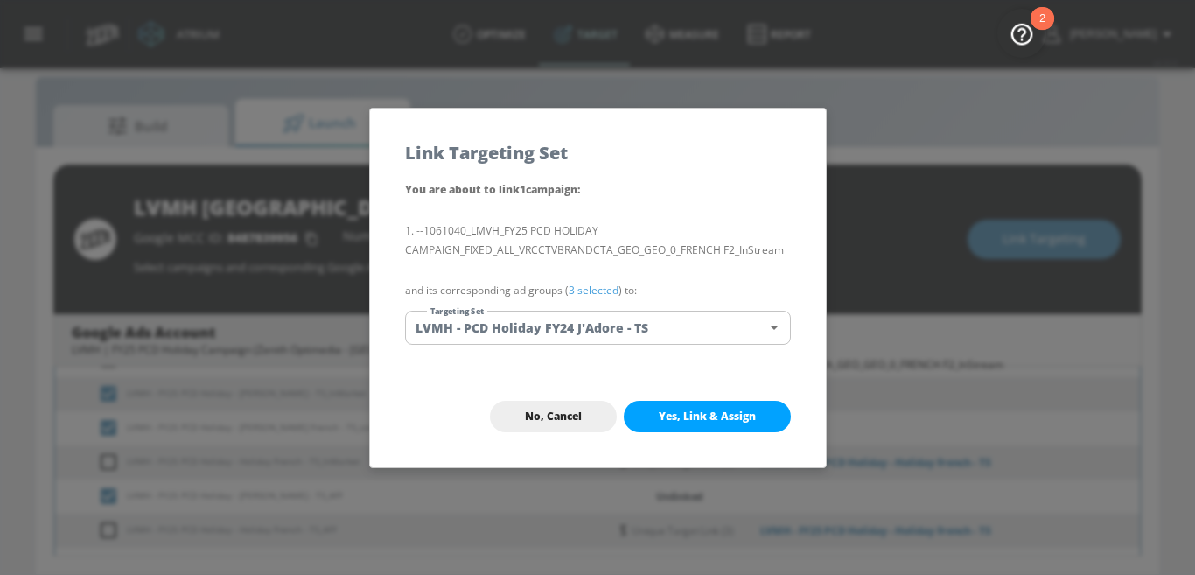
click at [643, 316] on body "Atrium optimize Target measure Report optimize Target measure Report v 4.32.0 N…" at bounding box center [597, 275] width 1195 height 600
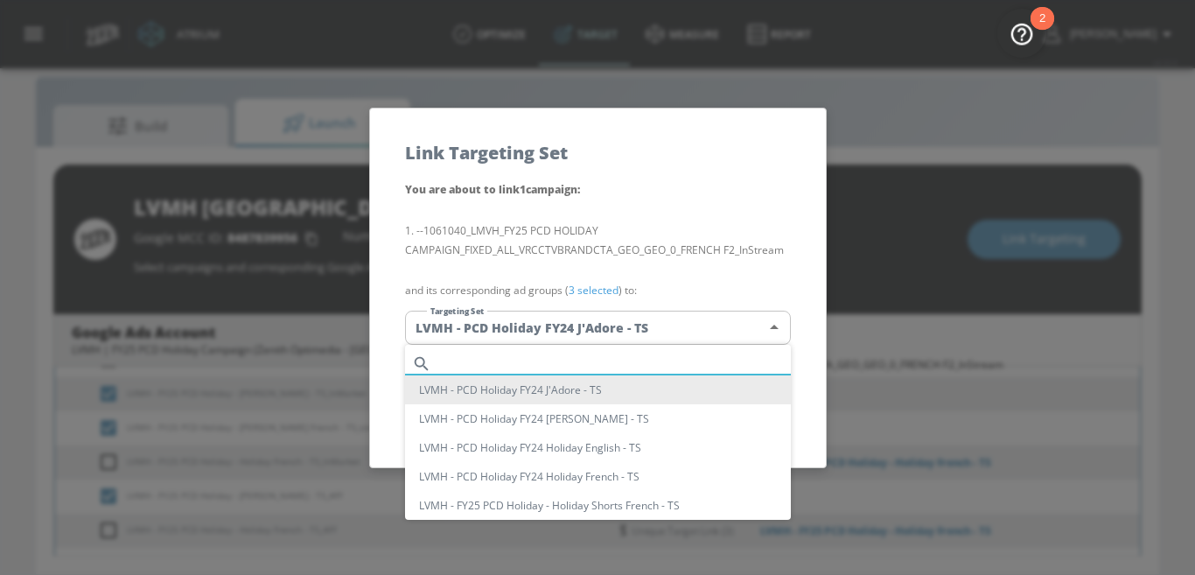
click at [568, 354] on input "text" at bounding box center [614, 364] width 352 height 24
paste input "Miss Dior French"
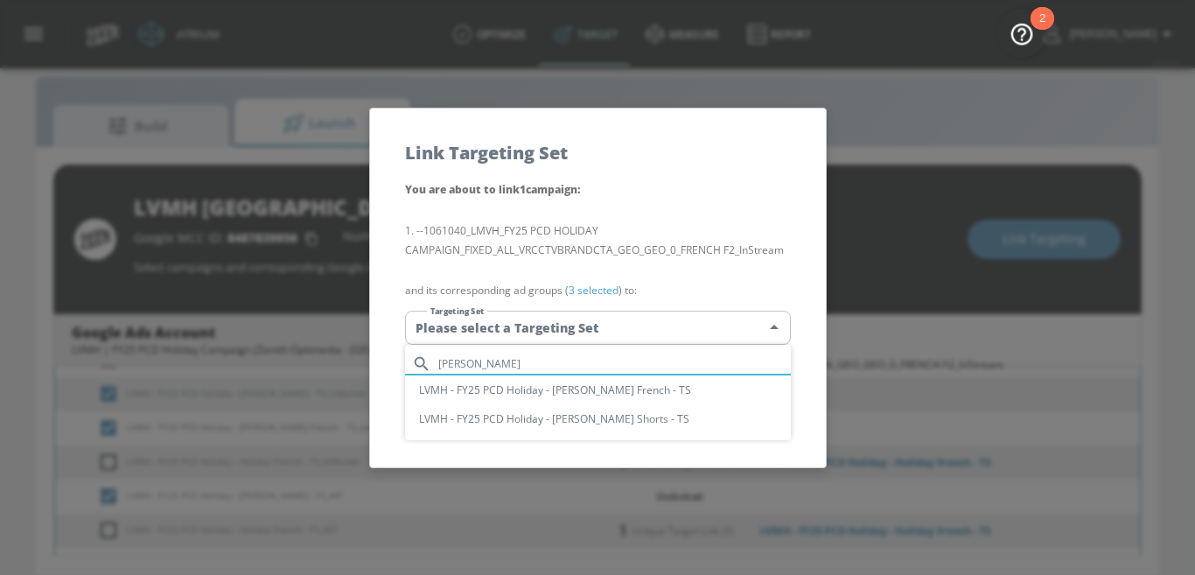
type input "Miss Dior French"
click at [608, 388] on li "LVMH - FY25 PCD Holiday - [PERSON_NAME] French - TS" at bounding box center [598, 389] width 386 height 29
type input "2e88f79a-89ac-4ff9-a940-31b55dc4d4ae"
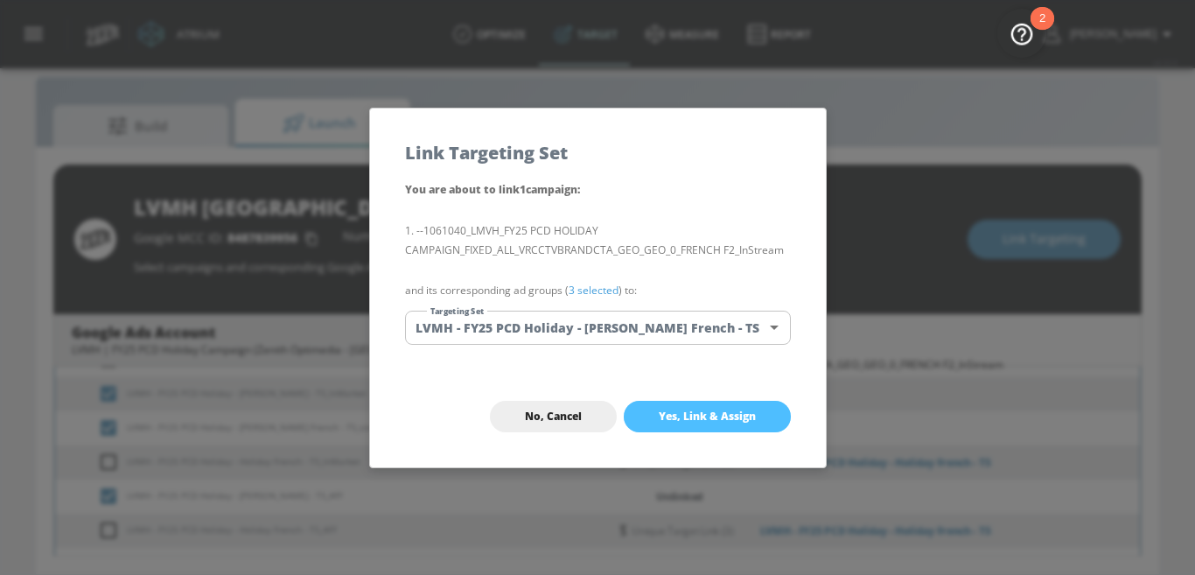
click at [706, 414] on span "Yes, Link & Assign" at bounding box center [707, 416] width 97 height 14
checkbox input "false"
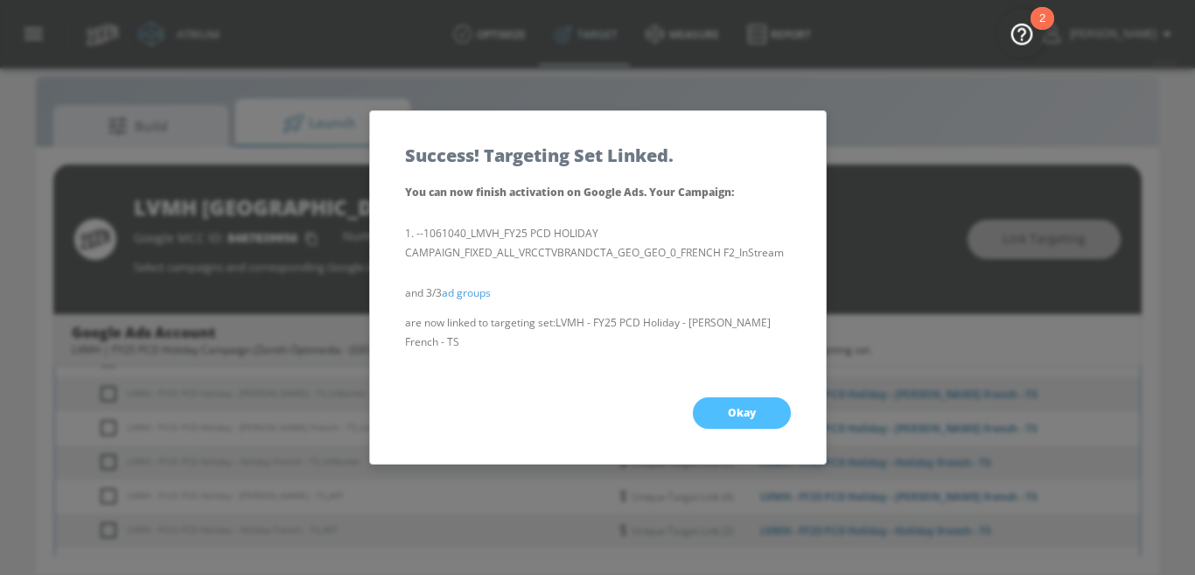
click at [730, 416] on span "Okay" at bounding box center [742, 413] width 28 height 14
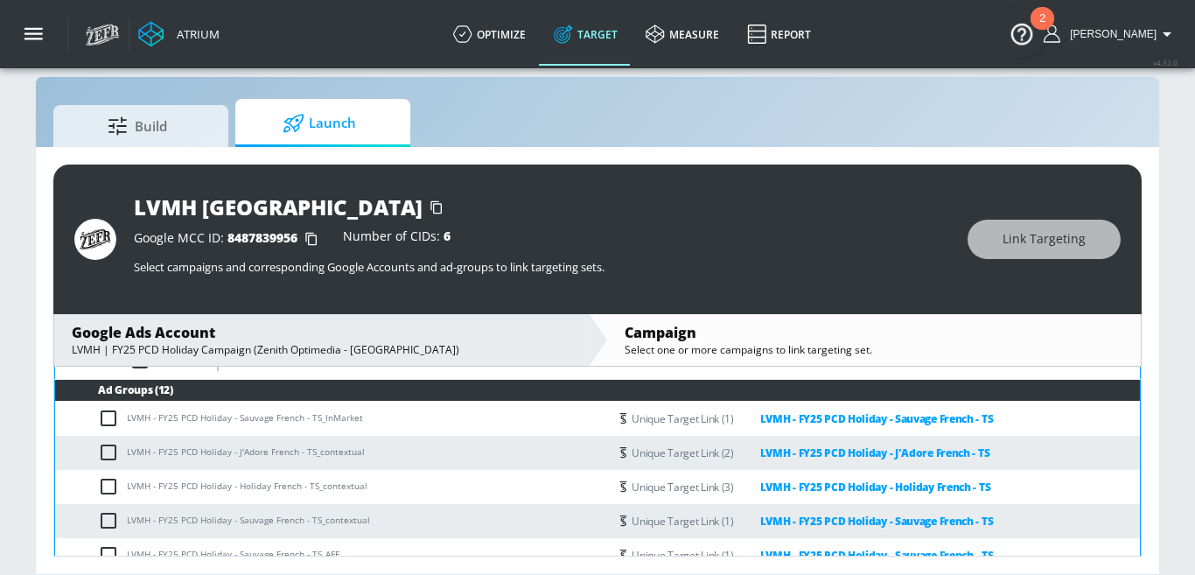
scroll to position [508, 0]
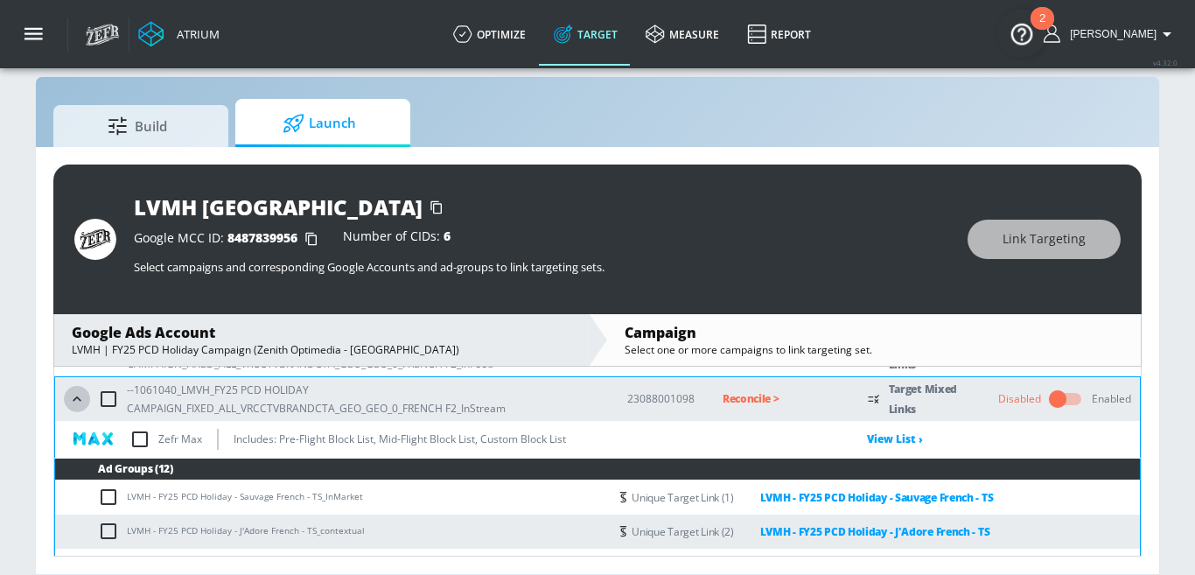
click at [70, 400] on icon "button" at bounding box center [76, 398] width 17 height 17
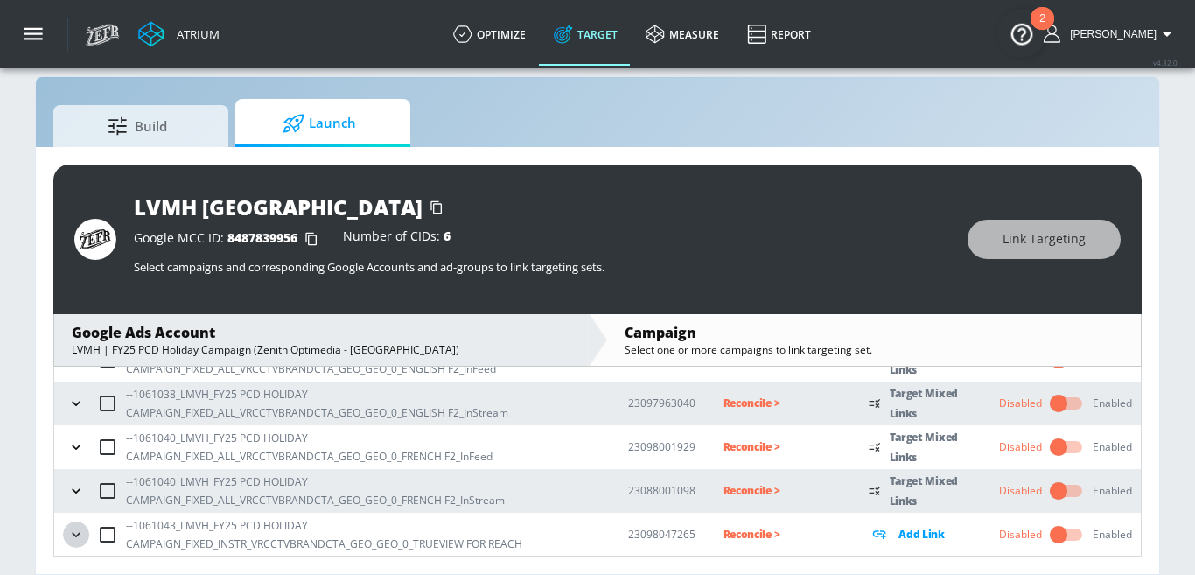
click at [77, 533] on icon "button" at bounding box center [76, 534] width 8 height 4
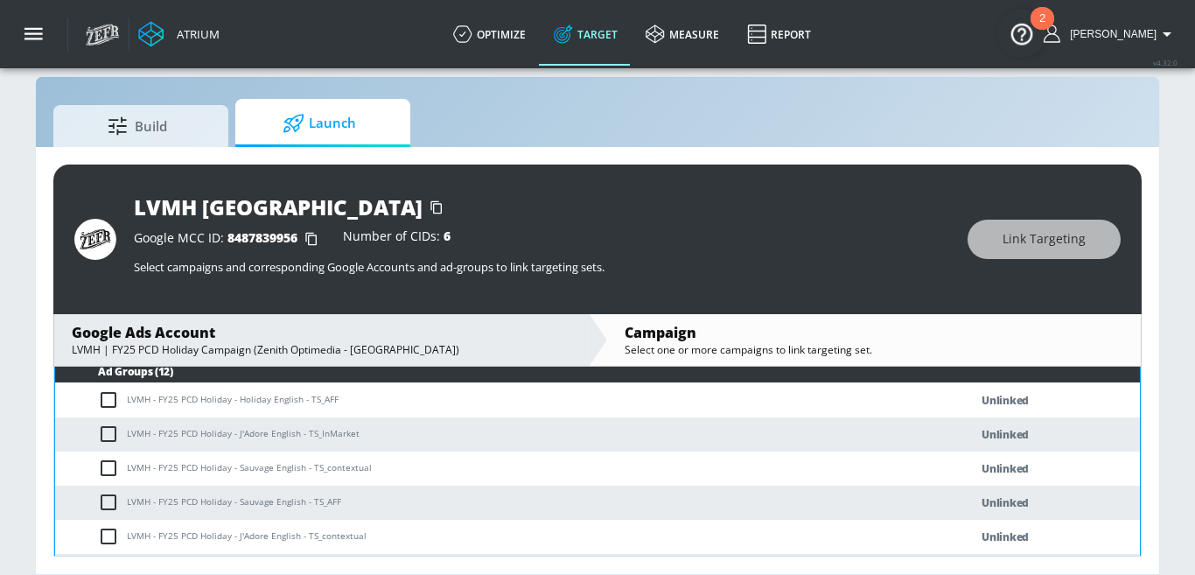
scroll to position [540, 0]
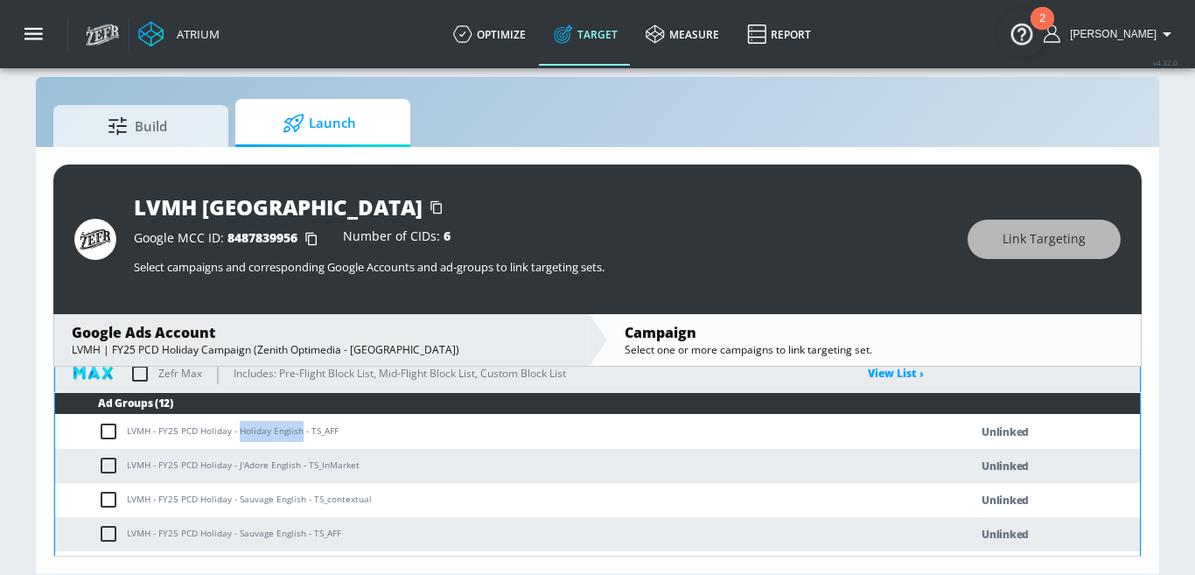
drag, startPoint x: 237, startPoint y: 432, endPoint x: 299, endPoint y: 431, distance: 62.1
click at [299, 431] on td "LVMH - FY25 PCD Holiday - Holiday English - TS_AFF" at bounding box center [494, 432] width 878 height 34
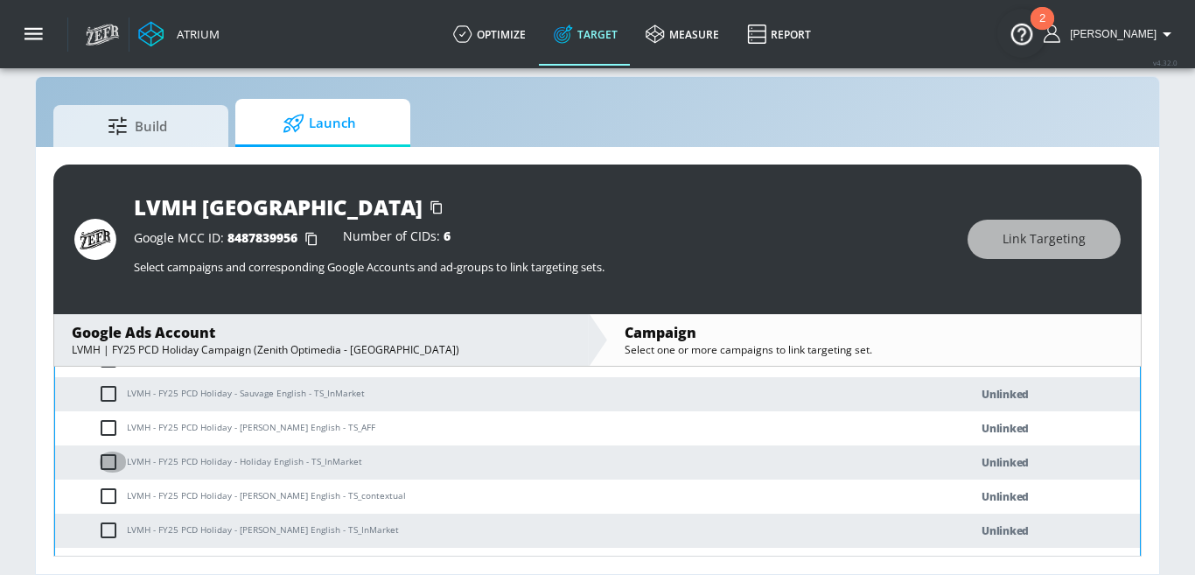
click at [106, 461] on input "checkbox" at bounding box center [112, 461] width 29 height 21
checkbox input "true"
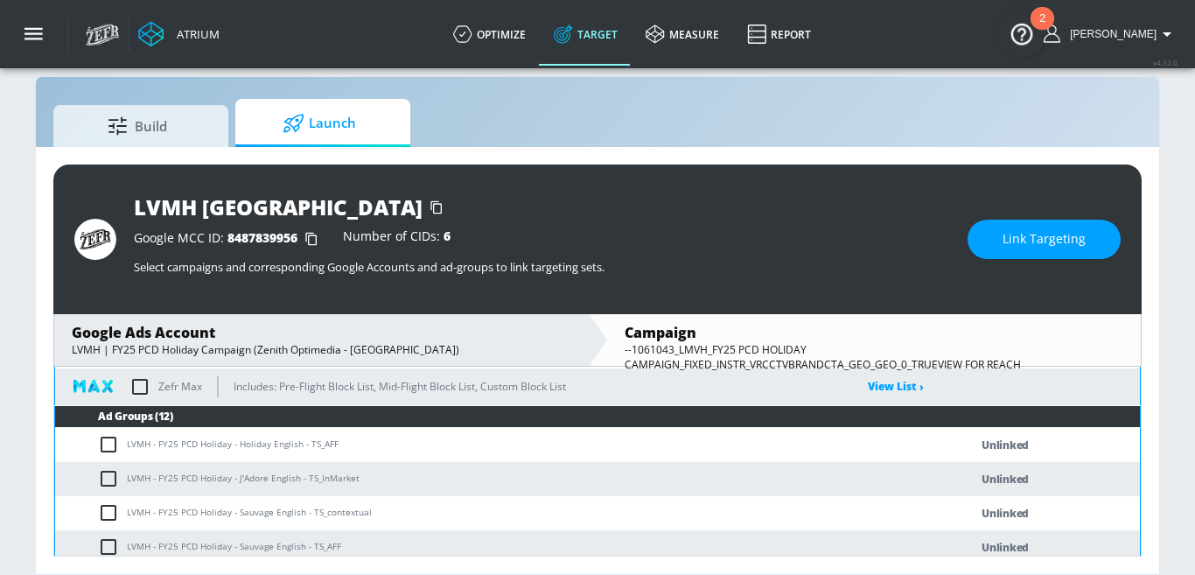
scroll to position [519, 0]
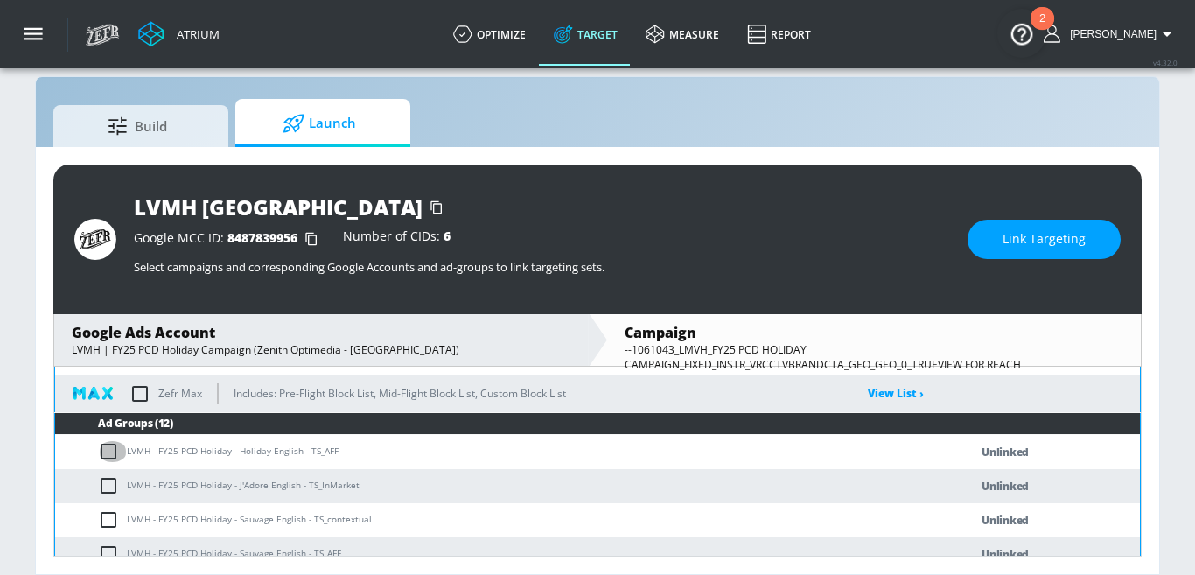
click at [118, 456] on input "checkbox" at bounding box center [112, 451] width 29 height 21
checkbox input "true"
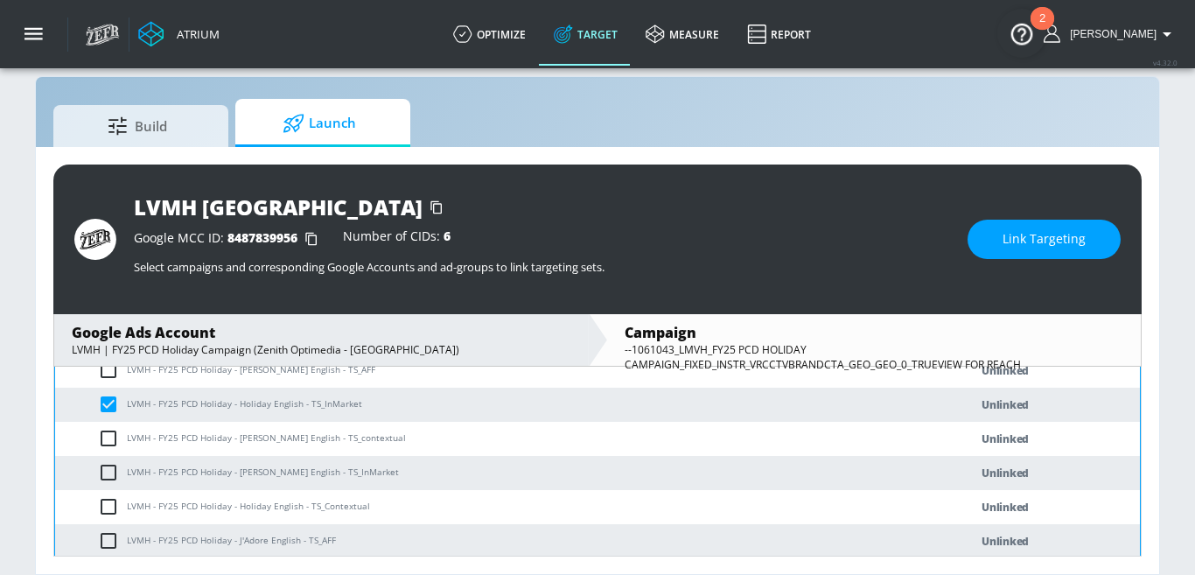
scroll to position [806, 0]
click at [107, 506] on input "checkbox" at bounding box center [112, 505] width 29 height 21
checkbox input "true"
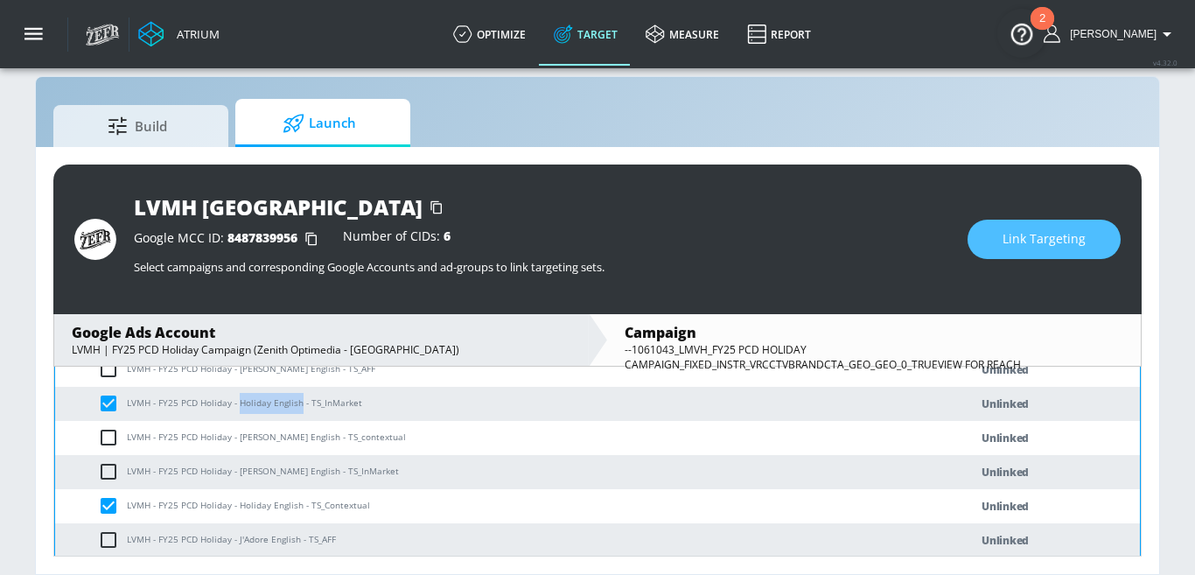
click at [1012, 237] on span "Link Targeting" at bounding box center [1043, 239] width 83 height 22
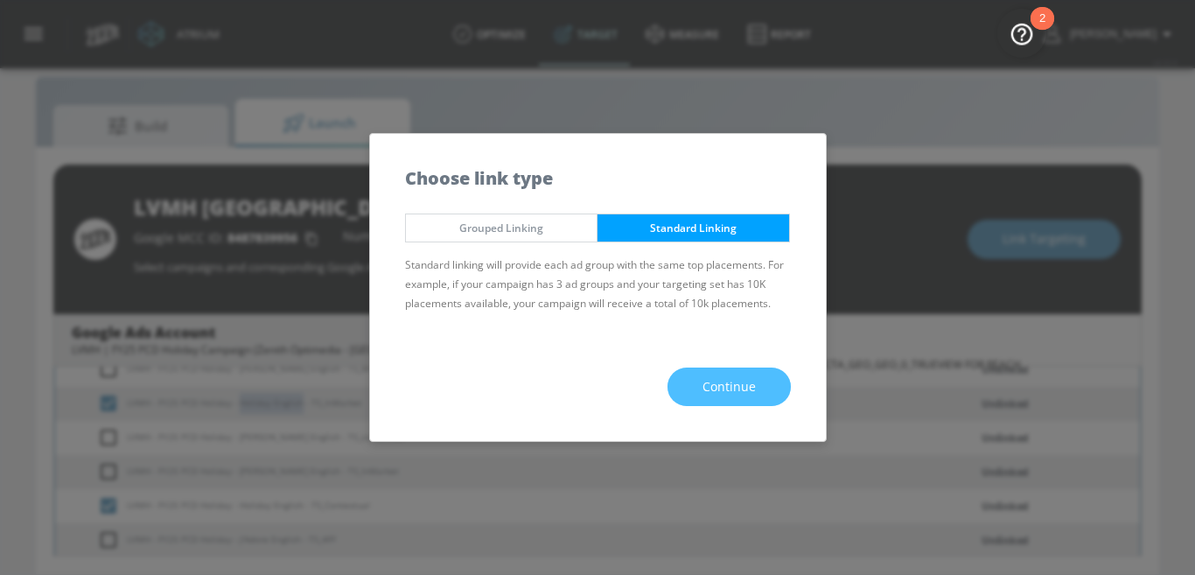
click at [704, 381] on span "Continue" at bounding box center [728, 387] width 53 height 22
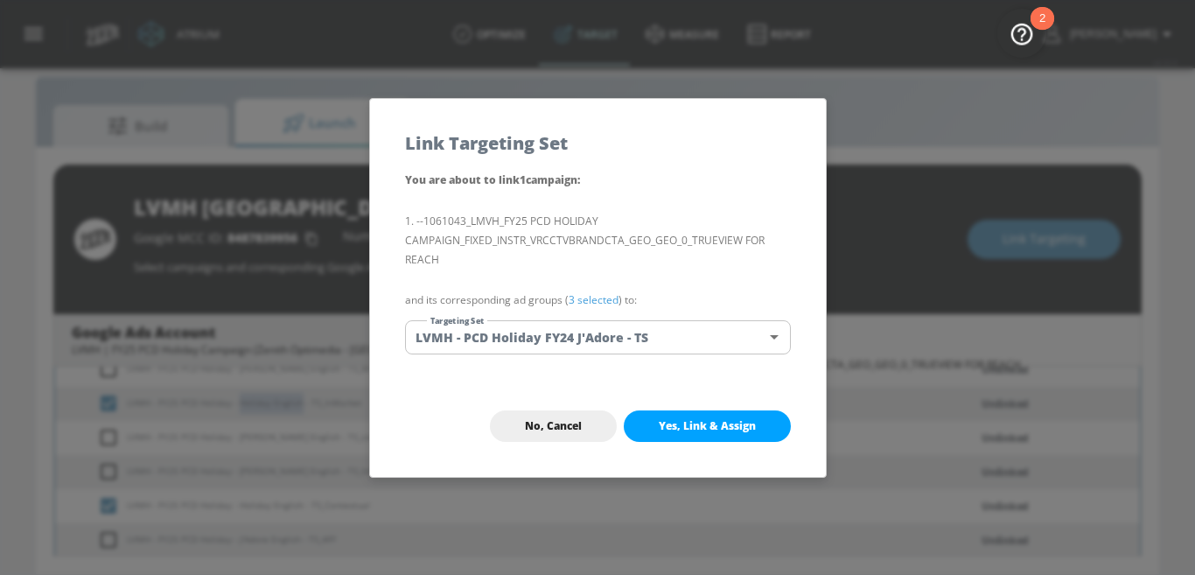
click at [599, 342] on body "Atrium optimize Target measure Report optimize Target measure Report v 4.32.0 N…" at bounding box center [597, 275] width 1195 height 600
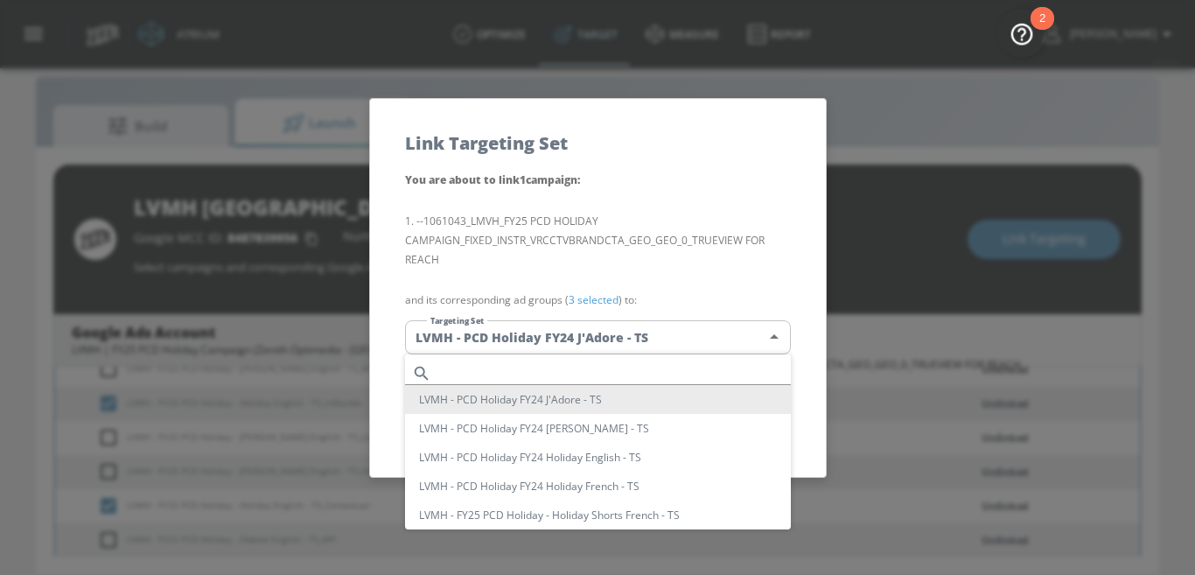
click at [539, 368] on input "text" at bounding box center [614, 373] width 352 height 24
paste input "Holiday English"
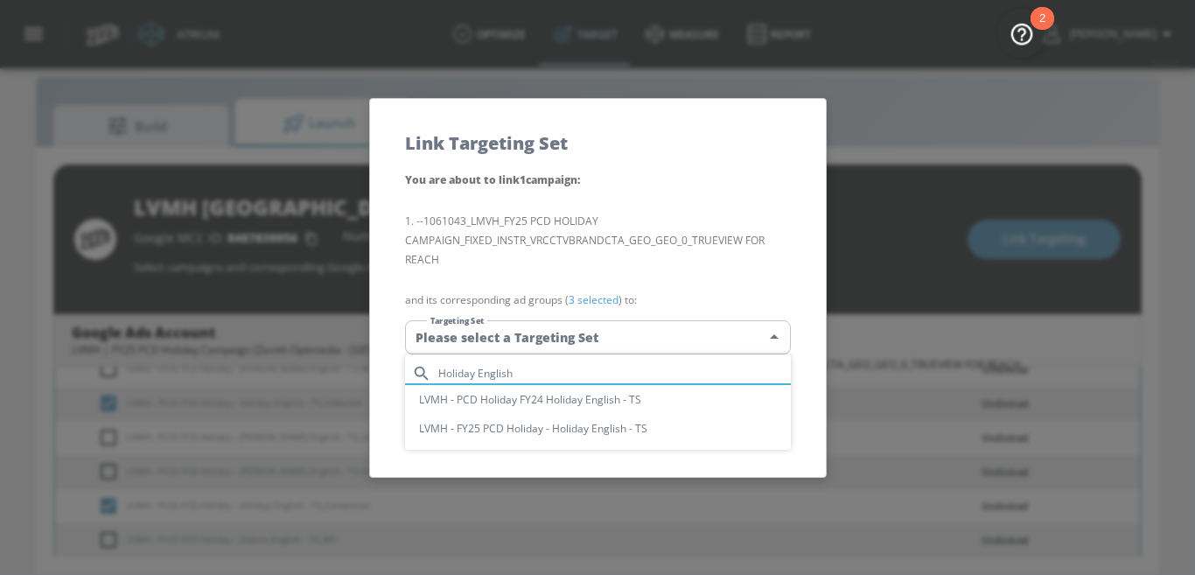
type input "Holiday English"
click at [492, 428] on li "LVMH - FY25 PCD Holiday - Holiday English - TS" at bounding box center [598, 428] width 386 height 29
type input "b646d5d9-0287-4926-9d4d-e9a2cc86a912"
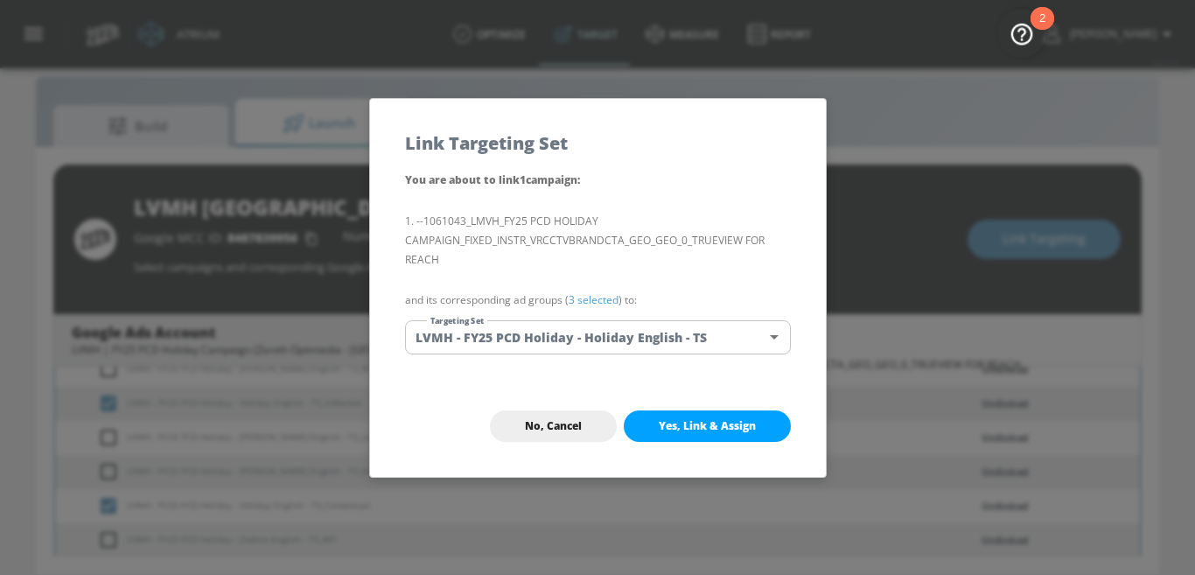
click at [674, 422] on span "Yes, Link & Assign" at bounding box center [707, 426] width 97 height 14
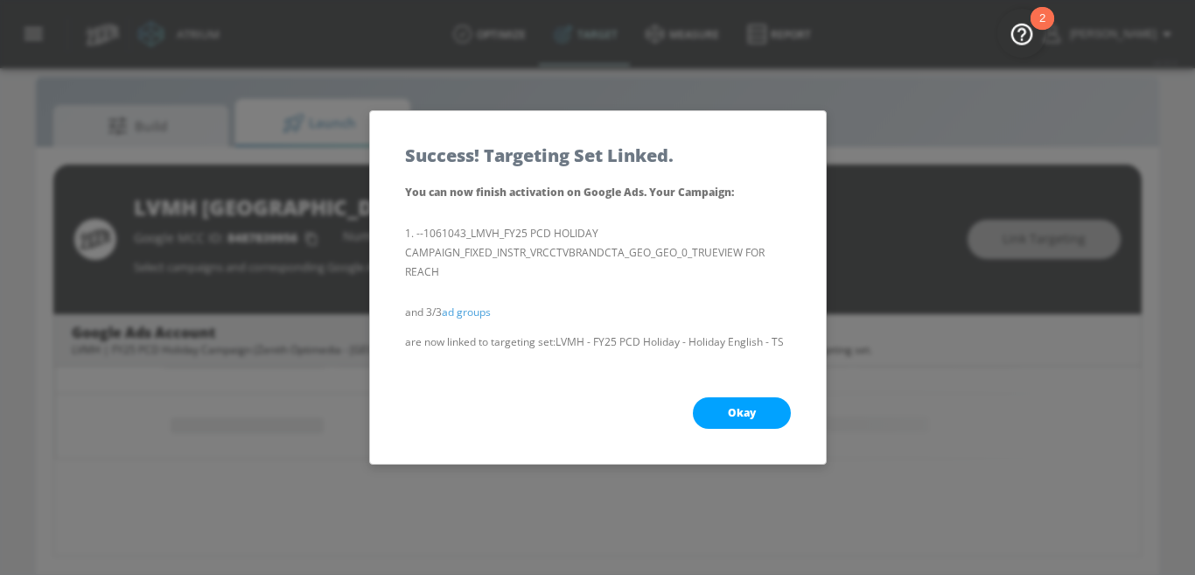
click at [721, 421] on button "Okay" at bounding box center [742, 412] width 98 height 31
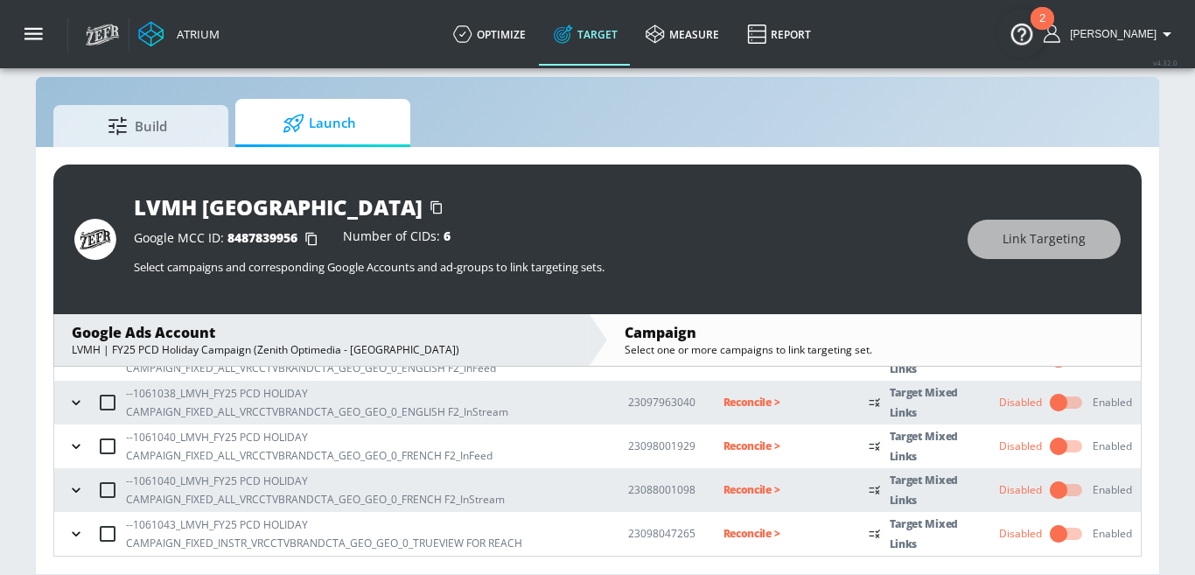
scroll to position [338, 0]
click at [77, 528] on icon "button" at bounding box center [75, 534] width 17 height 17
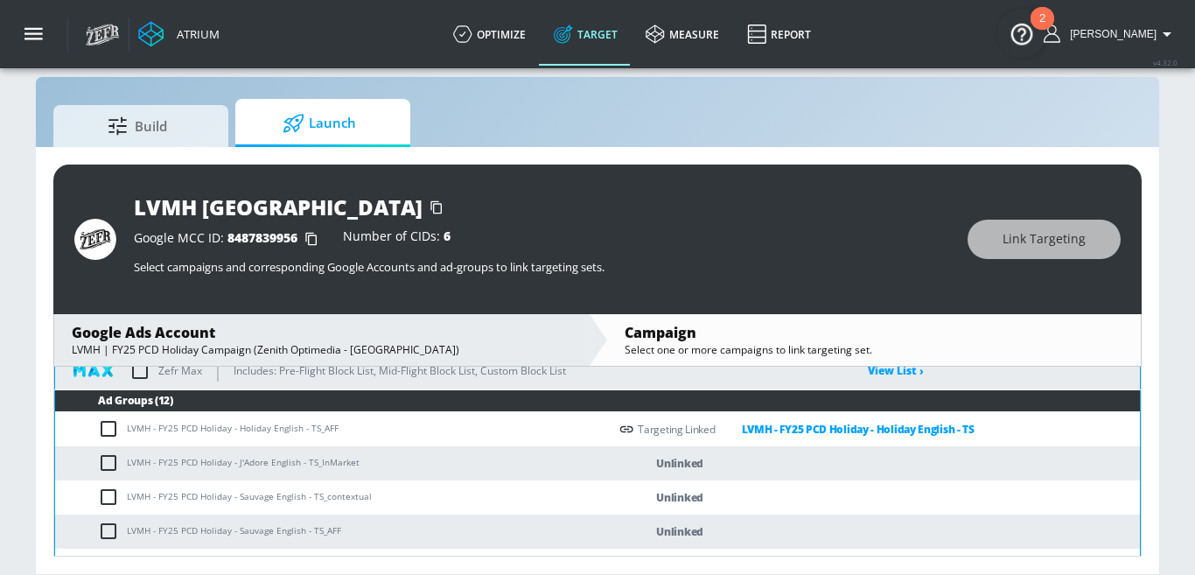
scroll to position [541, 0]
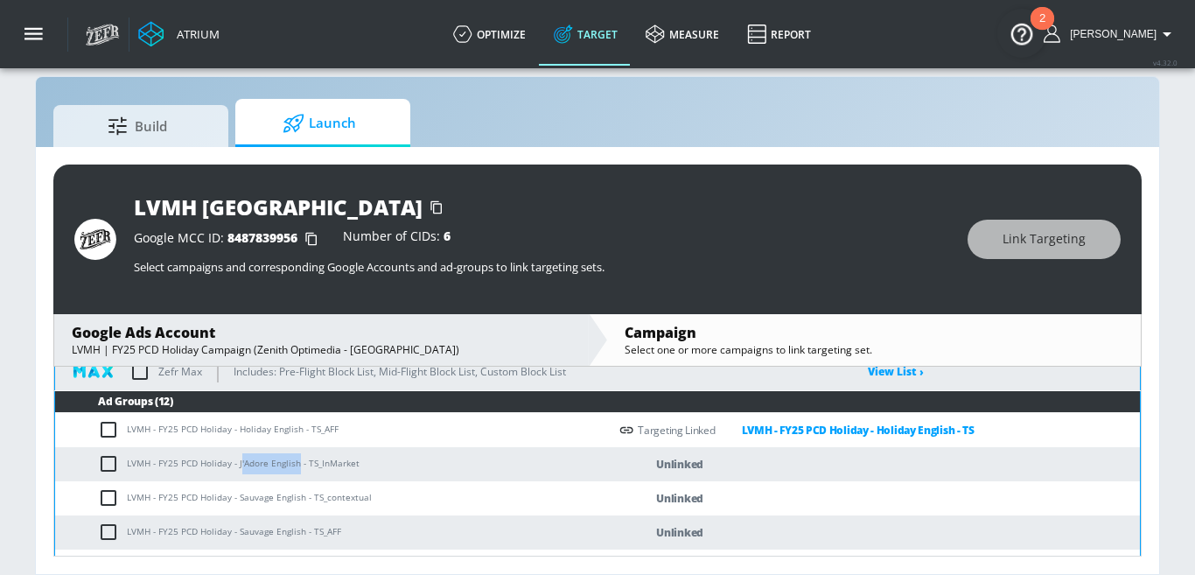
drag, startPoint x: 239, startPoint y: 464, endPoint x: 296, endPoint y: 464, distance: 57.7
click at [296, 464] on td "LVMH - FY25 PCD Holiday - J'Adore English - TS_InMarket" at bounding box center [331, 464] width 553 height 34
click at [112, 460] on input "checkbox" at bounding box center [112, 463] width 29 height 21
checkbox input "true"
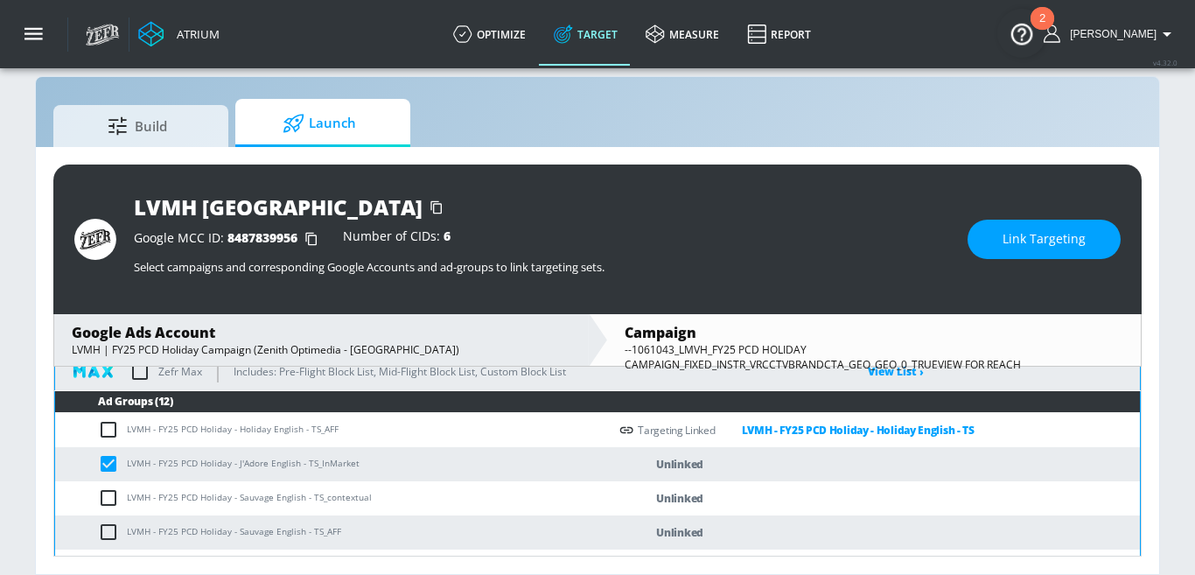
scroll to position [645, 0]
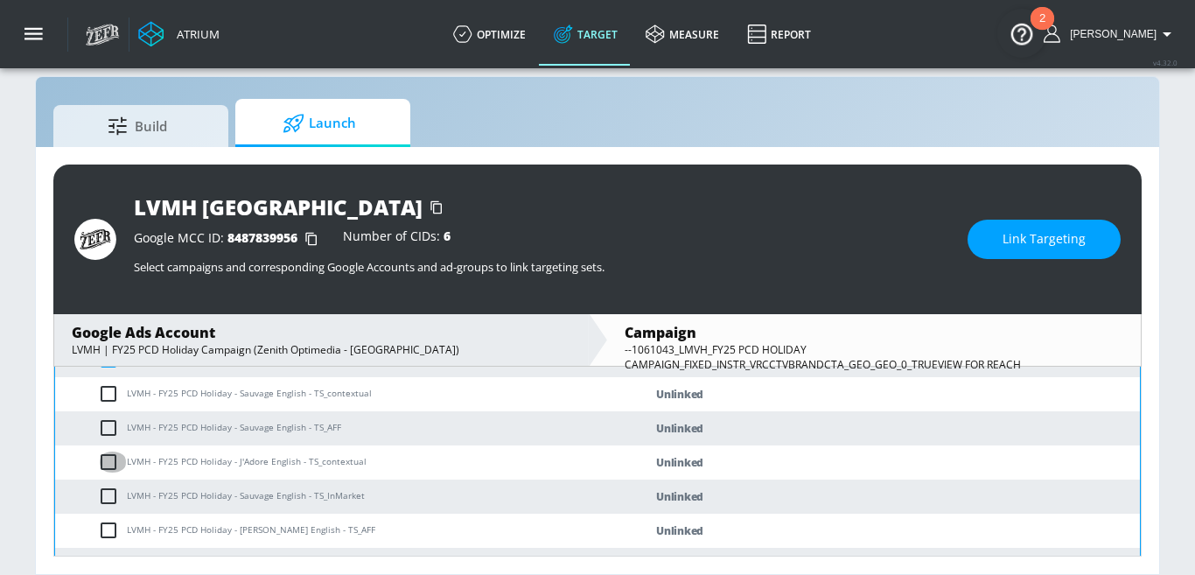
click at [106, 461] on input "checkbox" at bounding box center [112, 461] width 29 height 21
checkbox input "true"
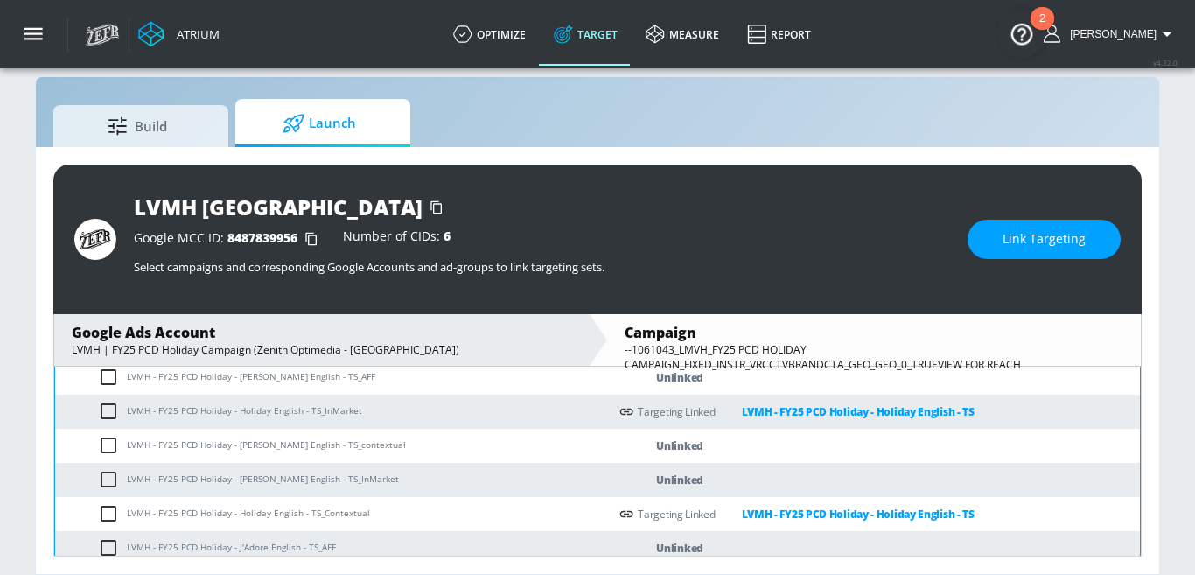
scroll to position [809, 0]
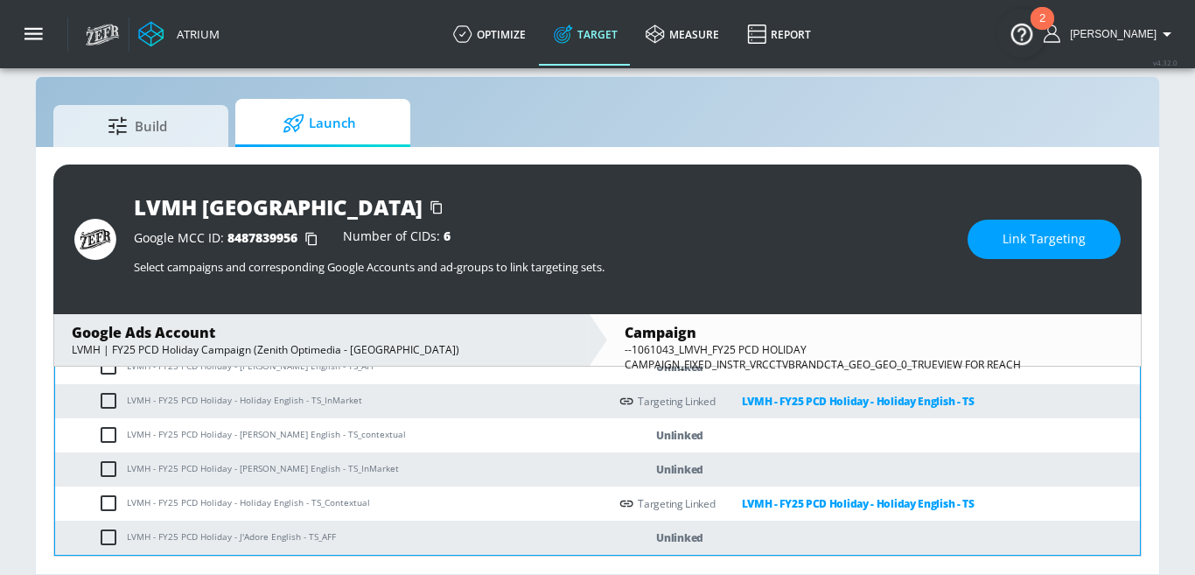
click at [109, 533] on input "checkbox" at bounding box center [112, 536] width 29 height 21
checkbox input "true"
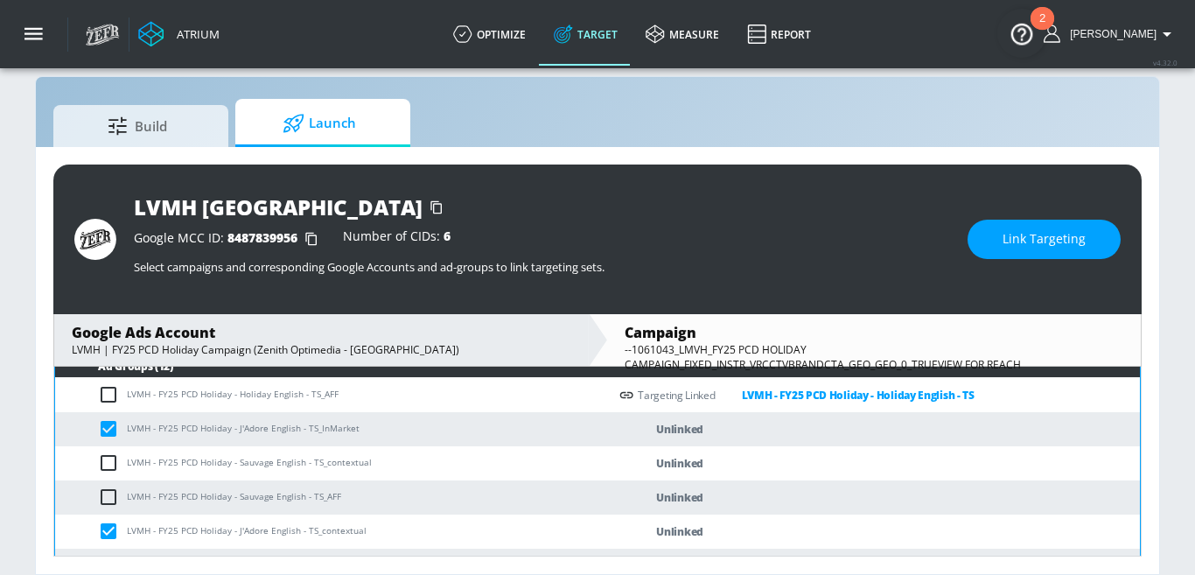
scroll to position [443, 0]
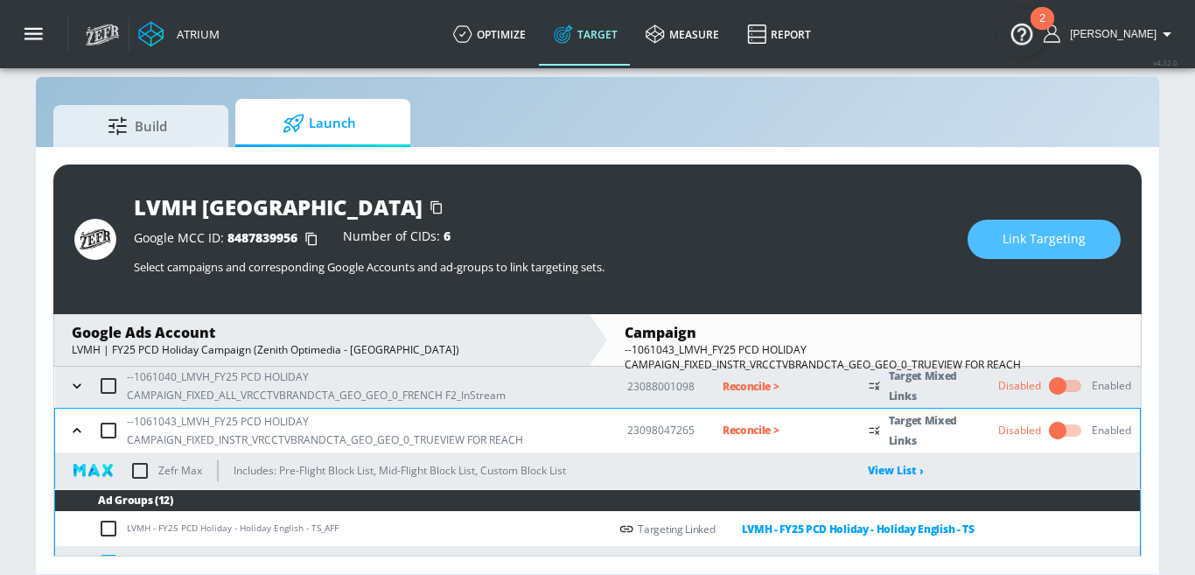
click at [1015, 222] on button "Link Targeting" at bounding box center [1043, 239] width 153 height 39
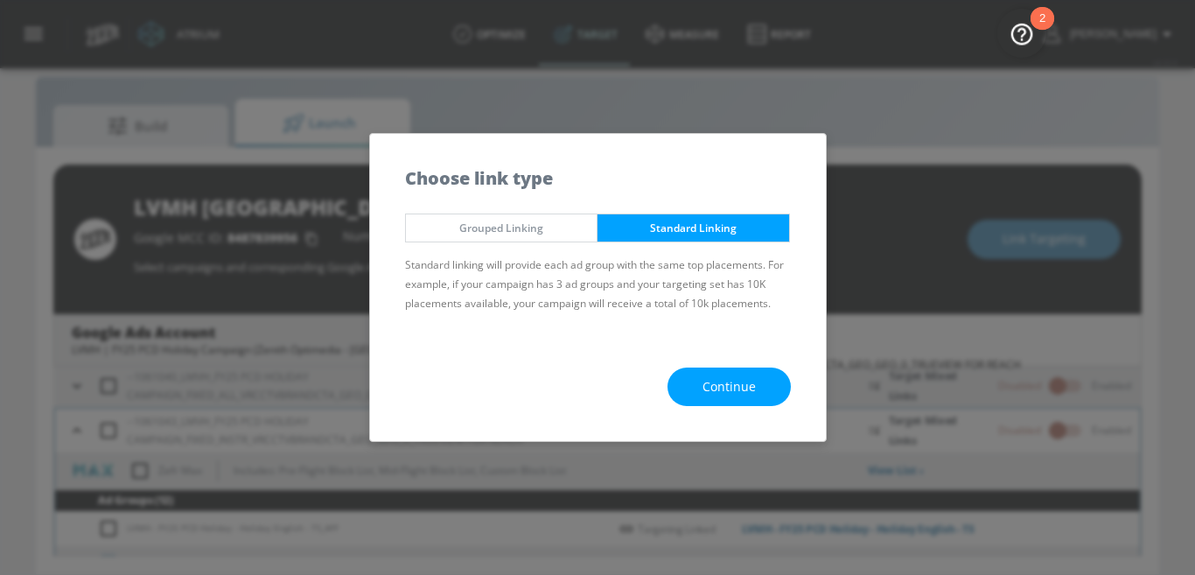
click at [696, 380] on button "Continue" at bounding box center [728, 386] width 123 height 39
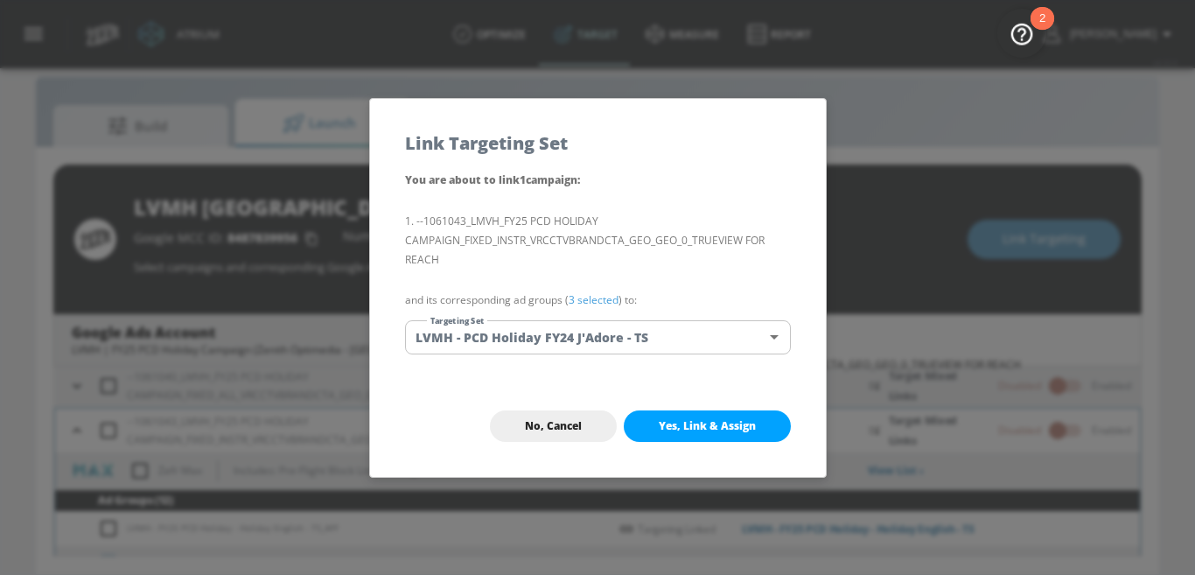
click at [632, 324] on body "Atrium optimize Target measure Report optimize Target measure Report v 4.32.0 N…" at bounding box center [597, 275] width 1195 height 600
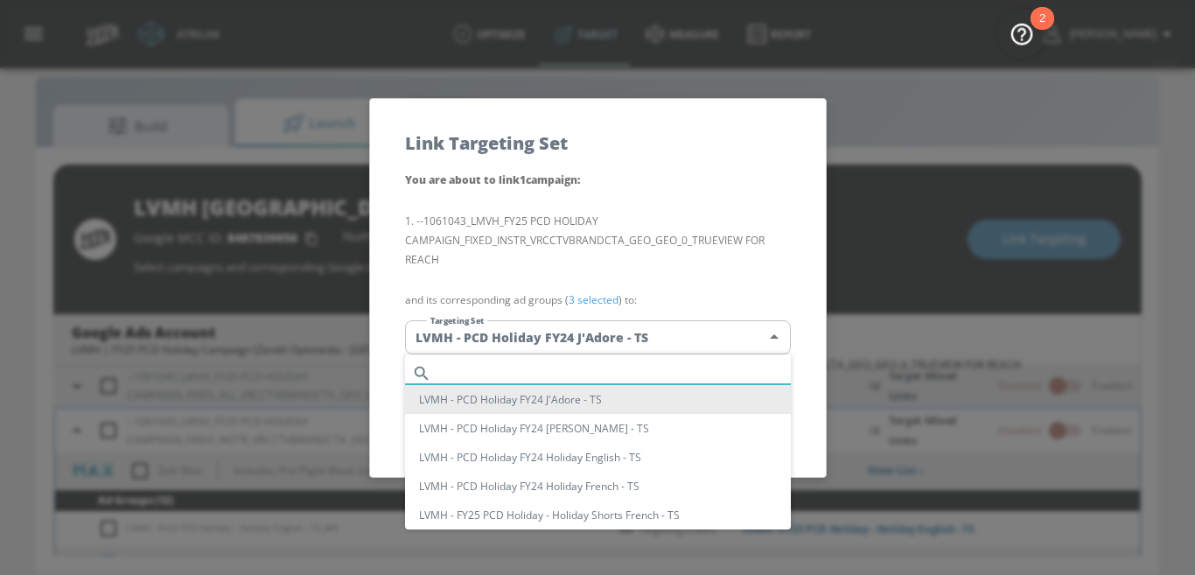
click at [589, 361] on input "text" at bounding box center [614, 373] width 352 height 24
paste input "'Adore English"
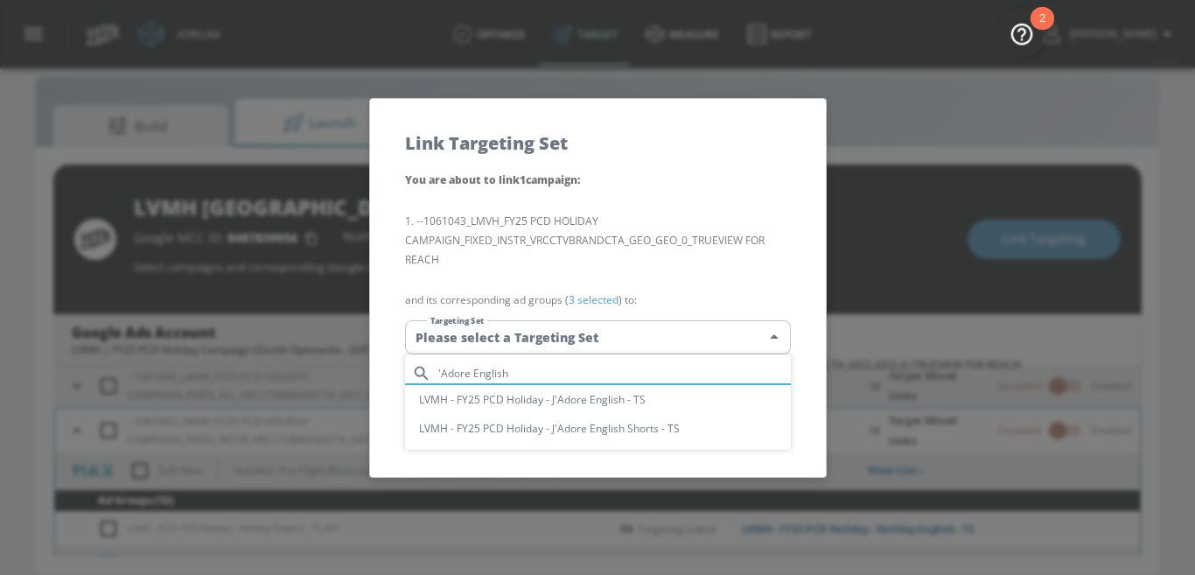
type input "'Adore English"
click at [588, 400] on li "LVMH - FY25 PCD Holiday - J'Adore English - TS" at bounding box center [598, 399] width 386 height 29
type input "8cdf0b90-6c35-4c8a-86e2-c2c6a65d487f"
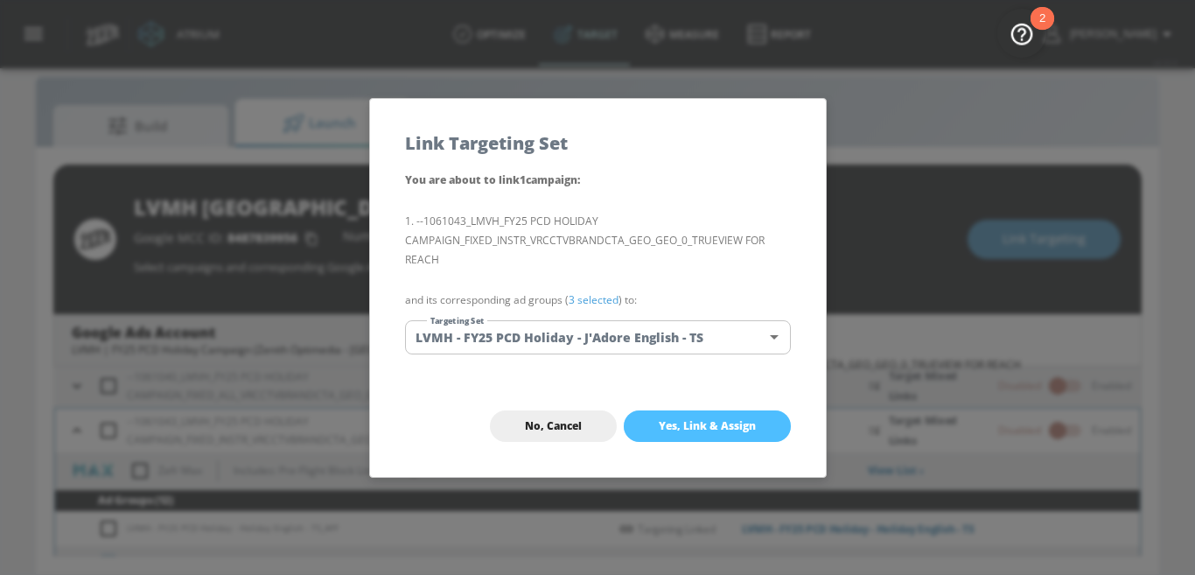
click at [679, 429] on span "Yes, Link & Assign" at bounding box center [707, 426] width 97 height 14
checkbox input "false"
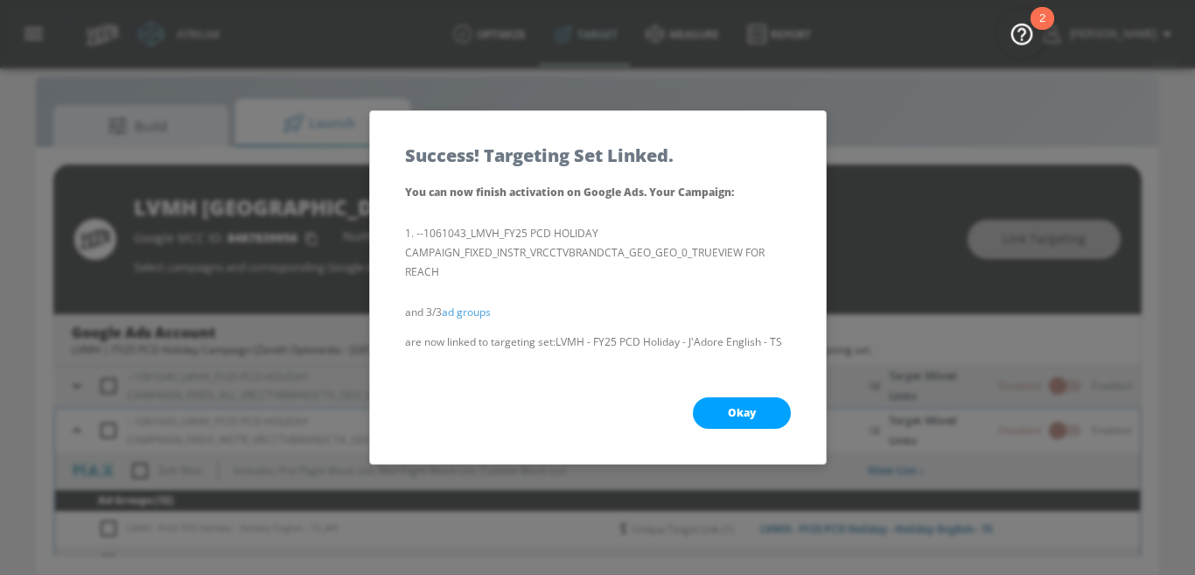
click at [725, 414] on button "Okay" at bounding box center [742, 412] width 98 height 31
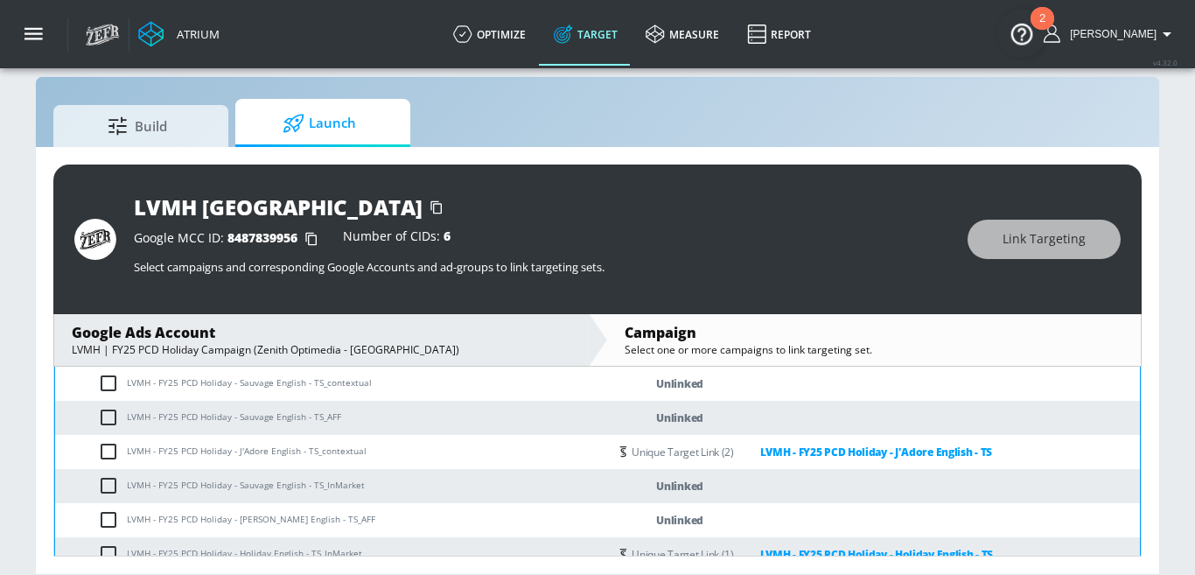
scroll to position [656, 0]
drag, startPoint x: 238, startPoint y: 382, endPoint x: 302, endPoint y: 384, distance: 63.9
click at [302, 384] on td "LVMH - FY25 PCD Holiday - Sauvage English - TS_contextual" at bounding box center [331, 383] width 553 height 34
click at [108, 384] on input "checkbox" at bounding box center [112, 383] width 29 height 21
checkbox input "true"
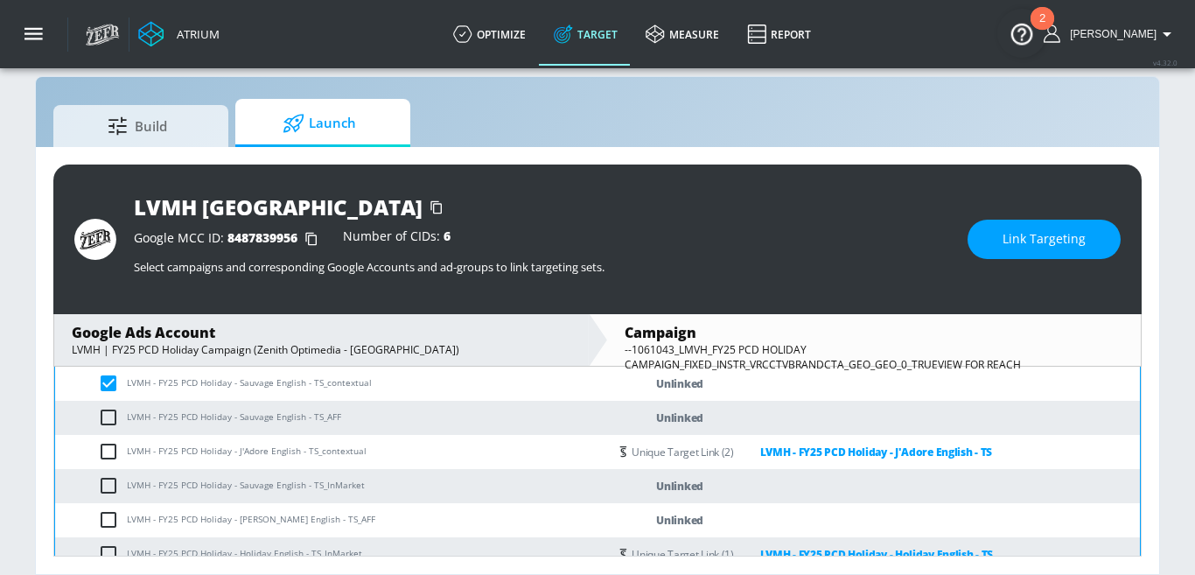
click at [108, 414] on input "checkbox" at bounding box center [112, 417] width 29 height 21
checkbox input "true"
click at [108, 476] on input "checkbox" at bounding box center [112, 485] width 29 height 21
checkbox input "true"
click at [1099, 231] on button "Link Targeting" at bounding box center [1043, 239] width 153 height 39
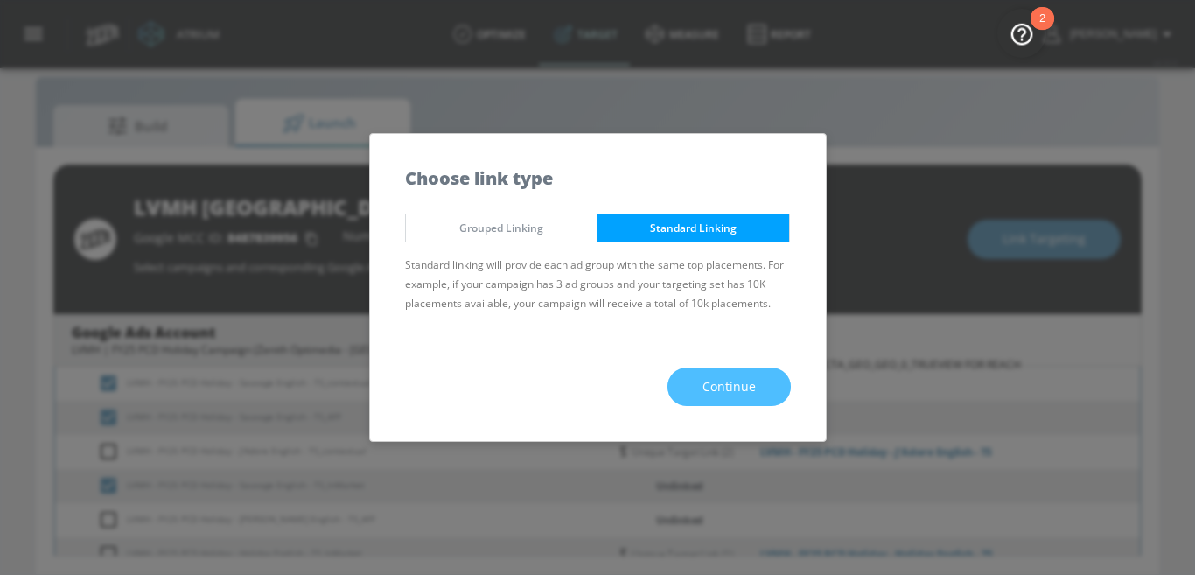
click at [699, 381] on button "Continue" at bounding box center [728, 386] width 123 height 39
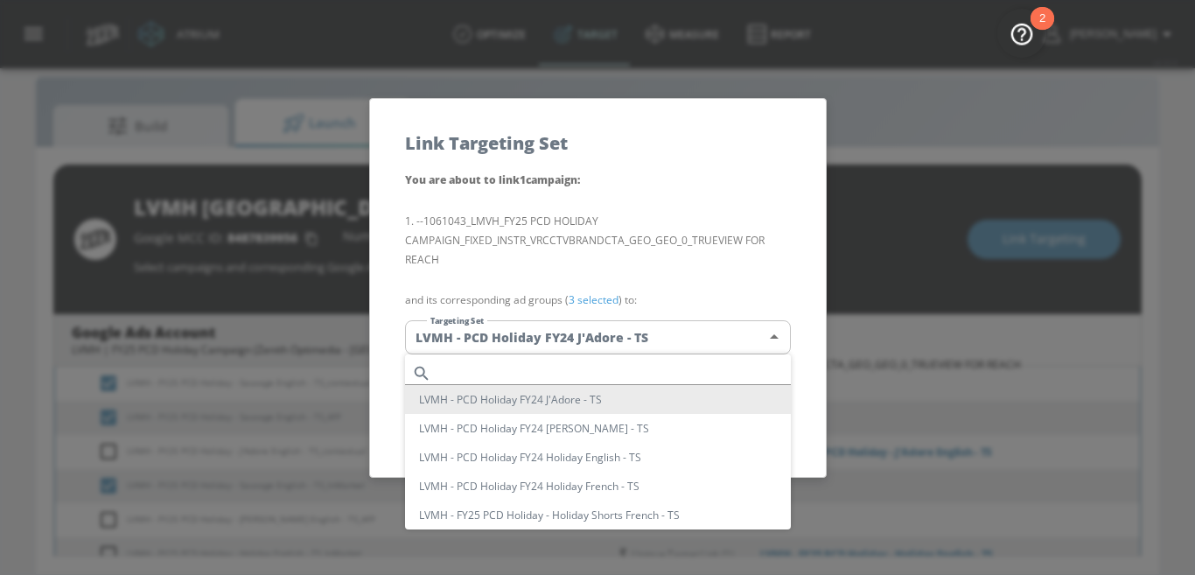
click at [618, 326] on body "Atrium optimize Target measure Report optimize Target measure Report v 4.32.0 N…" at bounding box center [597, 275] width 1195 height 600
click at [557, 379] on input "text" at bounding box center [614, 373] width 352 height 24
paste input "Sauvage English"
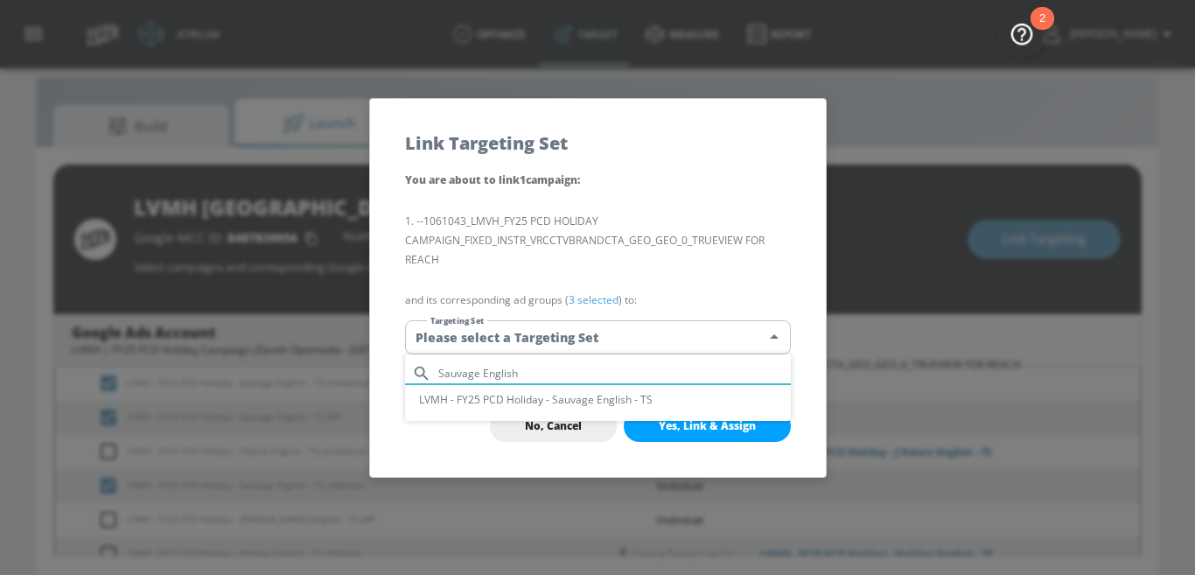
type input "Sauvage English"
click at [603, 400] on li "LVMH - FY25 PCD Holiday - Sauvage English - TS" at bounding box center [598, 399] width 386 height 29
type input "785acf95-ac78-4a8f-98b0-33a20a6efce0"
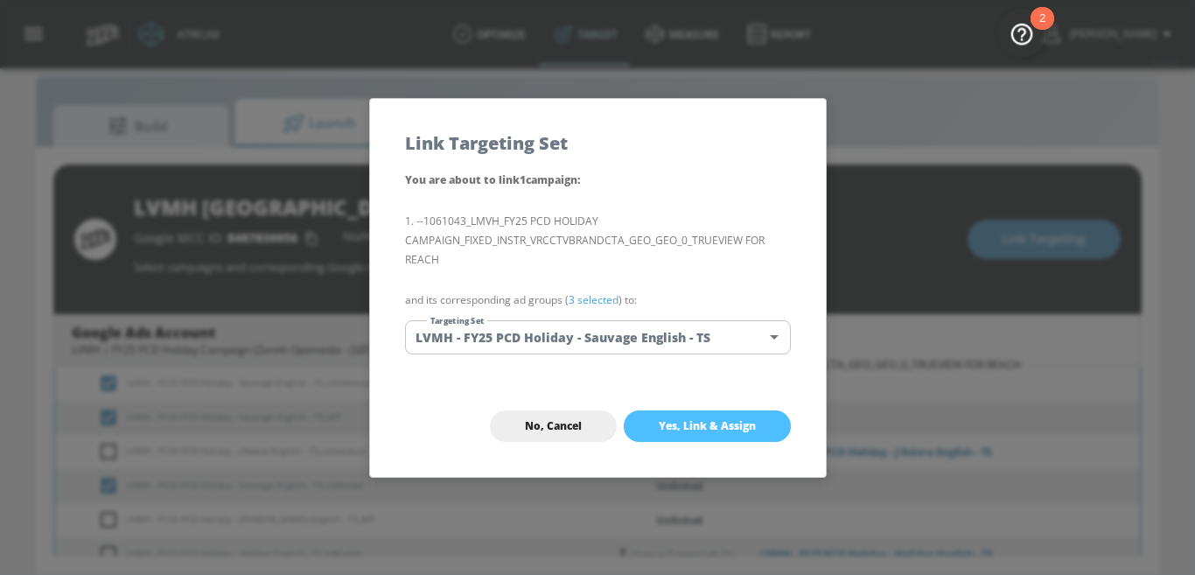
click at [700, 429] on span "Yes, Link & Assign" at bounding box center [707, 426] width 97 height 14
checkbox input "false"
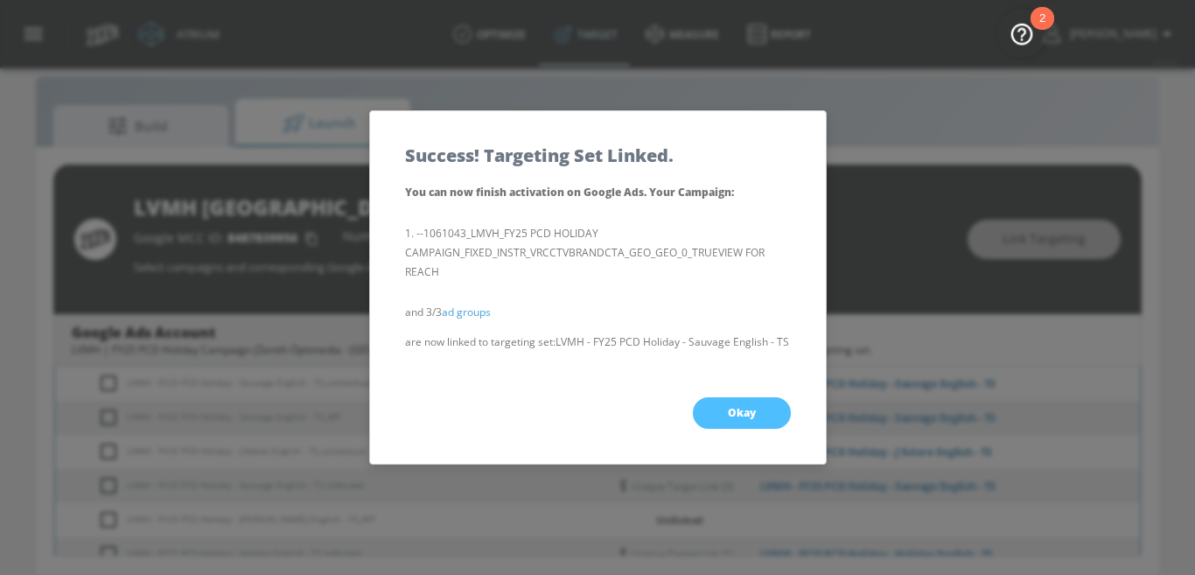
click at [714, 422] on button "Okay" at bounding box center [742, 412] width 98 height 31
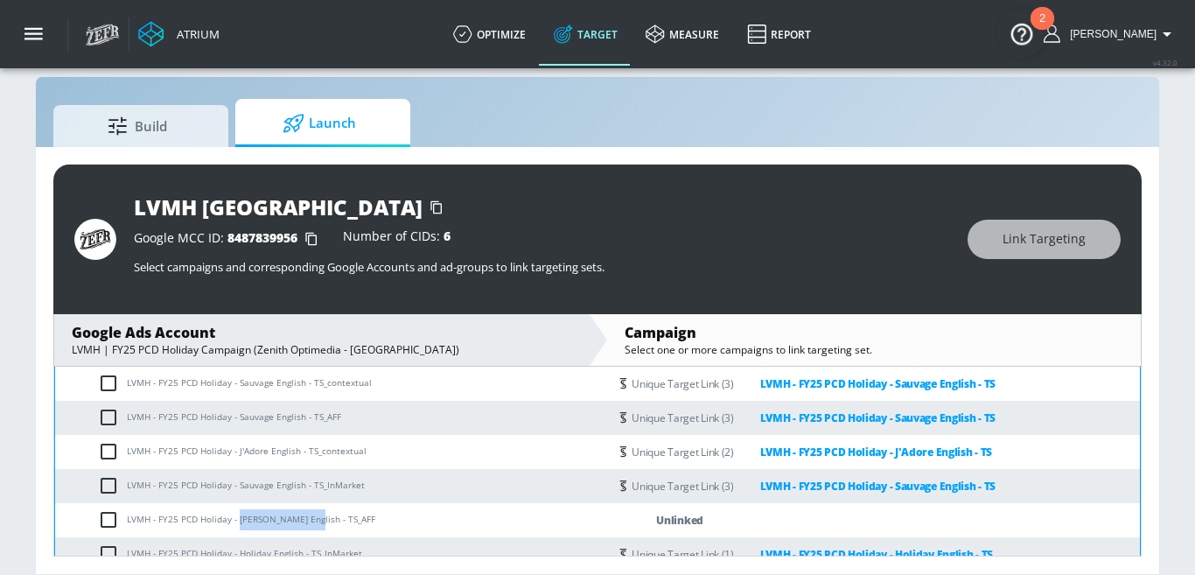
drag, startPoint x: 240, startPoint y: 521, endPoint x: 306, endPoint y: 524, distance: 66.5
click at [306, 524] on td "LVMH - FY25 PCD Holiday - Miss Dior English - TS_AFF" at bounding box center [331, 520] width 553 height 34
click at [114, 521] on input "checkbox" at bounding box center [112, 519] width 29 height 21
checkbox input "true"
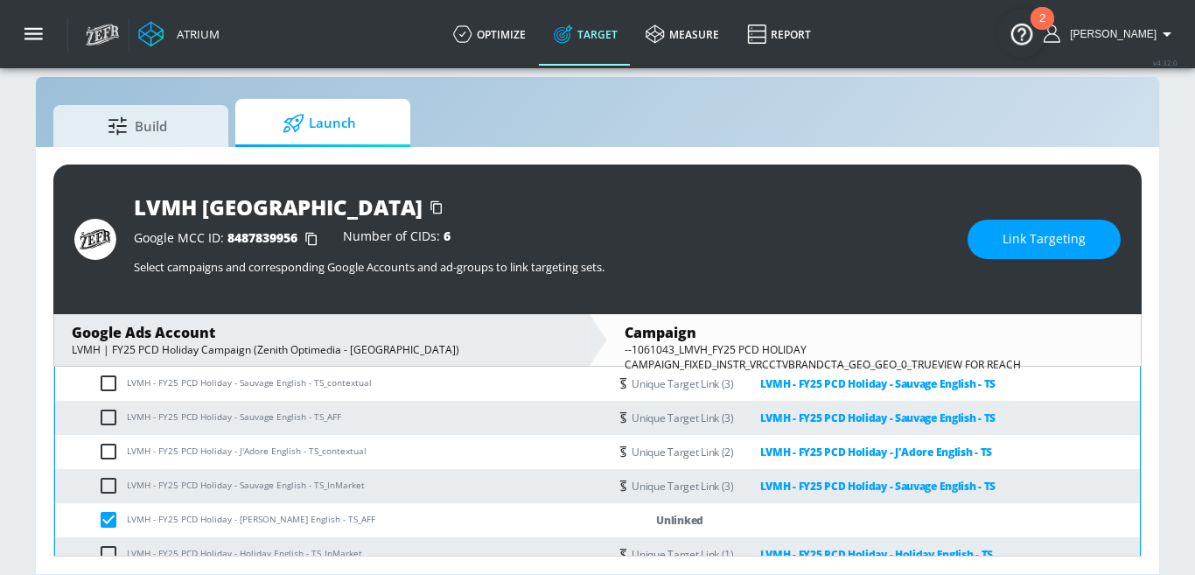
scroll to position [782, 0]
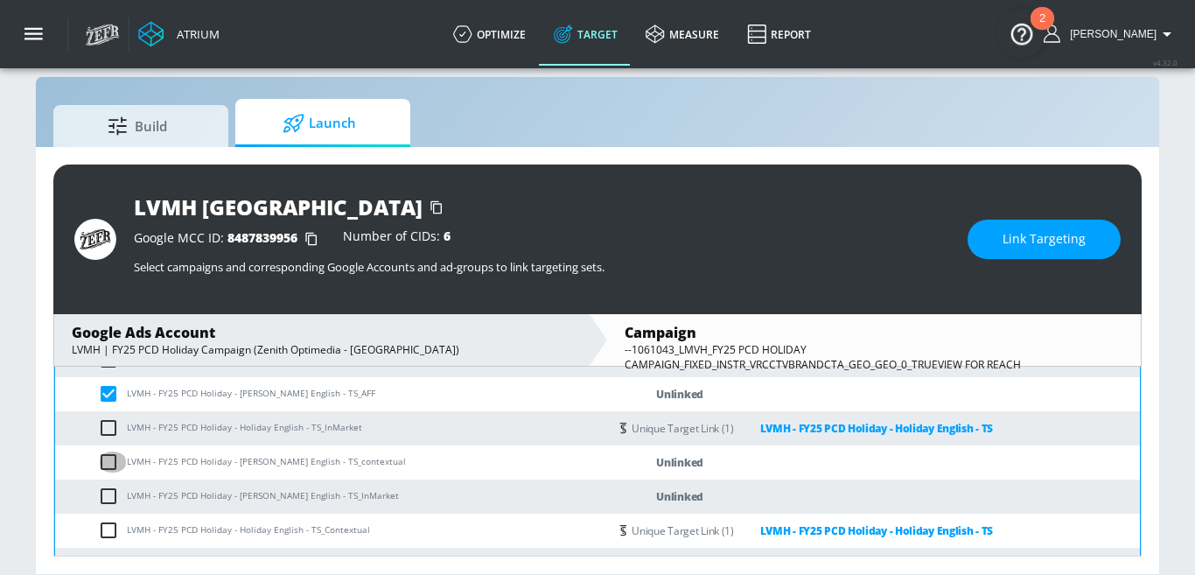
click at [111, 460] on input "checkbox" at bounding box center [112, 461] width 29 height 21
checkbox input "true"
click at [111, 487] on input "checkbox" at bounding box center [112, 495] width 29 height 21
checkbox input "true"
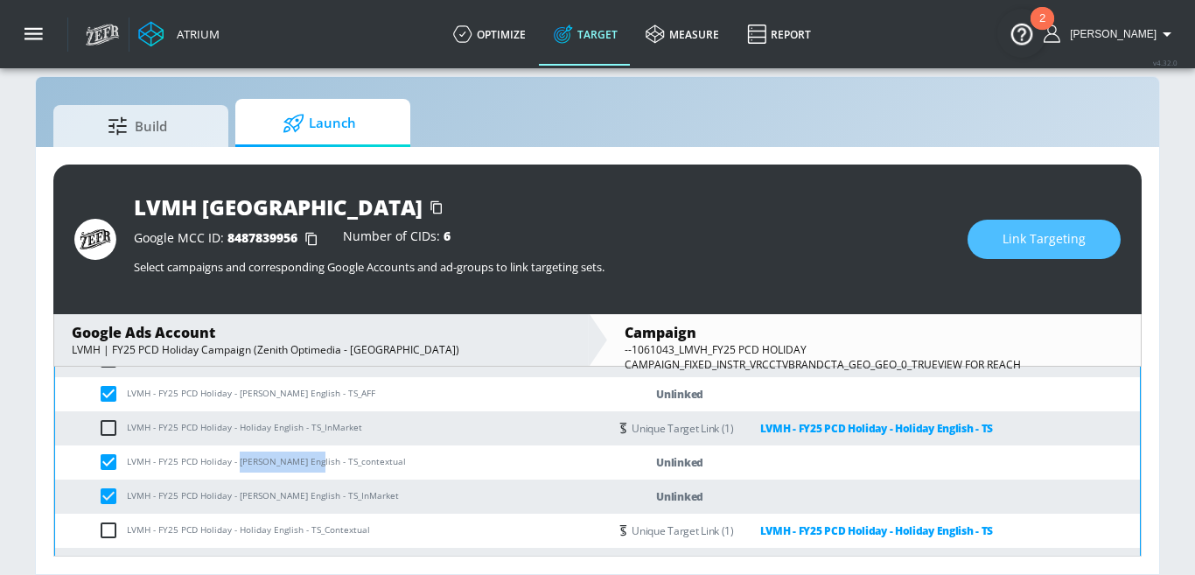
click at [1012, 240] on span "Link Targeting" at bounding box center [1043, 239] width 83 height 22
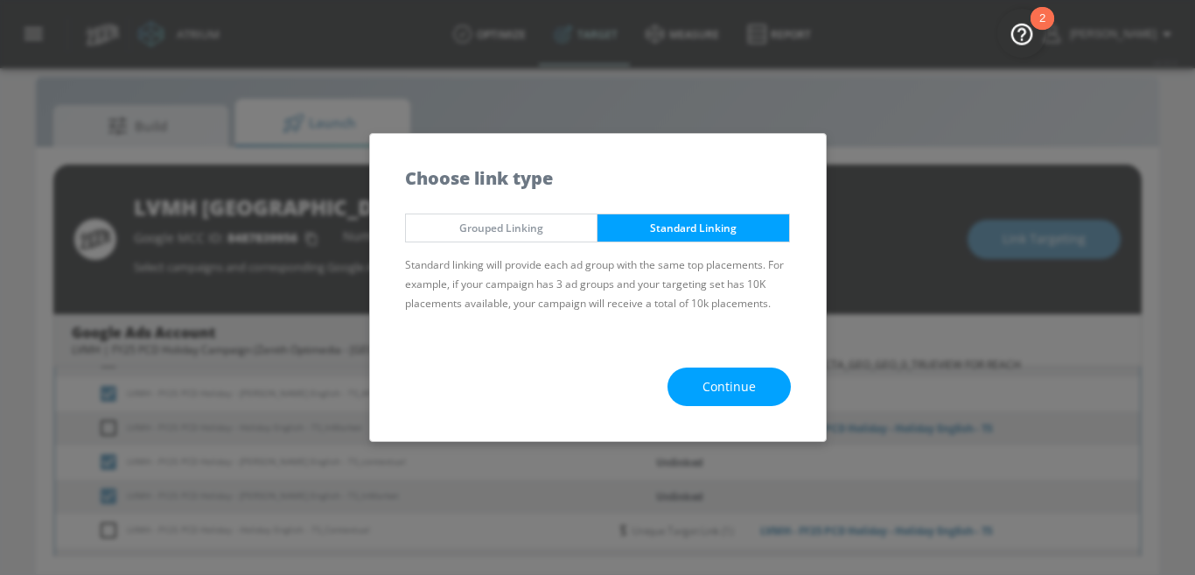
click at [695, 411] on div "Continue" at bounding box center [598, 386] width 456 height 109
click at [716, 392] on span "Continue" at bounding box center [728, 387] width 53 height 22
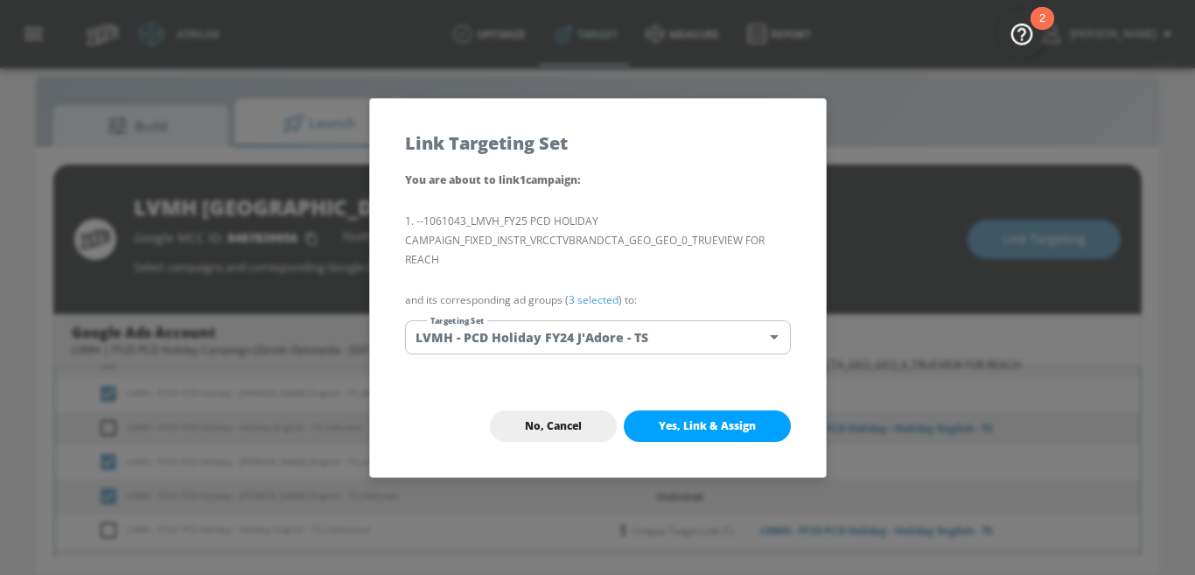
click at [601, 351] on body "Atrium optimize Target measure Report optimize Target measure Report v 4.32.0 N…" at bounding box center [597, 275] width 1195 height 600
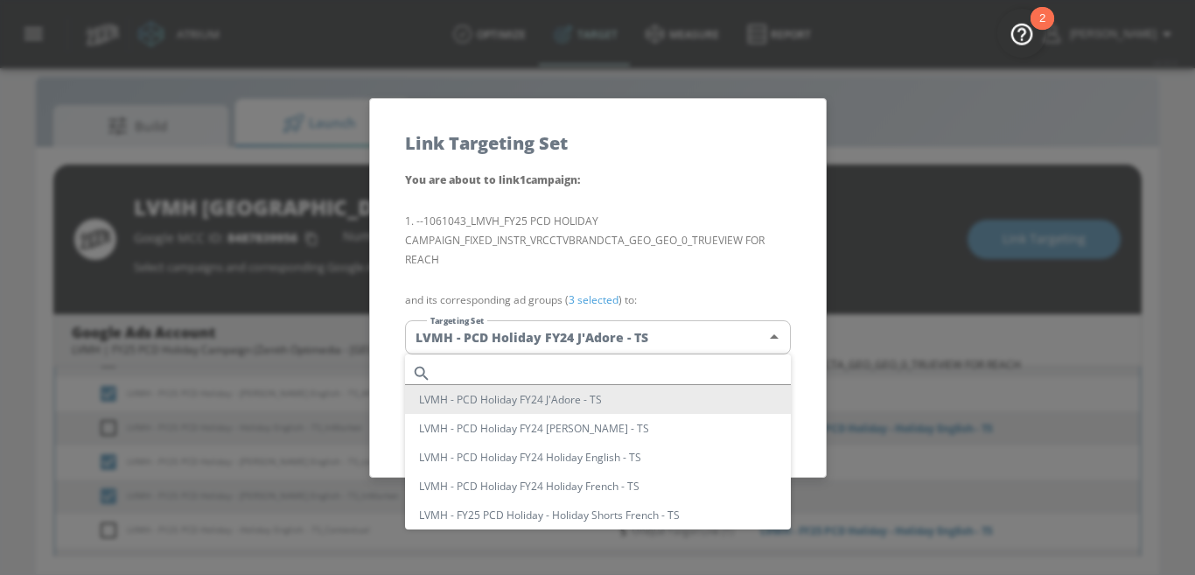
click at [526, 369] on input "text" at bounding box center [614, 373] width 352 height 24
paste input "Miss Dior English"
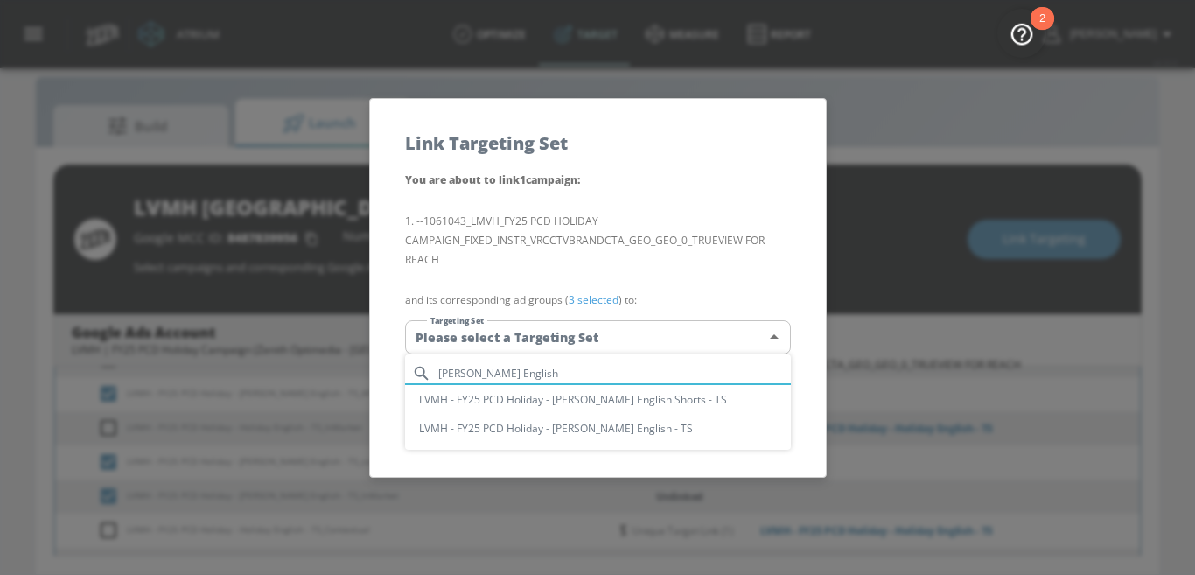
type input "Miss Dior English"
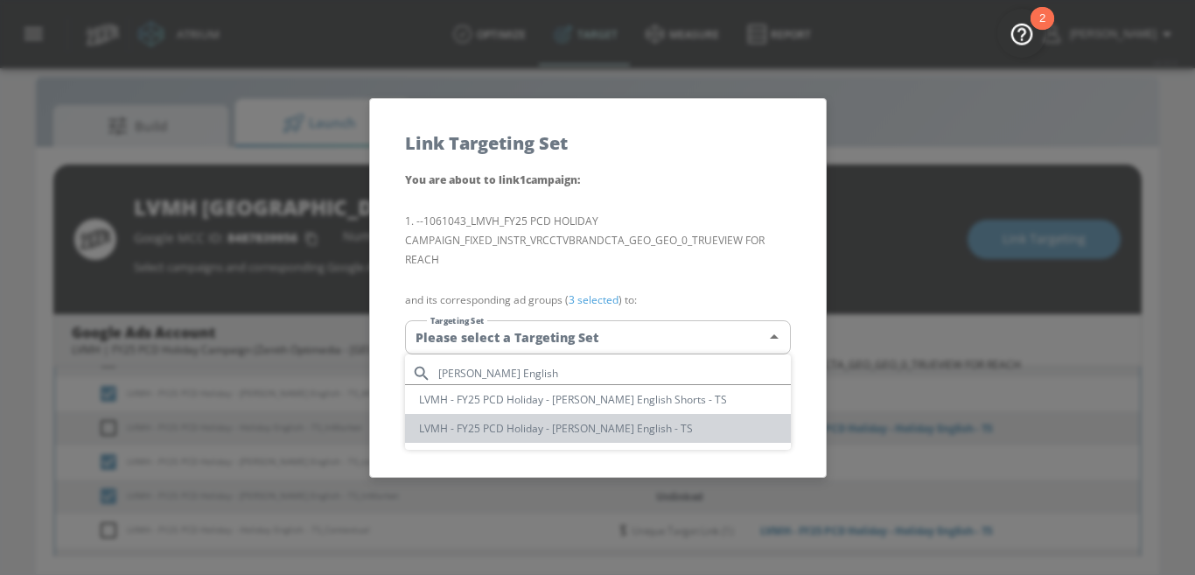
click at [612, 431] on li "LVMH - FY25 PCD Holiday - [PERSON_NAME] English - TS" at bounding box center [598, 428] width 386 height 29
type input "46de2a4c-1436-4c04-b0f7-8a690c735717"
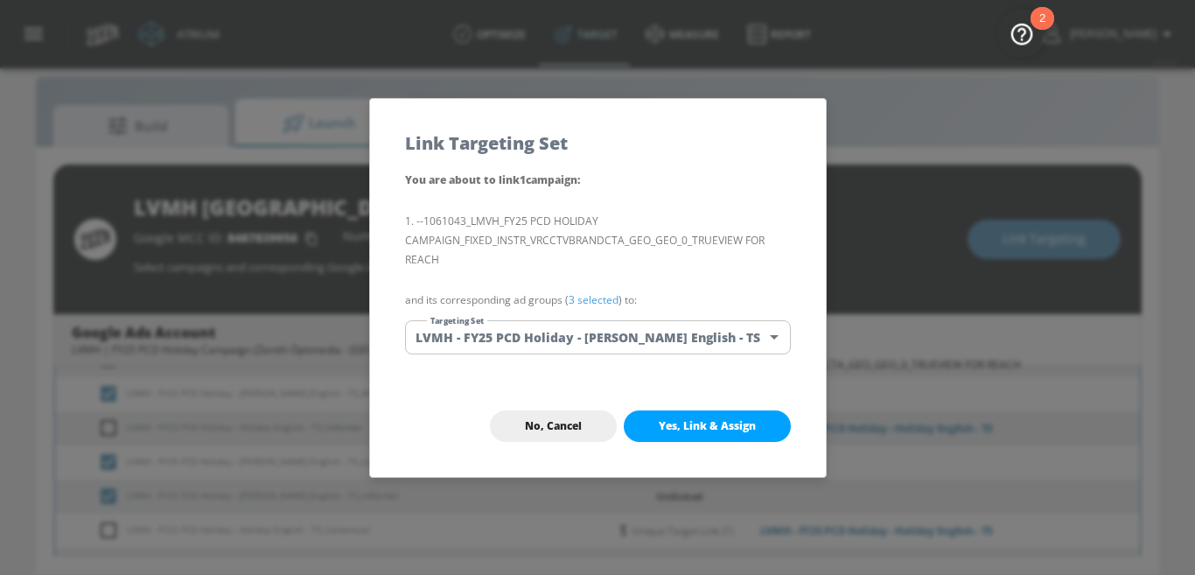
click at [704, 429] on span "Yes, Link & Assign" at bounding box center [707, 426] width 97 height 14
checkbox input "false"
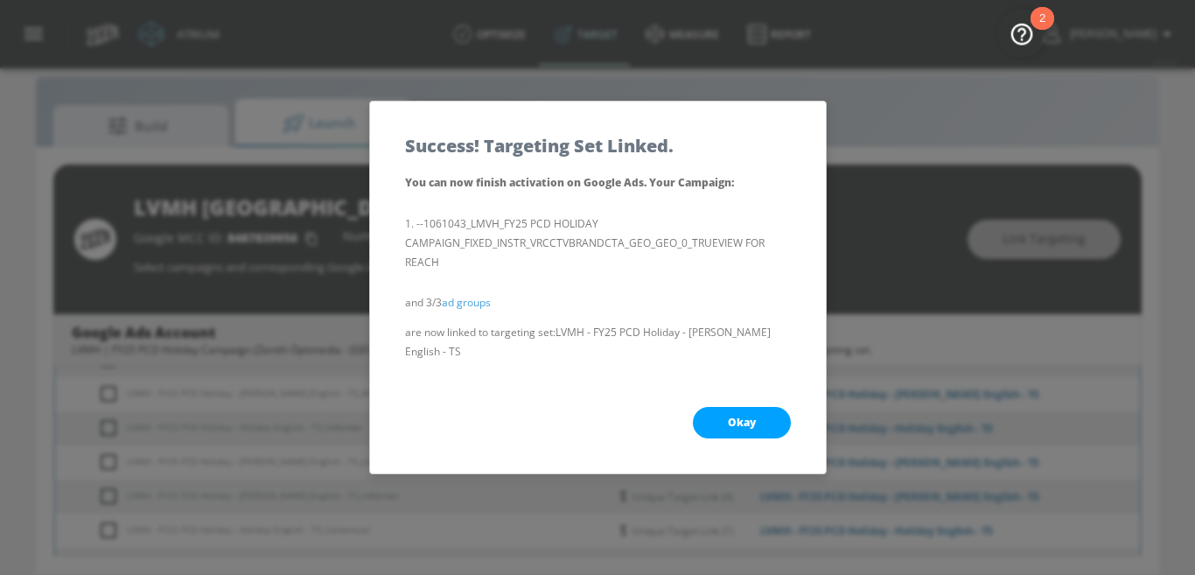
click at [711, 415] on button "Okay" at bounding box center [742, 422] width 98 height 31
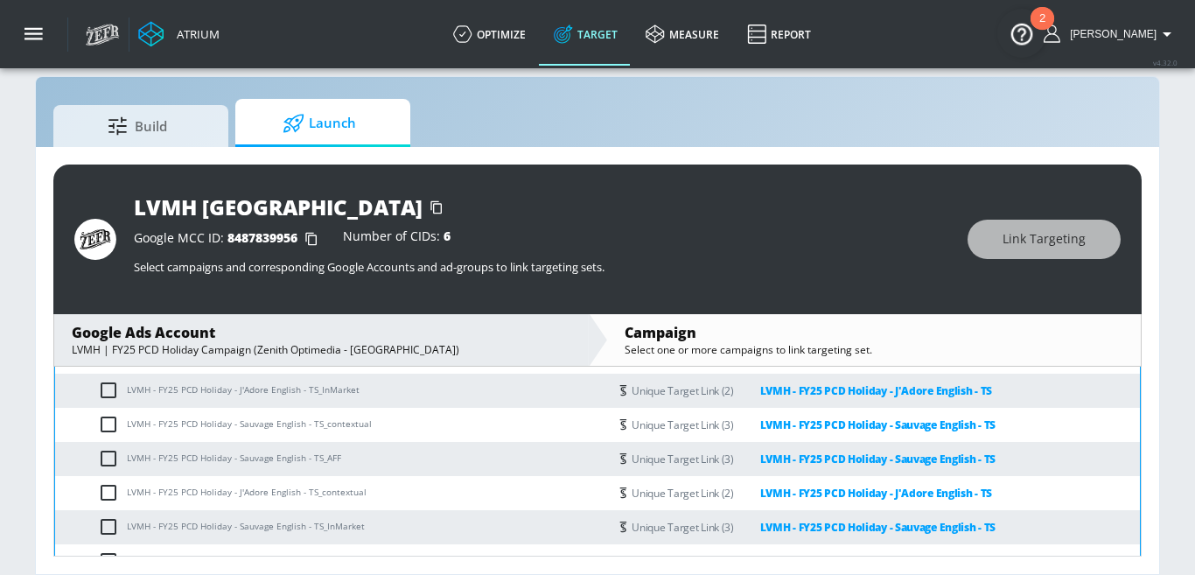
scroll to position [620, 0]
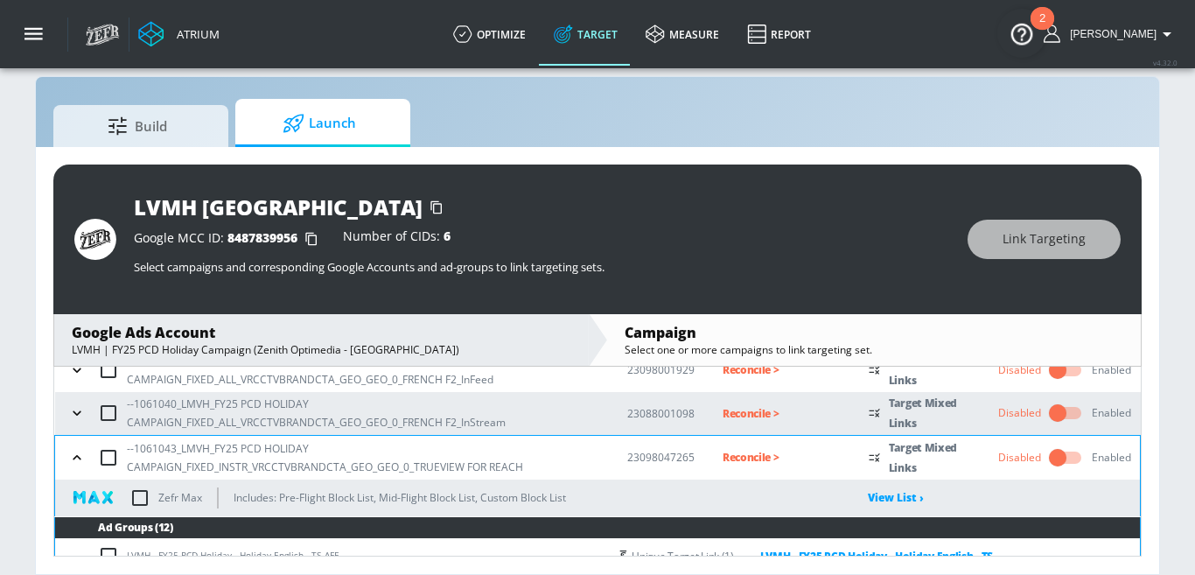
click at [73, 451] on icon "button" at bounding box center [76, 457] width 17 height 17
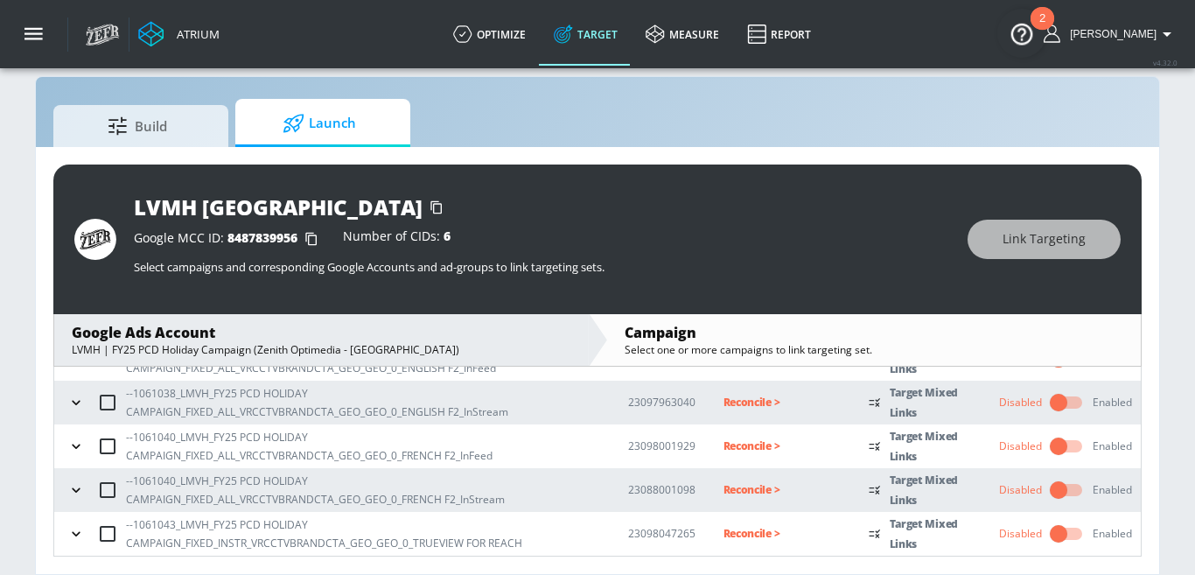
scroll to position [338, 0]
drag, startPoint x: 133, startPoint y: 523, endPoint x: 170, endPoint y: 523, distance: 36.7
click at [171, 524] on p "--1061043_LMVH_FY25 PCD HOLIDAY CAMPAIGN_FIXED_INSTR_VRCCTVBRANDCTA_GEO_GEO_0_T…" at bounding box center [363, 534] width 474 height 37
drag, startPoint x: 174, startPoint y: 523, endPoint x: 132, endPoint y: 523, distance: 42.0
click at [132, 523] on p "--1061043_LMVH_FY25 PCD HOLIDAY CAMPAIGN_FIXED_INSTR_VRCCTVBRANDCTA_GEO_GEO_0_T…" at bounding box center [363, 534] width 474 height 37
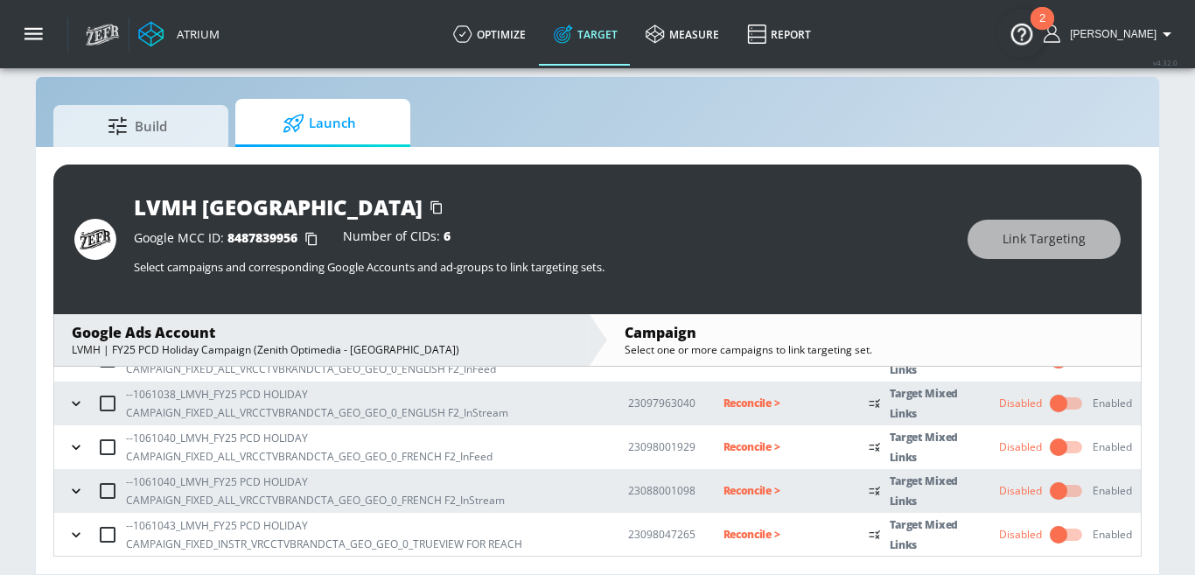
click at [729, 537] on p "Reconcile >" at bounding box center [782, 534] width 118 height 20
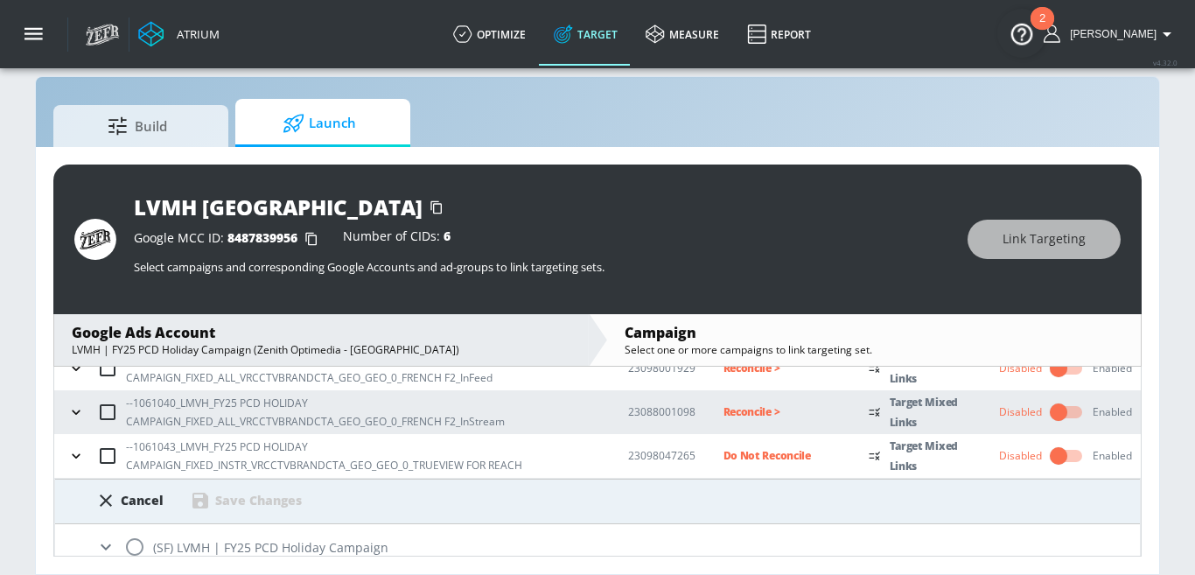
scroll to position [432, 0]
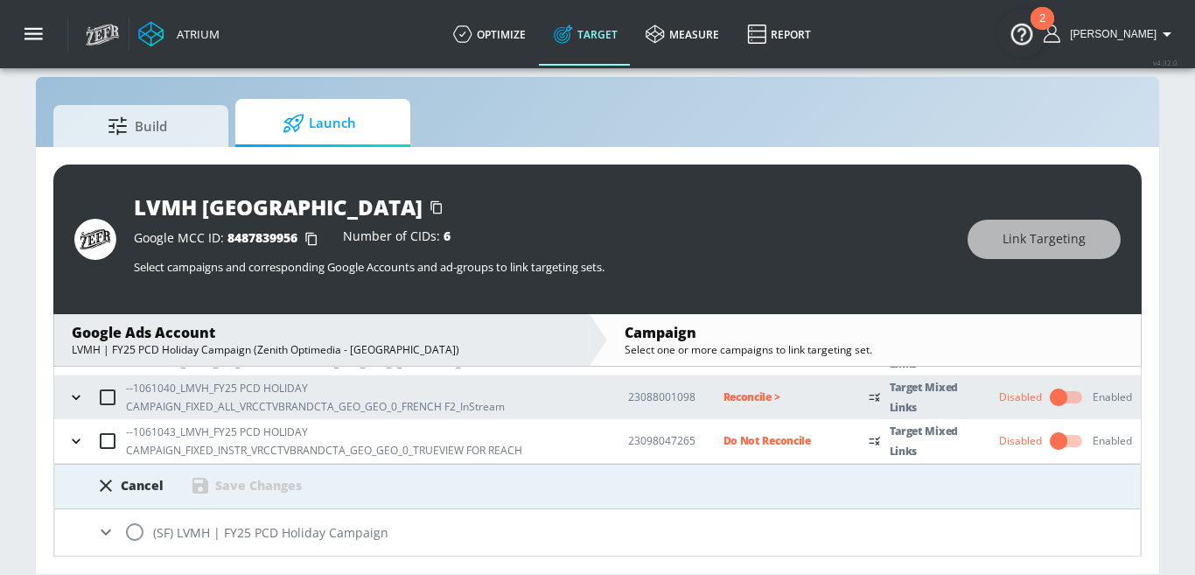
click at [125, 539] on input "radio" at bounding box center [134, 531] width 37 height 37
radio input "true"
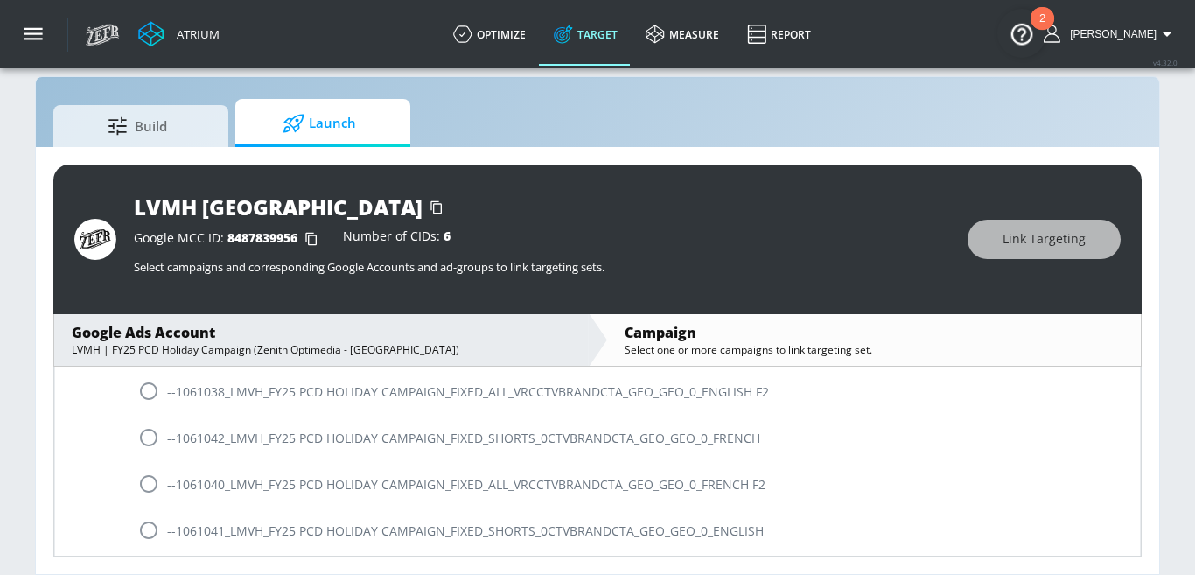
scroll to position [826, 0]
click at [143, 523] on input "radio" at bounding box center [148, 531] width 37 height 37
radio input "true"
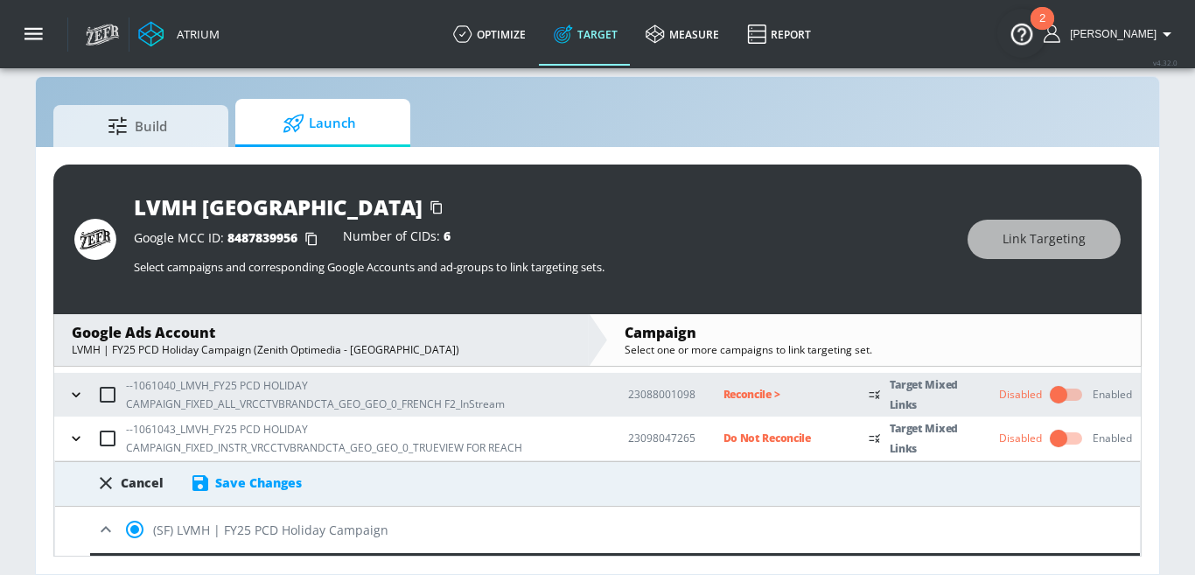
scroll to position [436, 0]
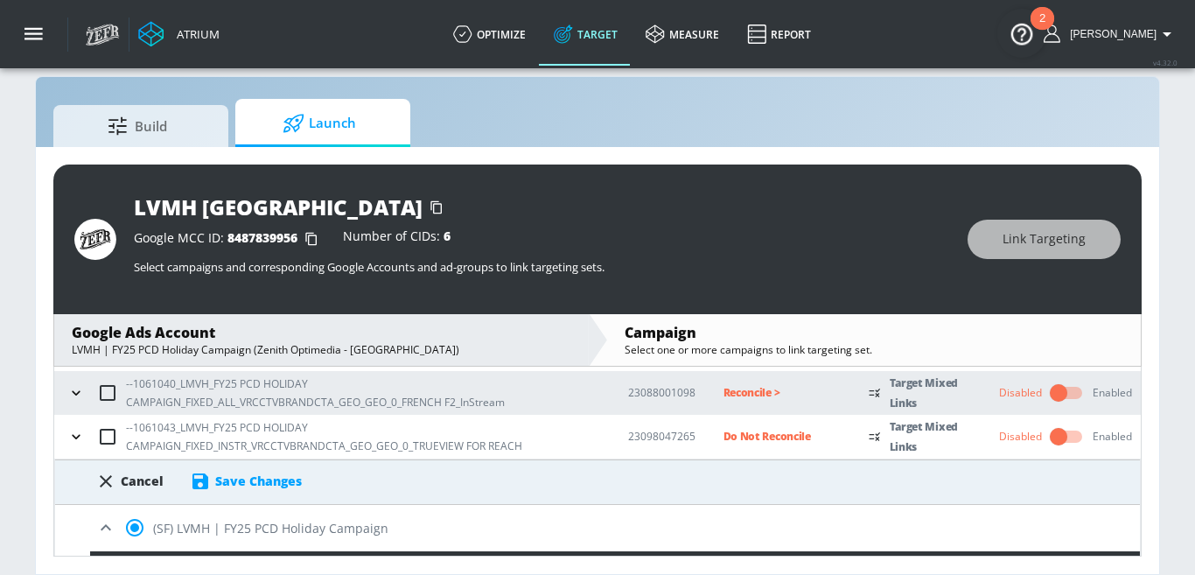
click at [289, 483] on div "Save Changes" at bounding box center [258, 480] width 87 height 17
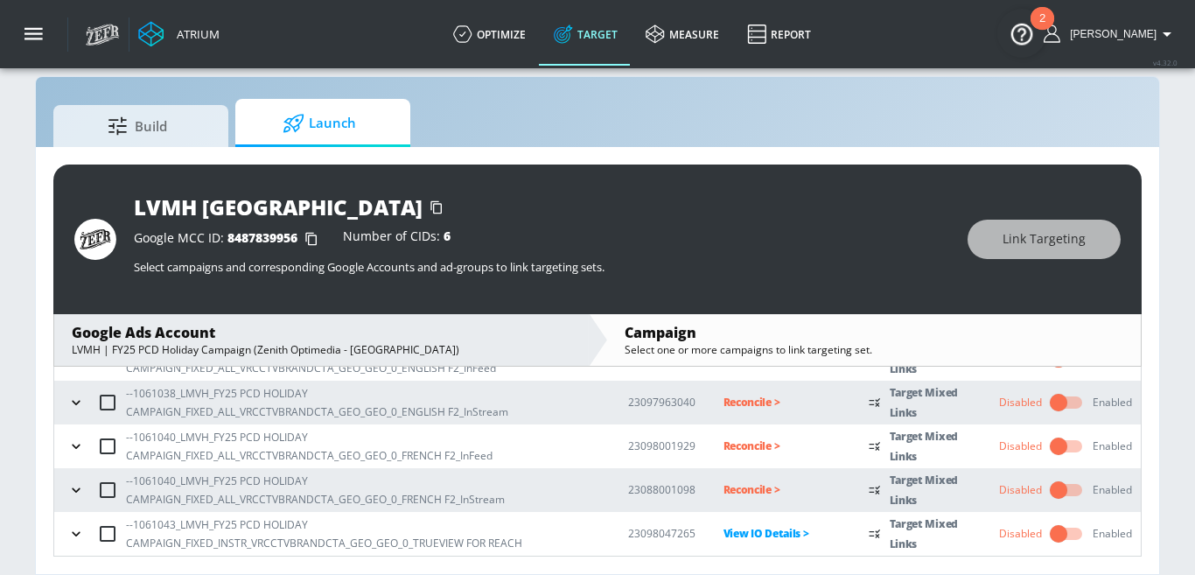
scroll to position [338, 0]
drag, startPoint x: 133, startPoint y: 481, endPoint x: 172, endPoint y: 481, distance: 39.4
click at [173, 482] on p "--1061040_LMVH_FY25 PCD HOLIDAY CAMPAIGN_FIXED_ALL_VRCCTVBRANDCTA_GEO_GEO_0_FRE…" at bounding box center [363, 490] width 474 height 37
click at [75, 489] on icon "button" at bounding box center [75, 490] width 17 height 17
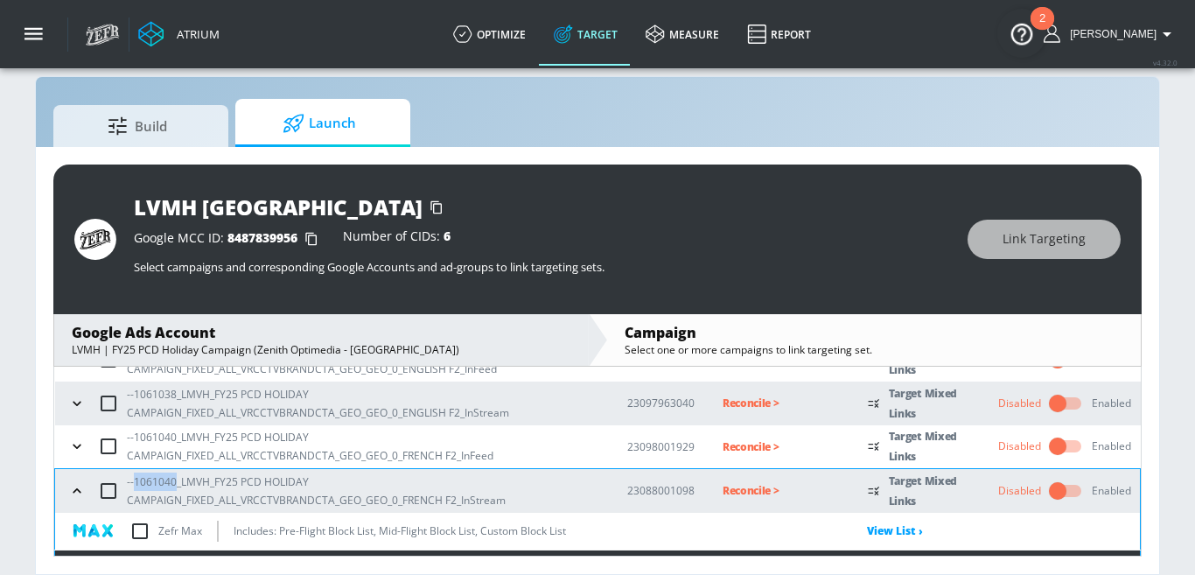
click at [72, 485] on icon "button" at bounding box center [76, 490] width 17 height 17
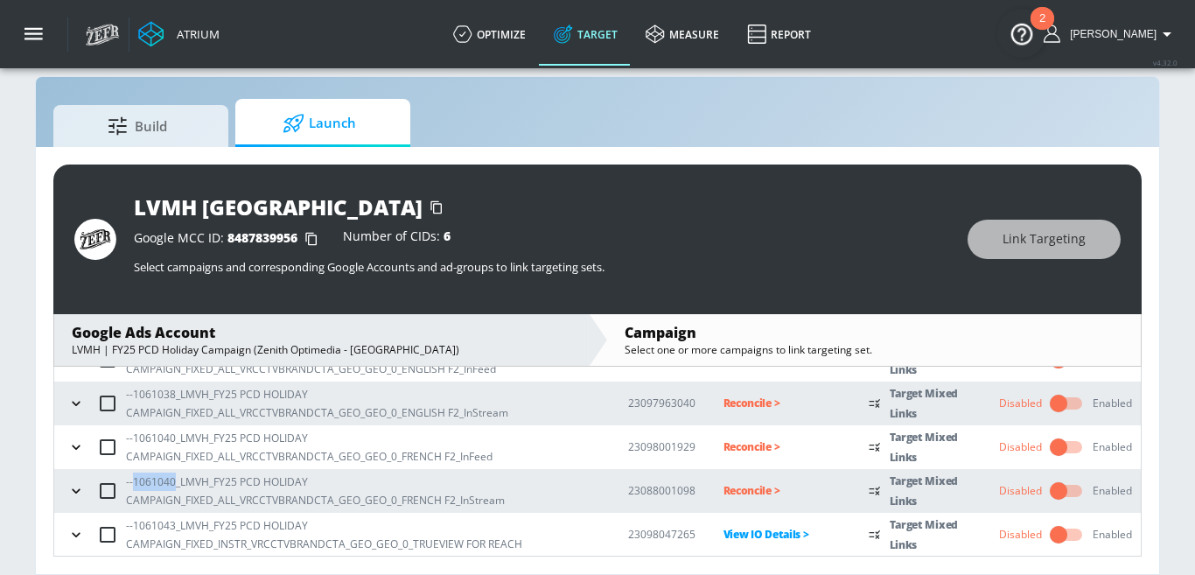
click at [104, 488] on input "checkbox" at bounding box center [107, 490] width 37 height 37
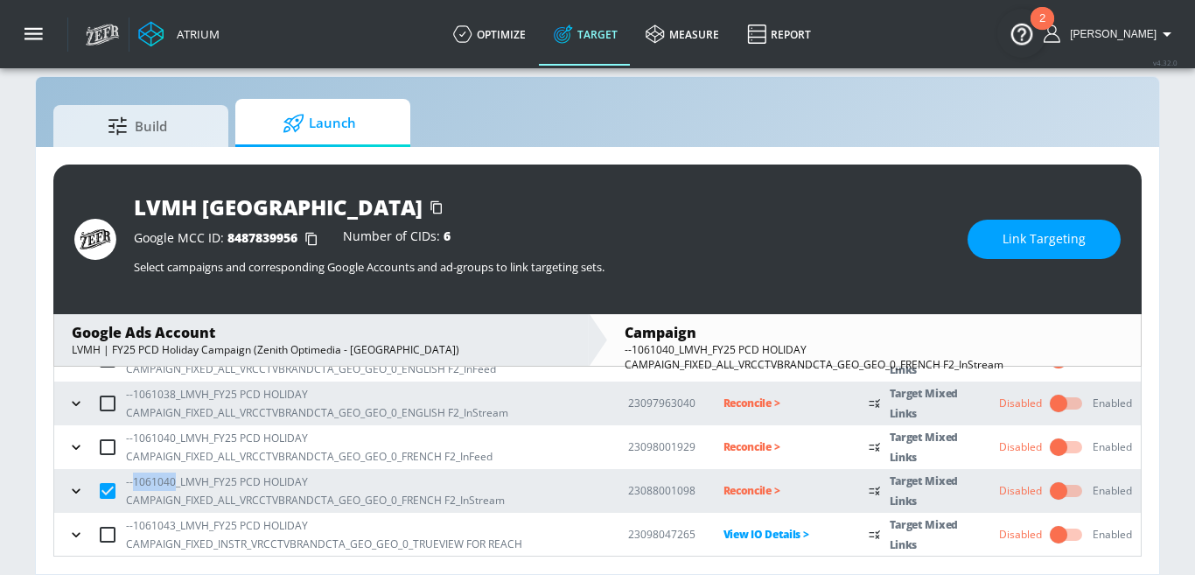
click at [106, 488] on input "checkbox" at bounding box center [107, 490] width 37 height 37
checkbox input "false"
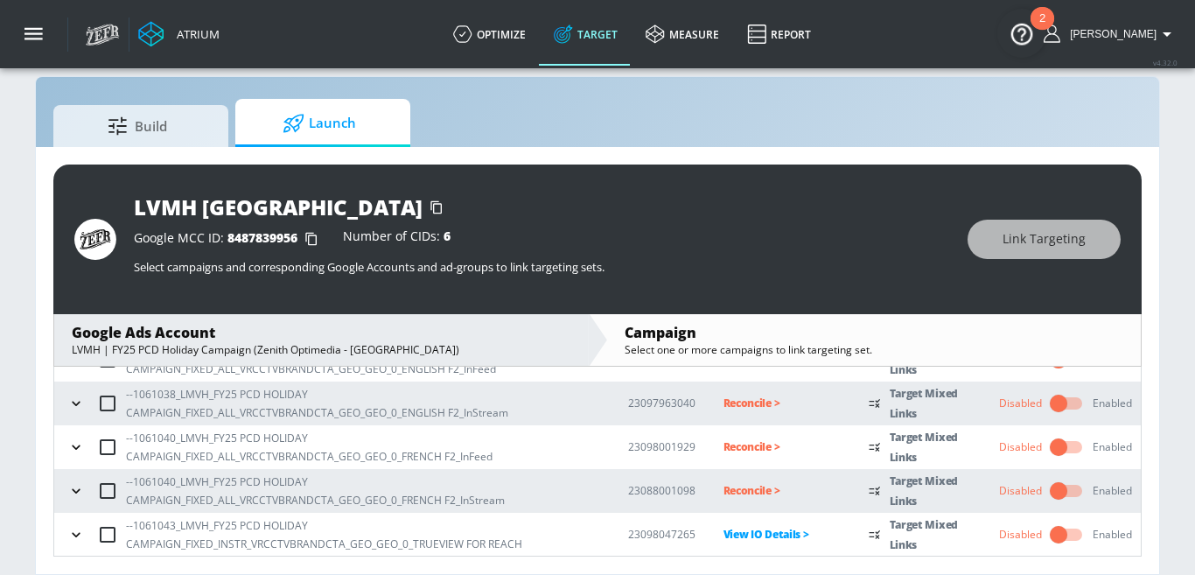
click at [749, 495] on p "Reconcile >" at bounding box center [782, 490] width 118 height 20
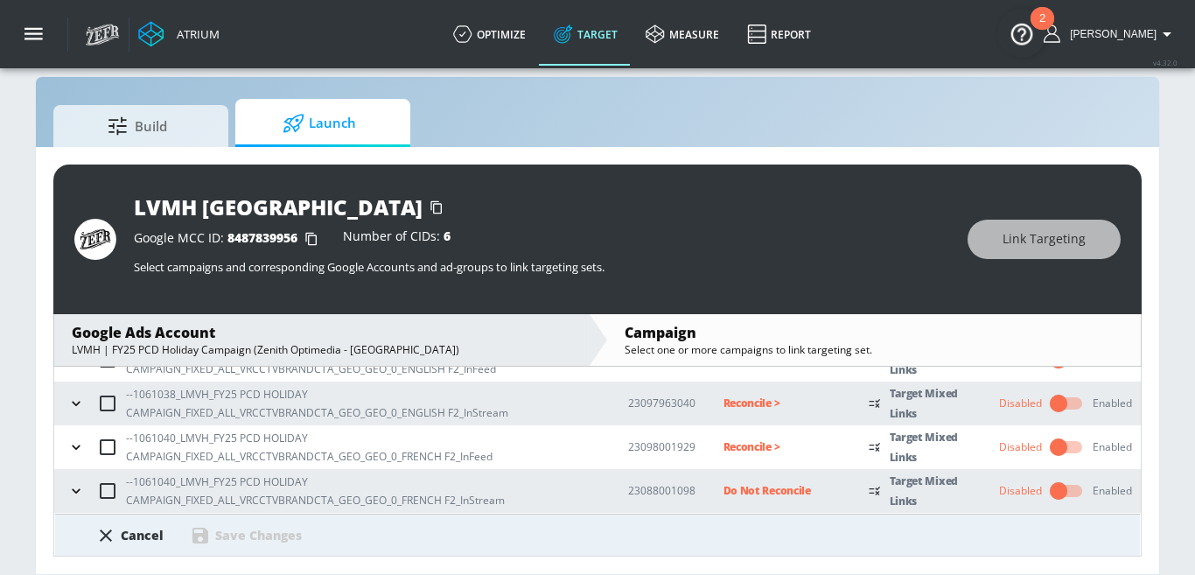
scroll to position [371, 0]
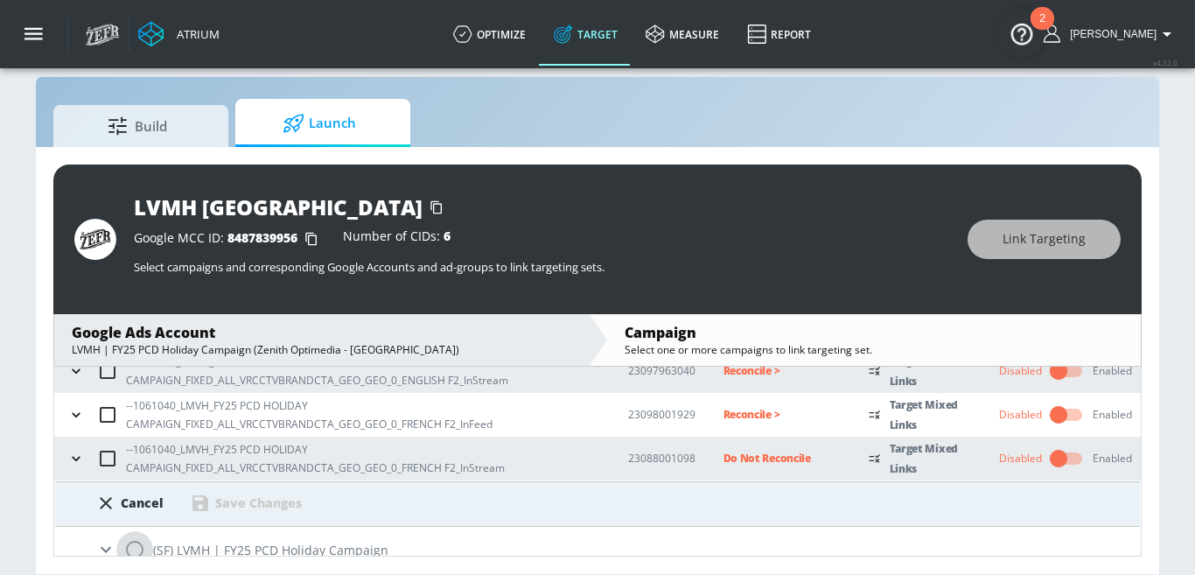
click at [140, 543] on input "radio" at bounding box center [134, 549] width 37 height 37
radio input "true"
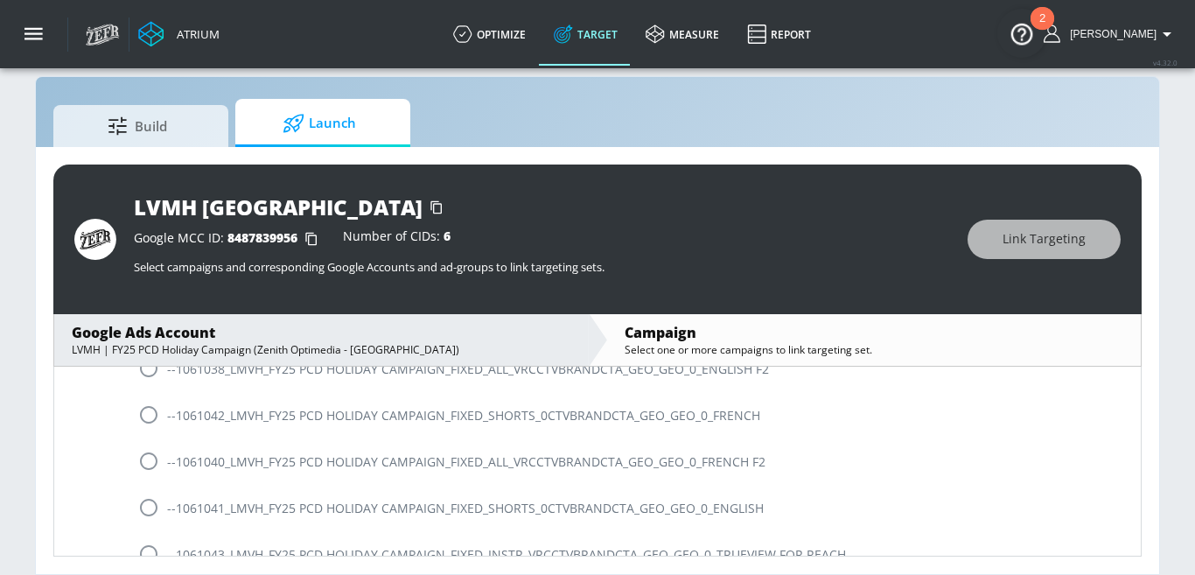
click at [140, 464] on input "radio" at bounding box center [148, 461] width 37 height 37
radio input "true"
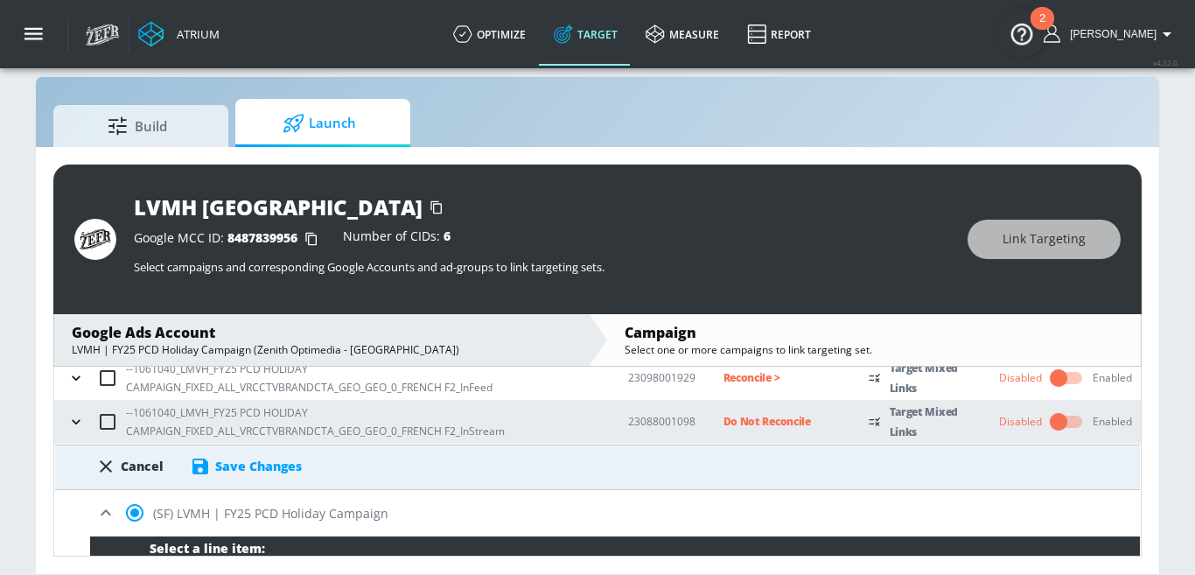
scroll to position [411, 0]
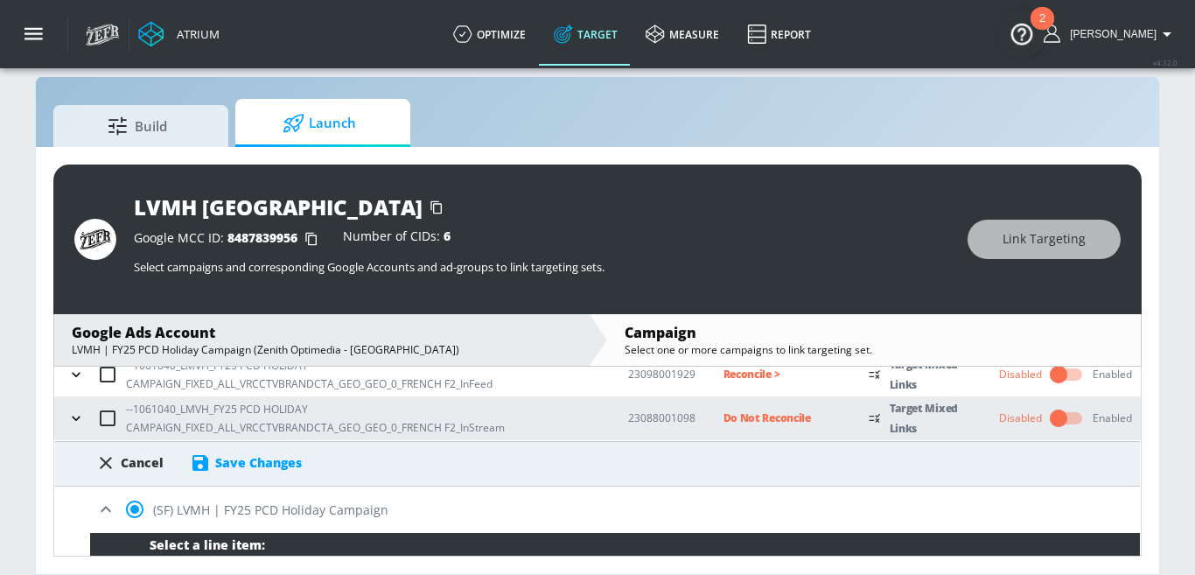
click at [286, 459] on div "Save Changes" at bounding box center [258, 462] width 87 height 17
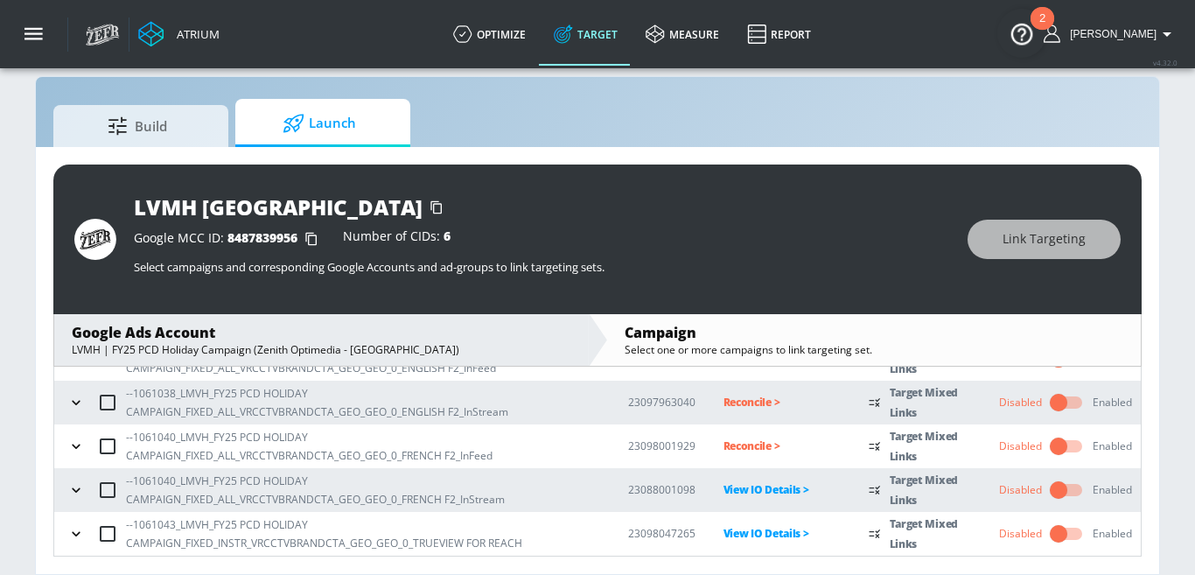
scroll to position [338, 0]
click at [749, 450] on p "Reconcile >" at bounding box center [782, 446] width 118 height 20
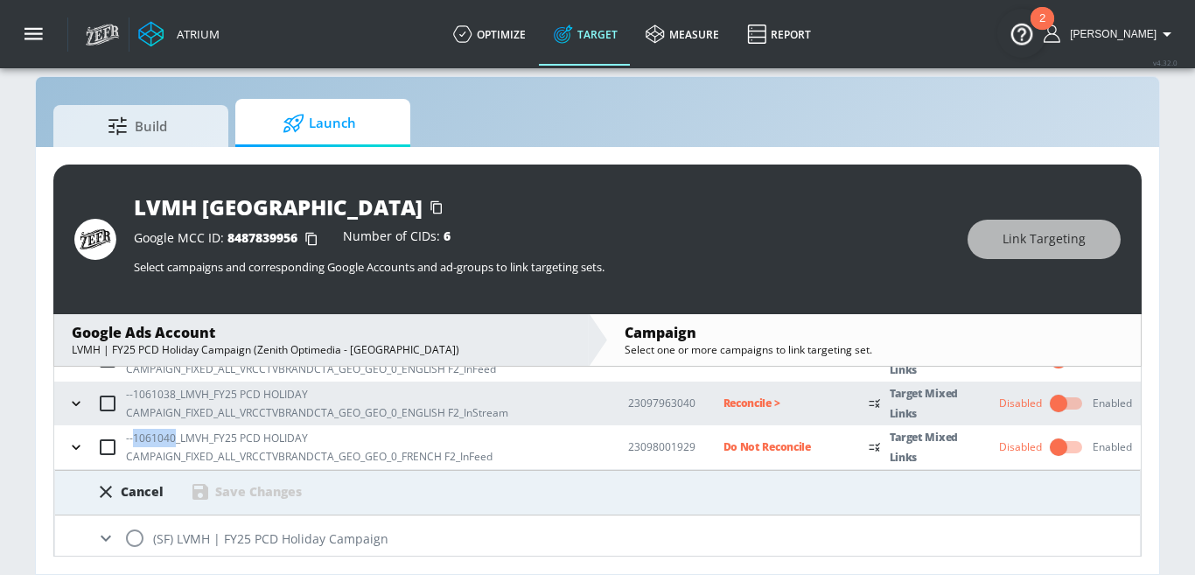
drag, startPoint x: 134, startPoint y: 437, endPoint x: 173, endPoint y: 437, distance: 39.4
click at [173, 437] on p "--1061040_LMVH_FY25 PCD HOLIDAY CAMPAIGN_FIXED_ALL_VRCCTVBRANDCTA_GEO_GEO_0_FRE…" at bounding box center [363, 447] width 474 height 37
click at [136, 536] on input "radio" at bounding box center [134, 537] width 37 height 37
radio input "true"
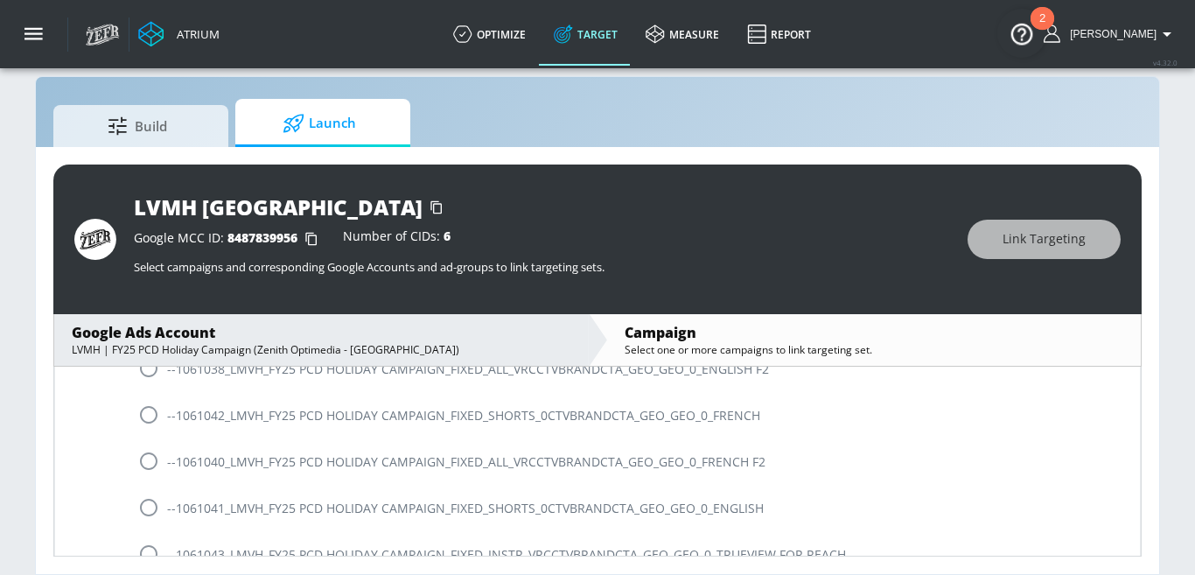
click at [158, 461] on input "radio" at bounding box center [148, 461] width 37 height 37
radio input "true"
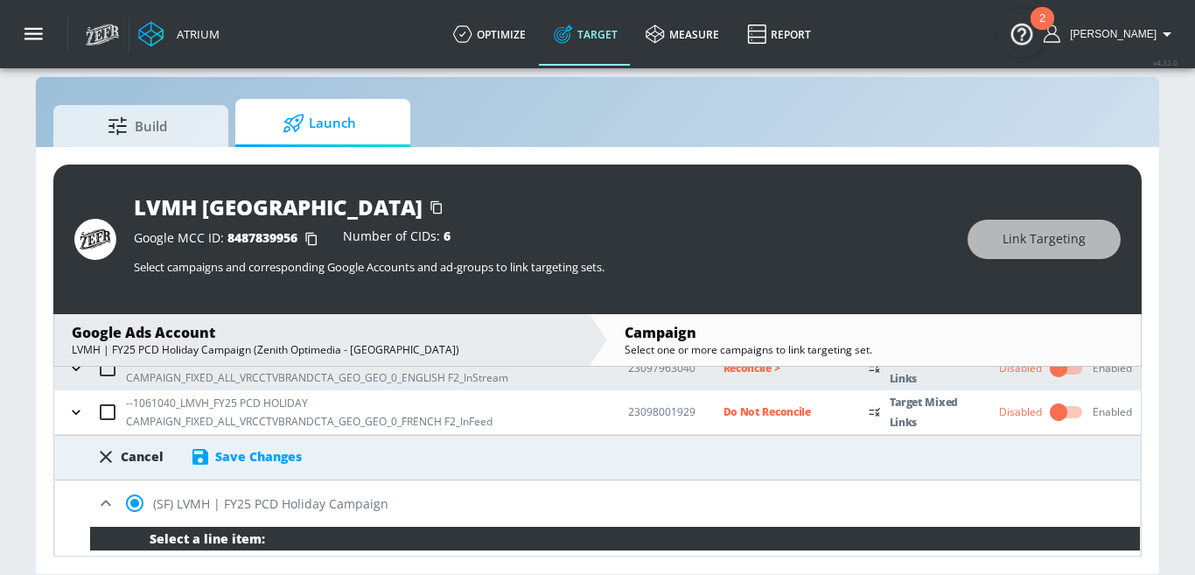
scroll to position [372, 0]
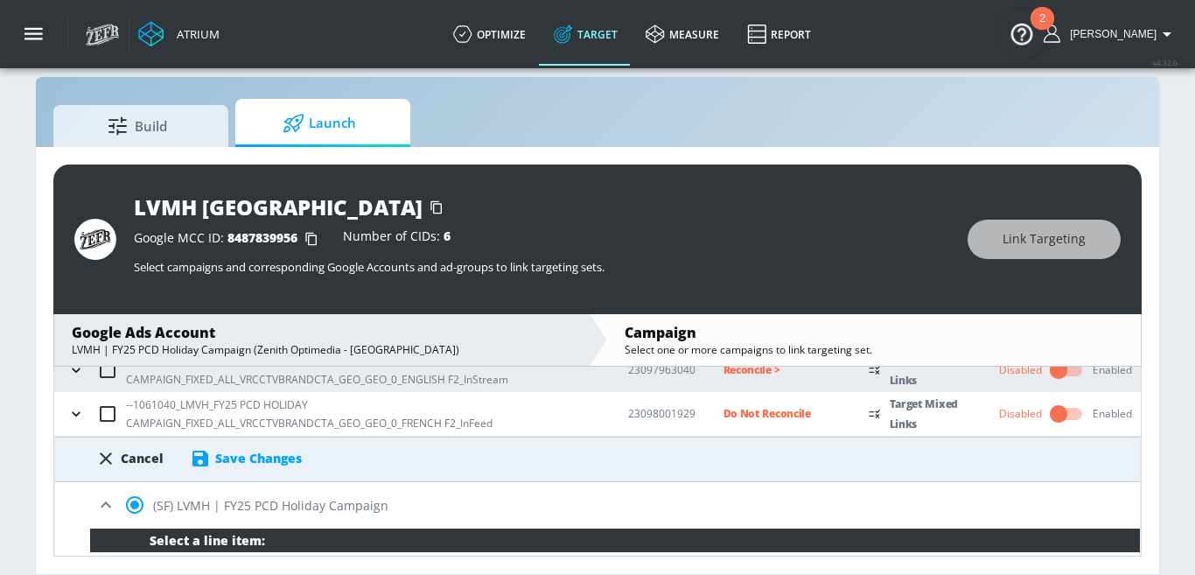
click at [276, 461] on div "Save Changes" at bounding box center [258, 458] width 87 height 17
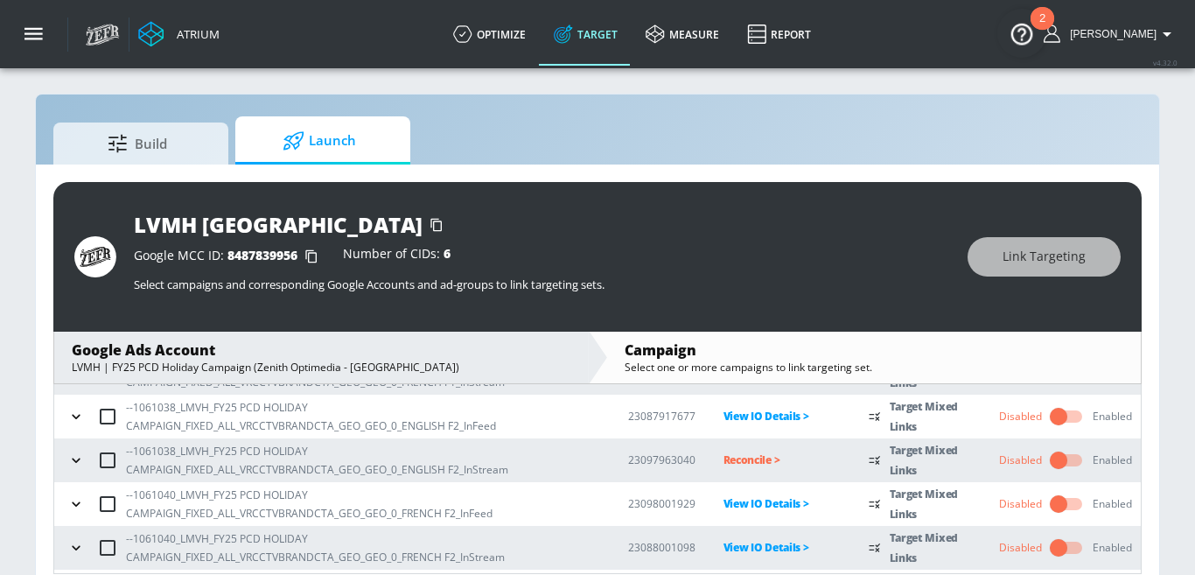
scroll to position [297, 0]
drag, startPoint x: 135, startPoint y: 453, endPoint x: 173, endPoint y: 454, distance: 38.5
click at [173, 454] on p "--1061038_LMVH_FY25 PCD HOLIDAY CAMPAIGN_FIXED_ALL_VRCCTVBRANDCTA_GEO_GEO_0_ENG…" at bounding box center [363, 461] width 474 height 37
click at [75, 464] on icon "button" at bounding box center [75, 461] width 17 height 17
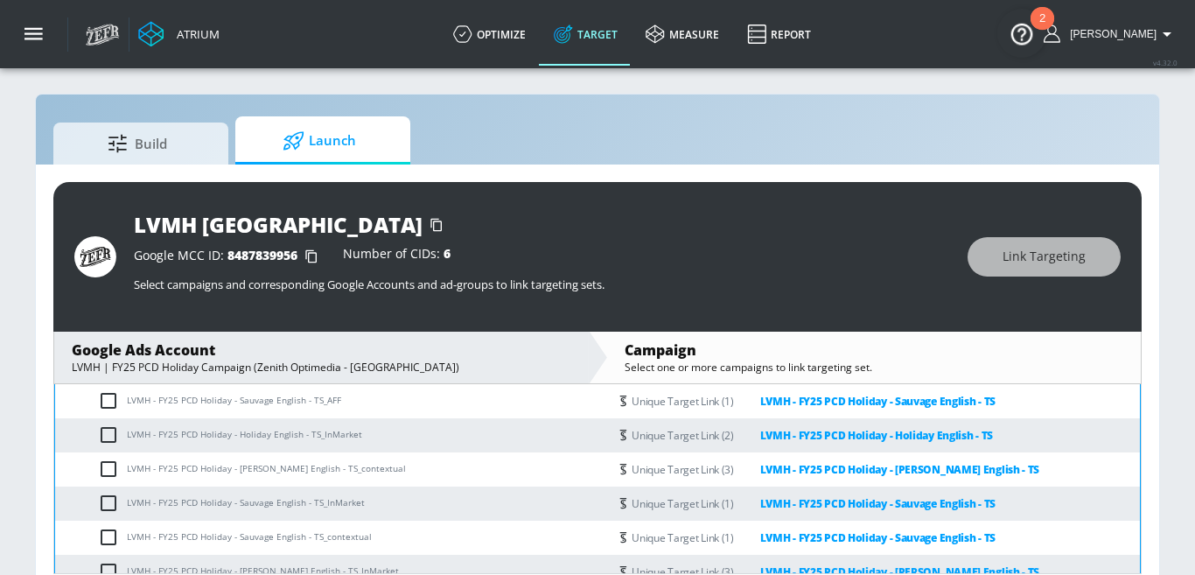
scroll to position [324, 0]
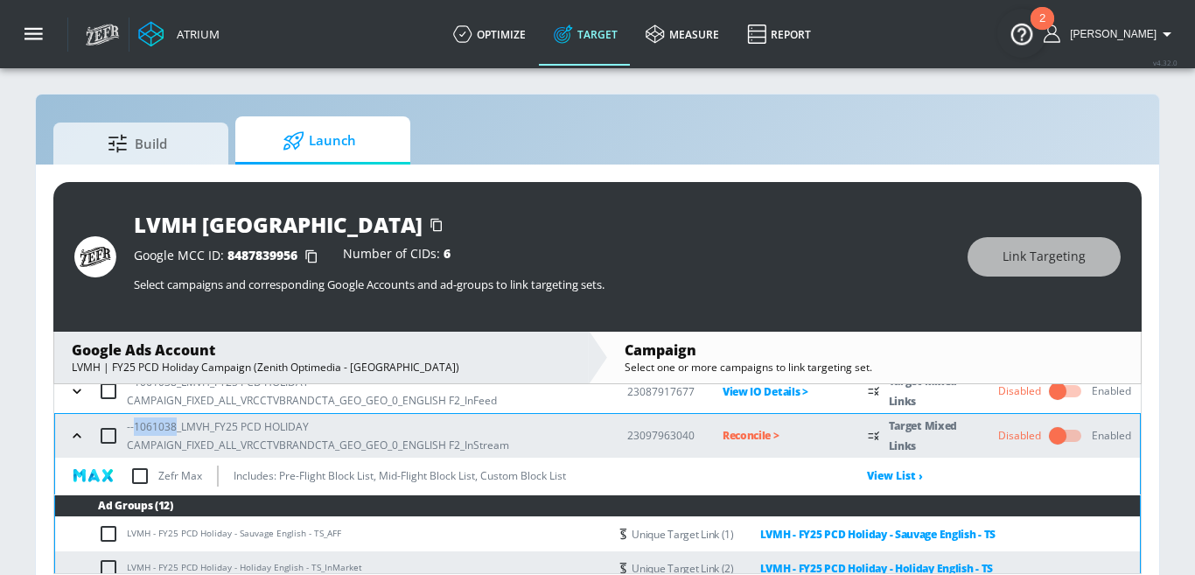
click at [80, 436] on icon "button" at bounding box center [76, 435] width 17 height 17
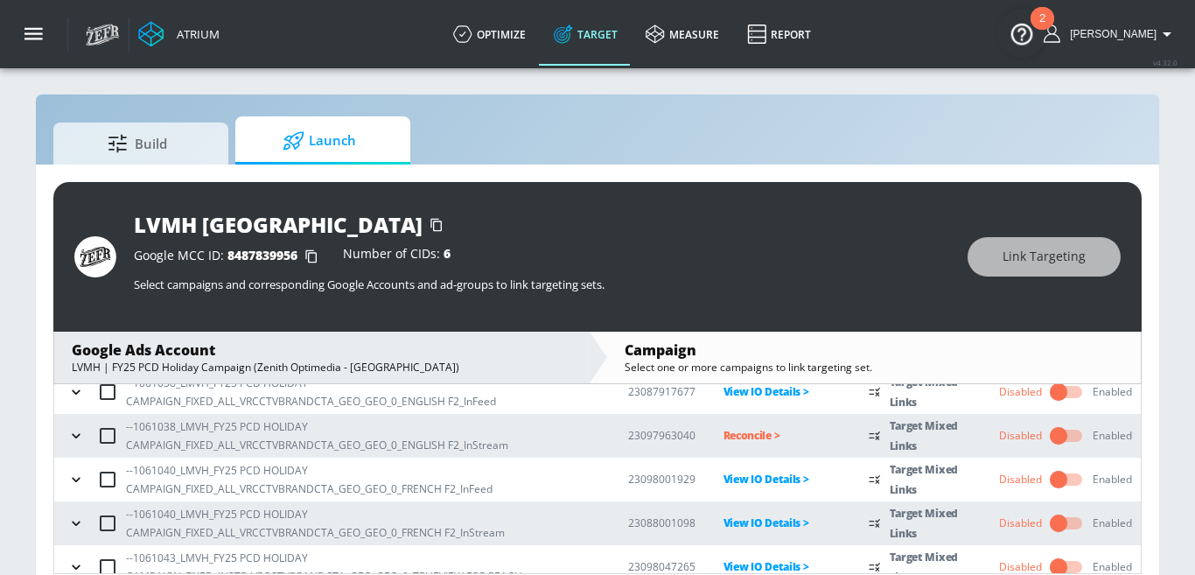
click at [777, 429] on p "Reconcile >" at bounding box center [782, 435] width 118 height 20
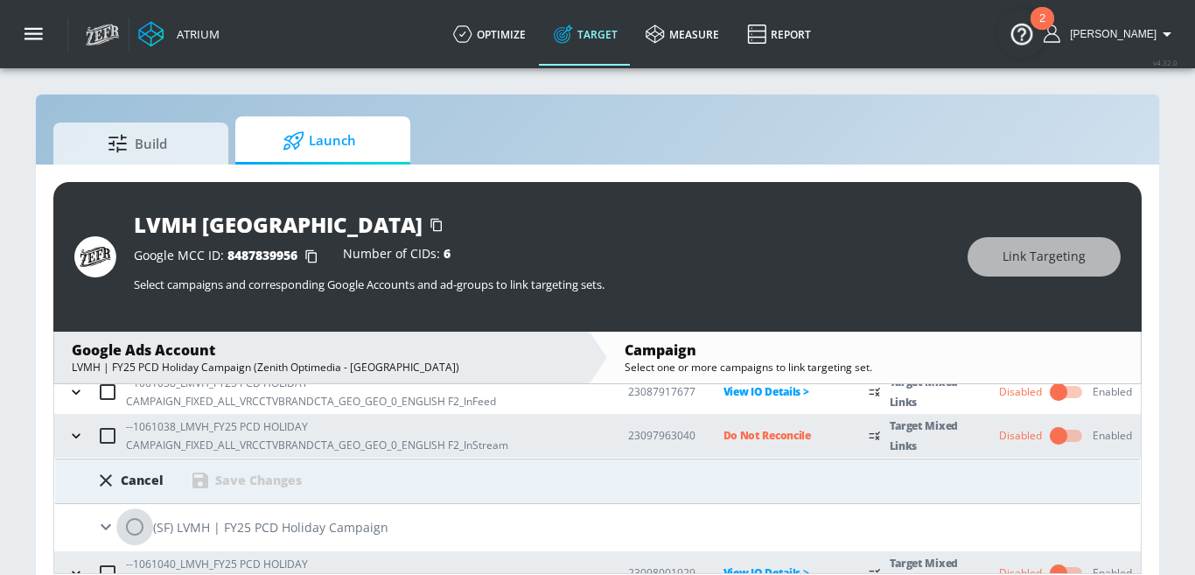
click at [135, 526] on input "radio" at bounding box center [134, 526] width 37 height 37
radio input "true"
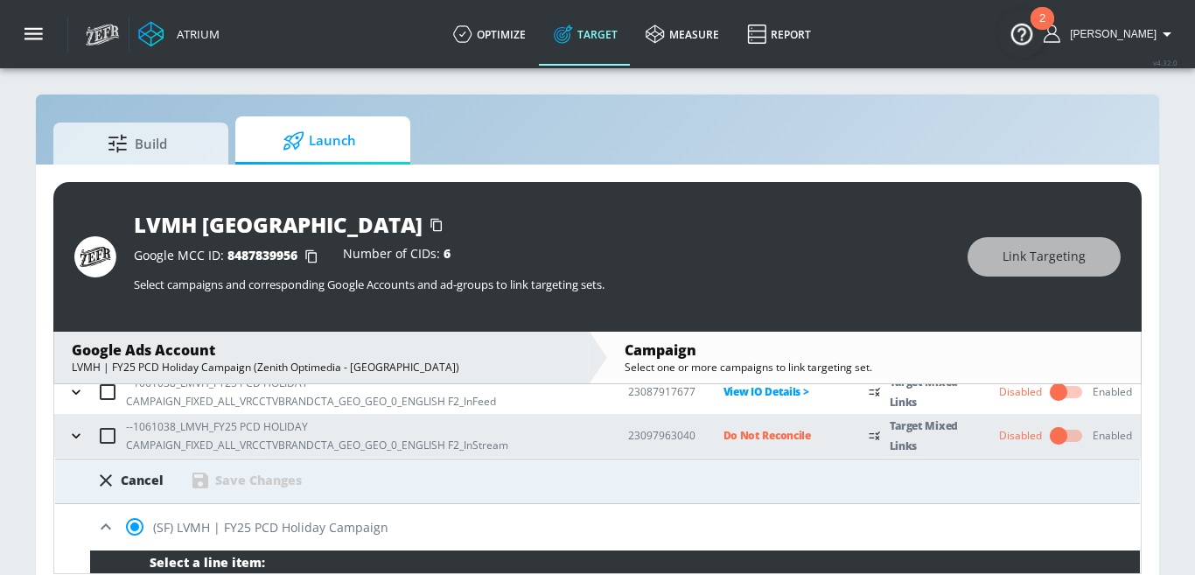
scroll to position [581, 0]
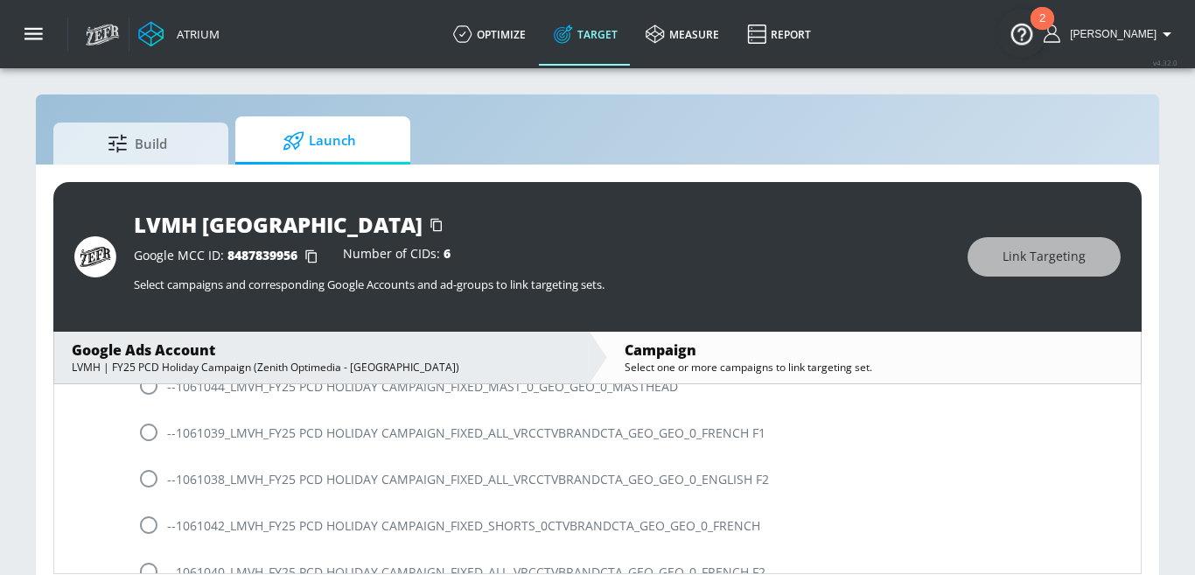
click at [147, 467] on input "radio" at bounding box center [148, 478] width 37 height 37
radio input "true"
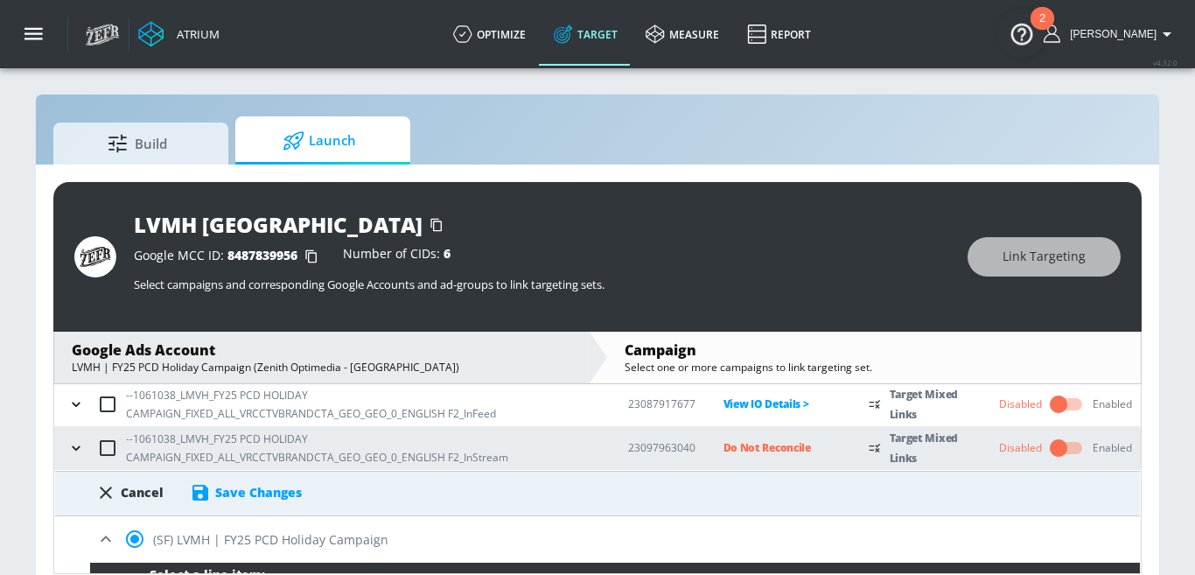
scroll to position [302, 0]
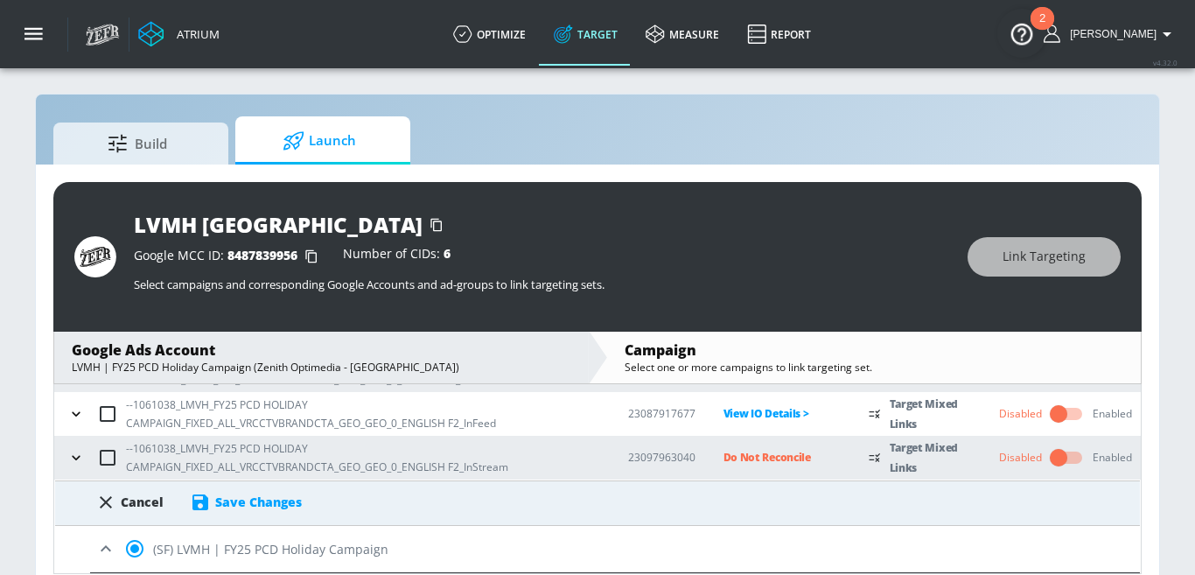
click at [291, 497] on div "Save Changes" at bounding box center [258, 501] width 87 height 17
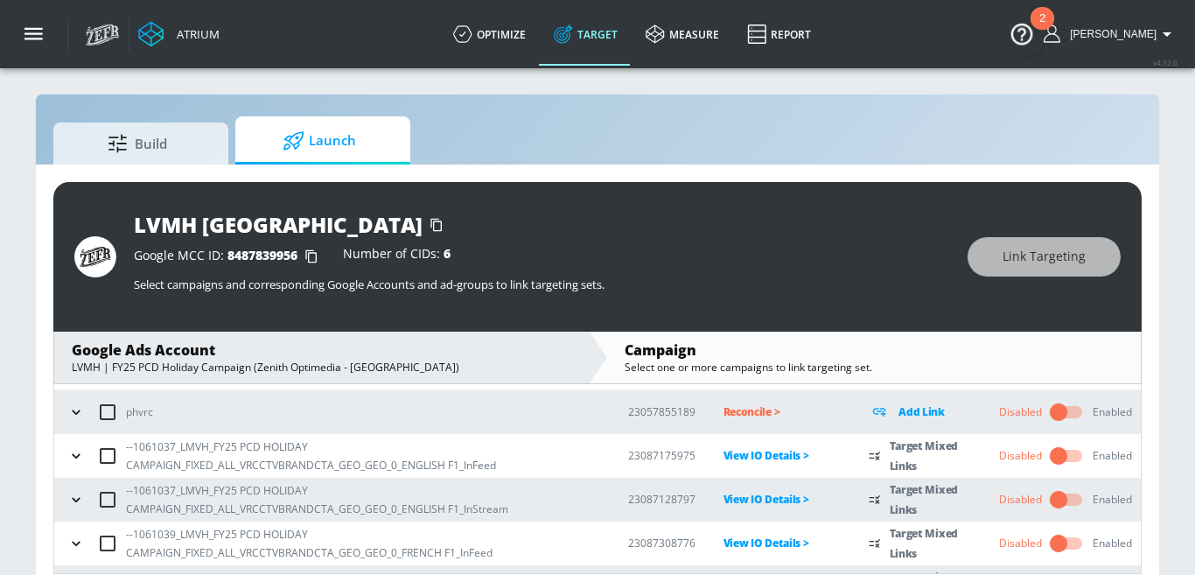
scroll to position [78, 0]
